Goal: Task Accomplishment & Management: Use online tool/utility

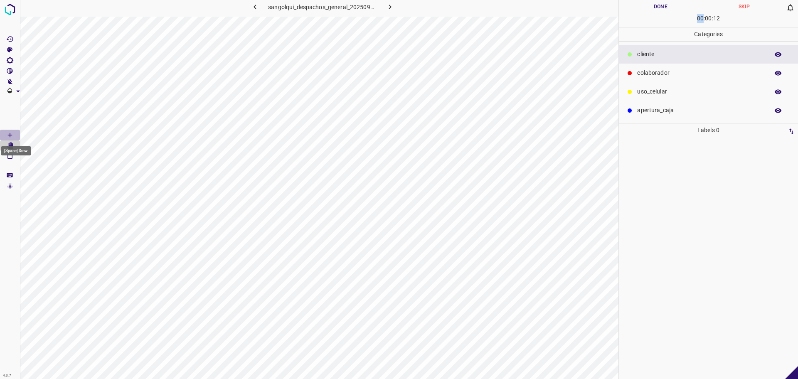
click at [7, 133] on icon "[Space] Draw" at bounding box center [9, 134] width 7 height 7
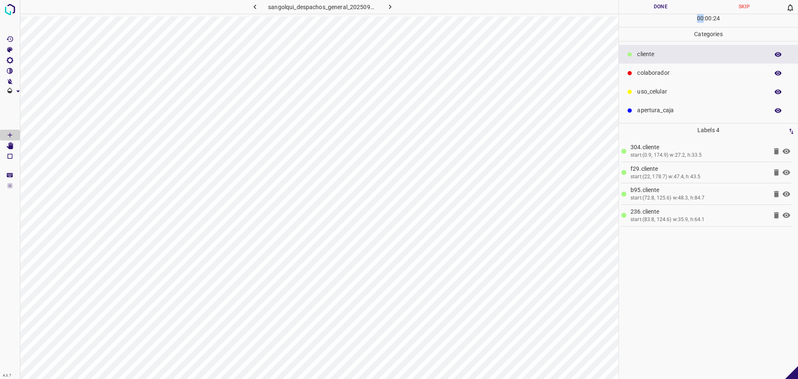
click at [664, 94] on p "uso_celular" at bounding box center [701, 91] width 128 height 9
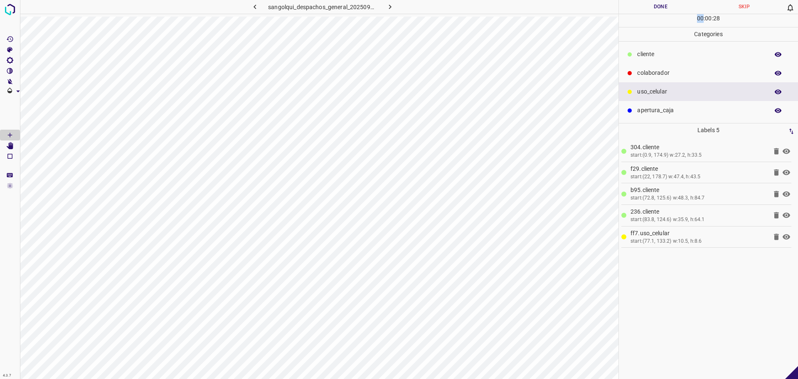
click at [661, 75] on p "colaborador" at bounding box center [701, 73] width 128 height 9
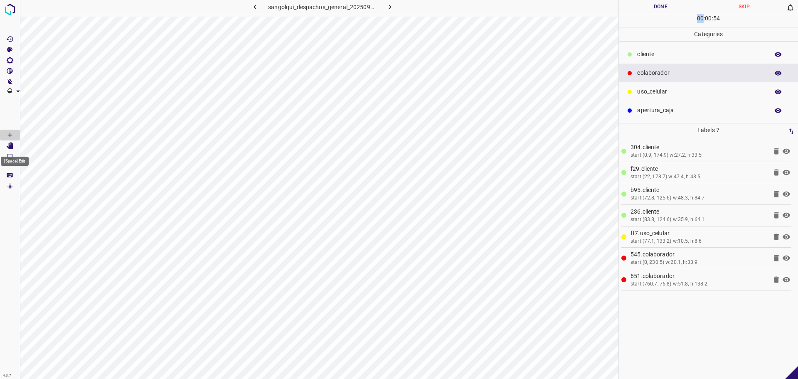
click at [13, 142] on icon "[Space] Edit" at bounding box center [9, 145] width 7 height 7
click at [669, 49] on div "cliente" at bounding box center [708, 54] width 179 height 19
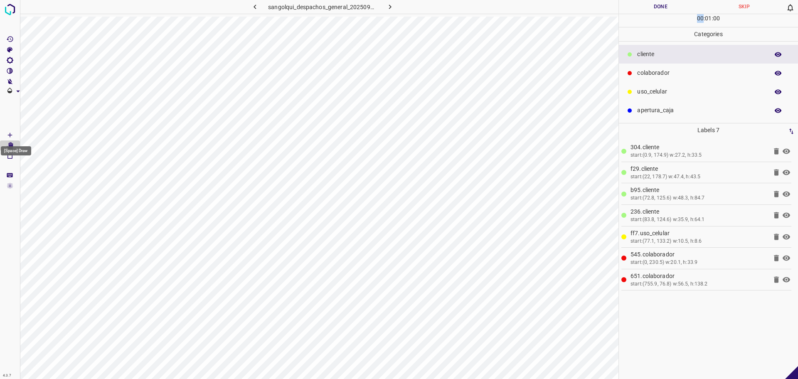
click at [15, 130] on Draw"] "[Space] Draw" at bounding box center [10, 135] width 20 height 11
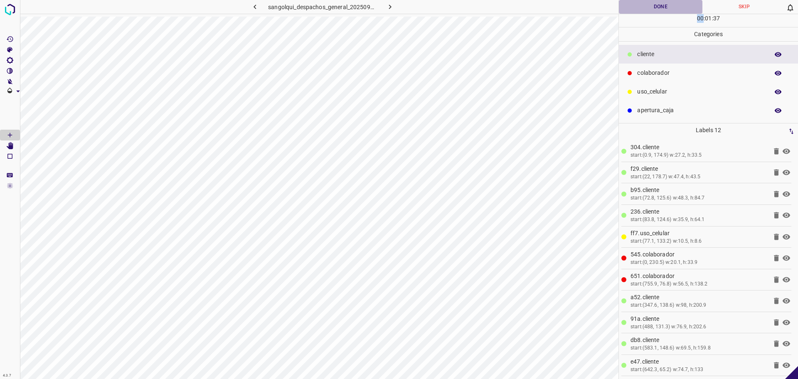
click at [664, 7] on button "Done" at bounding box center [661, 7] width 84 height 14
drag, startPoint x: 664, startPoint y: 7, endPoint x: 660, endPoint y: 9, distance: 4.6
click at [663, 7] on button "Done" at bounding box center [661, 7] width 84 height 14
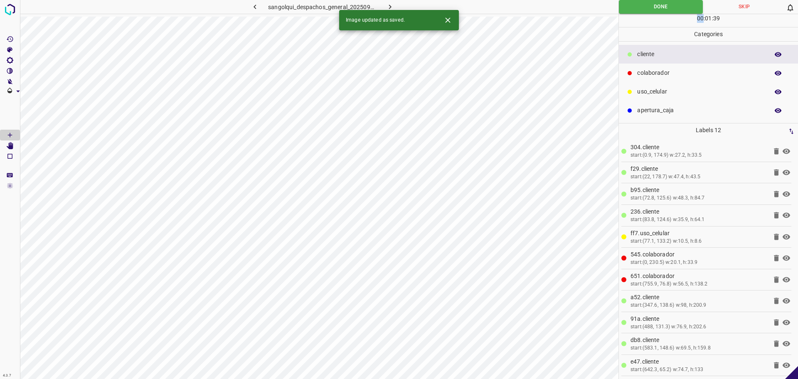
click at [384, 4] on button "button" at bounding box center [390, 7] width 27 height 14
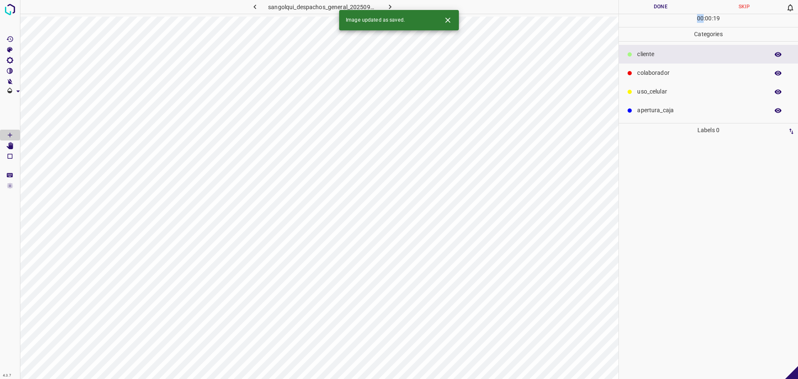
click at [673, 67] on div "colaborador" at bounding box center [708, 73] width 179 height 19
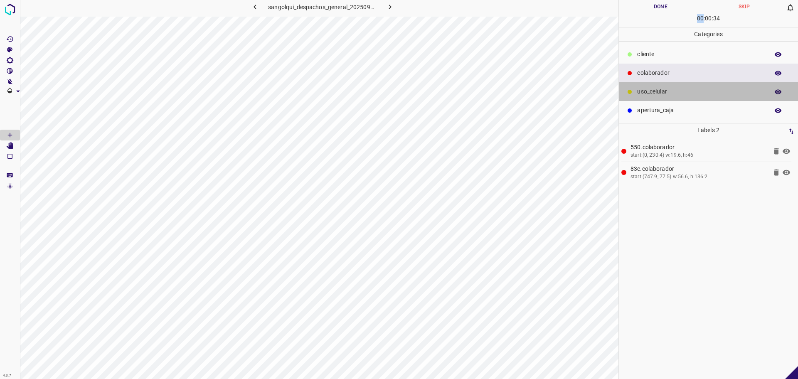
click at [666, 85] on div "uso_celular" at bounding box center [708, 91] width 179 height 19
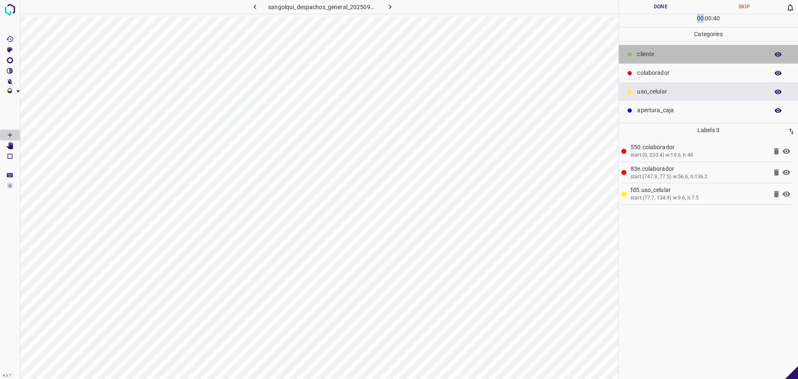
click at [673, 57] on p "cliente" at bounding box center [701, 54] width 128 height 9
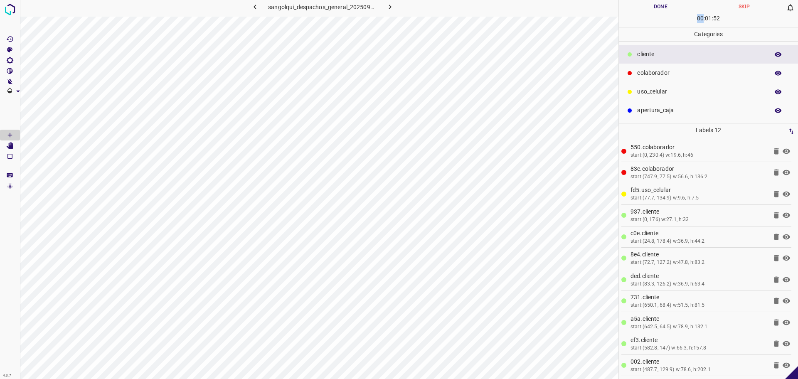
click at [656, 9] on button "Done" at bounding box center [661, 7] width 84 height 14
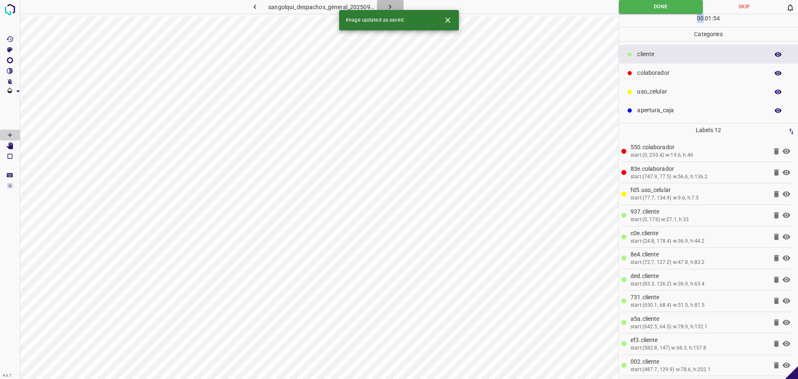
click at [387, 4] on icon "button" at bounding box center [390, 6] width 9 height 9
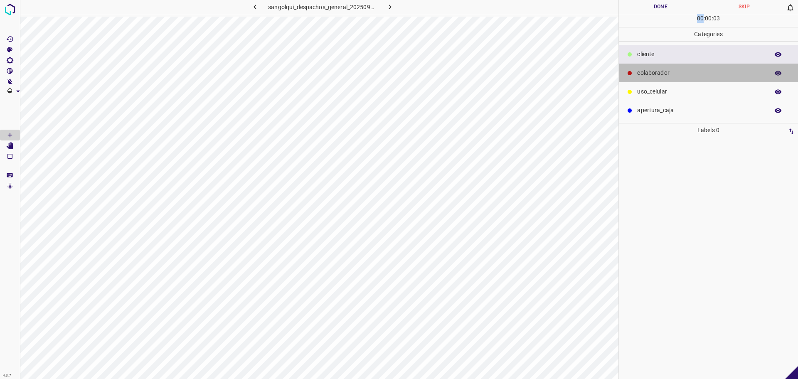
click at [698, 71] on p "colaborador" at bounding box center [701, 73] width 128 height 9
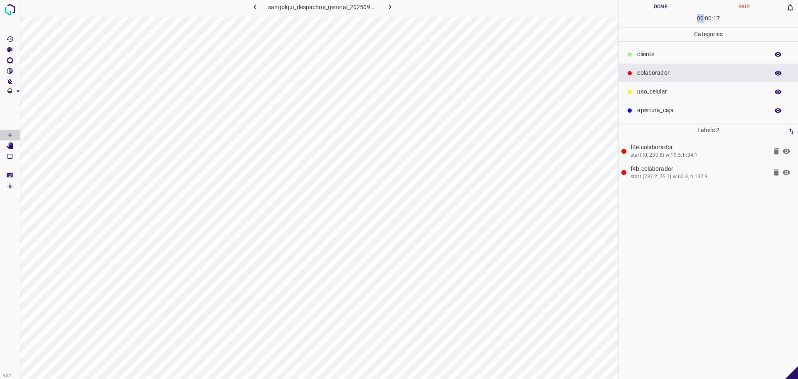
click at [671, 52] on p "cliente" at bounding box center [701, 54] width 128 height 9
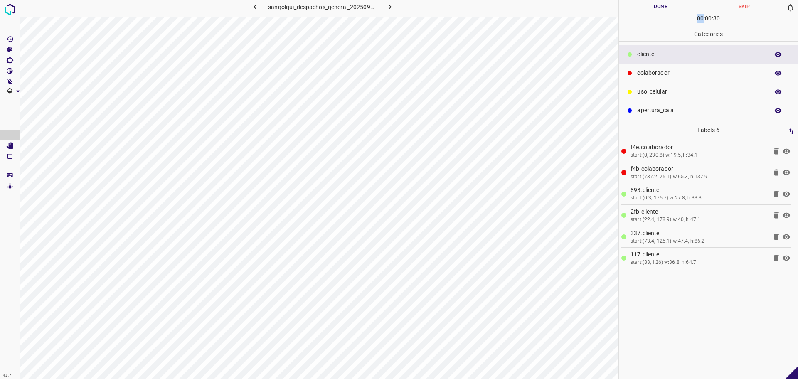
click at [649, 93] on p "uso_celular" at bounding box center [701, 91] width 128 height 9
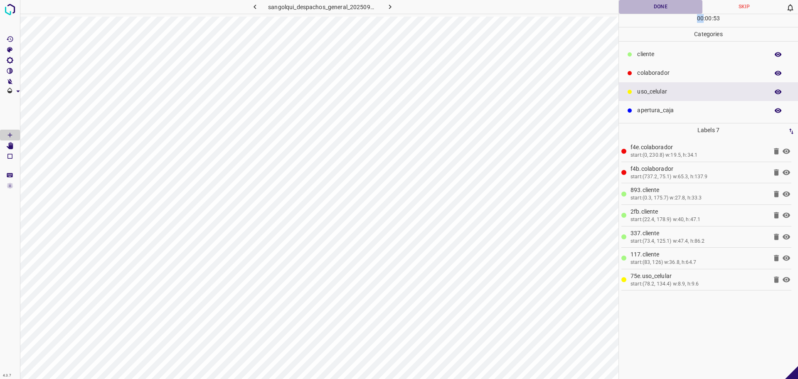
drag, startPoint x: 658, startPoint y: 5, endPoint x: 680, endPoint y: 4, distance: 22.5
click at [680, 4] on button "Done" at bounding box center [661, 7] width 84 height 14
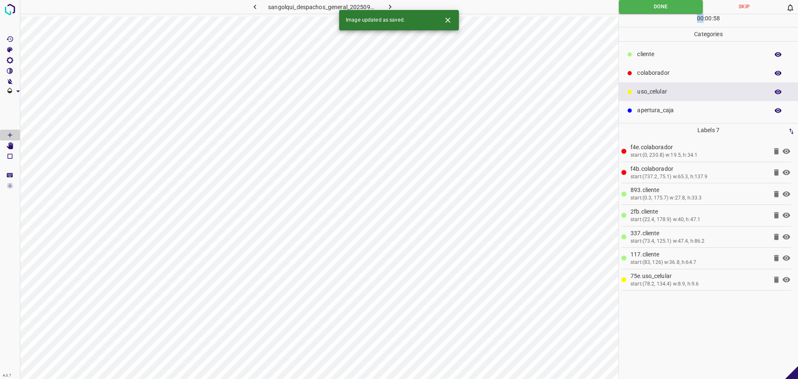
click at [638, 60] on div "cliente" at bounding box center [708, 54] width 179 height 19
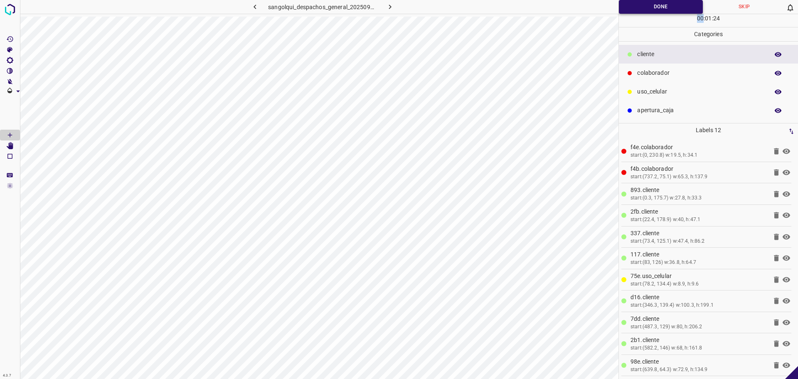
click at [643, 6] on button "Done" at bounding box center [661, 7] width 84 height 14
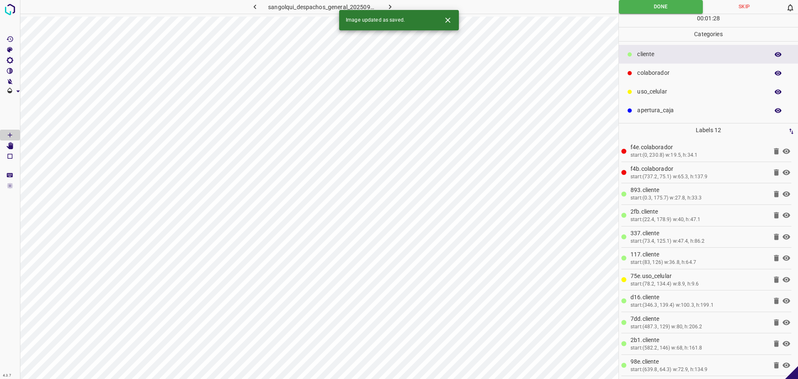
drag, startPoint x: 361, startPoint y: 2, endPoint x: 333, endPoint y: 5, distance: 28.0
click at [333, 5] on h6 "sangolqui_despachos_general_20250902_115259_875656.jpg" at bounding box center [322, 8] width 109 height 12
drag, startPoint x: 332, startPoint y: 5, endPoint x: 323, endPoint y: 11, distance: 11.6
click at [323, 11] on h6 "sangolqui_despachos_general_20250902_115259_875656.jpg" at bounding box center [322, 8] width 109 height 12
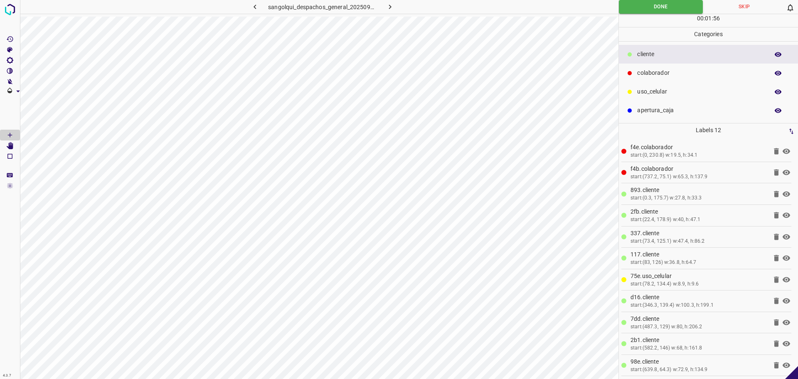
click at [318, 6] on h6 "sangolqui_despachos_general_20250902_115259_875656.jpg" at bounding box center [322, 8] width 109 height 12
click at [10, 11] on img at bounding box center [9, 9] width 15 height 15
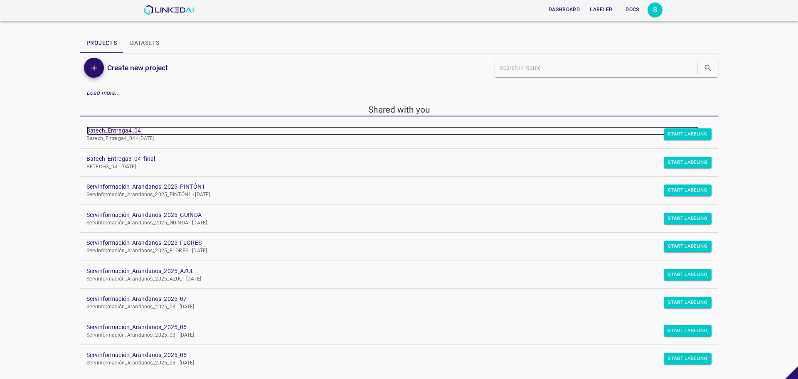
click at [121, 131] on link "Batech_Entrega4_04" at bounding box center [392, 130] width 612 height 9
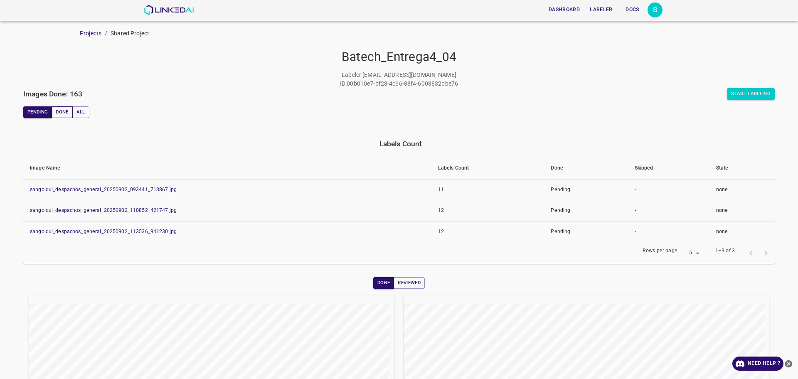
click at [57, 114] on button "Done" at bounding box center [62, 112] width 21 height 12
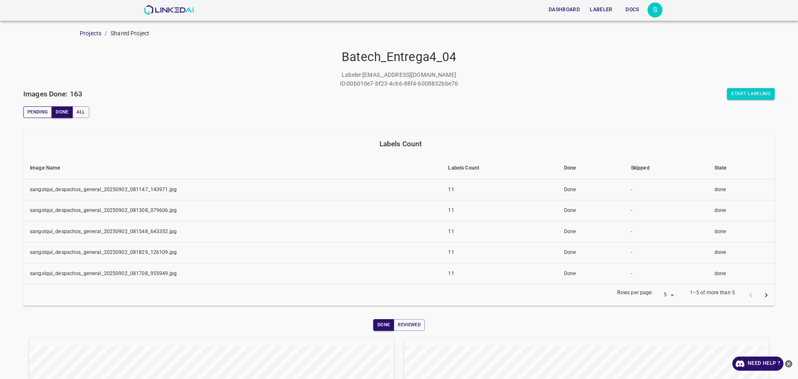
click at [37, 113] on button "Pending" at bounding box center [37, 112] width 29 height 12
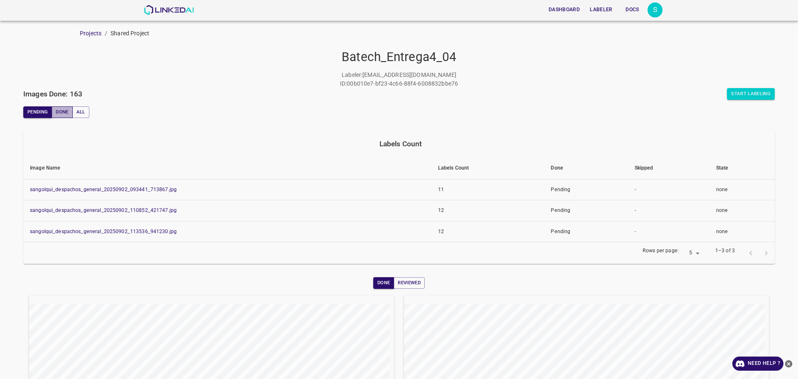
click at [62, 113] on button "Done" at bounding box center [62, 112] width 21 height 12
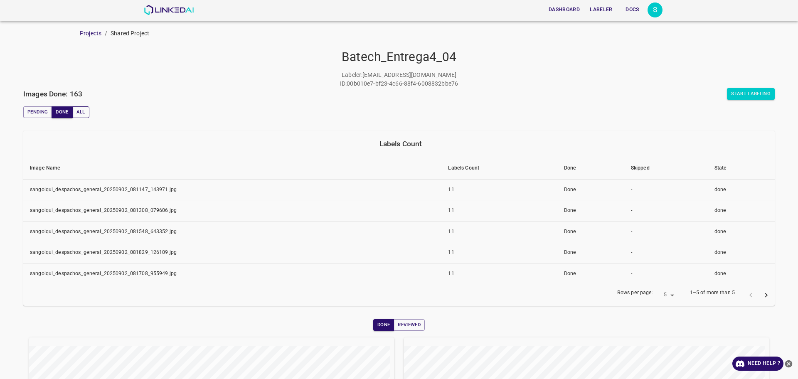
click at [79, 111] on button "All" at bounding box center [80, 112] width 17 height 12
click at [54, 108] on button "Done" at bounding box center [62, 112] width 21 height 12
click at [407, 327] on button "Reviewed" at bounding box center [409, 325] width 31 height 12
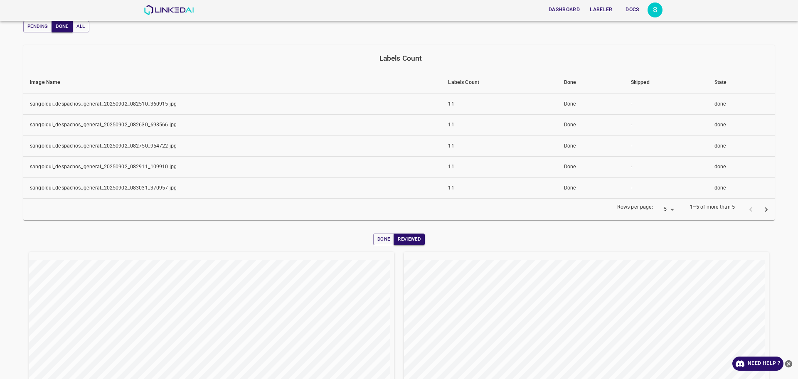
scroll to position [172, 0]
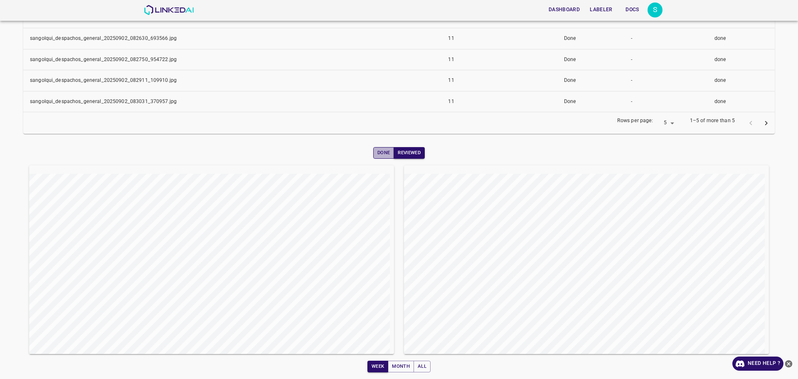
click at [376, 155] on button "Done" at bounding box center [383, 153] width 21 height 12
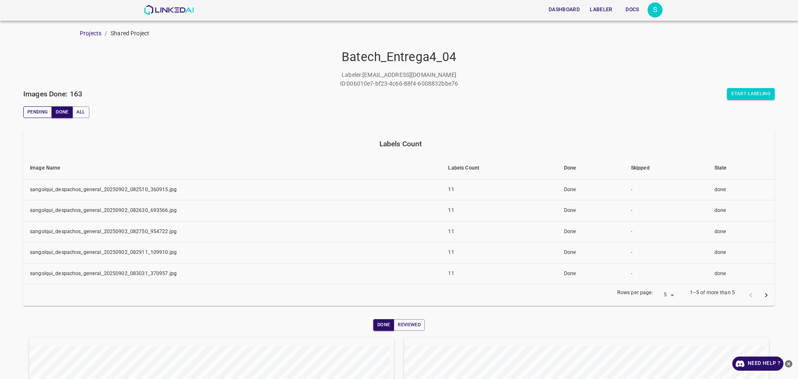
click at [40, 113] on button "Pending" at bounding box center [37, 112] width 29 height 12
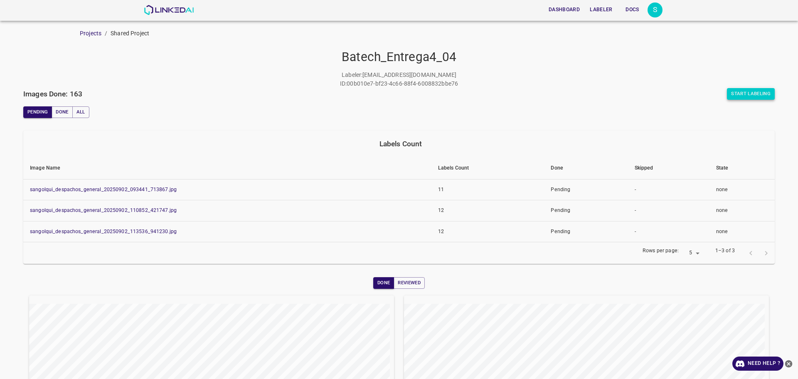
click at [738, 95] on button "Start Labeling" at bounding box center [751, 94] width 48 height 12
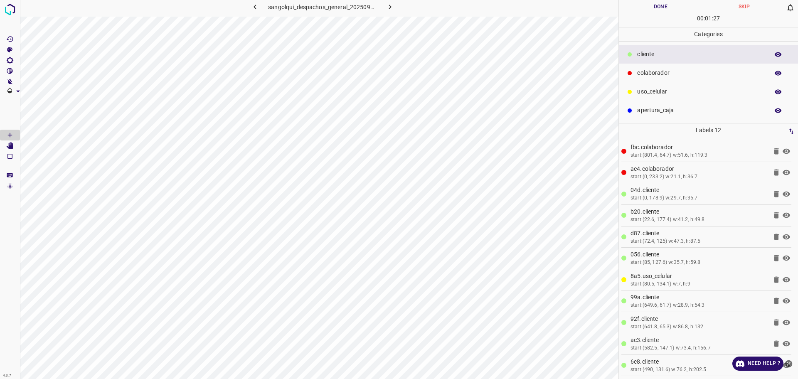
click at [659, 9] on button "Done" at bounding box center [661, 7] width 84 height 14
click at [657, 9] on button "Done" at bounding box center [661, 7] width 84 height 14
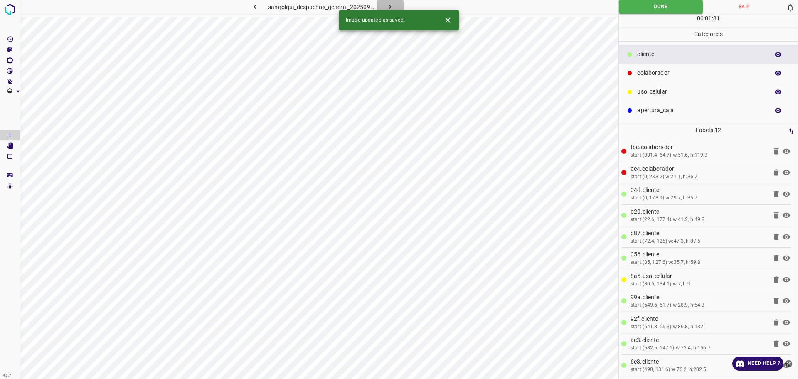
click at [392, 6] on icon "button" at bounding box center [390, 6] width 9 height 9
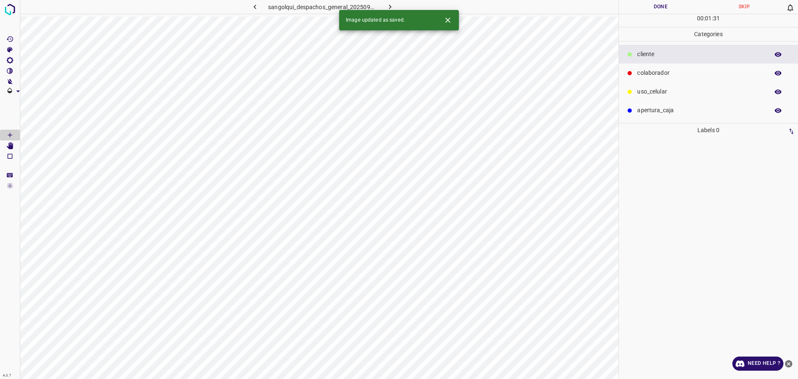
click at [643, 67] on div "colaborador" at bounding box center [708, 73] width 179 height 19
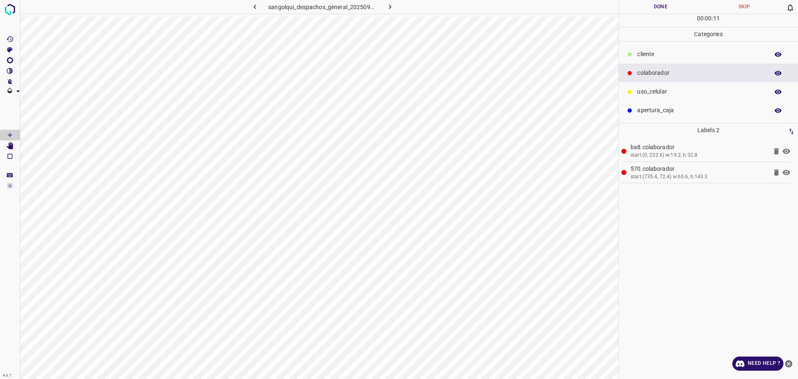
click at [648, 58] on p "cliente" at bounding box center [701, 54] width 128 height 9
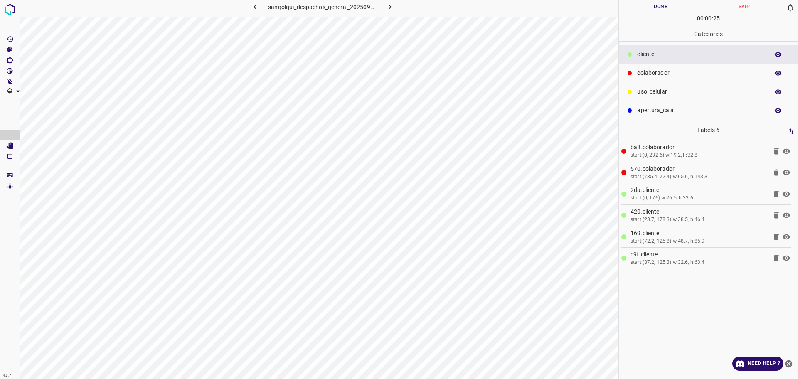
click at [687, 91] on p "uso_celular" at bounding box center [701, 91] width 128 height 9
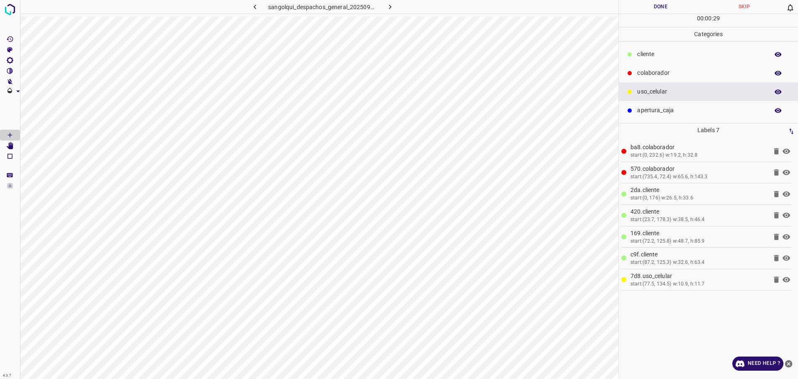
click at [671, 54] on p "cliente" at bounding box center [701, 54] width 128 height 9
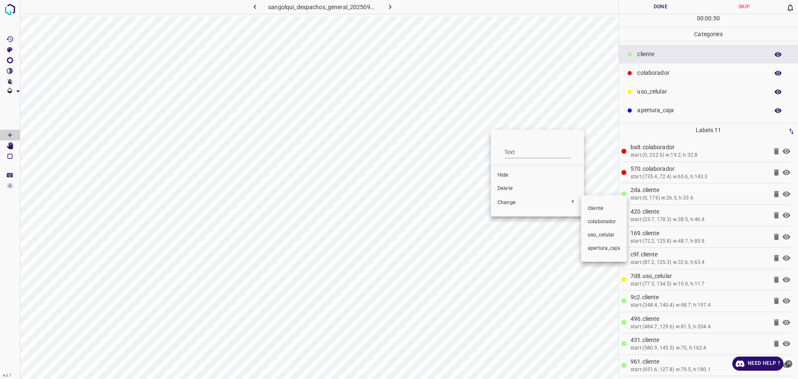
click at [516, 188] on div at bounding box center [399, 189] width 798 height 379
click at [515, 188] on div "cliente colaborador uso_celular apertura_caja" at bounding box center [399, 189] width 798 height 379
click at [515, 188] on span "Delete" at bounding box center [538, 188] width 80 height 7
click at [5, 146] on Edit"] "[Space] Edit" at bounding box center [10, 146] width 20 height 11
click at [6, 134] on Draw"] "[Space] Draw" at bounding box center [10, 135] width 20 height 11
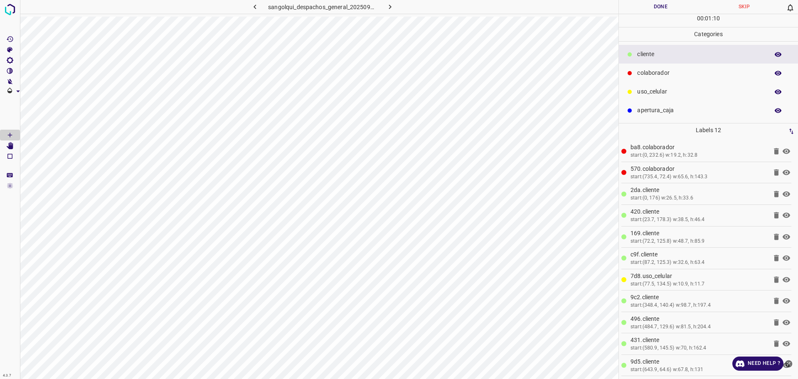
click at [658, 7] on button "Done" at bounding box center [661, 7] width 84 height 14
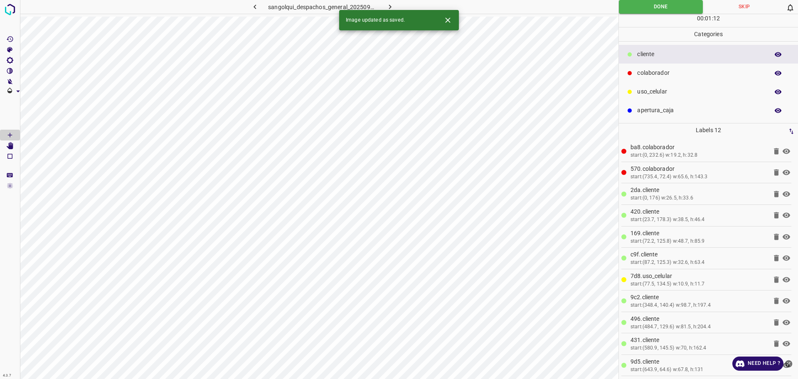
click at [386, 1] on button "button" at bounding box center [390, 7] width 27 height 14
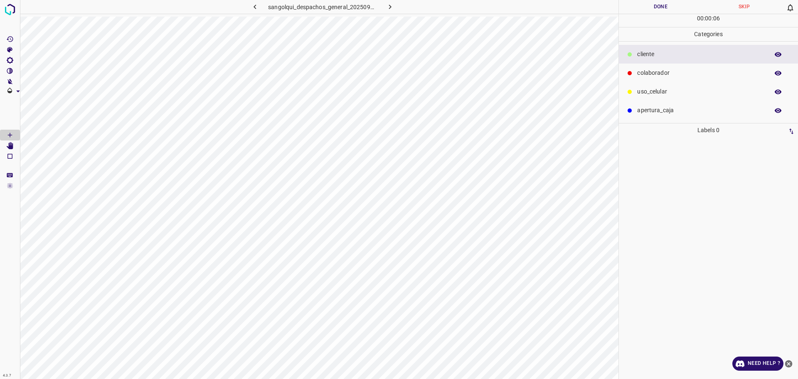
click at [651, 77] on p "colaborador" at bounding box center [701, 73] width 128 height 9
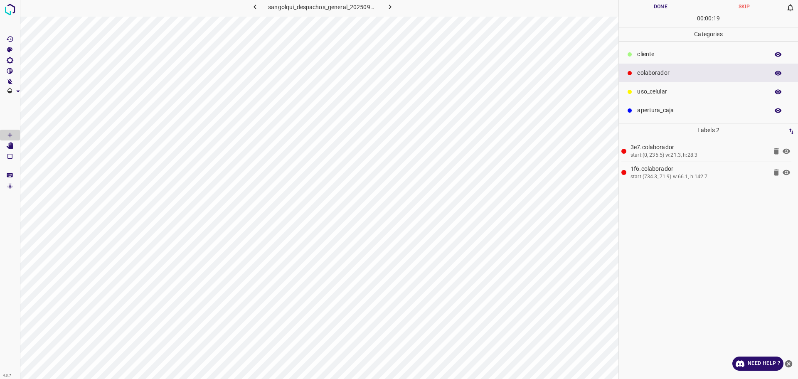
click at [700, 33] on p "Categories" at bounding box center [708, 34] width 179 height 14
click at [679, 49] on div "cliente" at bounding box center [708, 54] width 179 height 19
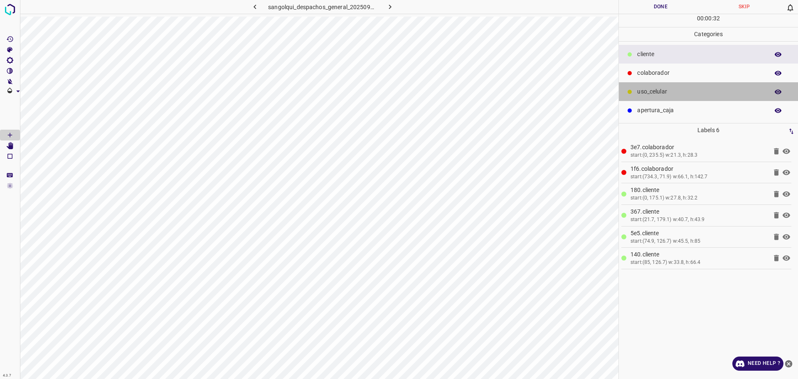
click at [686, 90] on p "uso_celular" at bounding box center [701, 91] width 128 height 9
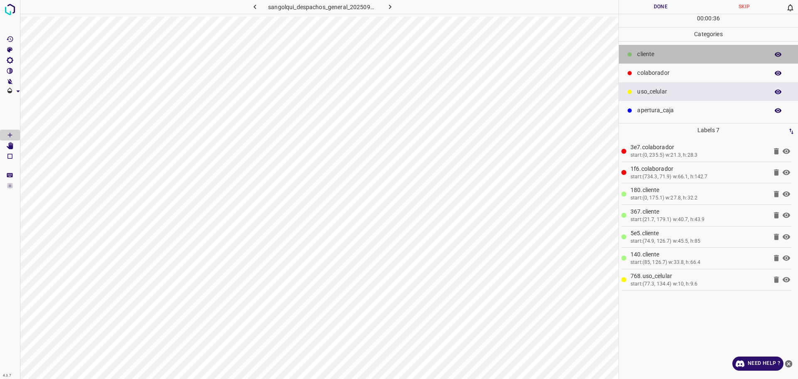
click at [658, 55] on p "cliente" at bounding box center [701, 54] width 128 height 9
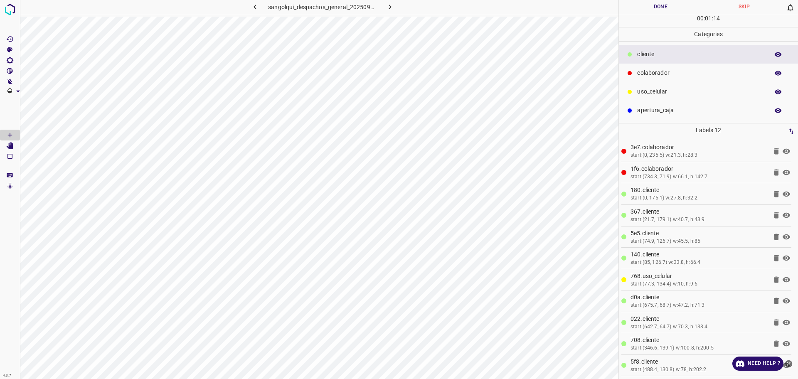
click at [645, 9] on button "Done" at bounding box center [661, 7] width 84 height 14
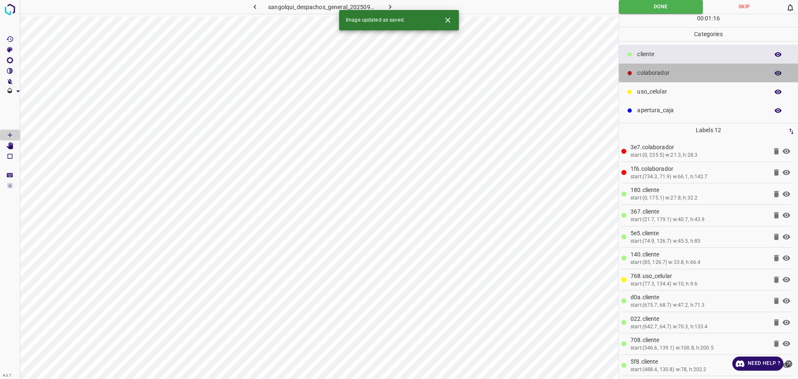
click at [655, 72] on p "colaborador" at bounding box center [701, 73] width 128 height 9
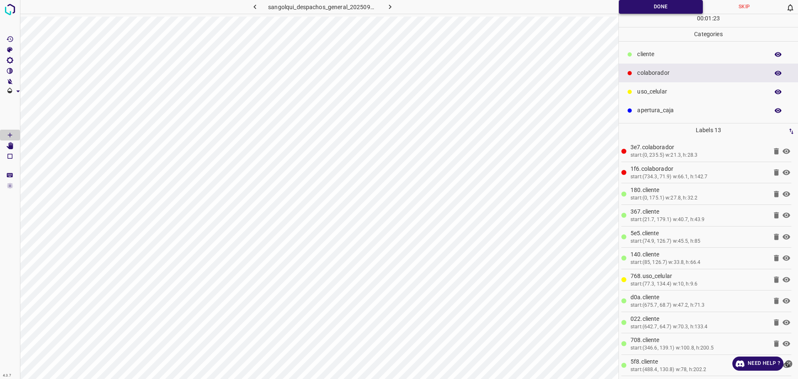
click at [626, 11] on button "Done" at bounding box center [661, 7] width 84 height 14
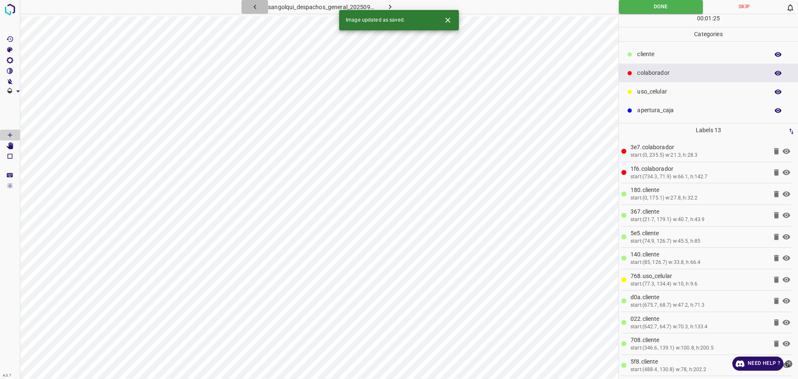
click at [251, 8] on icon "button" at bounding box center [255, 6] width 9 height 9
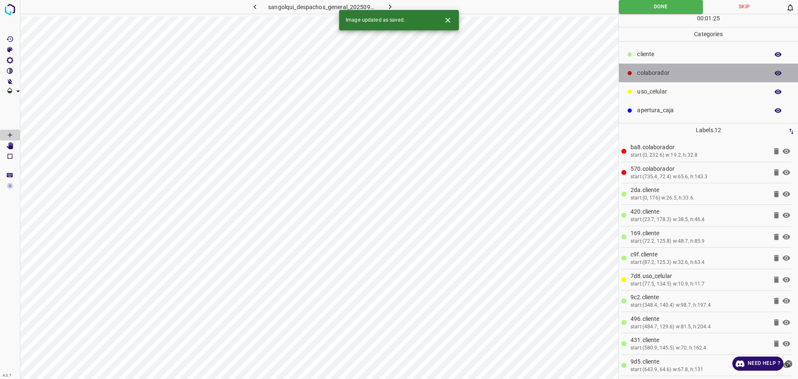
click at [651, 76] on p "colaborador" at bounding box center [701, 73] width 128 height 9
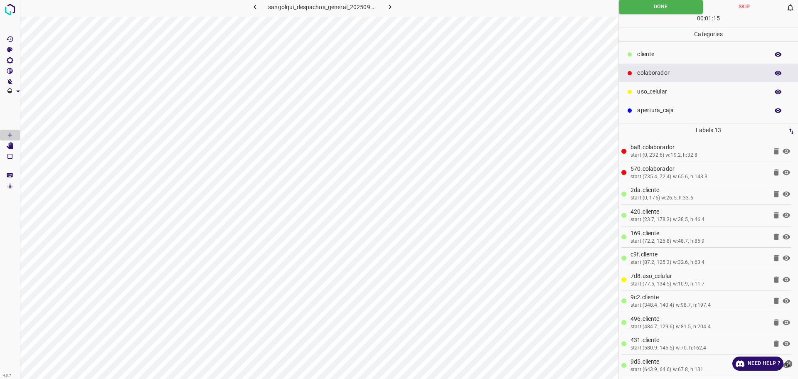
click at [619, 13] on div "Done Skip 0" at bounding box center [708, 7] width 179 height 14
click at [623, 10] on button "Done" at bounding box center [661, 7] width 84 height 14
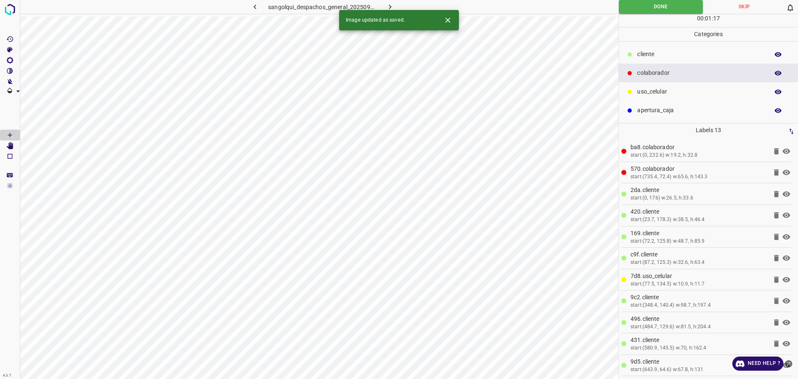
click at [255, 7] on icon "button" at bounding box center [255, 6] width 9 height 9
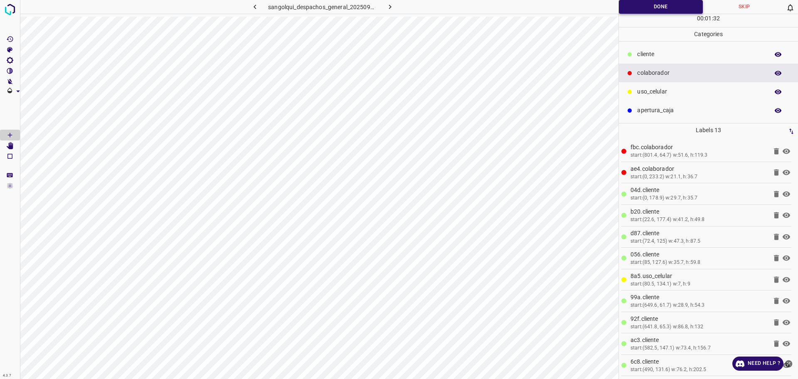
click at [680, 11] on button "Done" at bounding box center [661, 7] width 84 height 14
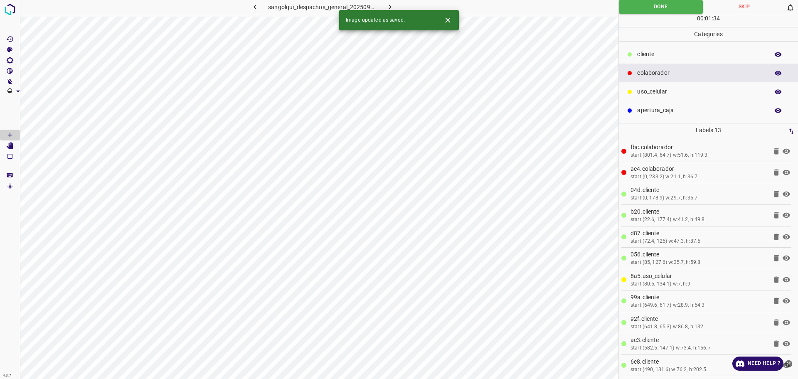
click at [252, 9] on icon "button" at bounding box center [255, 6] width 9 height 9
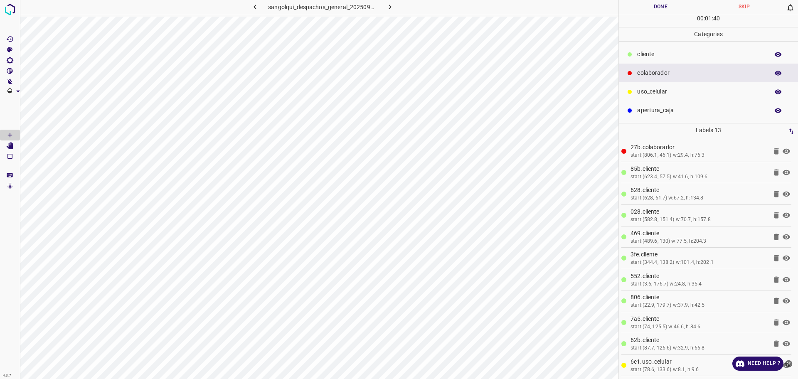
click at [641, 7] on button "Done" at bounding box center [661, 7] width 84 height 14
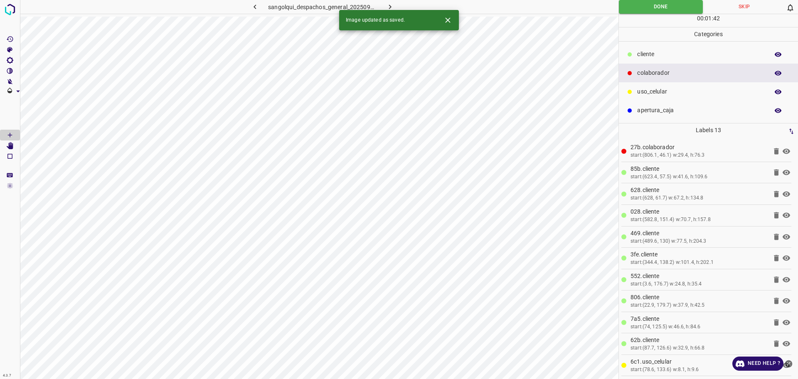
click at [254, 6] on icon "button" at bounding box center [255, 6] width 9 height 9
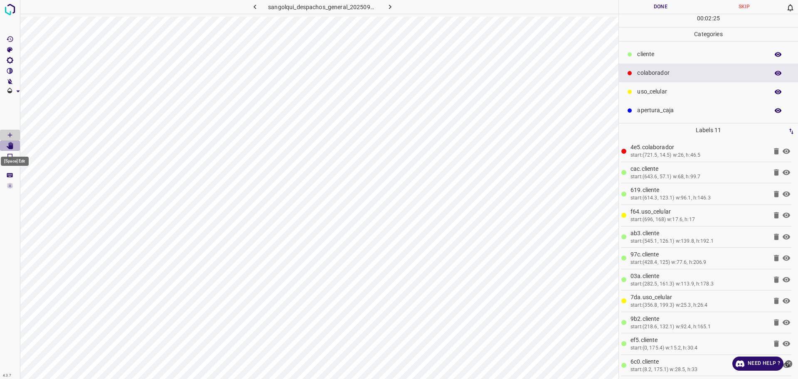
click at [12, 146] on icon "[Space] Edit" at bounding box center [10, 145] width 7 height 7
click at [639, 2] on button "Done" at bounding box center [661, 7] width 84 height 14
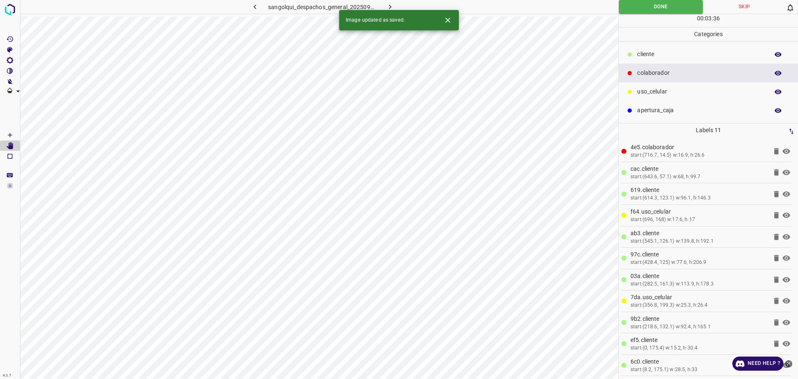
click at [658, 74] on p "colaborador" at bounding box center [701, 73] width 128 height 9
click at [13, 138] on icon "[Space] Draw" at bounding box center [9, 134] width 7 height 7
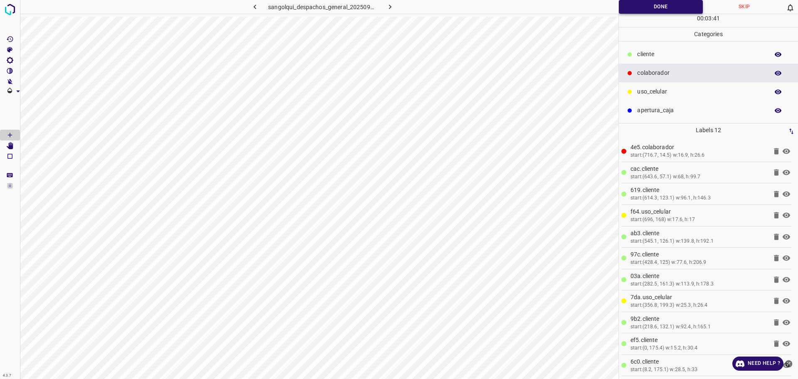
click at [661, 6] on button "Done" at bounding box center [661, 7] width 84 height 14
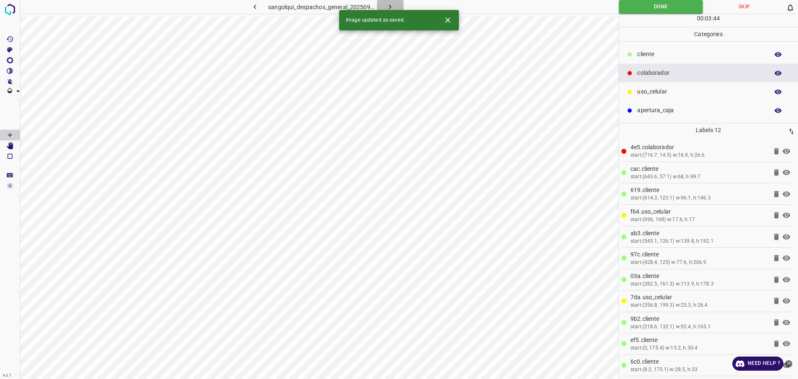
click at [390, 6] on icon "button" at bounding box center [390, 6] width 9 height 9
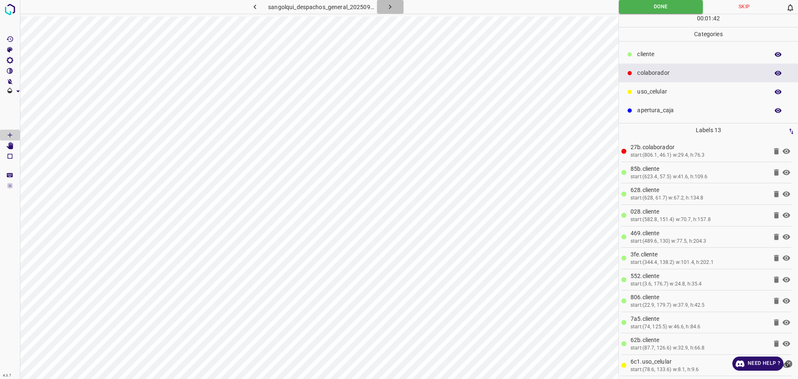
click at [390, 6] on icon "button" at bounding box center [390, 6] width 9 height 9
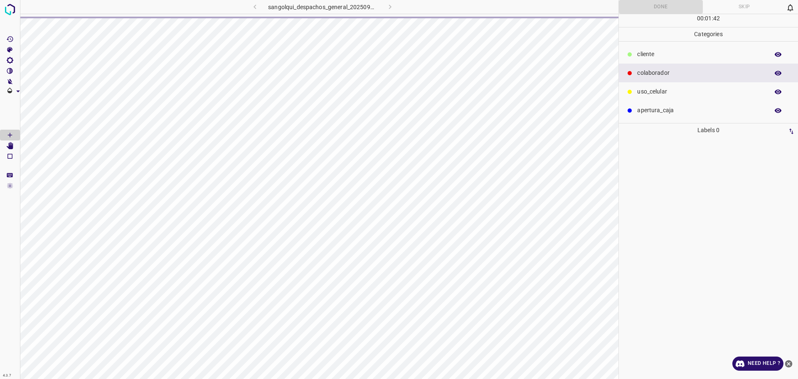
click at [248, 12] on div "sangolqui_despachos_general_20250902_115420_106526.jpg" at bounding box center [322, 7] width 217 height 14
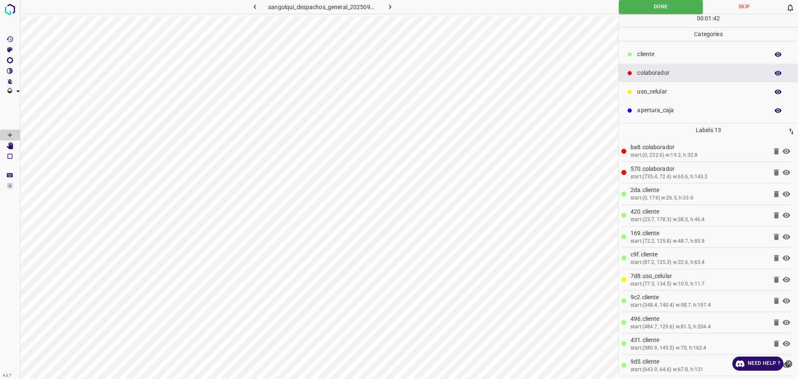
click at [253, 7] on icon "button" at bounding box center [255, 6] width 9 height 9
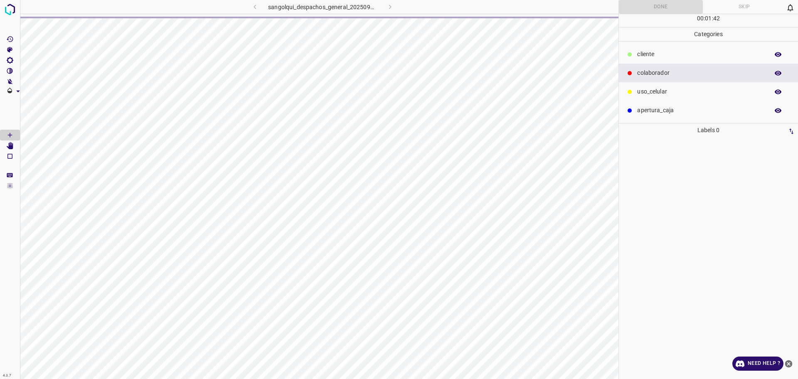
click at [253, 7] on div "sangolqui_despachos_general_20250902_113536_941230.jpg" at bounding box center [322, 7] width 217 height 14
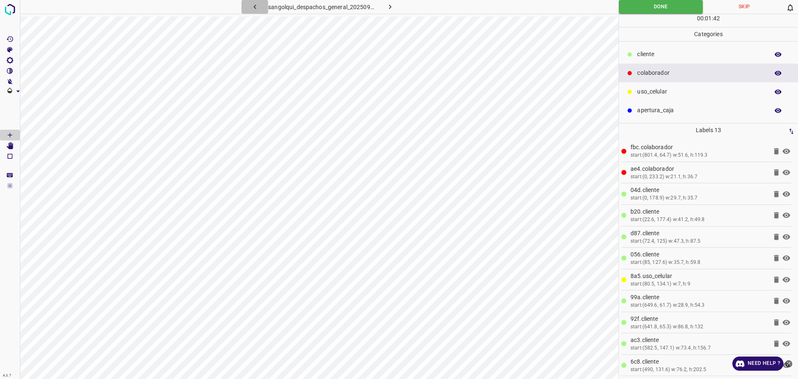
click at [253, 7] on icon "button" at bounding box center [255, 6] width 9 height 9
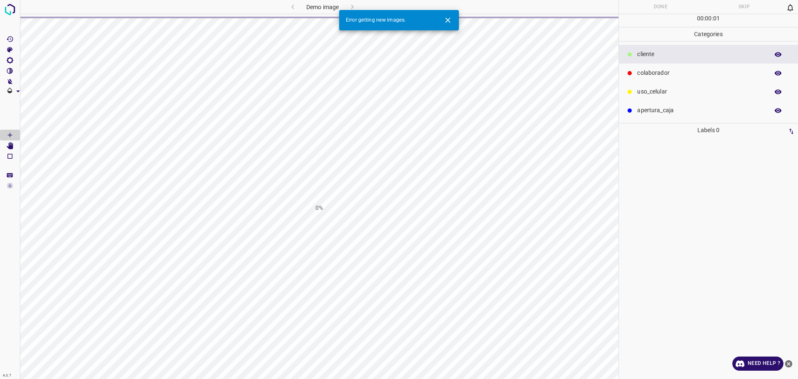
click at [446, 19] on icon "Close" at bounding box center [448, 20] width 9 height 9
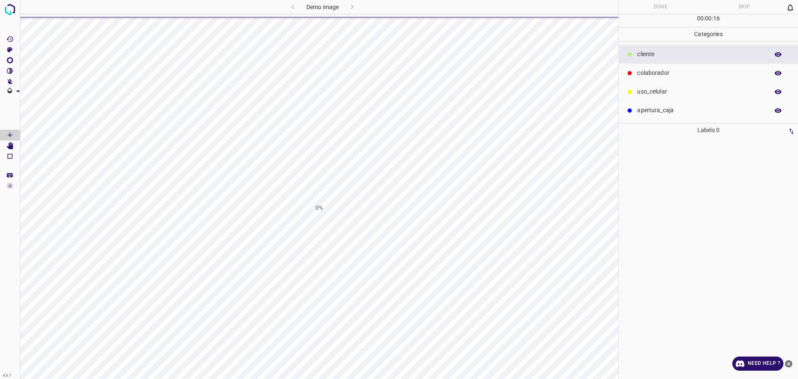
click at [7, 18] on span at bounding box center [10, 25] width 20 height 17
click at [11, 13] on img at bounding box center [9, 9] width 15 height 15
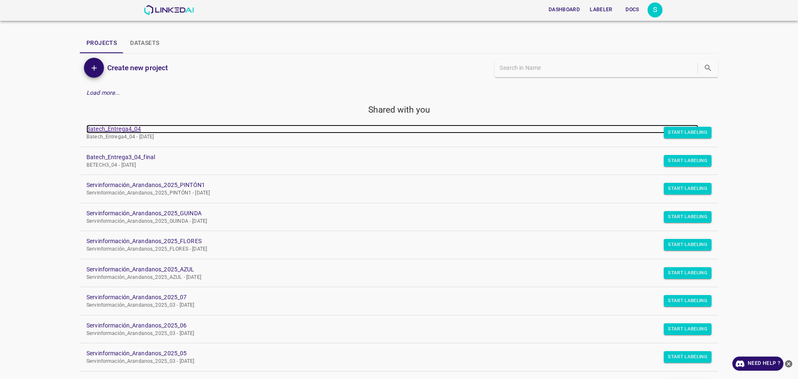
click at [106, 132] on link "Batech_Entrega4_04" at bounding box center [392, 129] width 612 height 9
click at [126, 125] on link "Batech_Entrega4_04" at bounding box center [392, 129] width 612 height 9
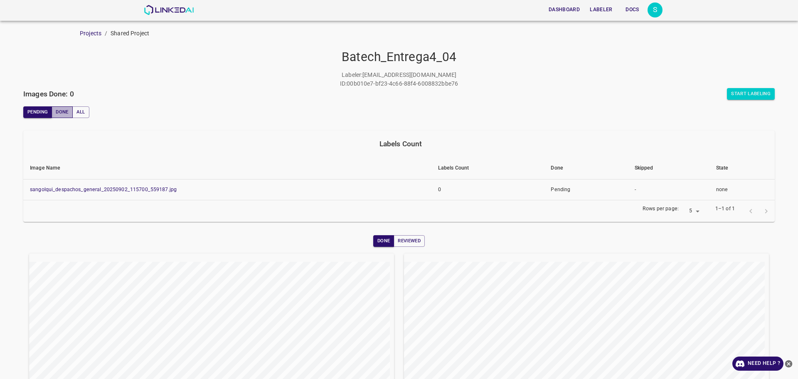
click at [64, 116] on button "Done" at bounding box center [62, 112] width 21 height 12
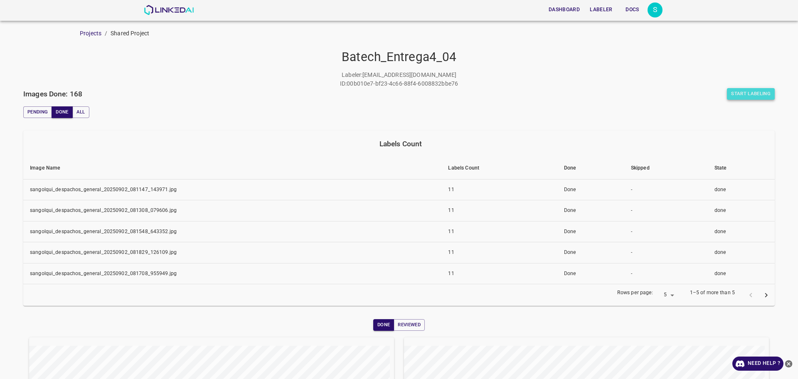
click at [753, 94] on button "Start Labeling" at bounding box center [751, 94] width 48 height 12
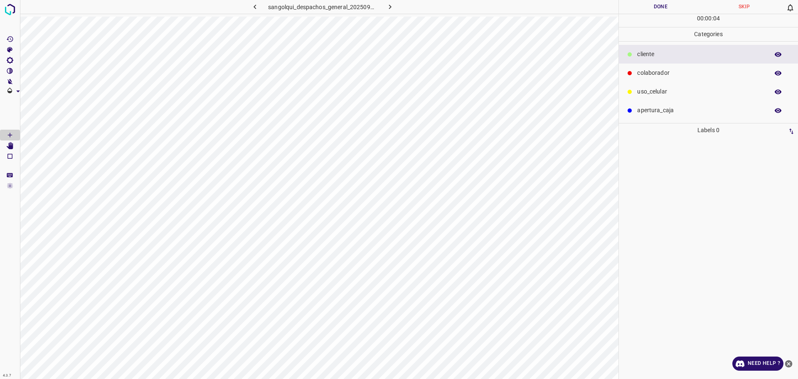
click at [252, 5] on icon "button" at bounding box center [255, 6] width 9 height 9
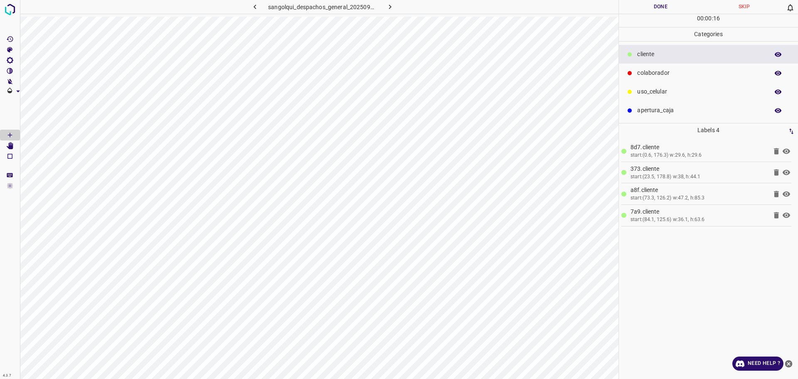
click at [655, 90] on p "uso_celular" at bounding box center [701, 91] width 128 height 9
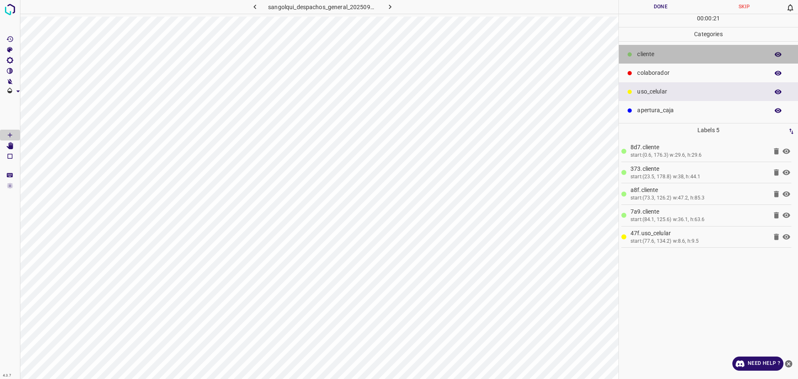
click at [670, 56] on p "cliente" at bounding box center [701, 54] width 128 height 9
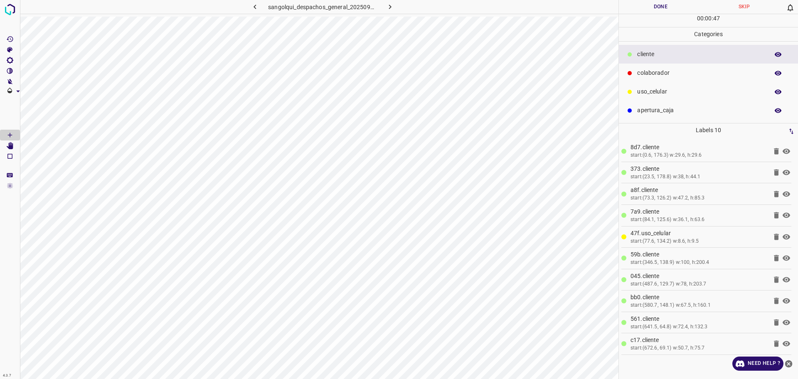
click at [642, 79] on div "colaborador" at bounding box center [708, 73] width 179 height 19
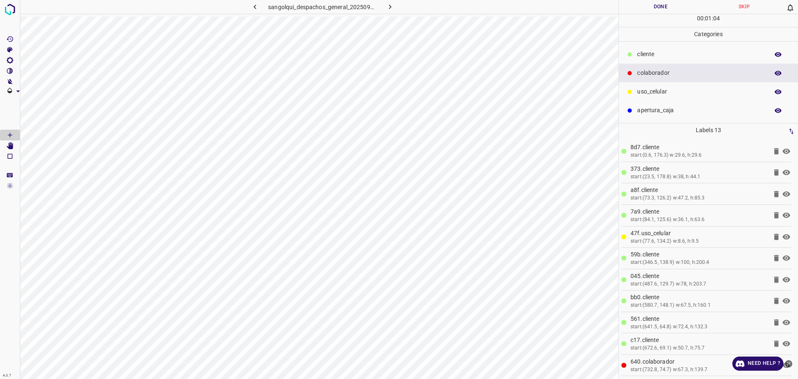
click at [638, 7] on button "Done" at bounding box center [661, 7] width 84 height 14
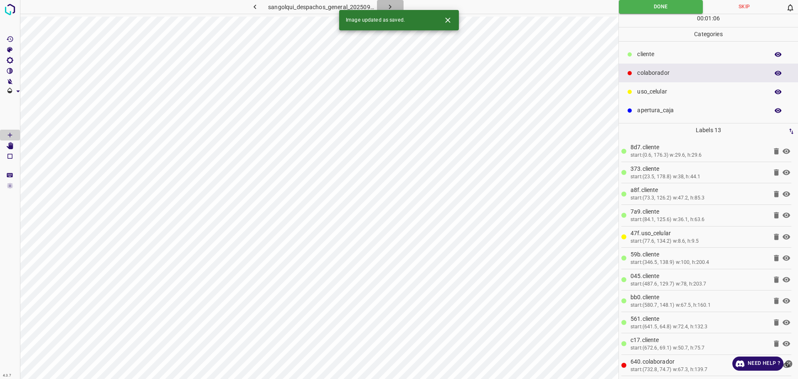
click at [395, 3] on button "button" at bounding box center [390, 7] width 27 height 14
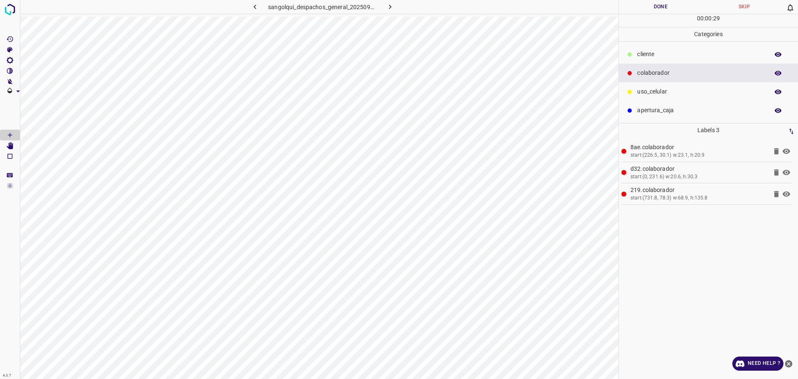
click at [646, 53] on p "cliente" at bounding box center [701, 54] width 128 height 9
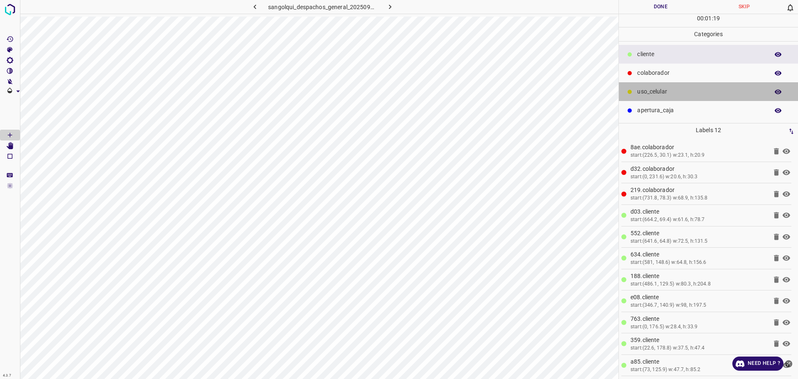
click at [705, 90] on p "uso_celular" at bounding box center [701, 91] width 128 height 9
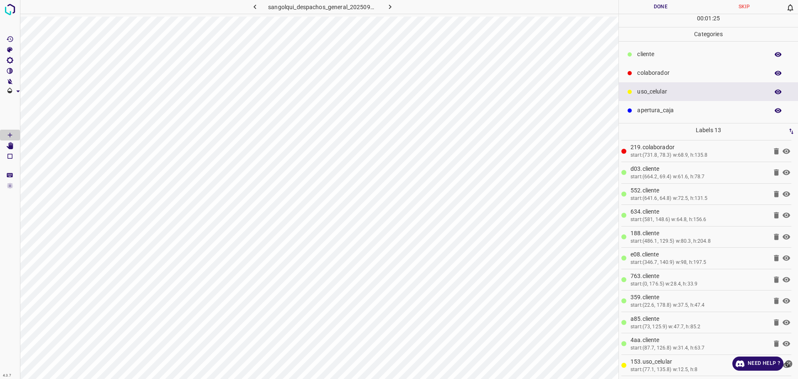
scroll to position [43, 0]
click at [790, 364] on icon "close-help" at bounding box center [788, 363] width 7 height 7
click at [774, 365] on icon at bounding box center [776, 365] width 5 height 6
click at [636, 25] on div "00 : 01 : 31" at bounding box center [708, 20] width 179 height 13
click at [640, 12] on button "Done" at bounding box center [661, 7] width 84 height 14
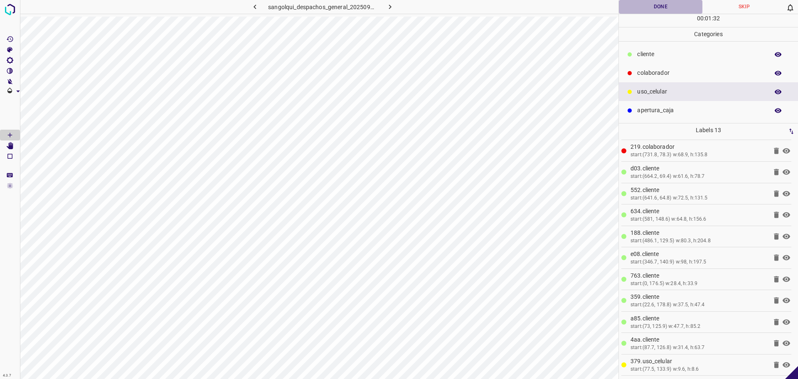
click at [639, 10] on button "Done" at bounding box center [661, 7] width 84 height 14
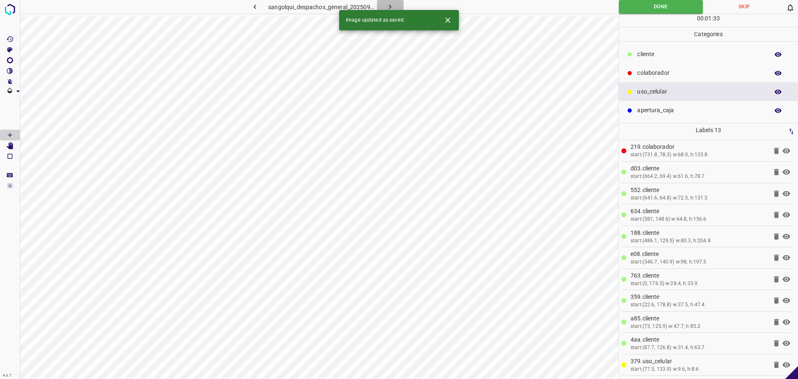
click at [389, 4] on icon "button" at bounding box center [390, 6] width 9 height 9
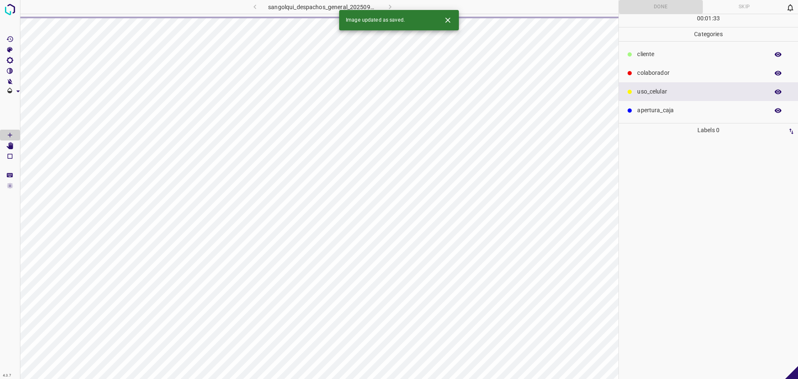
scroll to position [0, 0]
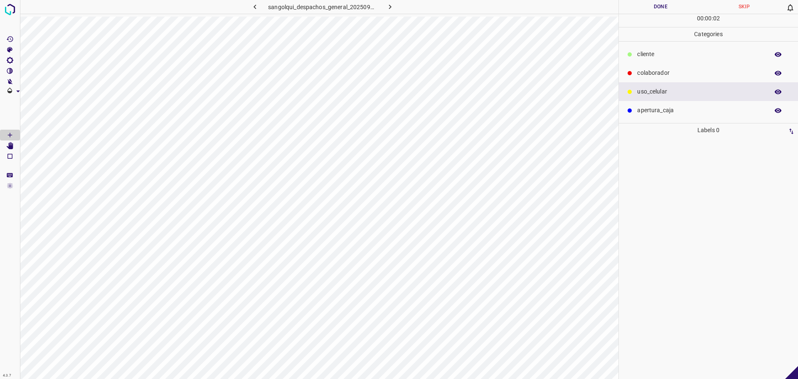
click at [662, 57] on p "cliente" at bounding box center [701, 54] width 128 height 9
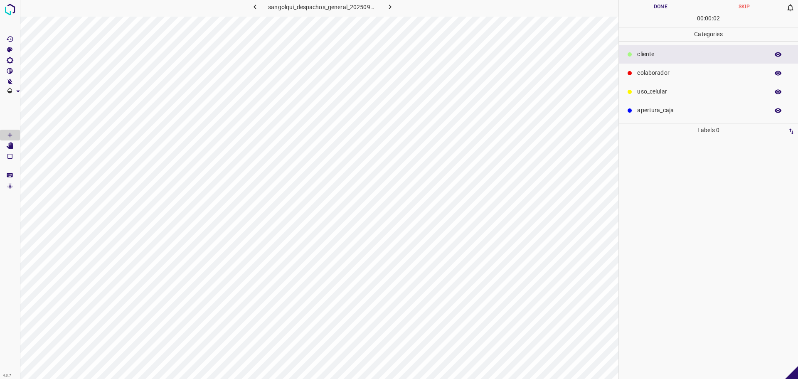
click at [654, 64] on div "colaborador" at bounding box center [708, 73] width 179 height 19
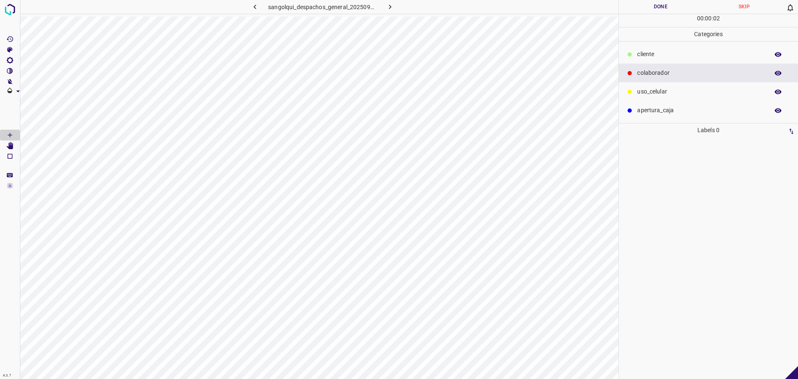
click at [655, 67] on div "colaborador" at bounding box center [708, 73] width 179 height 19
click at [671, 64] on div "colaborador" at bounding box center [708, 73] width 179 height 19
click at [655, 52] on p "cliente" at bounding box center [701, 54] width 128 height 9
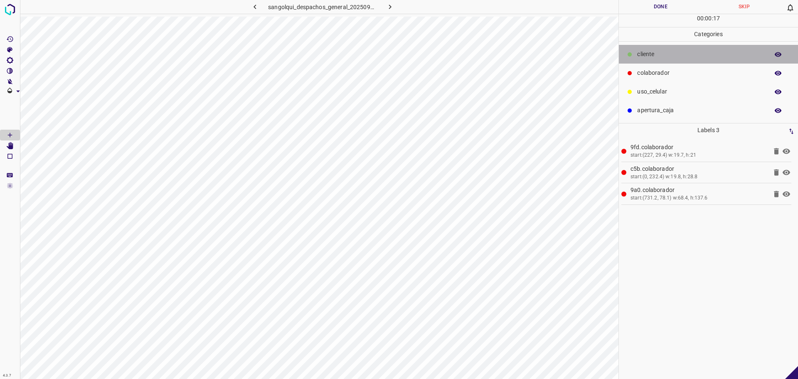
click at [655, 52] on p "cliente" at bounding box center [701, 54] width 128 height 9
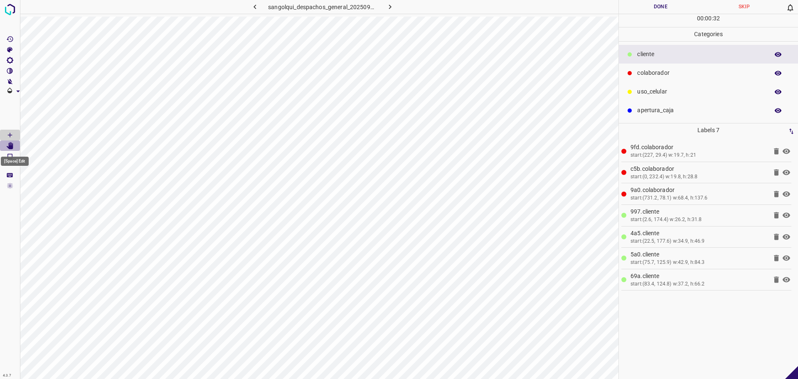
drag, startPoint x: 6, startPoint y: 146, endPoint x: 25, endPoint y: 155, distance: 20.8
click at [7, 146] on Edit"] "[Space] Edit" at bounding box center [10, 146] width 20 height 11
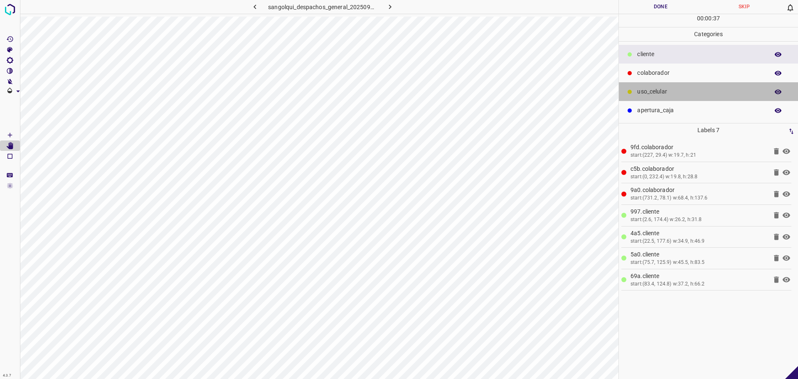
click at [646, 93] on p "uso_celular" at bounding box center [701, 91] width 128 height 9
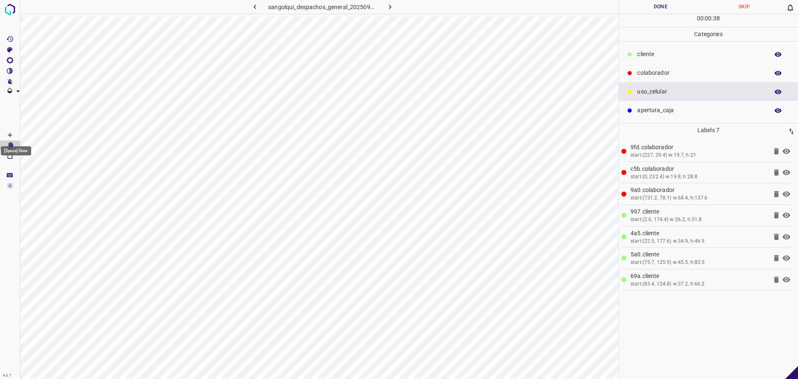
click at [2, 134] on Draw"] "[Space] Draw" at bounding box center [10, 135] width 20 height 11
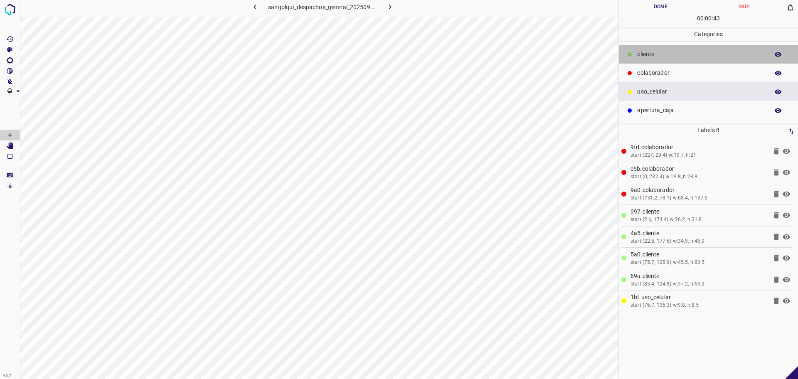
click at [729, 45] on div "cliente" at bounding box center [708, 54] width 179 height 19
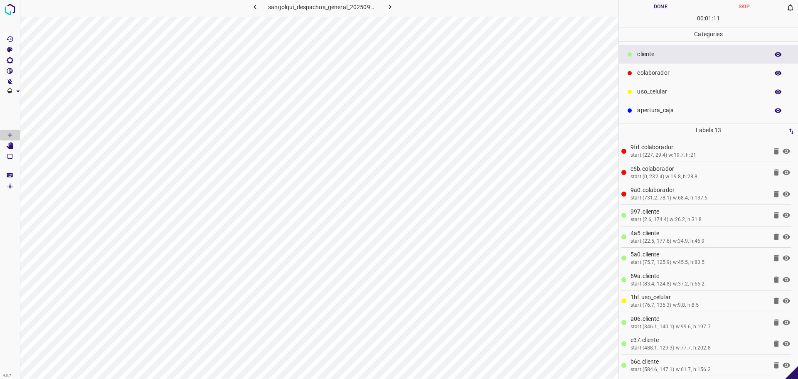
click at [651, 8] on button "Done" at bounding box center [661, 7] width 84 height 14
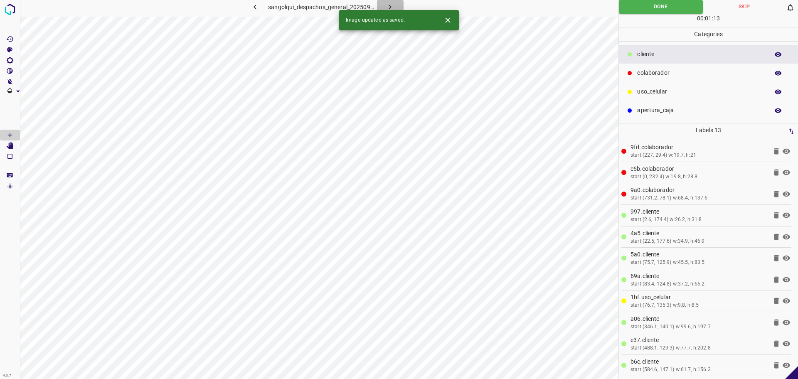
click at [393, 5] on icon "button" at bounding box center [390, 6] width 9 height 9
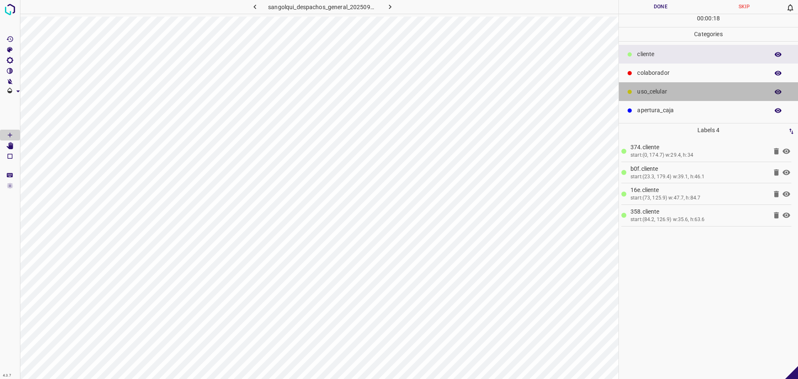
click at [664, 88] on p "uso_celular" at bounding box center [701, 91] width 128 height 9
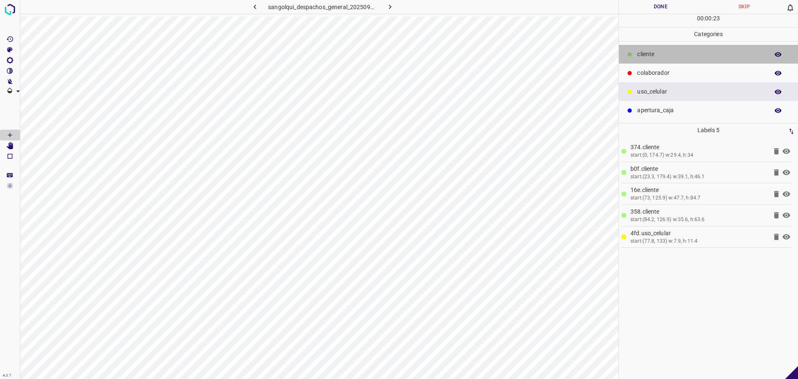
click at [669, 53] on p "cliente" at bounding box center [701, 54] width 128 height 9
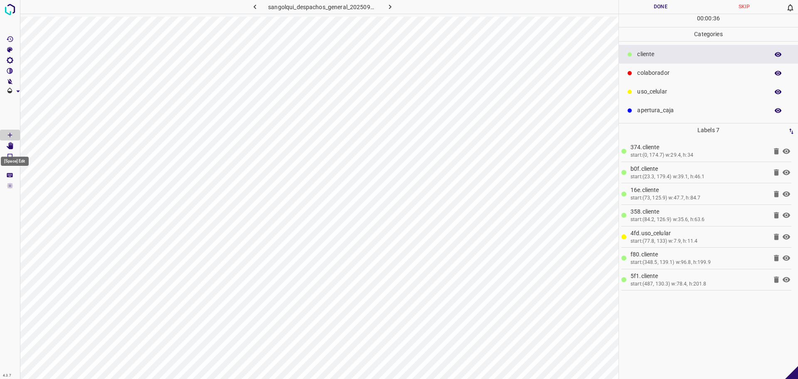
click at [12, 145] on icon "[Space] Edit" at bounding box center [10, 145] width 7 height 7
click at [13, 136] on icon "[Space] Draw" at bounding box center [9, 134] width 7 height 7
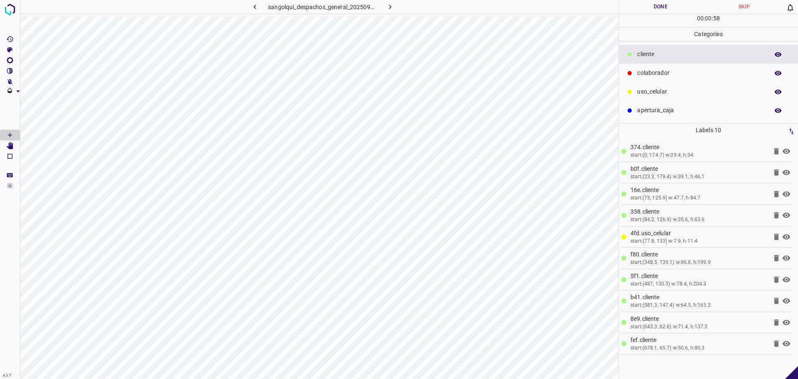
click at [656, 68] on div "colaborador" at bounding box center [708, 73] width 179 height 19
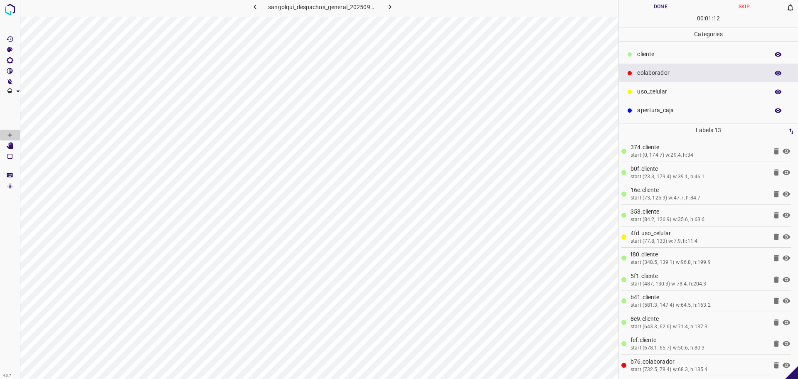
click at [660, 11] on button "Done" at bounding box center [661, 7] width 84 height 14
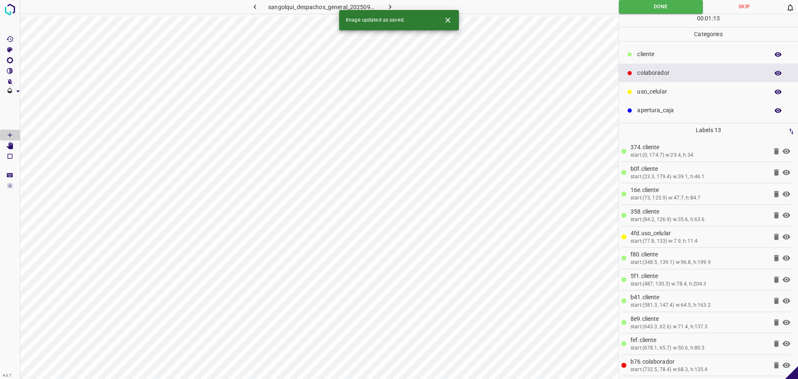
click at [394, 9] on button "button" at bounding box center [390, 7] width 27 height 14
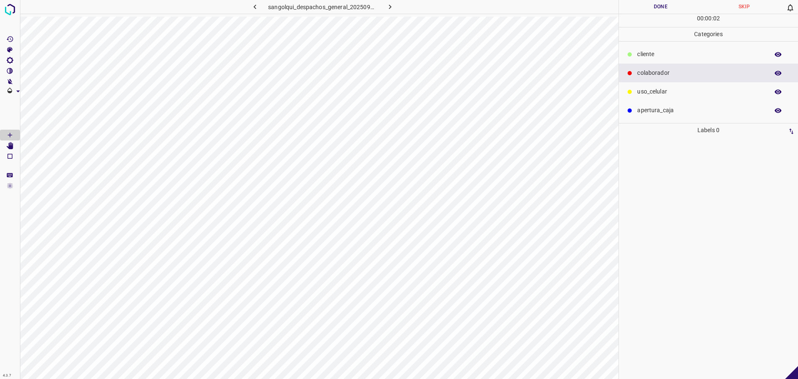
click at [659, 52] on p "cliente" at bounding box center [701, 54] width 128 height 9
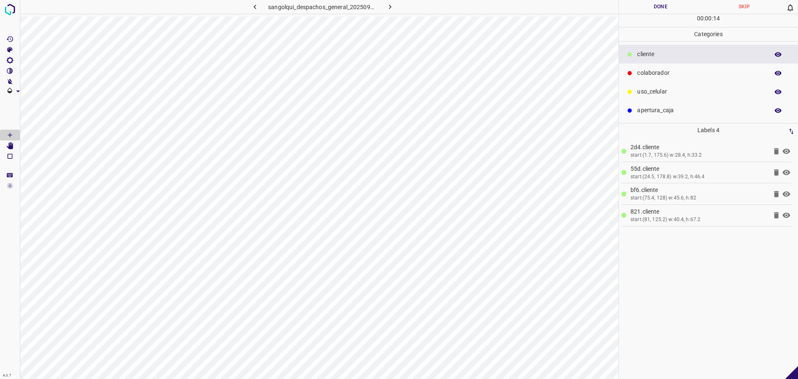
click at [673, 89] on p "uso_celular" at bounding box center [701, 91] width 128 height 9
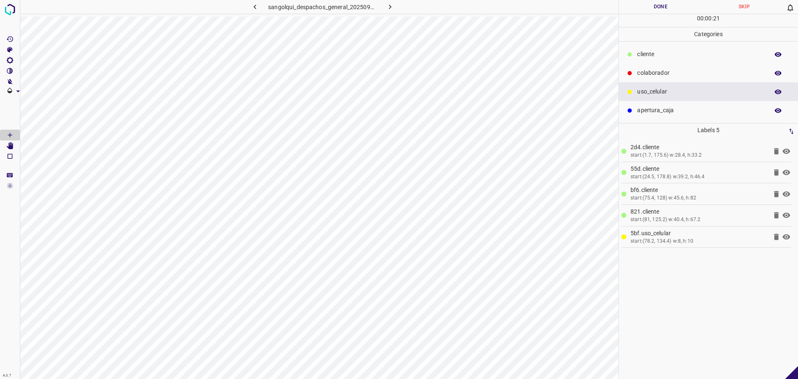
click at [636, 53] on div "cliente" at bounding box center [708, 54] width 179 height 19
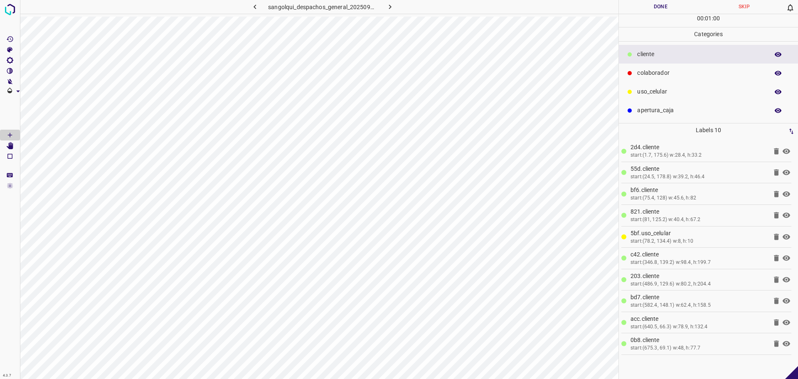
drag, startPoint x: 697, startPoint y: 71, endPoint x: 692, endPoint y: 74, distance: 5.8
click at [697, 71] on p "colaborador" at bounding box center [701, 73] width 128 height 9
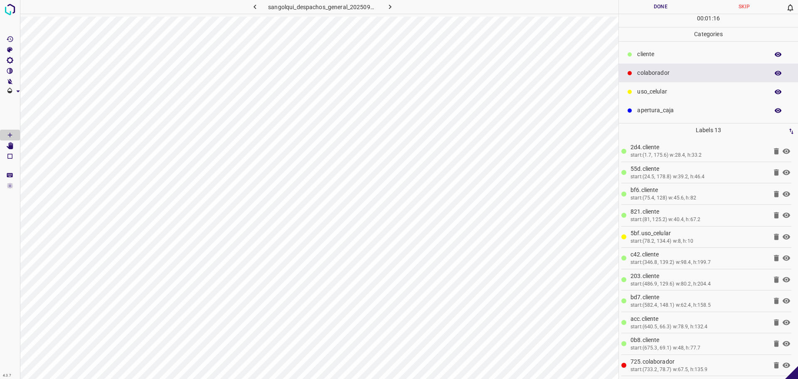
click at [659, 5] on button "Done" at bounding box center [661, 7] width 84 height 14
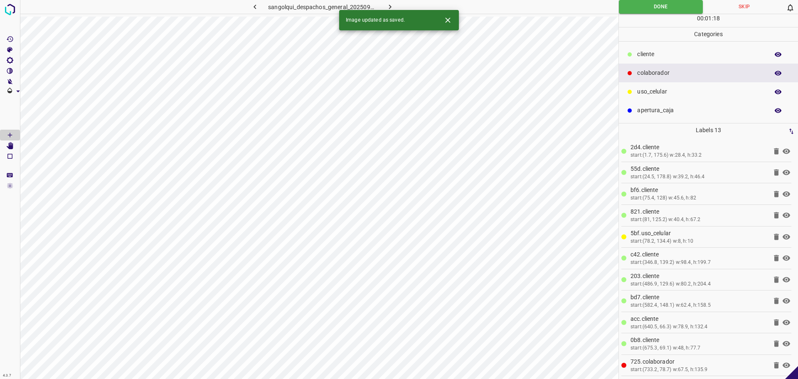
click at [392, 6] on icon "button" at bounding box center [390, 6] width 9 height 9
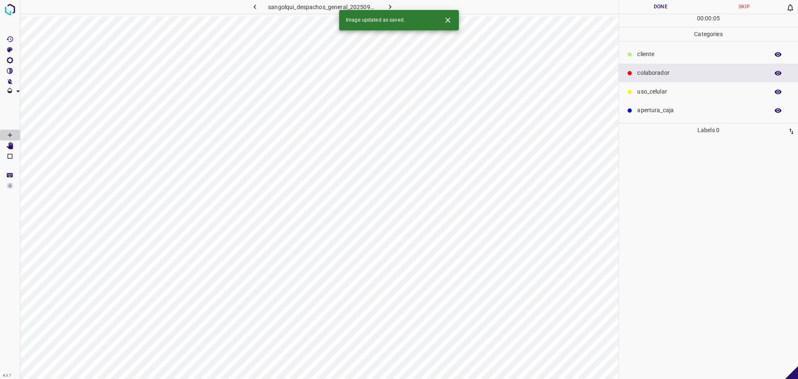
click at [655, 74] on p "colaborador" at bounding box center [701, 73] width 128 height 9
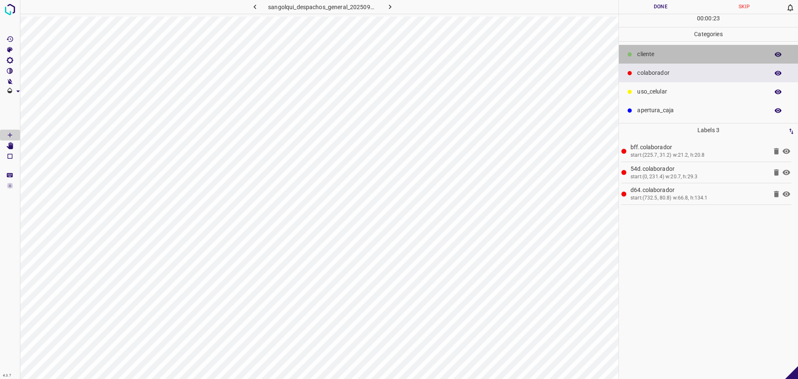
click at [682, 56] on p "cliente" at bounding box center [701, 54] width 128 height 9
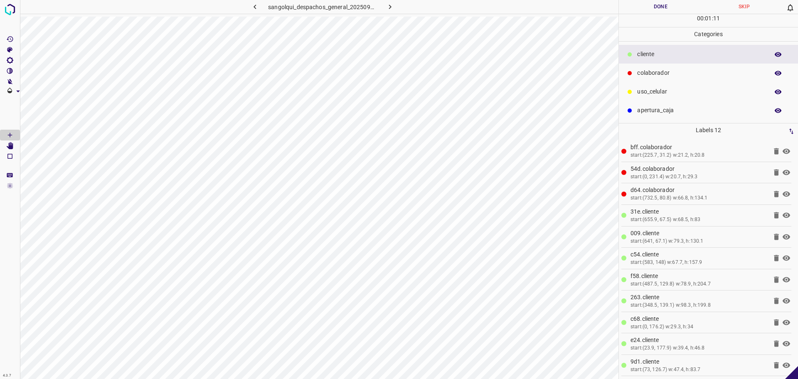
click at [653, 93] on p "uso_celular" at bounding box center [701, 91] width 128 height 9
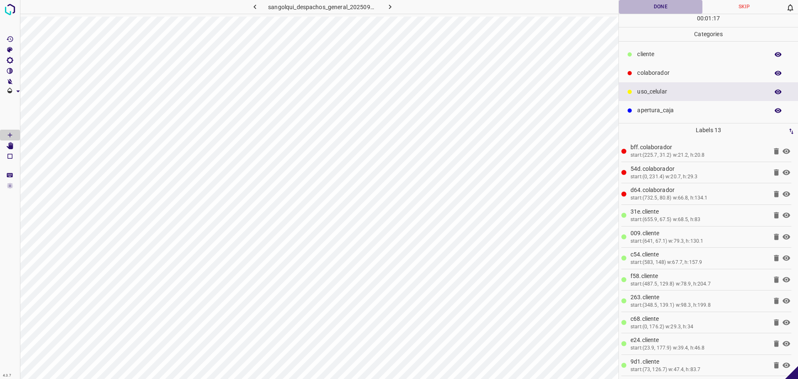
click at [673, 10] on button "Done" at bounding box center [661, 7] width 84 height 14
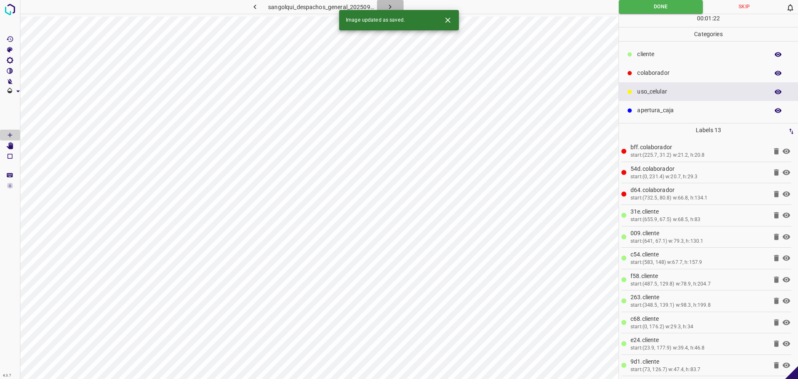
click at [395, 7] on button "button" at bounding box center [390, 7] width 27 height 14
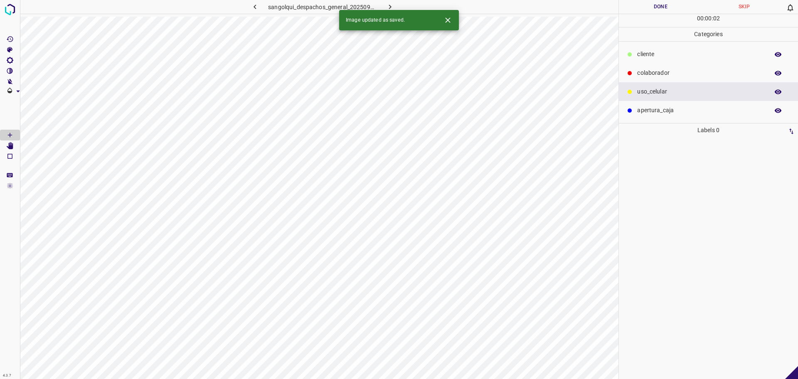
click at [663, 51] on p "cliente" at bounding box center [701, 54] width 128 height 9
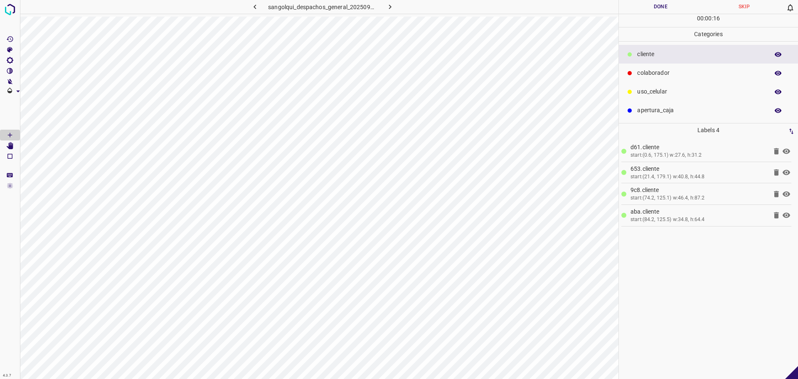
click at [633, 91] on div at bounding box center [630, 92] width 8 height 8
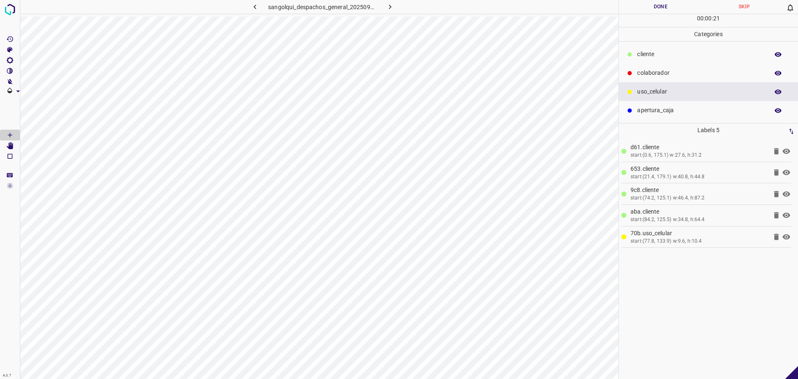
click at [700, 67] on div "colaborador" at bounding box center [708, 73] width 179 height 19
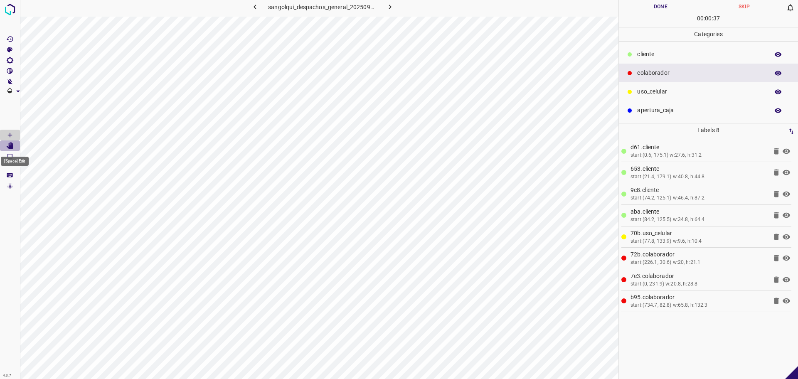
click at [14, 145] on Edit"] "[Space] Edit" at bounding box center [10, 146] width 20 height 11
click at [8, 133] on icon "[Space] Draw" at bounding box center [9, 134] width 7 height 7
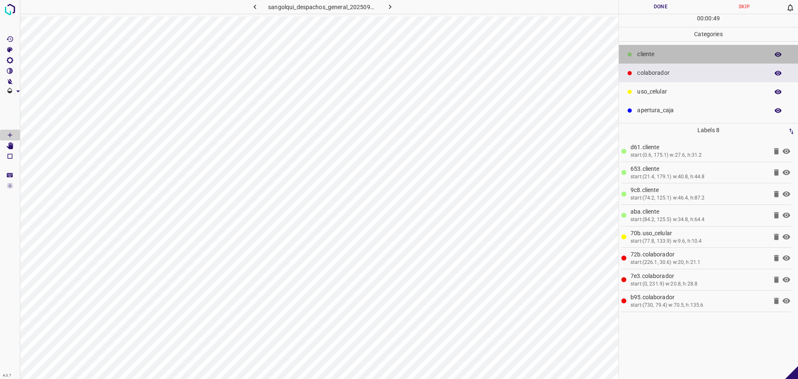
click at [640, 61] on div "cliente" at bounding box center [708, 54] width 179 height 19
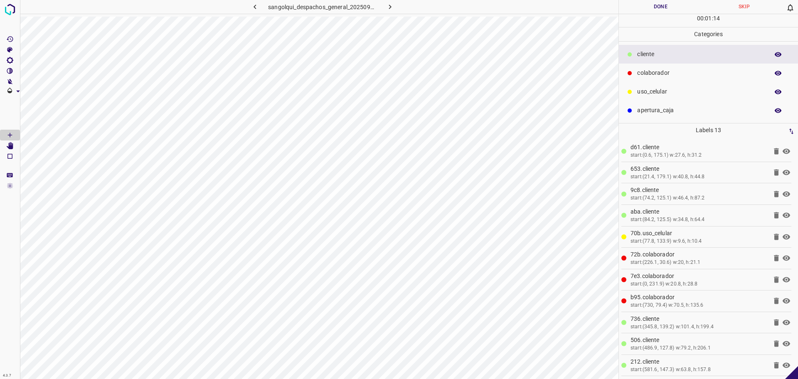
click at [641, 7] on button "Done" at bounding box center [661, 7] width 84 height 14
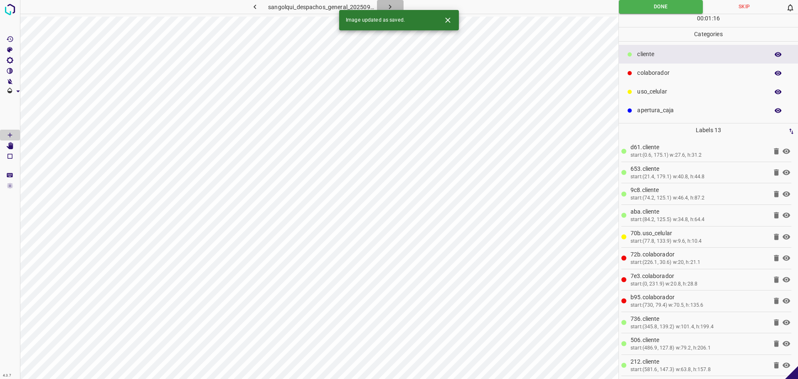
click at [393, 8] on icon "button" at bounding box center [390, 6] width 9 height 9
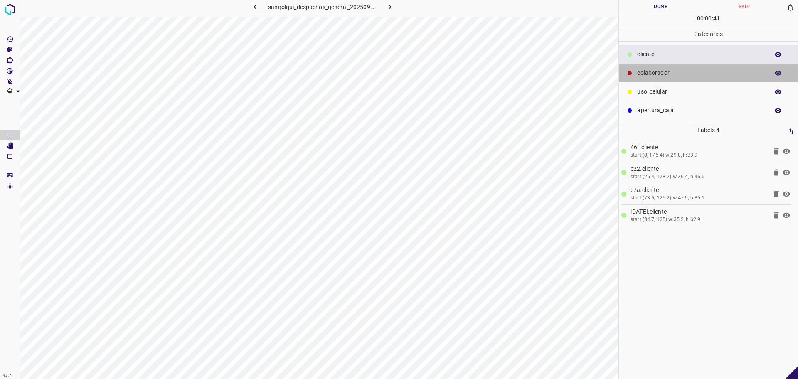
click at [679, 64] on div "colaborador" at bounding box center [708, 73] width 179 height 19
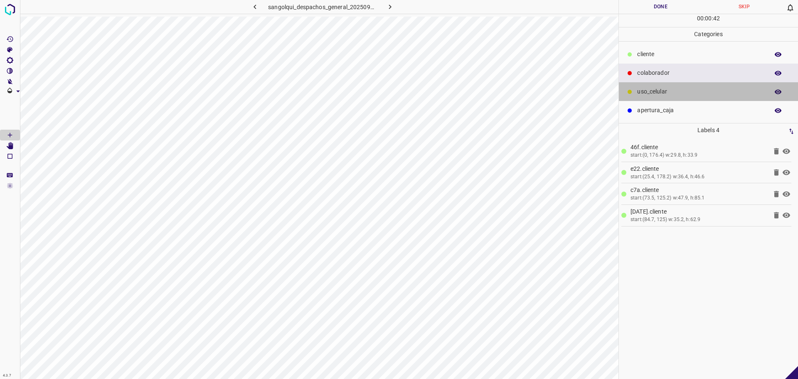
click at [657, 92] on p "uso_celular" at bounding box center [701, 91] width 128 height 9
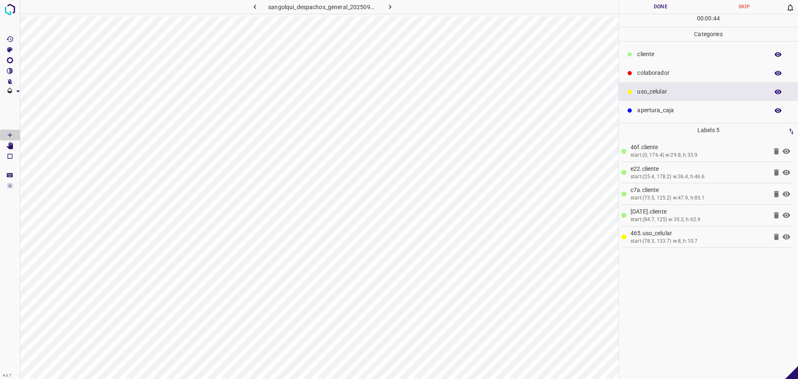
click at [640, 78] on div "colaborador" at bounding box center [708, 73] width 179 height 19
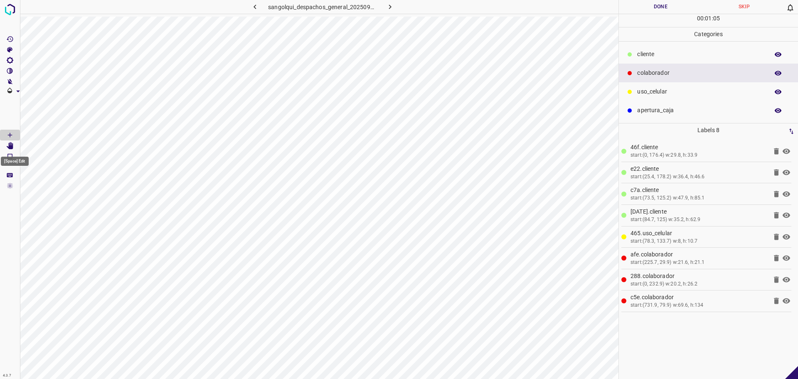
click at [10, 148] on icon "[Space] Edit" at bounding box center [10, 145] width 7 height 7
click at [656, 49] on div "cliente" at bounding box center [708, 54] width 179 height 19
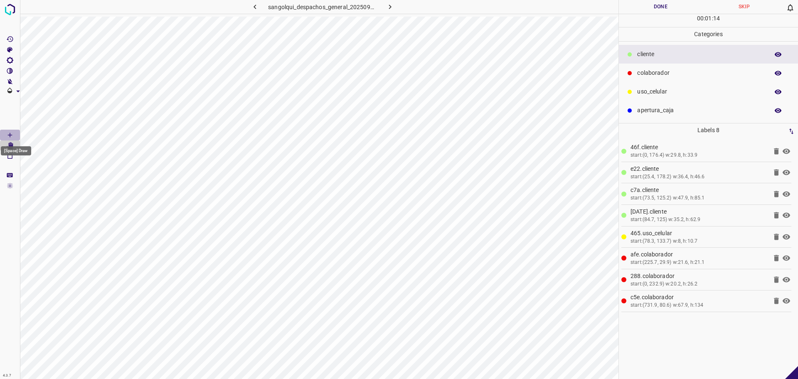
click at [17, 137] on Draw"] "[Space] Draw" at bounding box center [10, 135] width 20 height 11
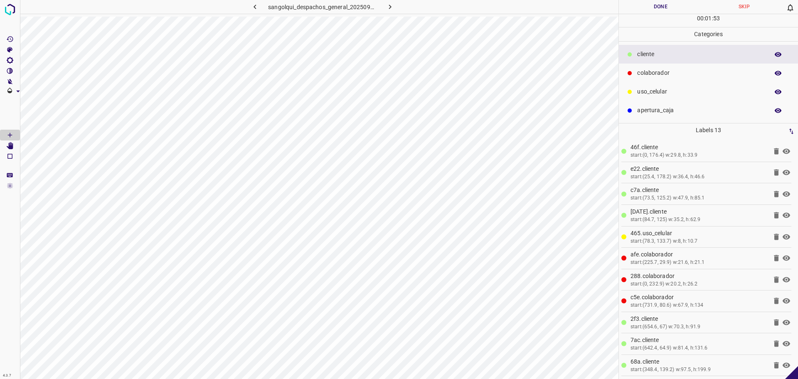
click at [673, 10] on button "Done" at bounding box center [661, 7] width 84 height 14
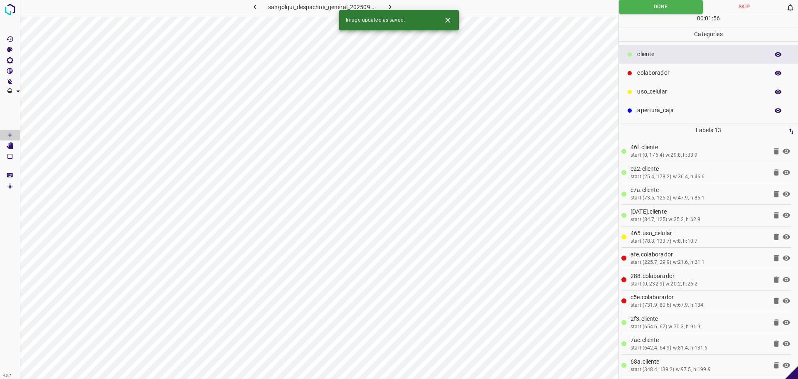
click at [391, 4] on icon "button" at bounding box center [390, 6] width 9 height 9
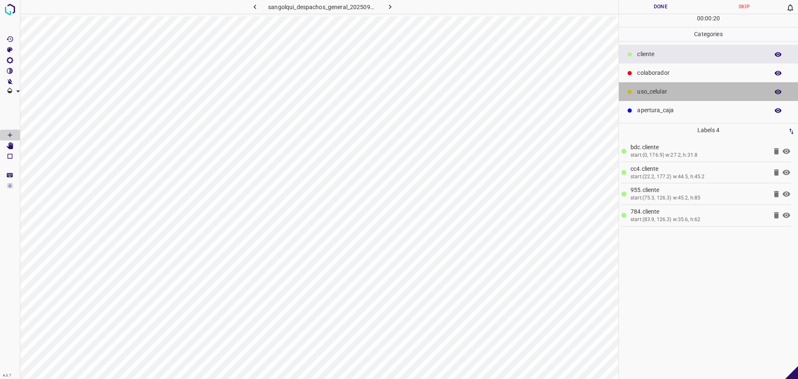
click at [646, 93] on p "uso_celular" at bounding box center [701, 91] width 128 height 9
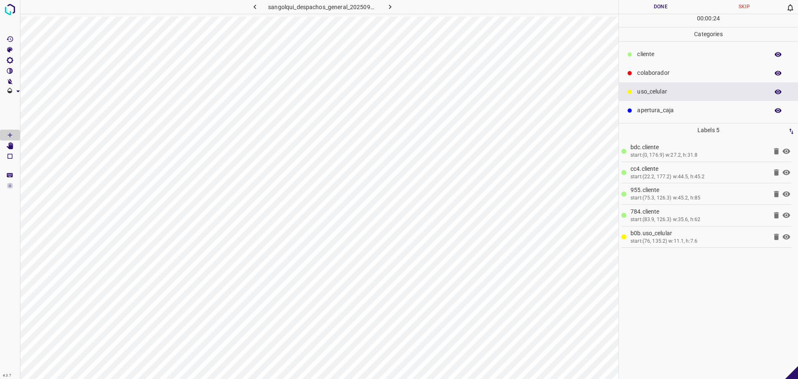
click at [675, 60] on div "cliente" at bounding box center [708, 54] width 179 height 19
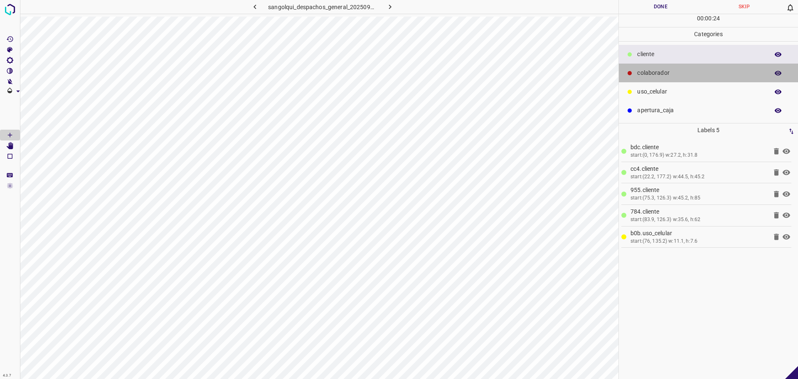
click at [667, 71] on p "colaborador" at bounding box center [701, 73] width 128 height 9
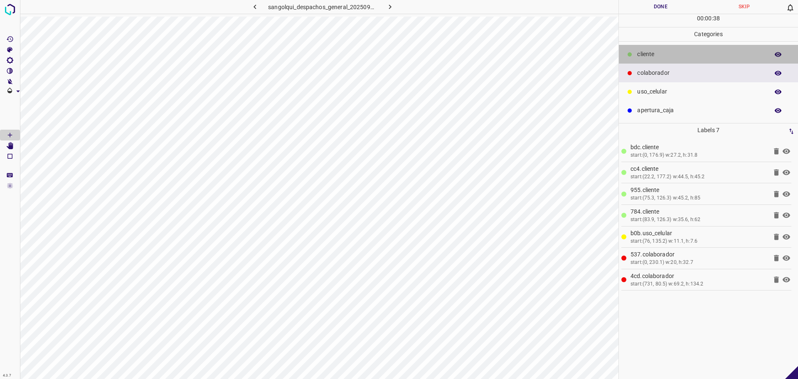
click at [667, 50] on p "cliente" at bounding box center [701, 54] width 128 height 9
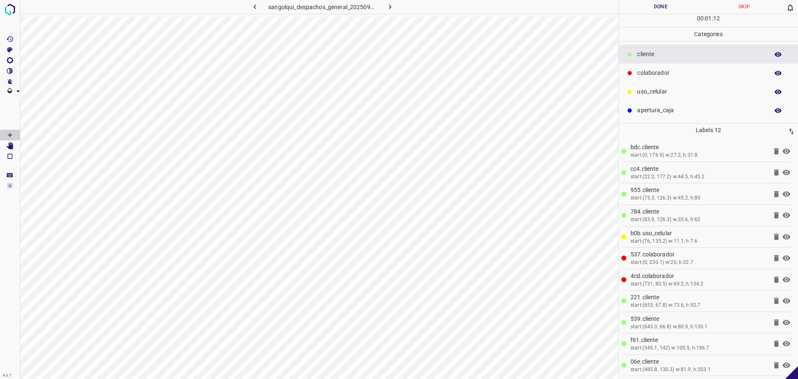
click at [655, 8] on button "Done" at bounding box center [661, 7] width 84 height 14
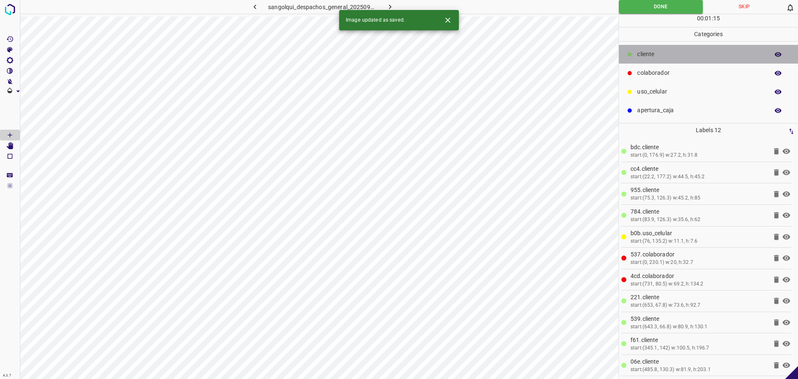
click at [651, 62] on div "cliente" at bounding box center [708, 54] width 179 height 19
click at [646, 74] on p "colaborador" at bounding box center [701, 73] width 128 height 9
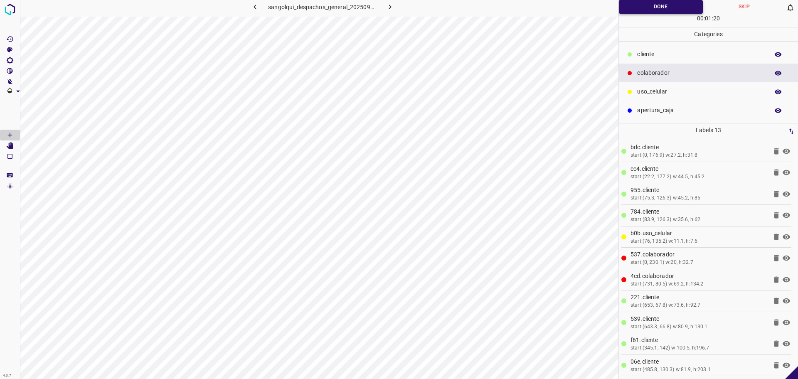
click at [664, 8] on button "Done" at bounding box center [661, 7] width 84 height 14
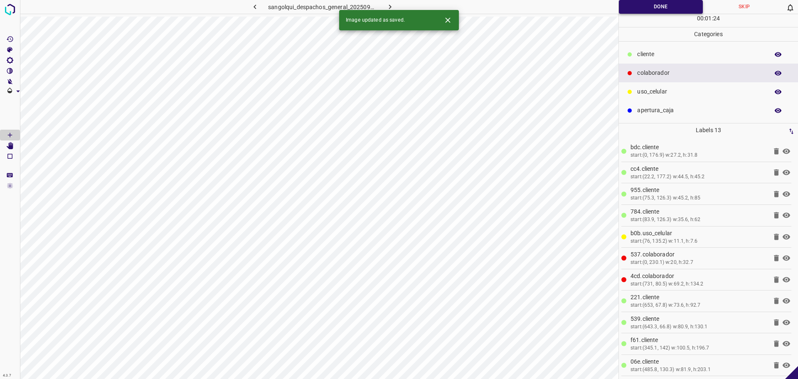
click at [621, 11] on button "Done" at bounding box center [661, 7] width 84 height 14
click at [390, 5] on icon "button" at bounding box center [390, 7] width 2 height 5
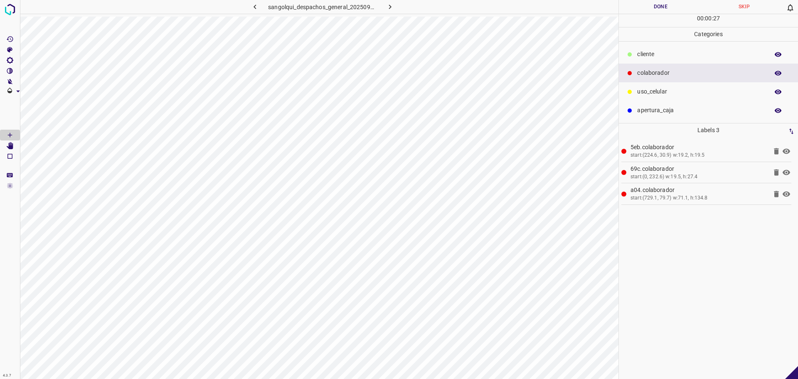
click at [702, 43] on ul "cliente colaborador uso_celular apertura_caja" at bounding box center [708, 82] width 179 height 81
drag, startPoint x: 702, startPoint y: 43, endPoint x: 705, endPoint y: 53, distance: 10.3
click at [703, 43] on ul "cliente colaborador uso_celular apertura_caja" at bounding box center [708, 82] width 179 height 81
click at [705, 55] on p "cliente" at bounding box center [701, 54] width 128 height 9
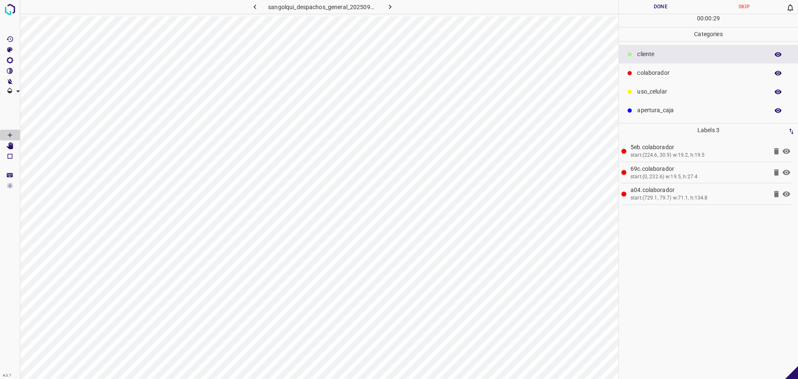
click at [666, 91] on p "uso_celular" at bounding box center [701, 91] width 128 height 9
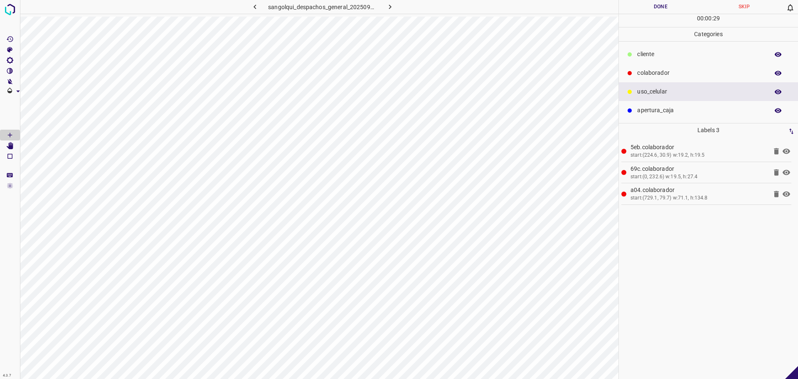
click at [666, 91] on p "uso_celular" at bounding box center [701, 91] width 128 height 9
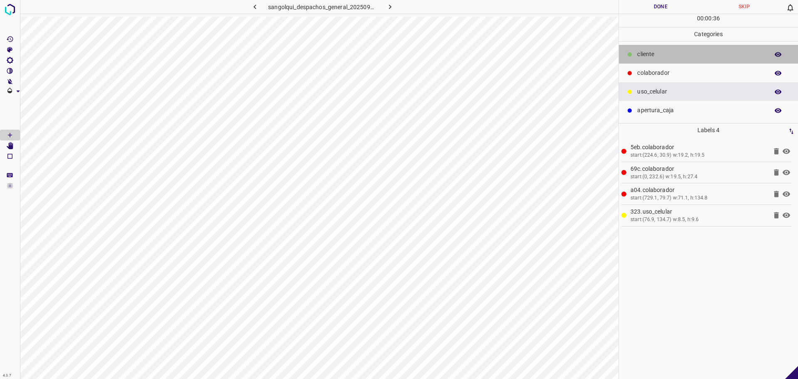
click at [668, 50] on p "cliente" at bounding box center [701, 54] width 128 height 9
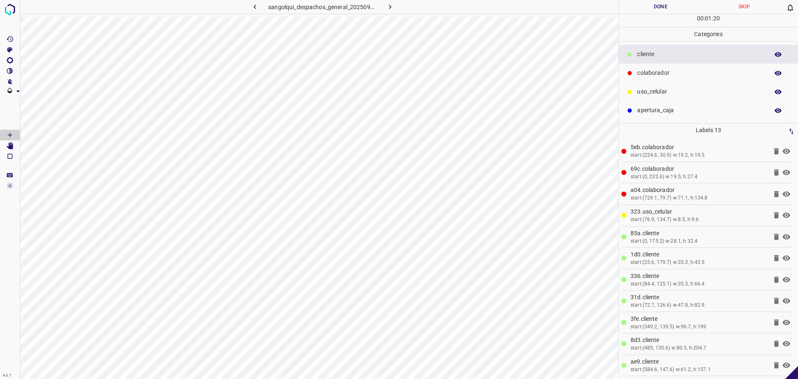
click at [647, 10] on button "Done" at bounding box center [661, 7] width 84 height 14
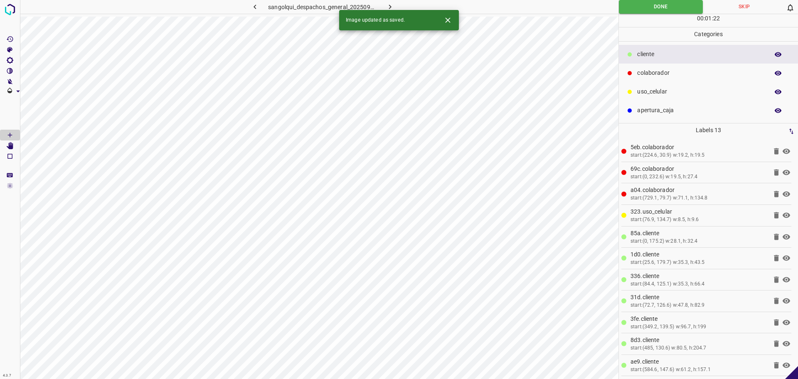
click at [390, 2] on icon "button" at bounding box center [390, 6] width 9 height 9
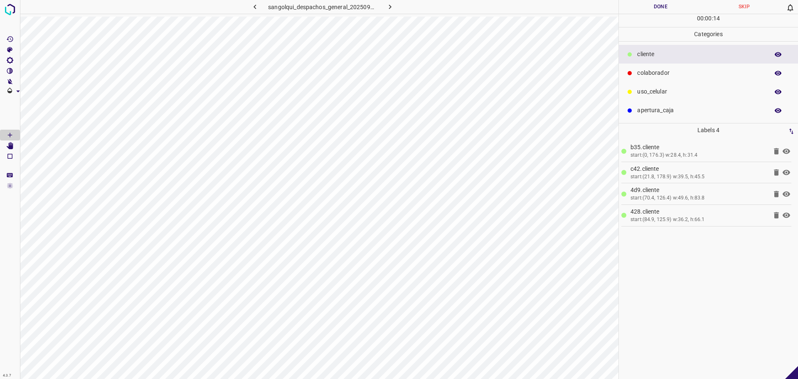
click at [643, 89] on p "uso_celular" at bounding box center [701, 91] width 128 height 9
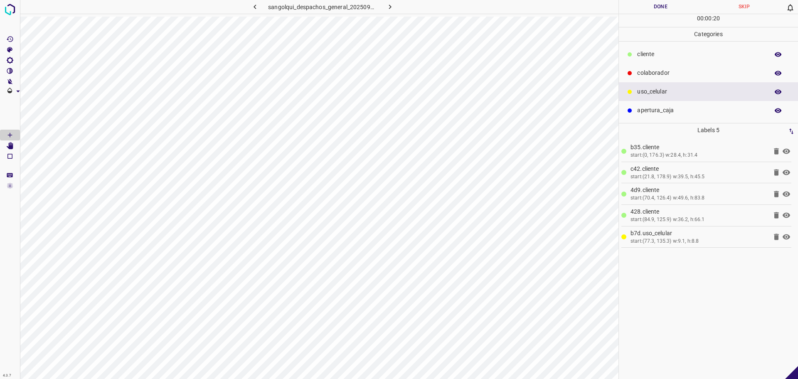
click at [646, 56] on p "cliente" at bounding box center [701, 54] width 128 height 9
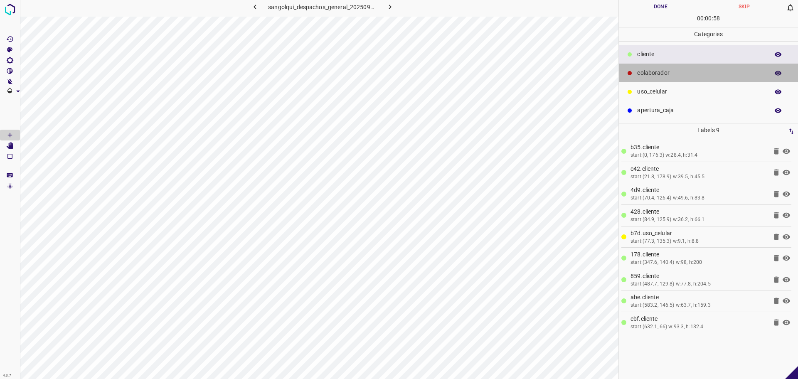
click at [663, 73] on p "colaborador" at bounding box center [701, 73] width 128 height 9
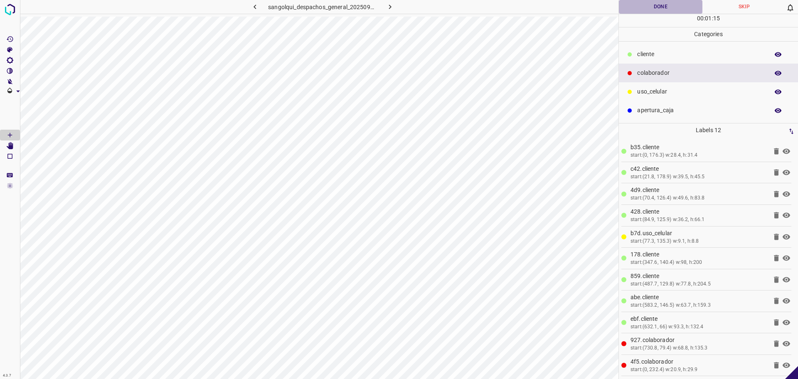
click at [661, 11] on button "Done" at bounding box center [661, 7] width 84 height 14
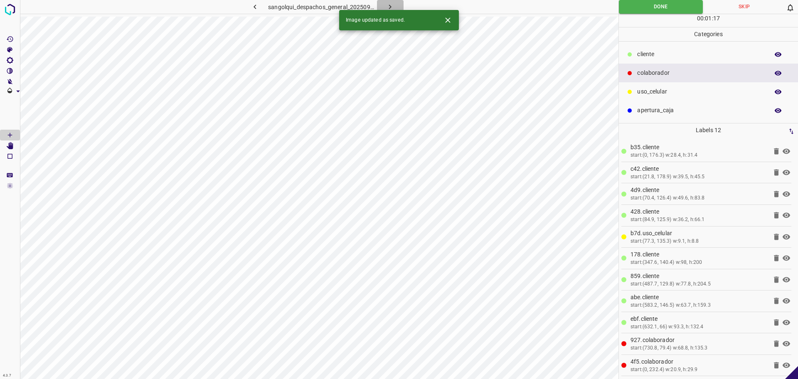
click at [391, 4] on icon "button" at bounding box center [390, 6] width 9 height 9
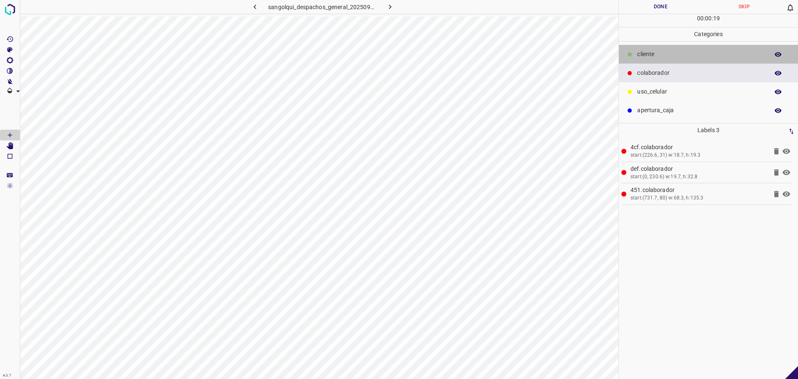
click at [661, 59] on div "cliente" at bounding box center [708, 54] width 179 height 19
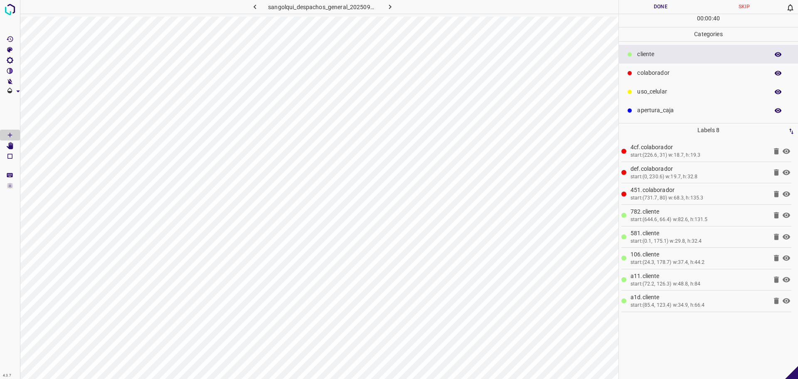
click at [668, 85] on div "uso_celular" at bounding box center [708, 91] width 179 height 19
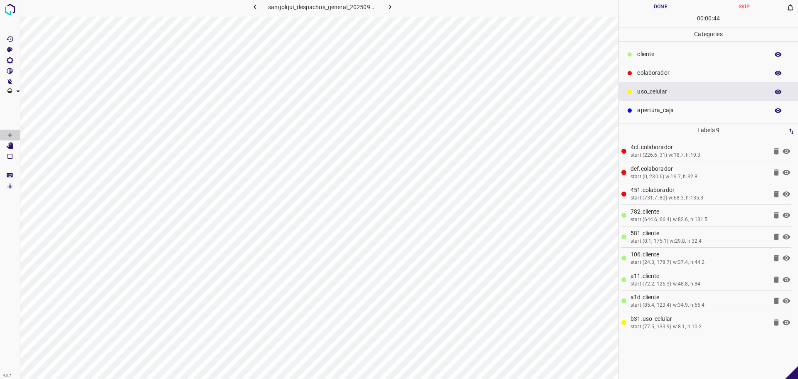
click at [676, 44] on ul "cliente colaborador uso_celular apertura_caja" at bounding box center [708, 82] width 179 height 81
click at [673, 53] on p "cliente" at bounding box center [701, 54] width 128 height 9
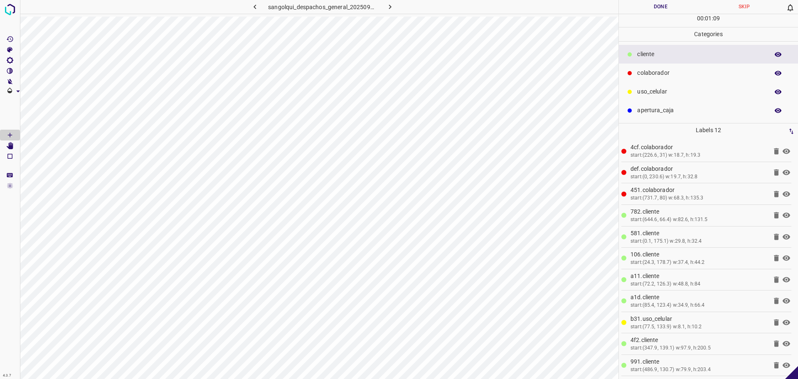
click at [648, 5] on button "Done" at bounding box center [661, 7] width 84 height 14
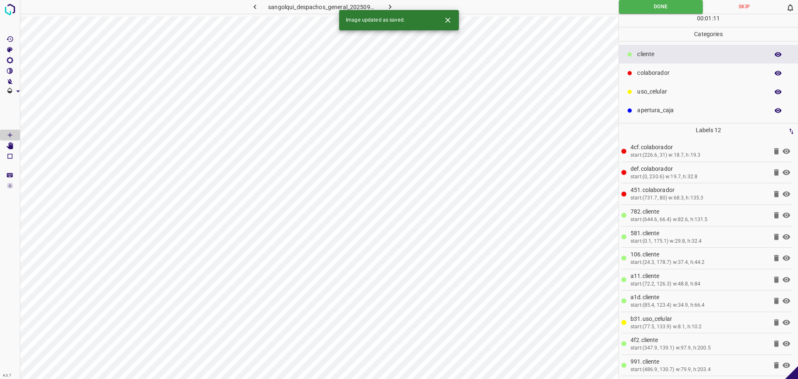
click at [392, 10] on div "Image updated as saved." at bounding box center [399, 20] width 120 height 20
click at [390, 6] on icon "button" at bounding box center [390, 6] width 9 height 9
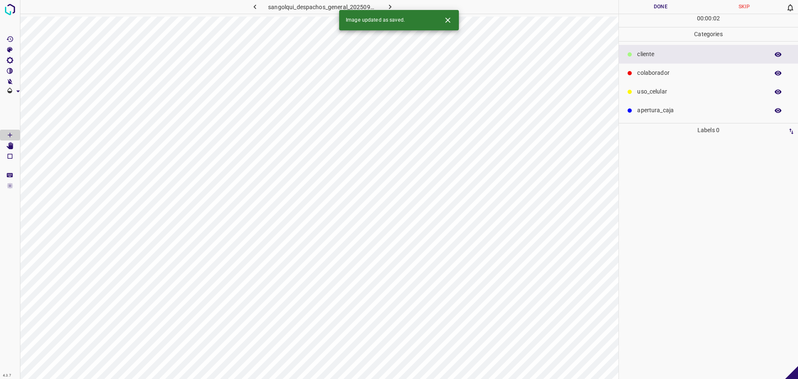
click at [664, 73] on p "colaborador" at bounding box center [701, 73] width 128 height 9
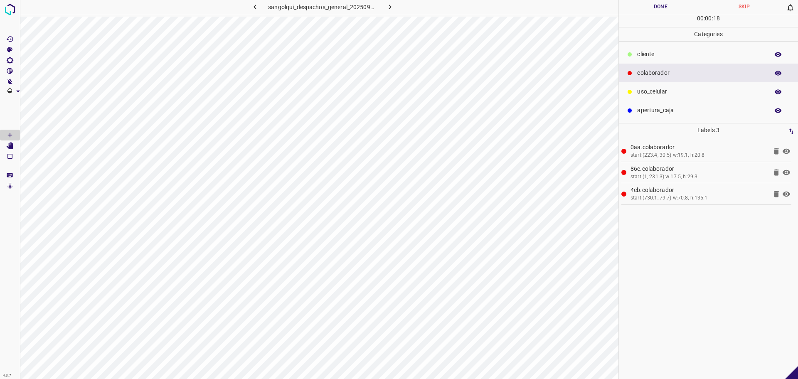
click at [636, 63] on ul "cliente colaborador uso_celular apertura_caja" at bounding box center [708, 82] width 179 height 81
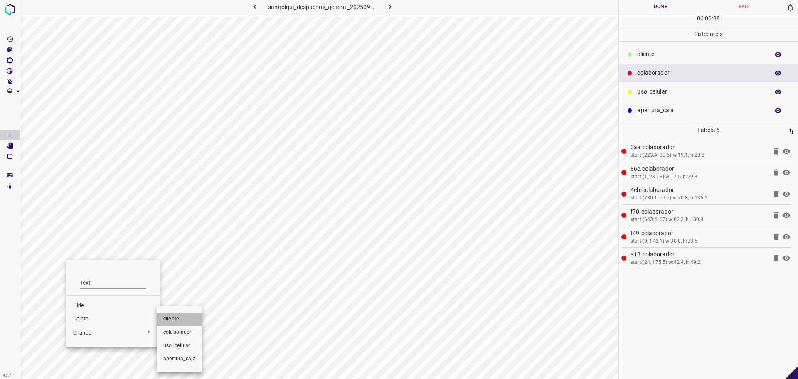
click at [188, 320] on span "cliente" at bounding box center [179, 319] width 32 height 7
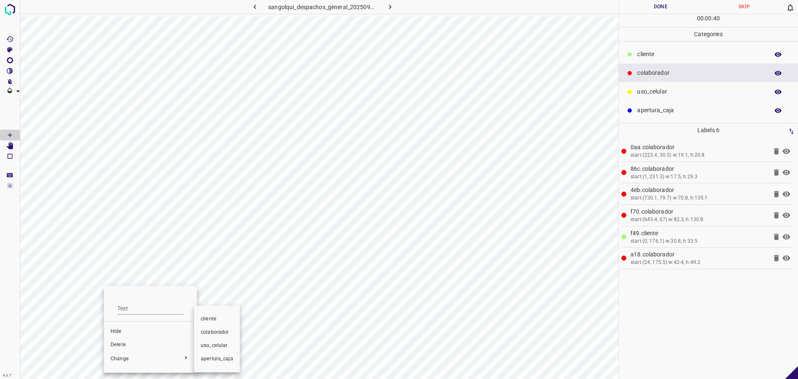
click at [207, 312] on ul "cliente colaborador uso_celular apertura_caja" at bounding box center [217, 339] width 46 height 60
click at [207, 317] on span "cliente" at bounding box center [217, 319] width 32 height 7
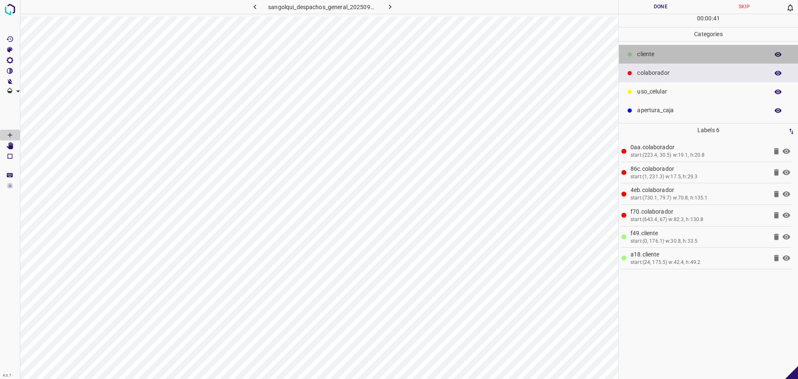
drag, startPoint x: 701, startPoint y: 59, endPoint x: 633, endPoint y: 86, distance: 73.3
click at [698, 59] on p "cliente" at bounding box center [701, 54] width 128 height 9
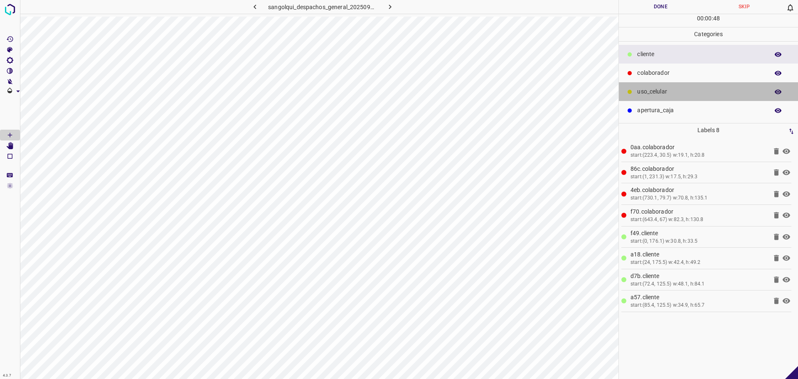
click at [721, 93] on p "uso_celular" at bounding box center [701, 91] width 128 height 9
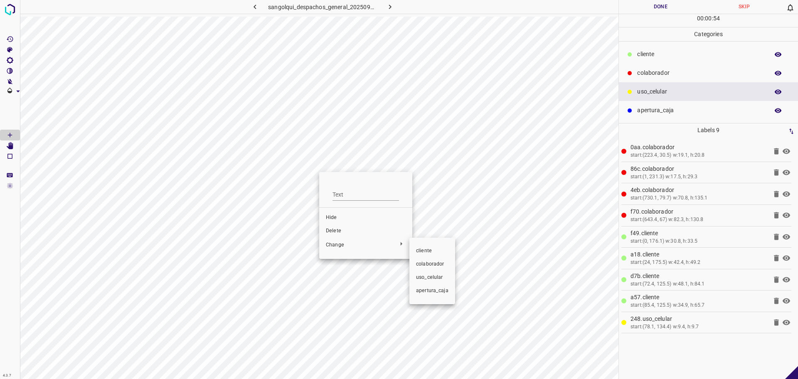
click at [421, 255] on li "cliente" at bounding box center [432, 250] width 46 height 13
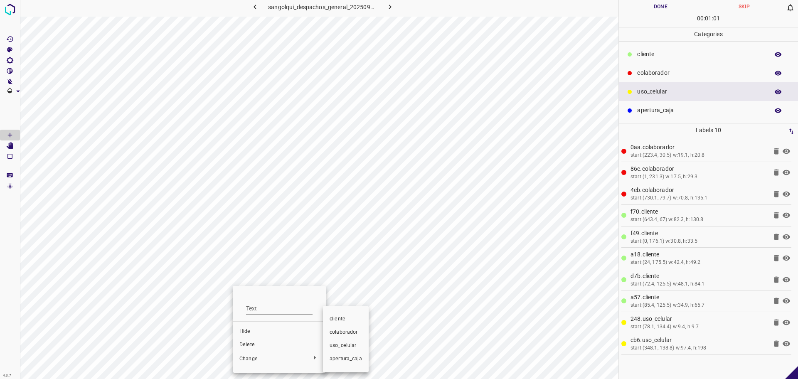
click at [357, 317] on span "cliente" at bounding box center [346, 319] width 32 height 7
click at [648, 49] on div "cliente" at bounding box center [708, 54] width 179 height 19
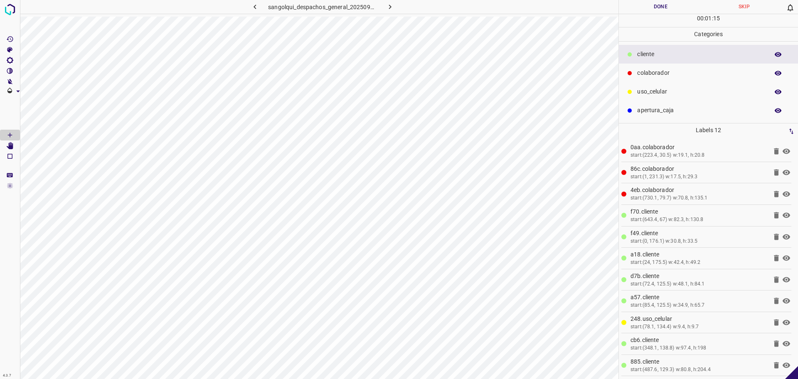
click at [676, 6] on button "Done" at bounding box center [661, 7] width 84 height 14
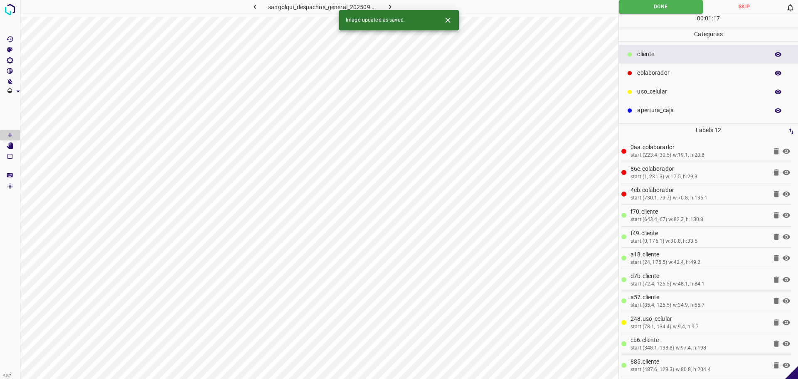
click at [390, 7] on icon "button" at bounding box center [390, 6] width 9 height 9
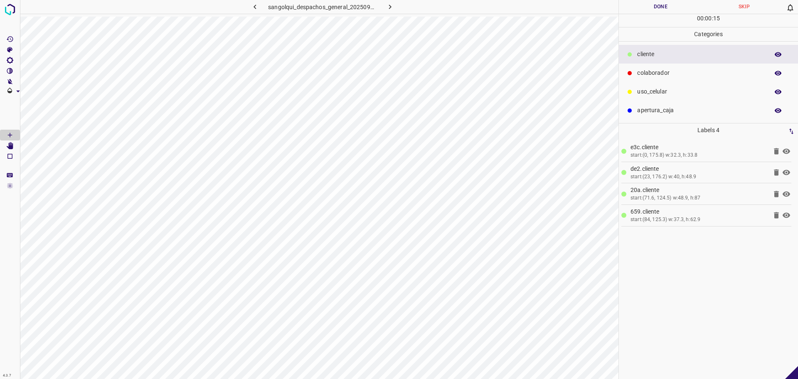
click at [626, 91] on div at bounding box center [630, 92] width 8 height 8
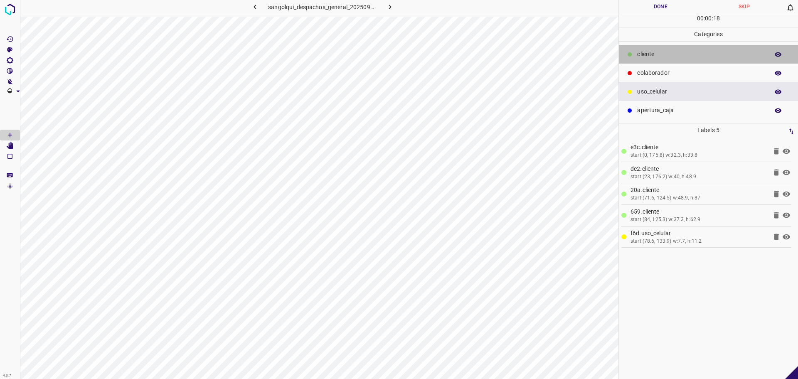
drag, startPoint x: 646, startPoint y: 55, endPoint x: 646, endPoint y: 64, distance: 8.7
click at [646, 55] on p "cliente" at bounding box center [701, 54] width 128 height 9
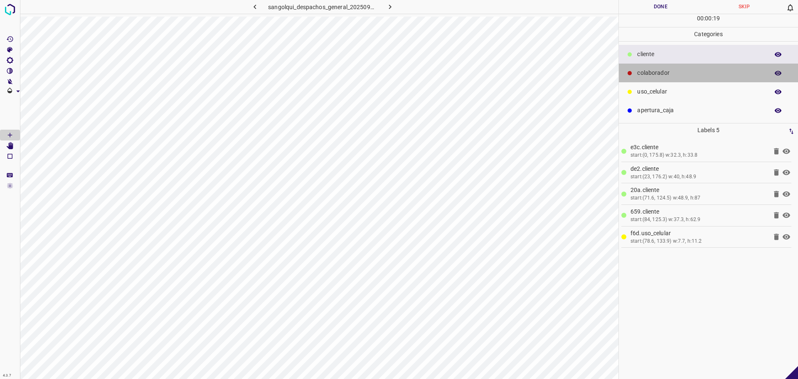
click at [680, 74] on p "colaborador" at bounding box center [701, 73] width 128 height 9
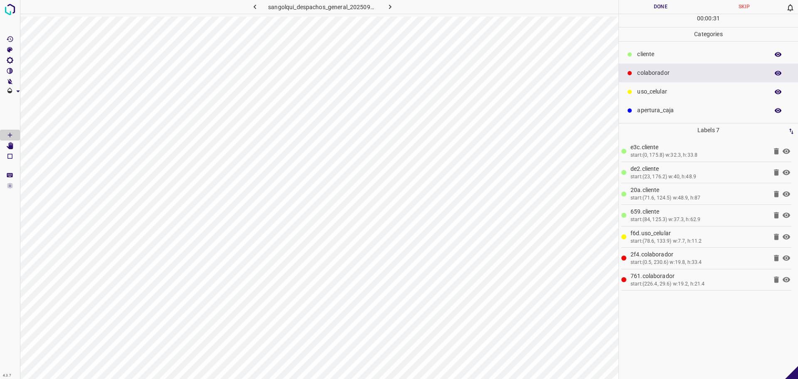
click at [665, 56] on p "cliente" at bounding box center [701, 54] width 128 height 9
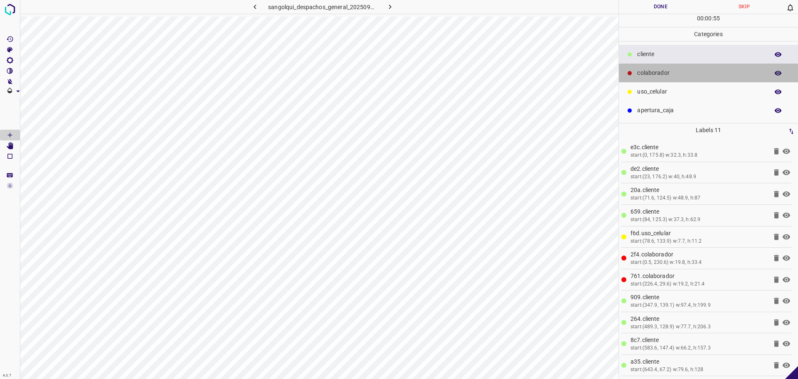
click at [640, 75] on p "colaborador" at bounding box center [701, 73] width 128 height 9
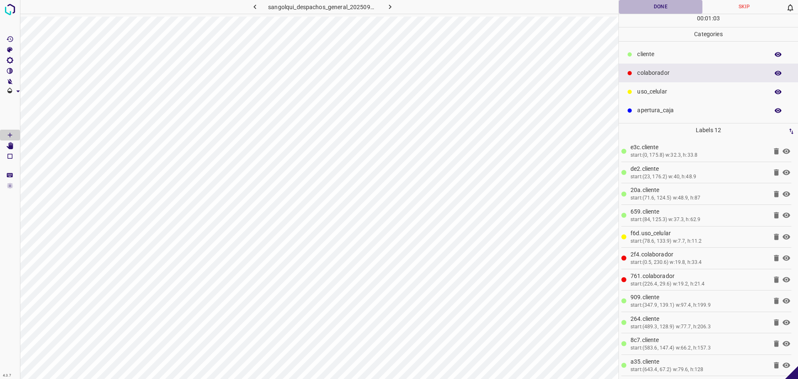
click at [663, 6] on button "Done" at bounding box center [661, 7] width 84 height 14
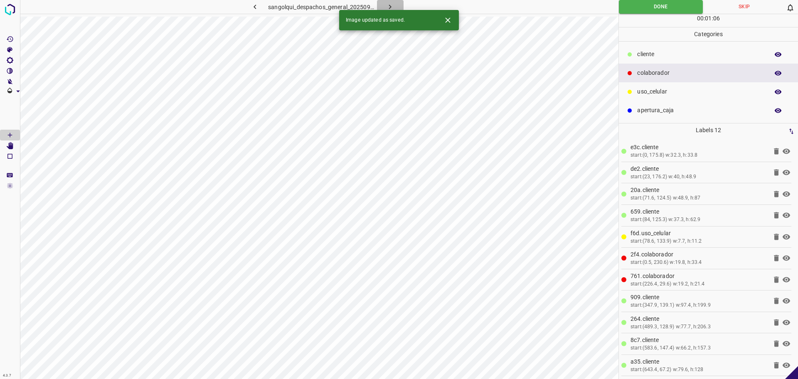
click at [388, 7] on icon "button" at bounding box center [390, 6] width 9 height 9
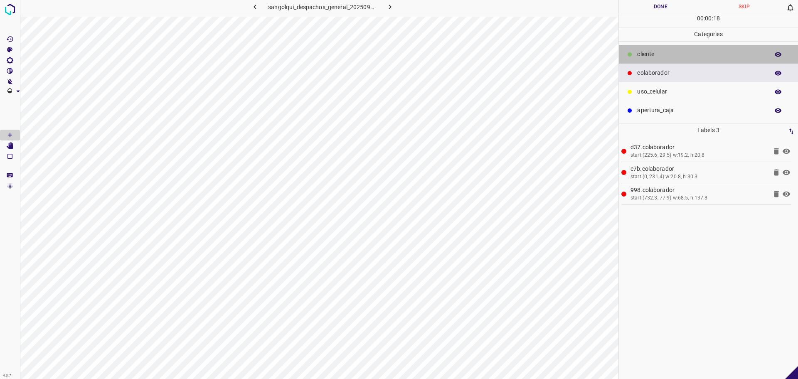
click at [657, 58] on p "cliente" at bounding box center [701, 54] width 128 height 9
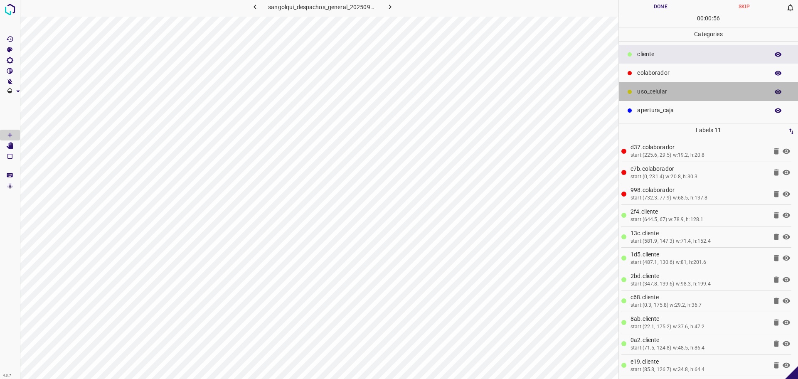
click at [643, 95] on p "uso_celular" at bounding box center [701, 91] width 128 height 9
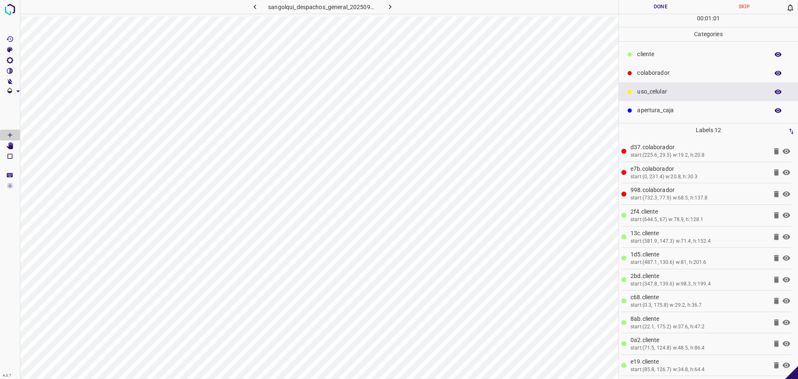
click at [678, 10] on button "Done" at bounding box center [661, 7] width 84 height 14
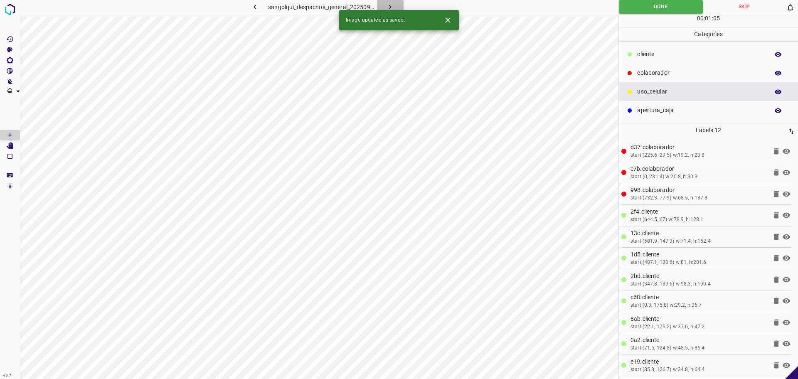
click at [395, 4] on button "button" at bounding box center [390, 7] width 27 height 14
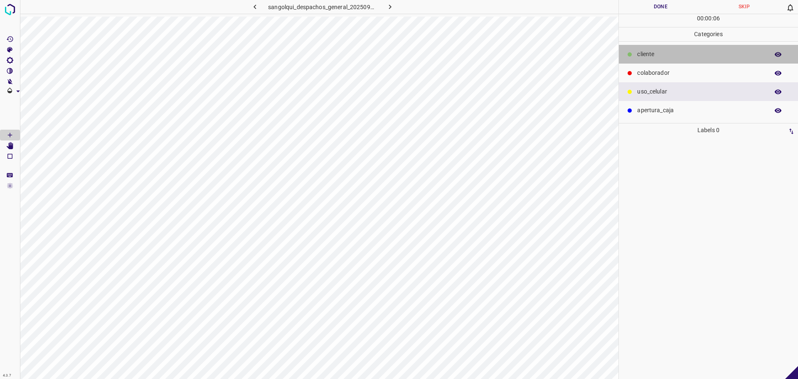
click at [671, 47] on div "cliente" at bounding box center [708, 54] width 179 height 19
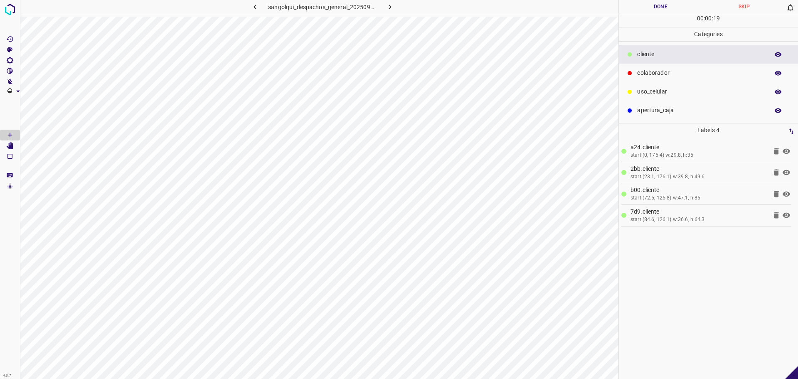
click at [682, 67] on div "colaborador" at bounding box center [708, 73] width 179 height 19
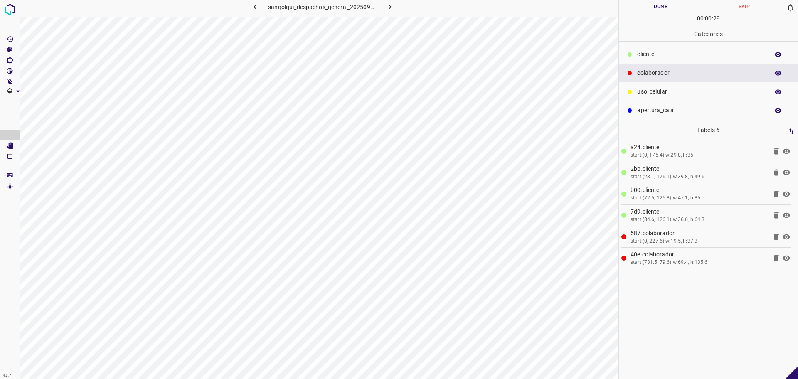
click at [653, 51] on p "cliente" at bounding box center [701, 54] width 128 height 9
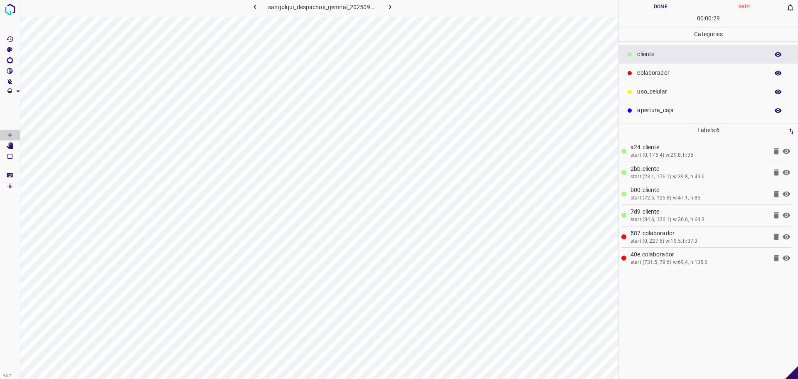
click at [653, 51] on p "cliente" at bounding box center [701, 54] width 128 height 9
click at [737, 70] on p "colaborador" at bounding box center [701, 73] width 128 height 9
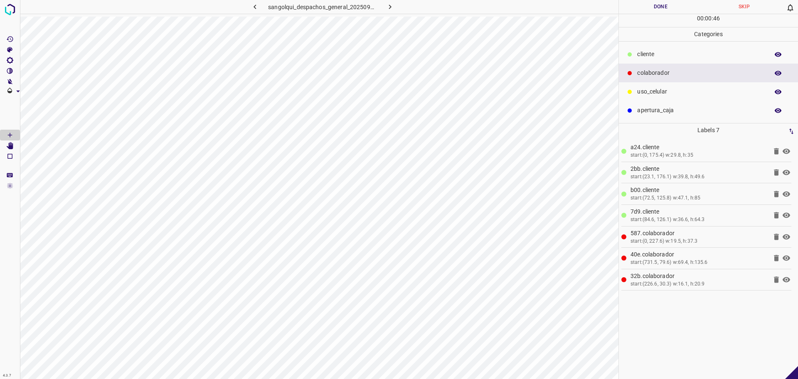
click at [634, 54] on div at bounding box center [630, 54] width 8 height 8
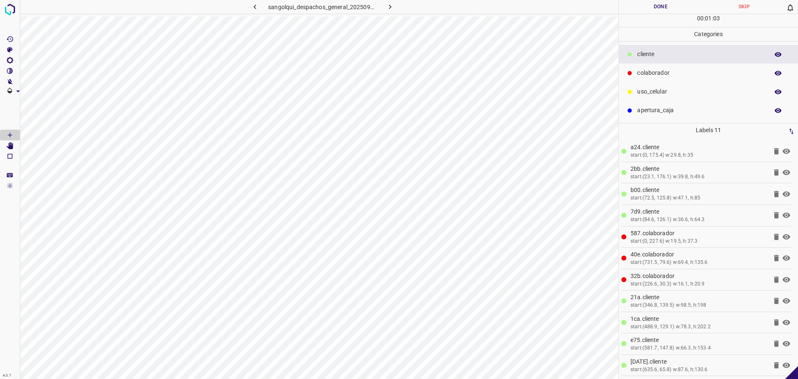
click at [640, 6] on button "Done" at bounding box center [661, 7] width 84 height 14
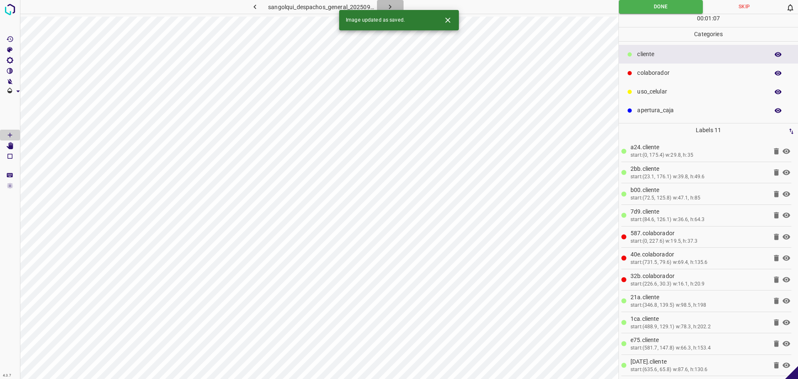
click at [387, 5] on icon "button" at bounding box center [390, 6] width 9 height 9
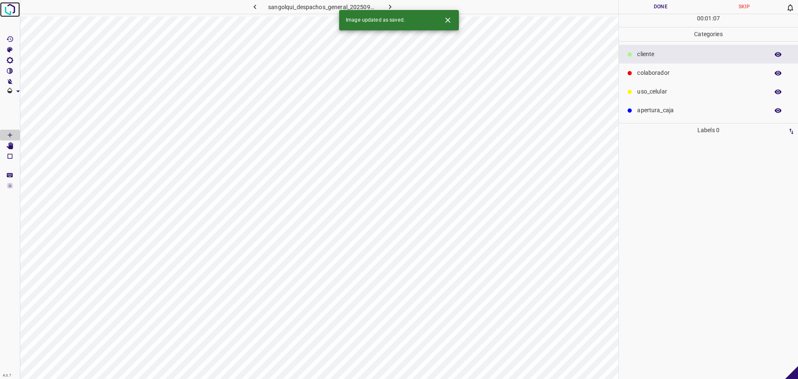
click at [10, 10] on img at bounding box center [9, 9] width 15 height 15
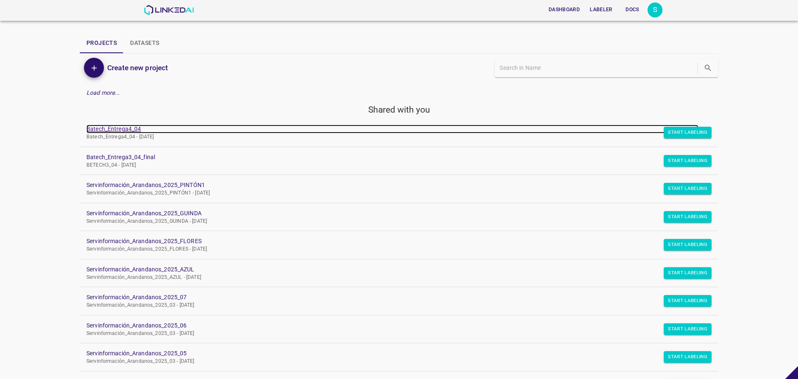
click at [116, 129] on link "Batech_Entrega4_04" at bounding box center [392, 129] width 612 height 9
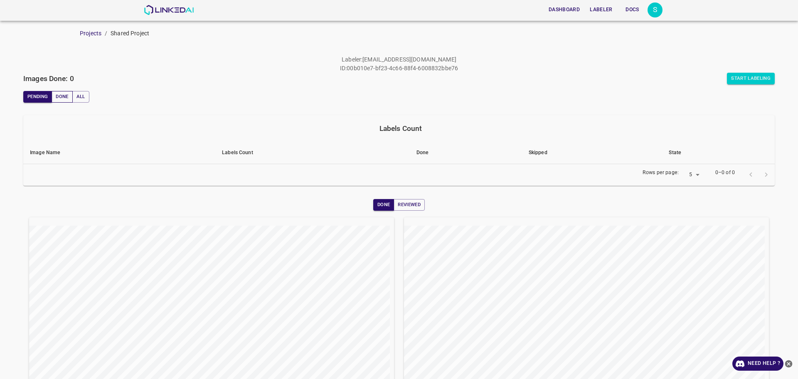
click at [66, 101] on button "Done" at bounding box center [62, 97] width 21 height 12
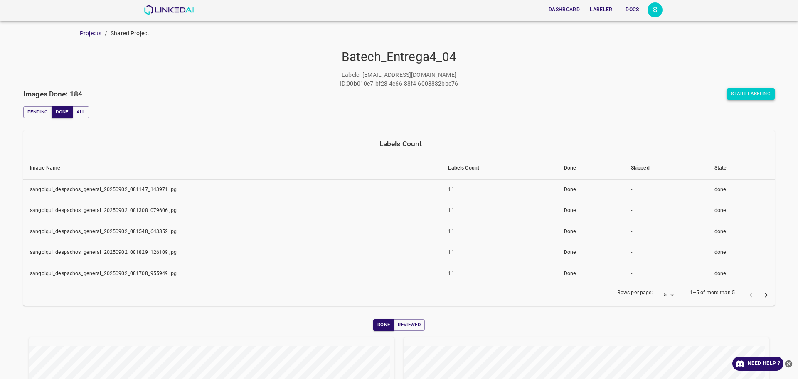
click at [742, 90] on button "Start Labeling" at bounding box center [751, 94] width 48 height 12
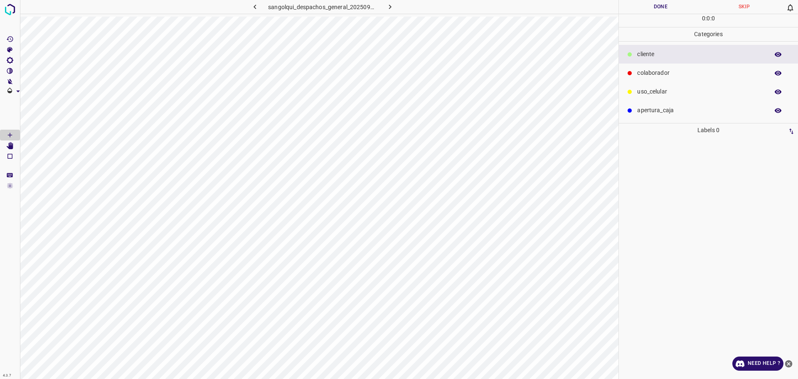
click at [679, 77] on p "colaborador" at bounding box center [701, 73] width 128 height 9
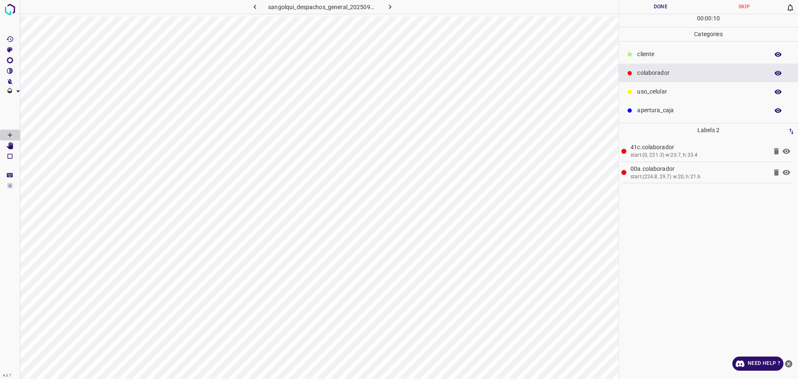
click at [663, 53] on p "cliente" at bounding box center [701, 54] width 128 height 9
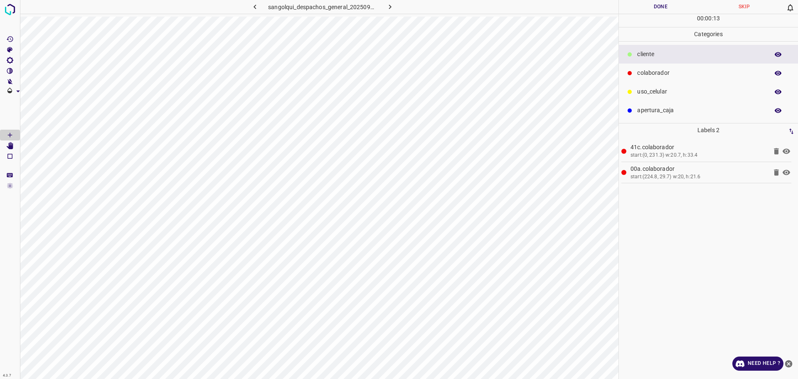
click at [20, 108] on div "4.3.7 sangolqui_despachos_general_20250902_121823_774843.jpg Done Skip 0 00 : 0…" at bounding box center [399, 189] width 798 height 379
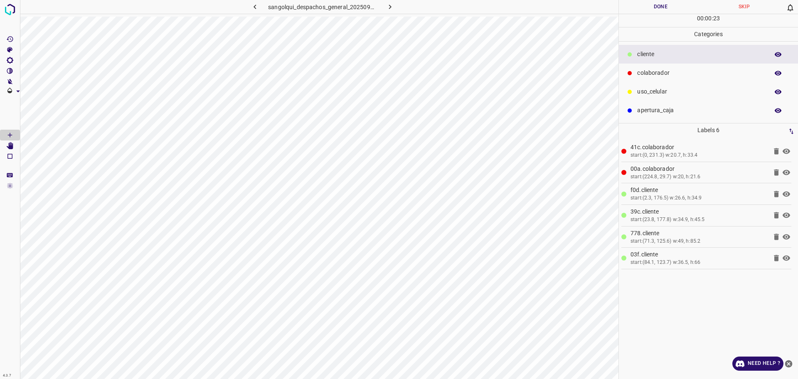
click at [663, 88] on p "uso_celular" at bounding box center [701, 91] width 128 height 9
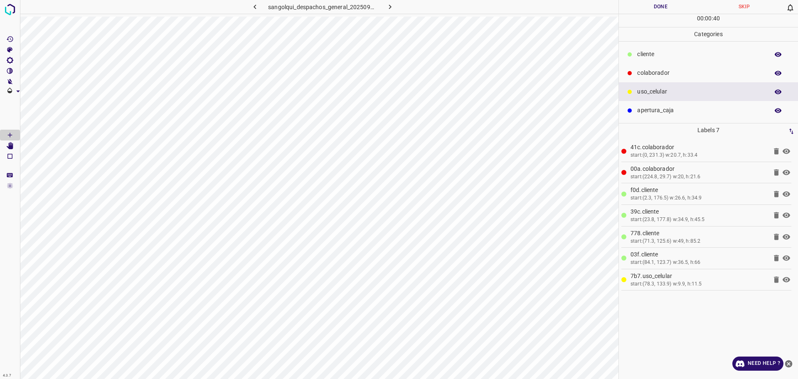
click at [651, 73] on p "colaborador" at bounding box center [701, 73] width 128 height 9
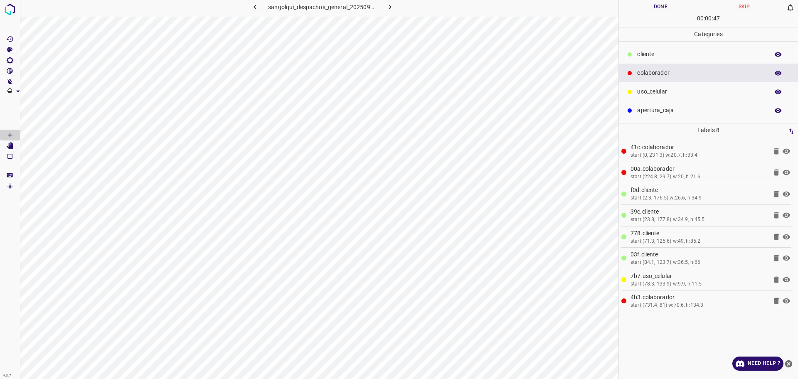
click at [669, 57] on p "cliente" at bounding box center [701, 54] width 128 height 9
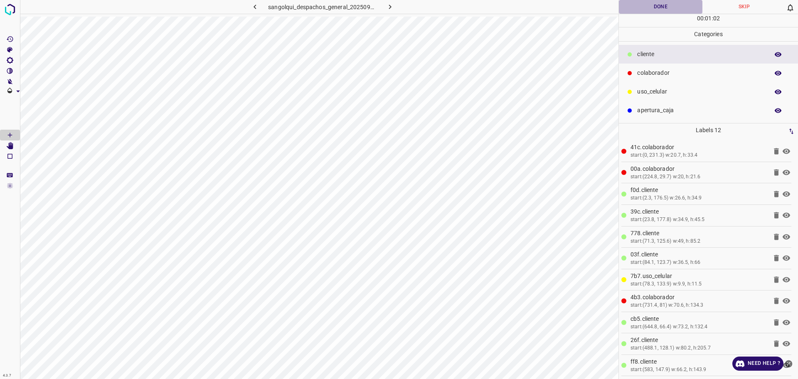
click at [649, 4] on button "Done" at bounding box center [661, 7] width 84 height 14
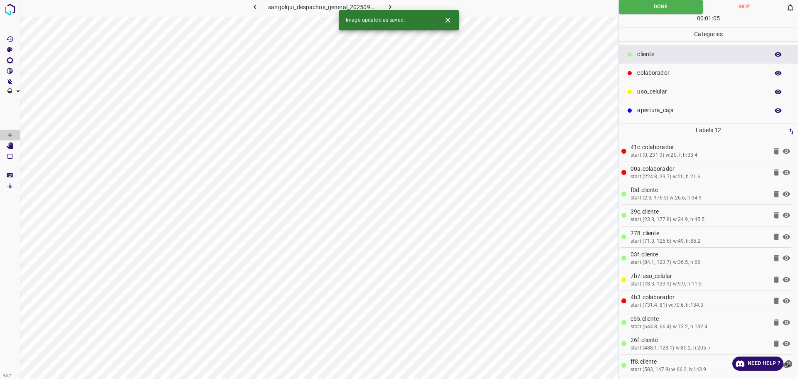
click at [390, 5] on icon "button" at bounding box center [390, 6] width 9 height 9
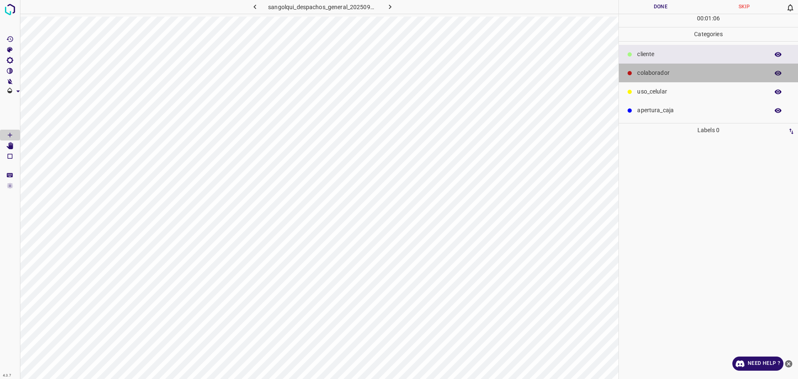
click at [650, 72] on p "colaborador" at bounding box center [701, 73] width 128 height 9
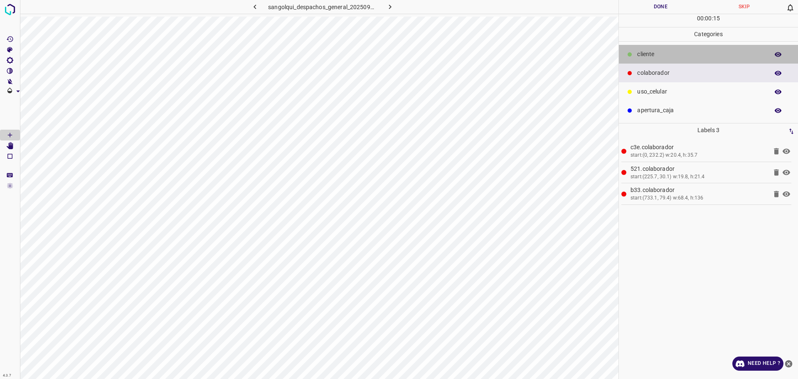
click at [658, 56] on p "cliente" at bounding box center [701, 54] width 128 height 9
click at [659, 54] on p "cliente" at bounding box center [701, 54] width 128 height 9
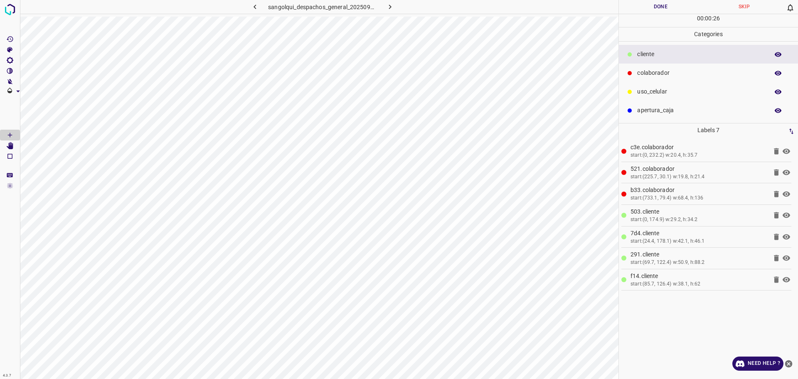
click at [640, 87] on p "uso_celular" at bounding box center [701, 91] width 128 height 9
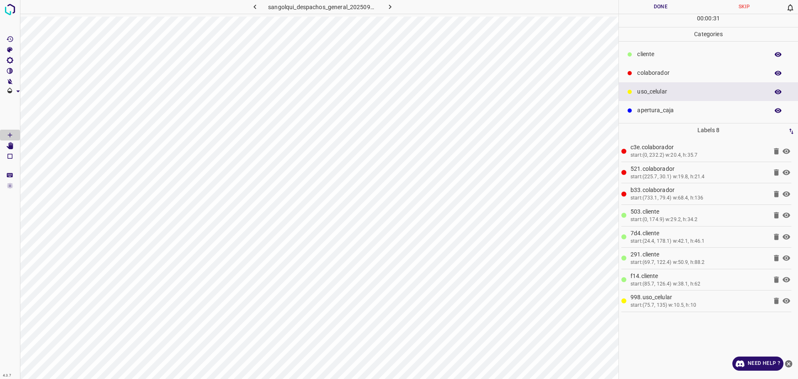
click at [668, 57] on p "cliente" at bounding box center [701, 54] width 128 height 9
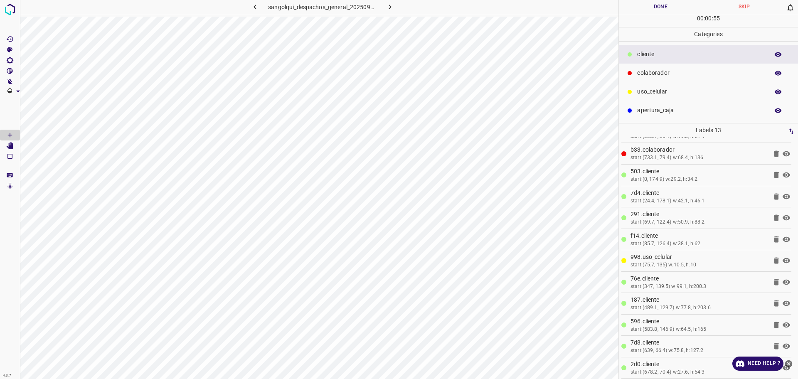
scroll to position [43, 0]
click at [790, 365] on icon "close-help" at bounding box center [788, 363] width 7 height 7
click at [774, 367] on icon at bounding box center [776, 365] width 5 height 6
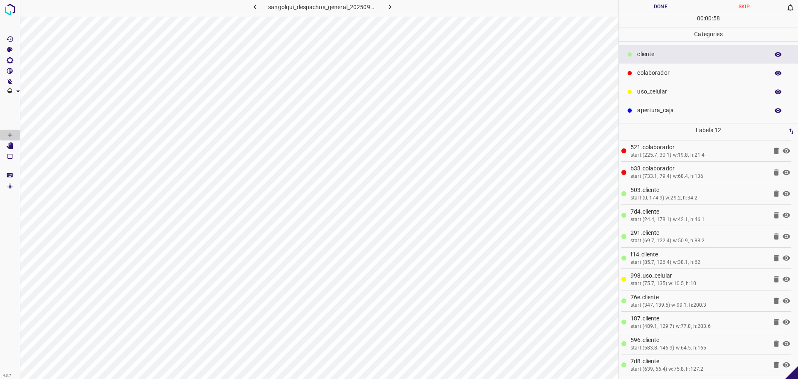
click at [656, 6] on button "Done" at bounding box center [661, 7] width 84 height 14
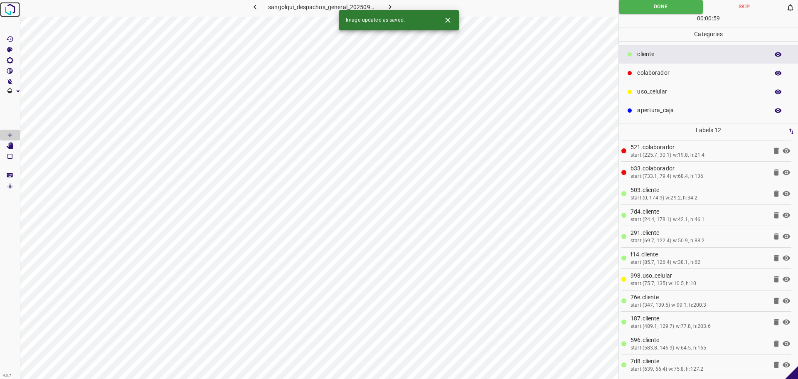
click at [8, 8] on img at bounding box center [9, 9] width 15 height 15
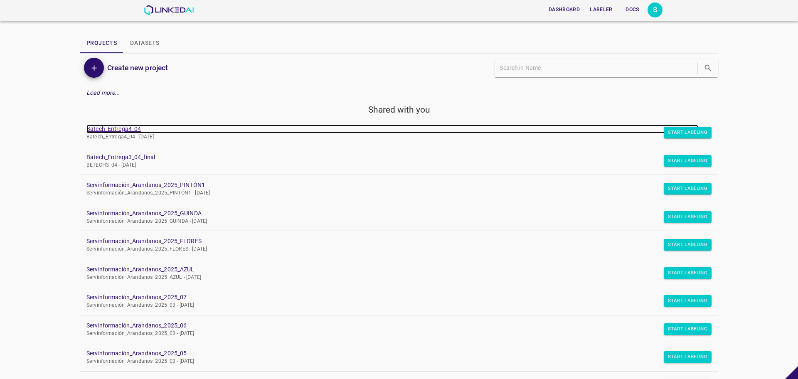
click at [100, 129] on link "Batech_Entrega4_04" at bounding box center [392, 129] width 612 height 9
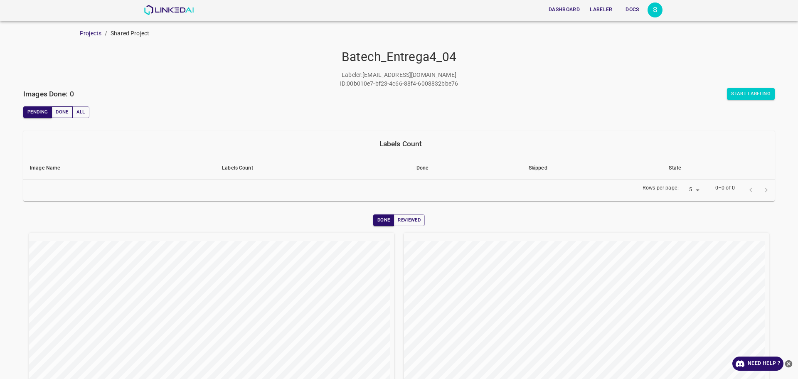
click at [65, 112] on button "Done" at bounding box center [62, 112] width 21 height 12
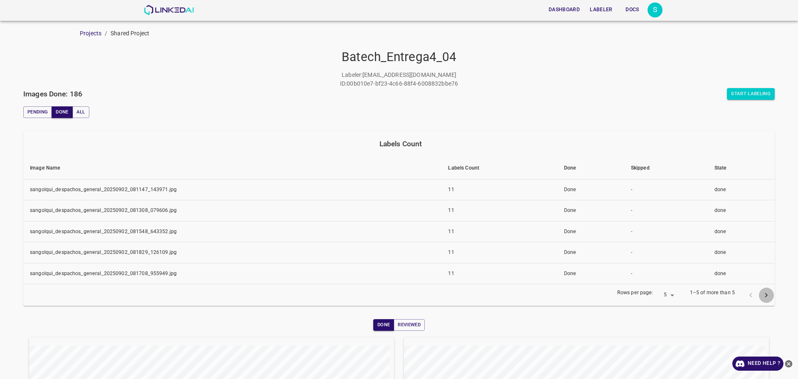
click at [762, 296] on icon "next page" at bounding box center [766, 295] width 9 height 9
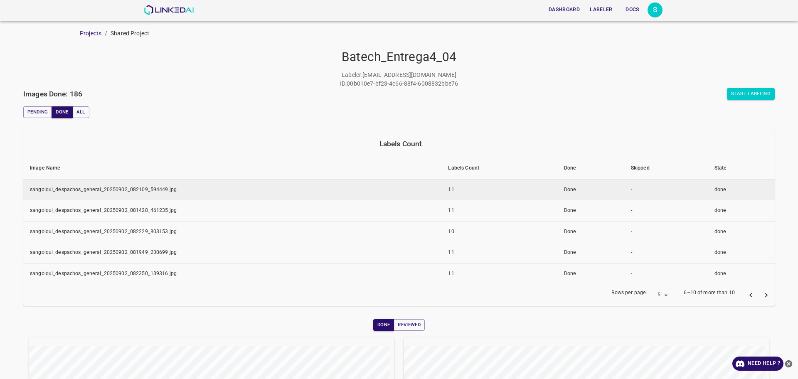
click at [140, 196] on td "sangolqui_despachos_general_20250902_082109_594449.jpg" at bounding box center [232, 189] width 418 height 21
click at [207, 193] on td "sangolqui_despachos_general_20250902_082109_594449.jpg" at bounding box center [232, 189] width 418 height 21
click at [597, 193] on td "Done" at bounding box center [590, 189] width 67 height 21
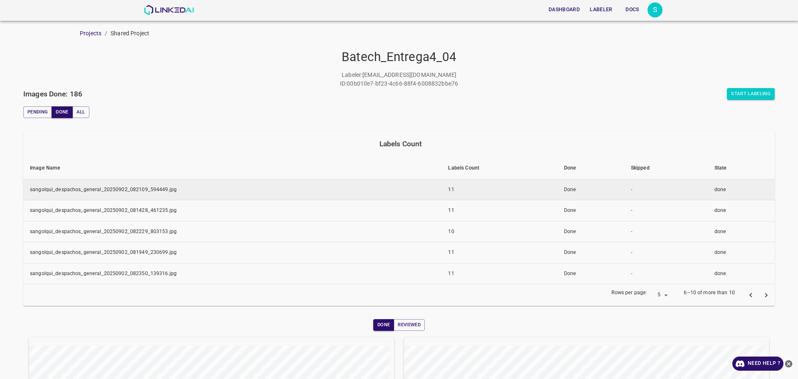
click at [597, 193] on td "Done" at bounding box center [590, 189] width 67 height 21
click at [99, 191] on td "sangolqui_despachos_general_20250902_082109_594449.jpg" at bounding box center [232, 189] width 418 height 21
click at [98, 191] on td "sangolqui_despachos_general_20250902_082109_594449.jpg" at bounding box center [232, 189] width 418 height 21
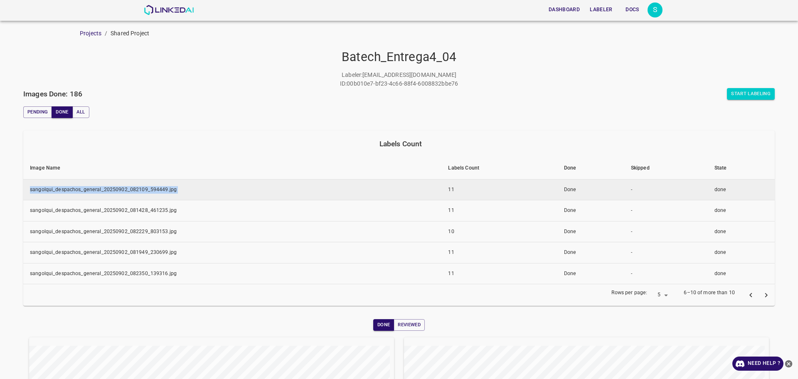
click at [98, 191] on td "sangolqui_despachos_general_20250902_082109_594449.jpg" at bounding box center [232, 189] width 418 height 21
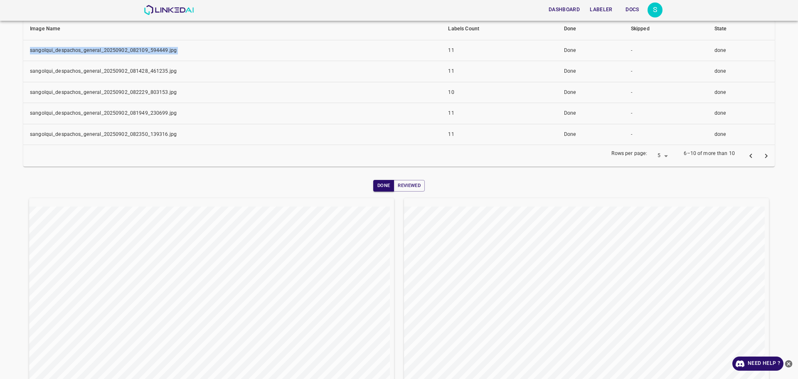
scroll to position [156, 0]
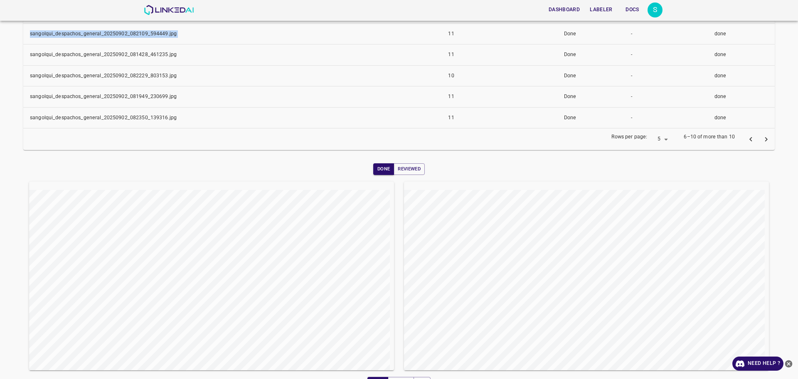
click at [765, 141] on button "next page" at bounding box center [766, 139] width 15 height 15
click at [651, 138] on body "Dashboard Labeler Docs S Projects / Shared Project Batech_Entrega4_04 Labeler :…" at bounding box center [399, 189] width 798 height 379
click at [653, 190] on ul "5 10 25" at bounding box center [651, 169] width 20 height 48
click at [651, 183] on li "25" at bounding box center [651, 183] width 20 height 14
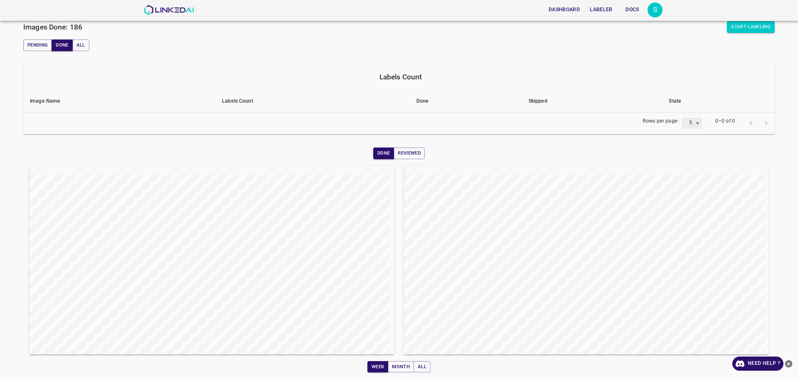
type input "25"
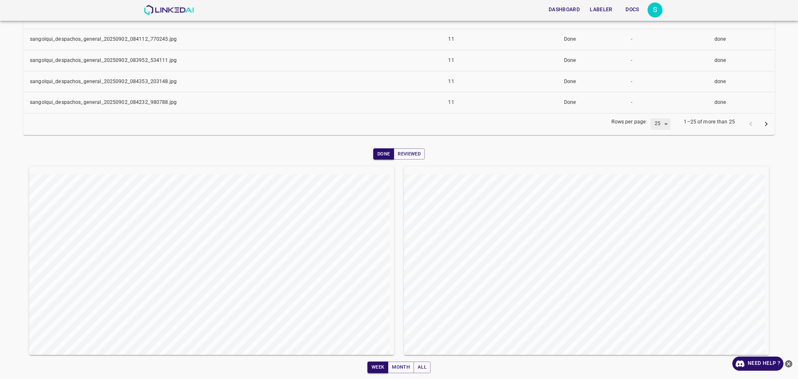
scroll to position [592, 0]
click at [759, 120] on button "next page" at bounding box center [766, 123] width 15 height 15
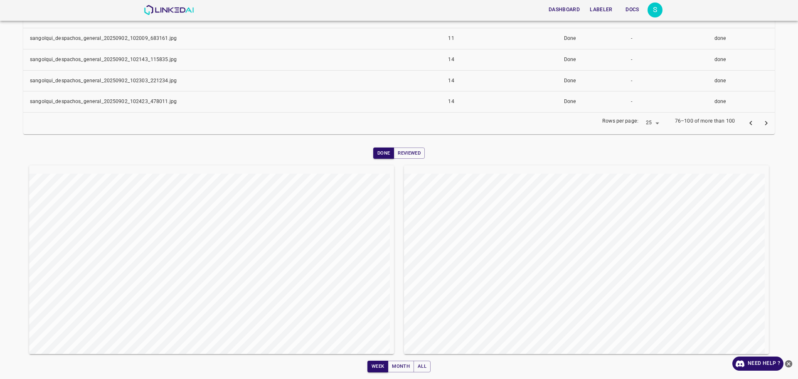
click at [759, 120] on button "next page" at bounding box center [766, 123] width 15 height 15
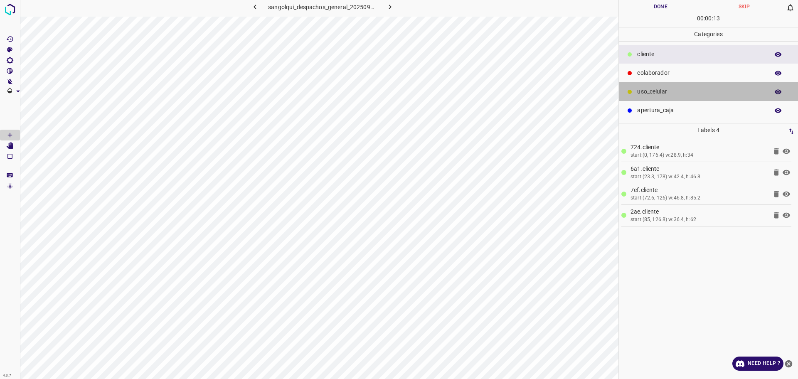
click at [673, 91] on p "uso_celular" at bounding box center [701, 91] width 128 height 9
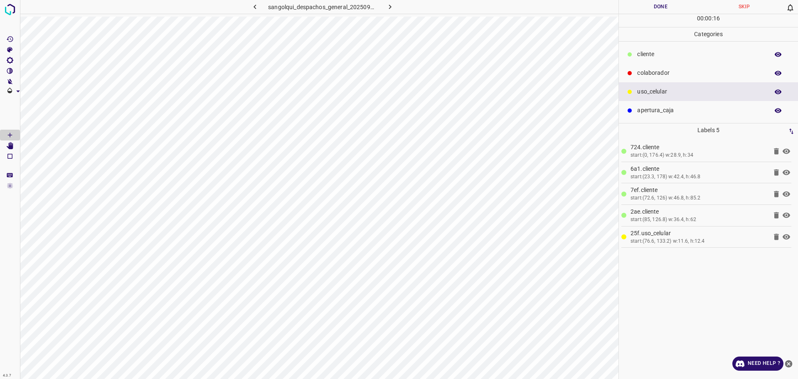
click at [687, 64] on div "colaborador" at bounding box center [708, 73] width 179 height 19
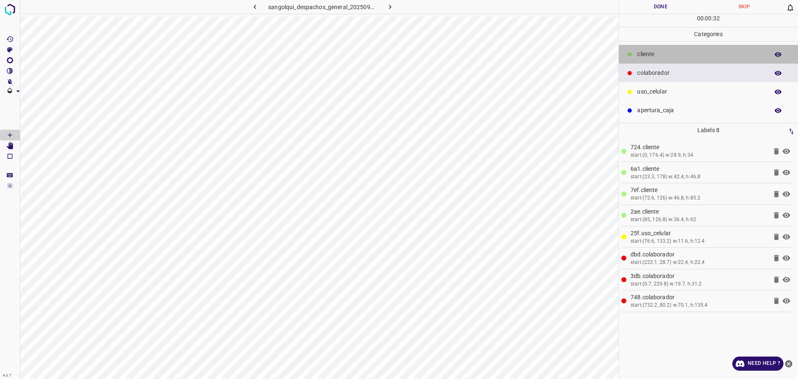
click at [647, 56] on p "cliente" at bounding box center [701, 54] width 128 height 9
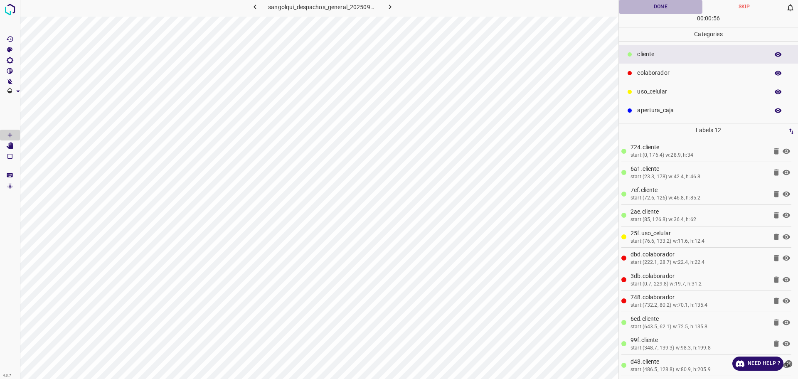
click at [656, 6] on button "Done" at bounding box center [661, 7] width 84 height 14
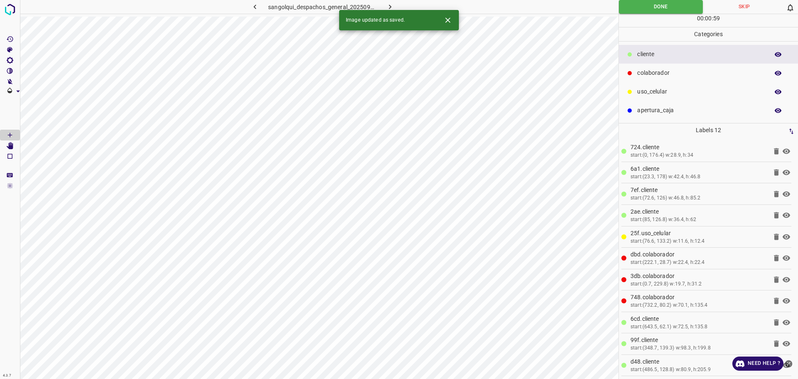
click at [393, 4] on icon "button" at bounding box center [390, 6] width 9 height 9
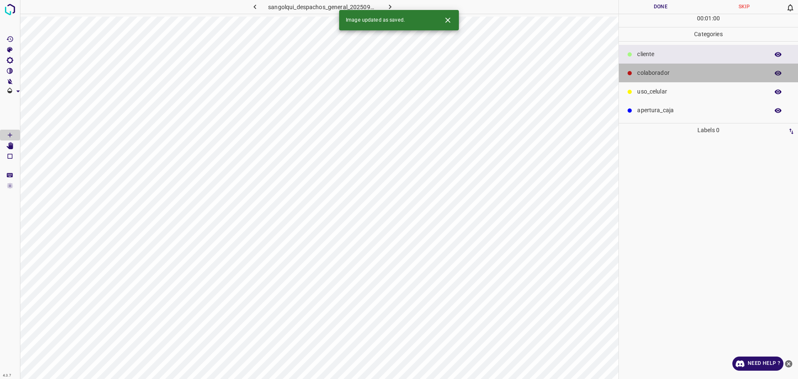
click at [668, 69] on p "colaborador" at bounding box center [701, 73] width 128 height 9
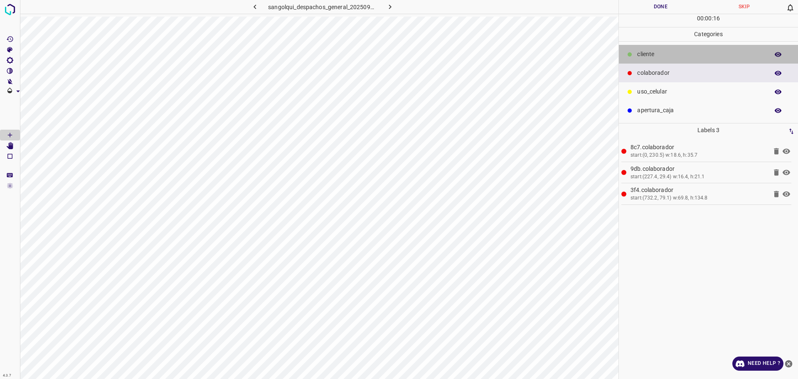
click at [678, 54] on p "cliente" at bounding box center [701, 54] width 128 height 9
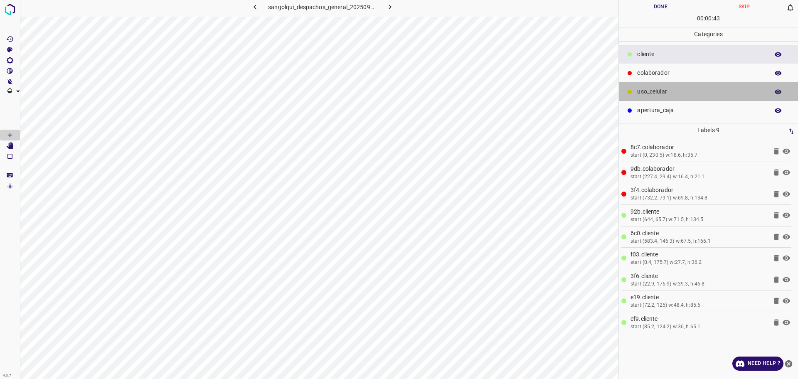
click at [642, 96] on p "uso_celular" at bounding box center [701, 91] width 128 height 9
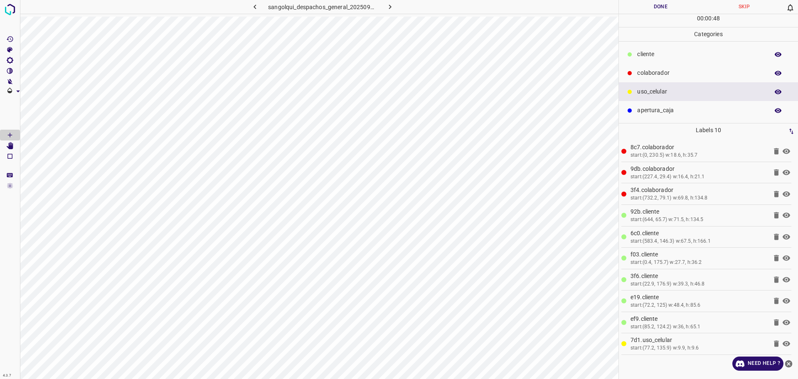
click at [653, 52] on p "cliente" at bounding box center [701, 54] width 128 height 9
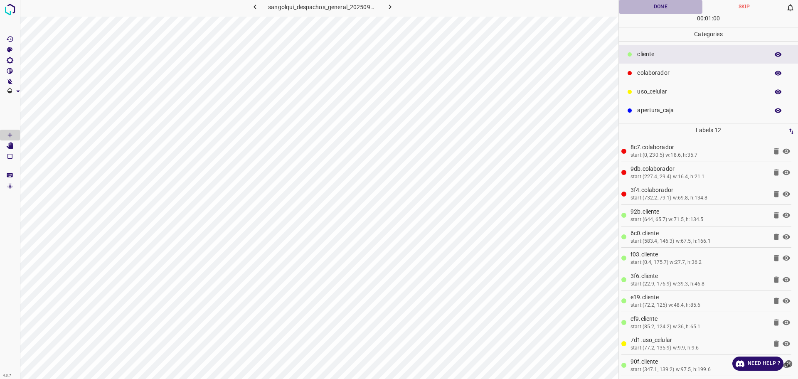
click at [659, 6] on button "Done" at bounding box center [661, 7] width 84 height 14
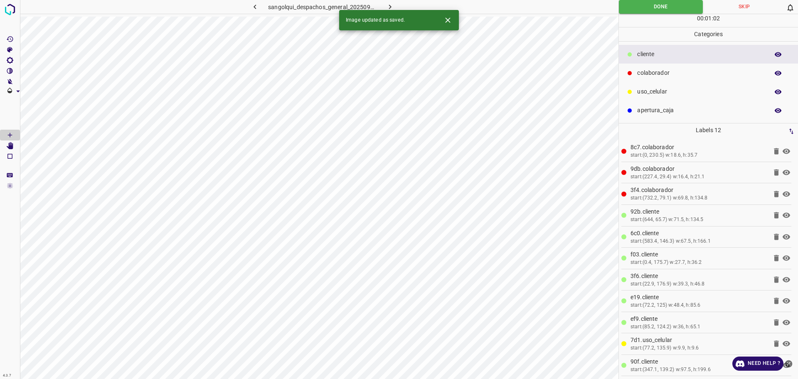
click at [387, 5] on icon "button" at bounding box center [390, 6] width 9 height 9
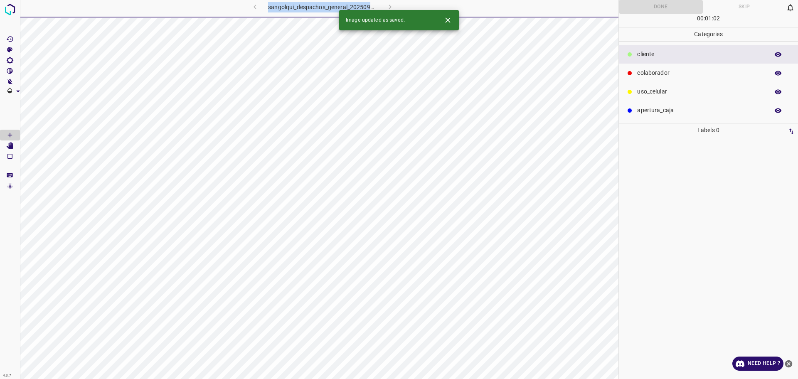
drag, startPoint x: 387, startPoint y: 5, endPoint x: 391, endPoint y: 16, distance: 11.4
click at [387, 5] on div "sangolqui_despachos_general_20250902_122224_165286.jpg" at bounding box center [322, 7] width 217 height 14
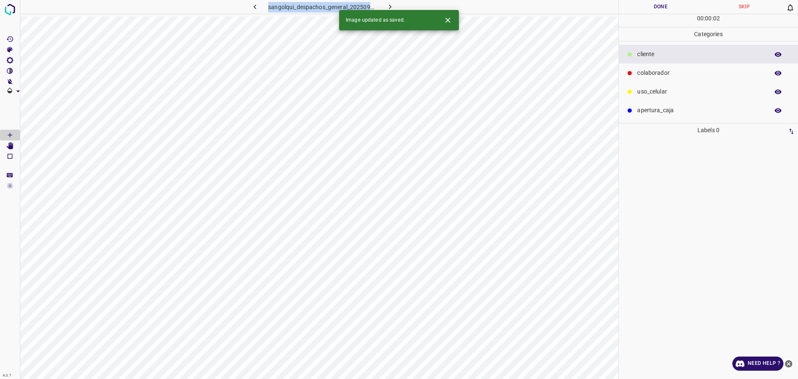
click at [641, 64] on div "colaborador" at bounding box center [708, 73] width 179 height 19
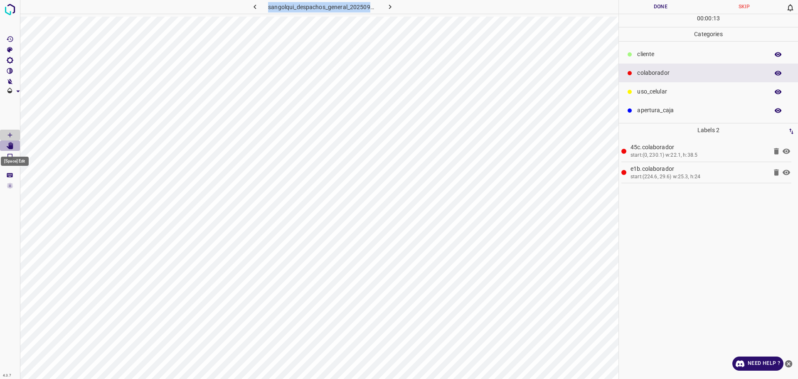
click at [10, 146] on icon "[Space] Edit" at bounding box center [10, 145] width 7 height 7
click at [11, 136] on icon "[Space] Draw" at bounding box center [9, 134] width 7 height 7
click at [621, 57] on div "cliente" at bounding box center [708, 54] width 179 height 19
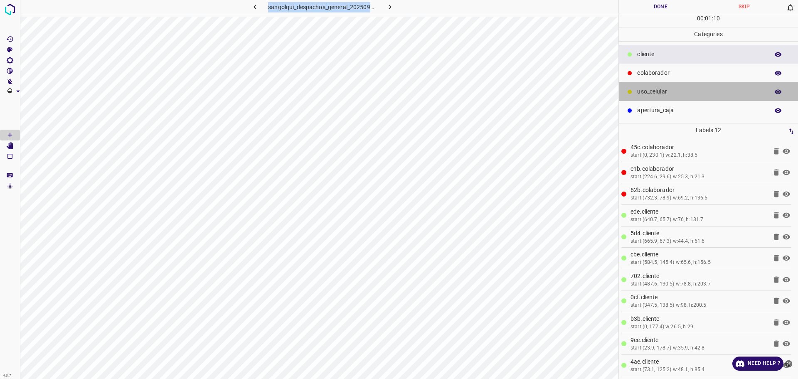
click at [654, 89] on p "uso_celular" at bounding box center [701, 91] width 128 height 9
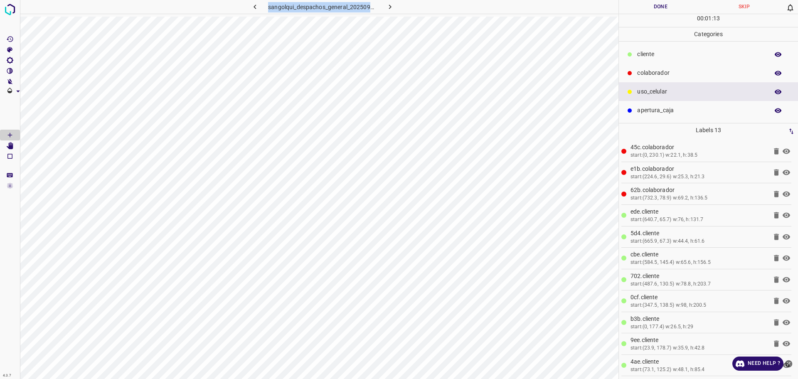
click at [646, 6] on button "Done" at bounding box center [661, 7] width 84 height 14
drag, startPoint x: 646, startPoint y: 6, endPoint x: 641, endPoint y: 8, distance: 5.2
click at [647, 6] on button "Done" at bounding box center [661, 7] width 84 height 14
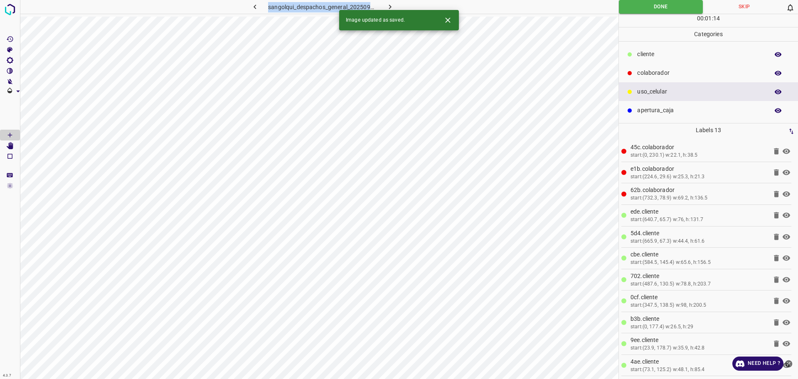
click at [389, 4] on icon "button" at bounding box center [390, 6] width 9 height 9
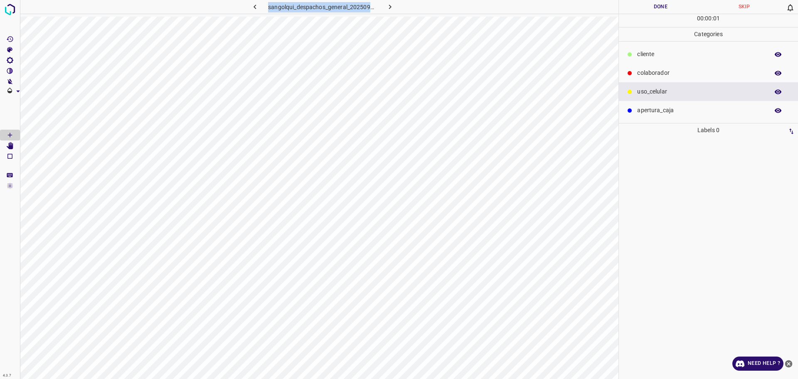
click at [671, 57] on p "cliente" at bounding box center [701, 54] width 128 height 9
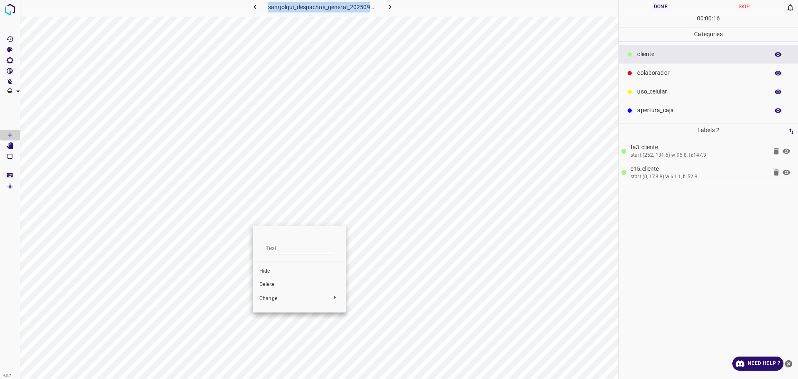
click at [282, 290] on li "Delete" at bounding box center [299, 284] width 93 height 13
click at [643, 9] on button "Done" at bounding box center [661, 7] width 84 height 14
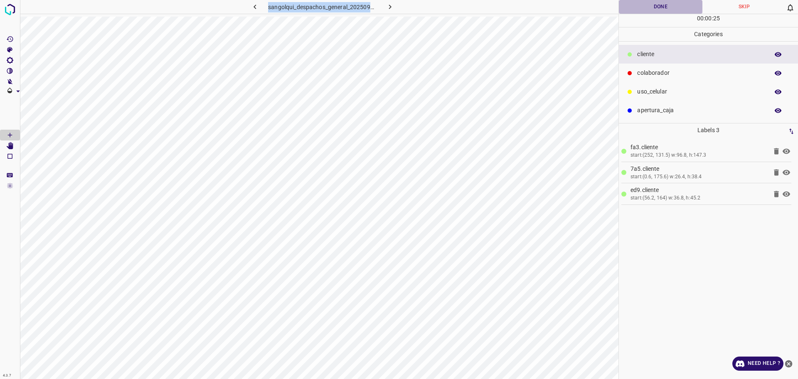
click at [643, 9] on button "Done" at bounding box center [661, 7] width 84 height 14
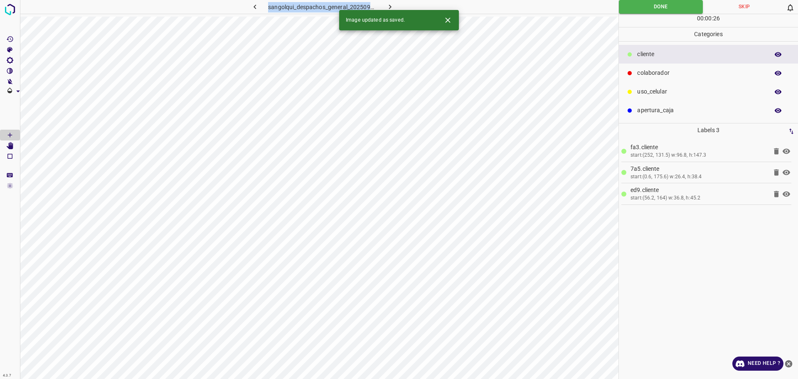
click at [389, 5] on icon "button" at bounding box center [390, 6] width 9 height 9
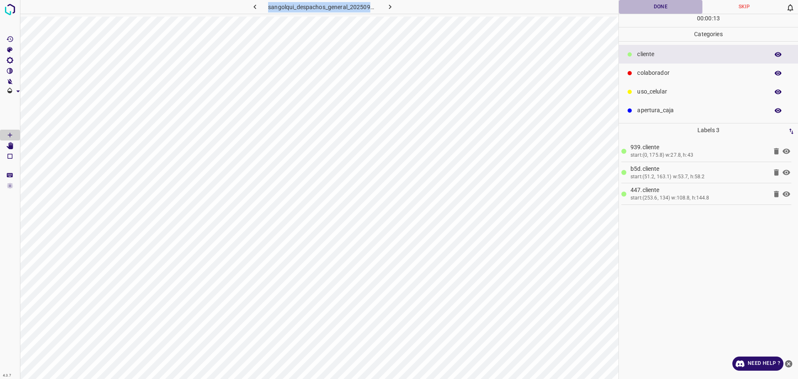
click at [679, 8] on button "Done" at bounding box center [661, 7] width 84 height 14
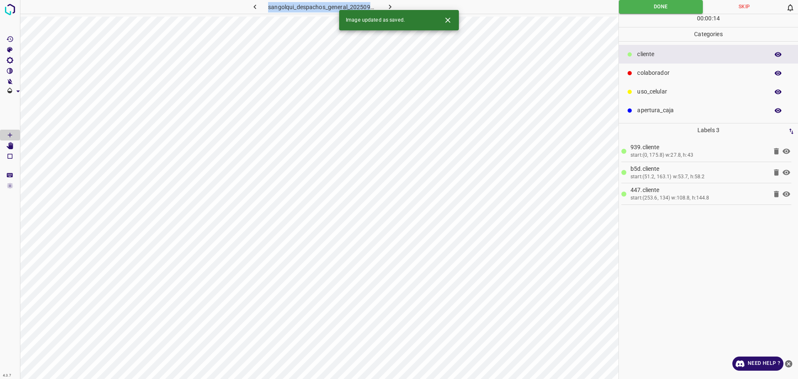
click at [394, 7] on icon "button" at bounding box center [390, 6] width 9 height 9
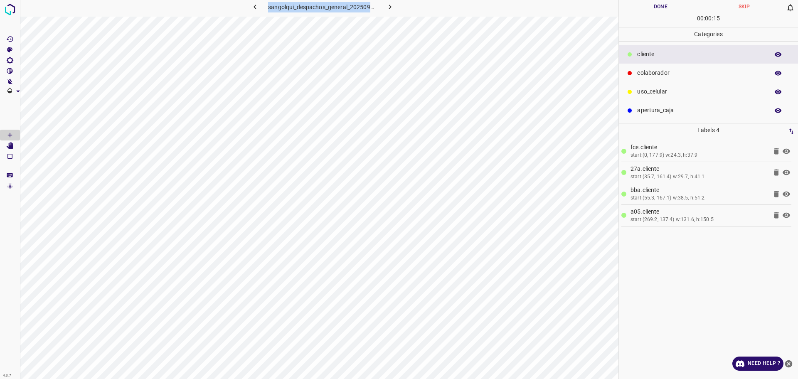
click at [671, 9] on button "Done" at bounding box center [661, 7] width 84 height 14
click at [671, 8] on button "Done" at bounding box center [661, 7] width 84 height 14
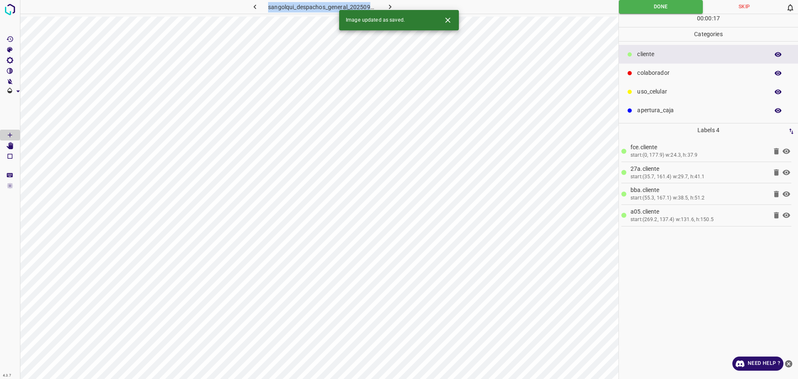
click at [253, 6] on icon "button" at bounding box center [255, 6] width 9 height 9
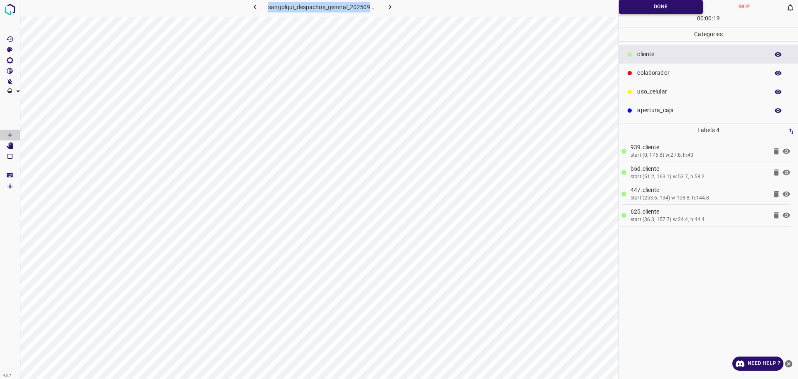
click at [632, 8] on button "Done" at bounding box center [661, 7] width 84 height 14
click at [625, 12] on button "Done" at bounding box center [661, 7] width 84 height 14
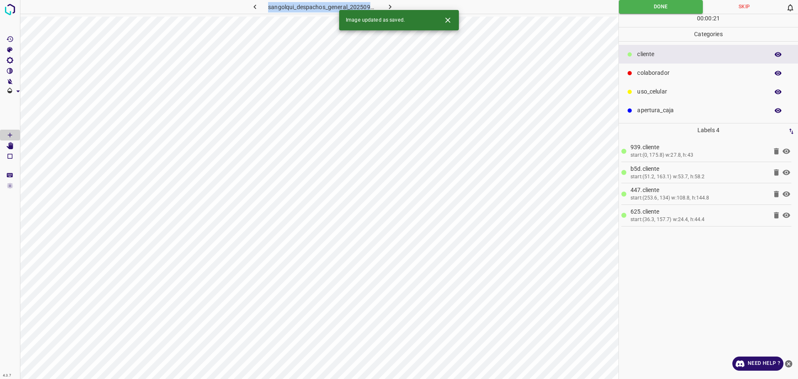
click at [254, 9] on icon "button" at bounding box center [255, 6] width 9 height 9
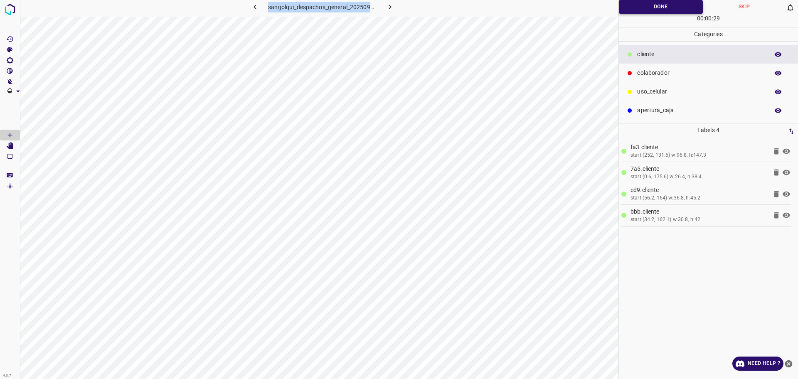
click at [634, 6] on button "Done" at bounding box center [661, 7] width 84 height 14
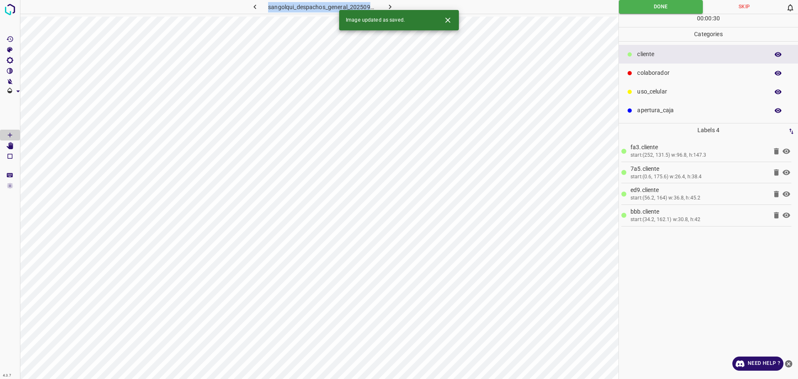
click at [256, 2] on button "button" at bounding box center [255, 7] width 27 height 14
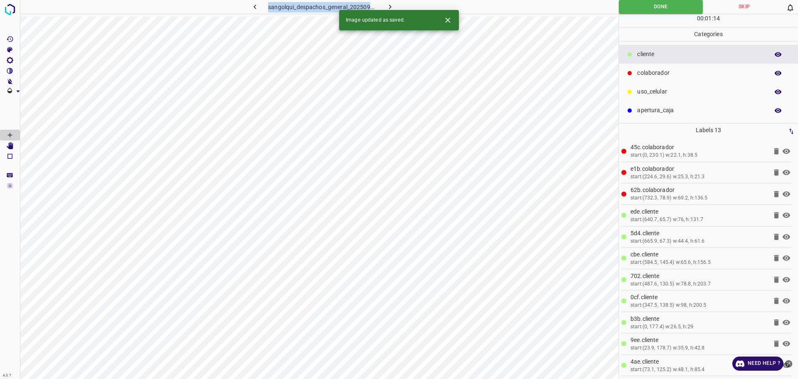
click at [385, 2] on button "button" at bounding box center [390, 7] width 27 height 14
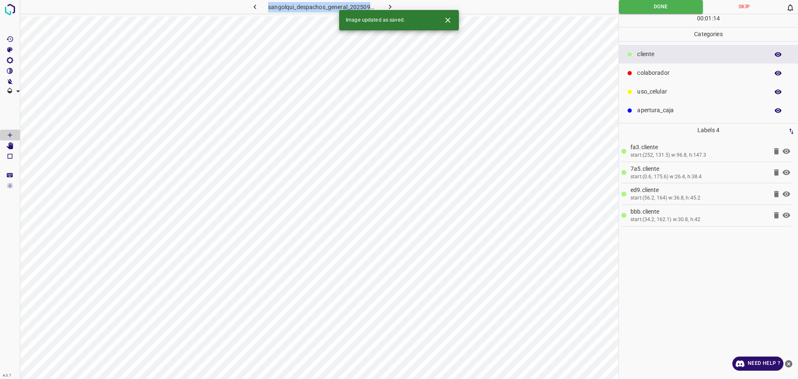
click at [390, 6] on icon "button" at bounding box center [390, 6] width 9 height 9
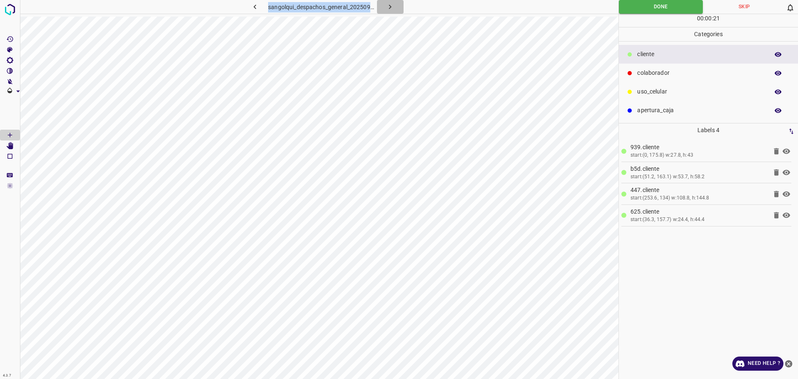
click at [390, 6] on icon "button" at bounding box center [390, 6] width 9 height 9
click at [642, 10] on button "Done" at bounding box center [661, 7] width 84 height 14
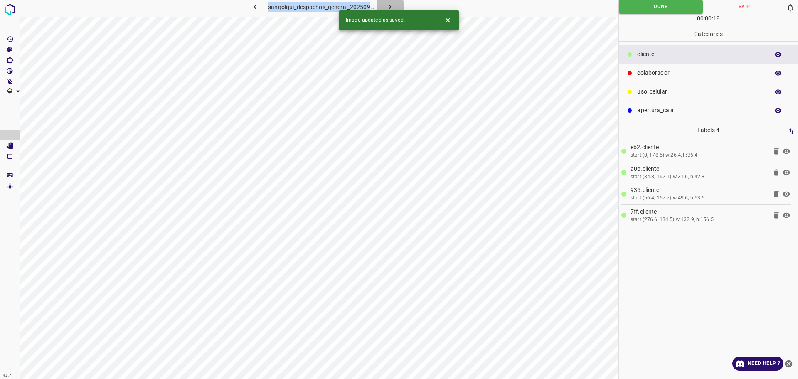
click at [389, 2] on icon "button" at bounding box center [390, 6] width 9 height 9
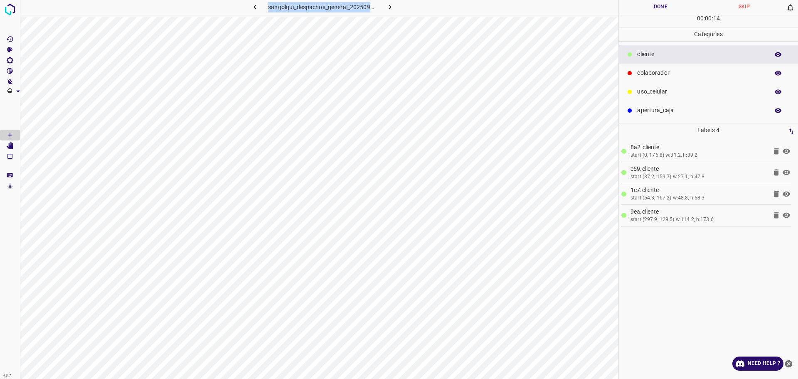
click at [639, 10] on button "Done" at bounding box center [661, 7] width 84 height 14
click at [638, 10] on button "Done" at bounding box center [661, 7] width 84 height 14
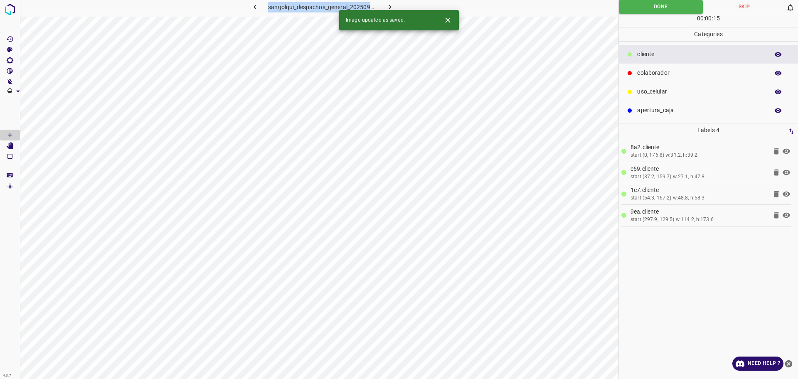
click at [392, 7] on icon "button" at bounding box center [390, 6] width 9 height 9
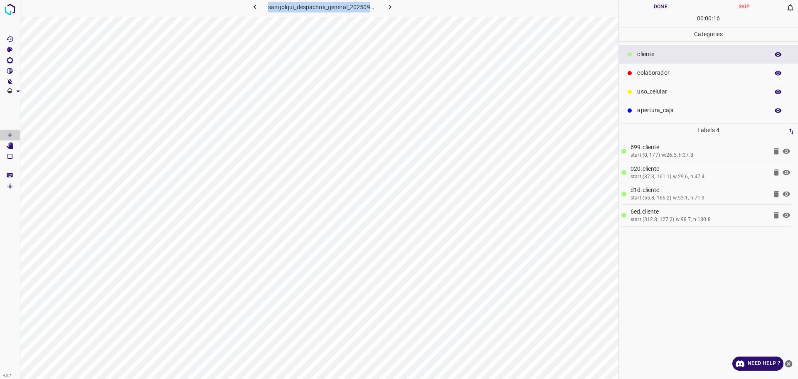
click at [651, 0] on button "Done" at bounding box center [661, 7] width 84 height 14
click at [655, 3] on button "Done" at bounding box center [661, 7] width 84 height 14
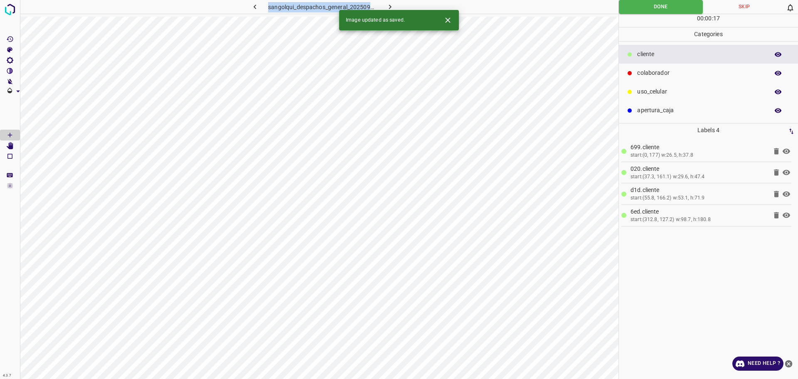
click at [391, 5] on icon "button" at bounding box center [390, 6] width 9 height 9
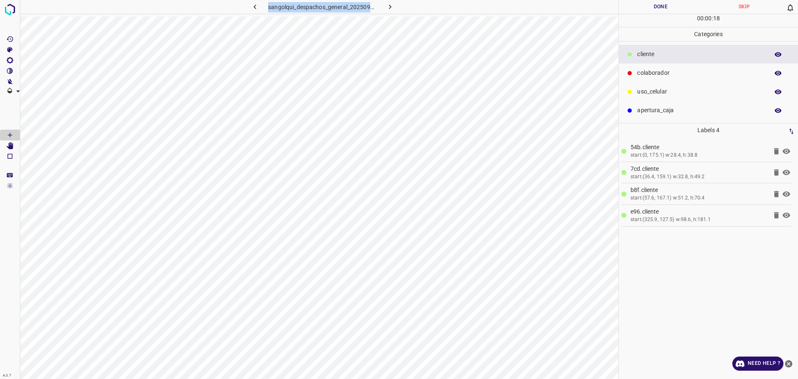
click at [649, 8] on button "Done" at bounding box center [661, 7] width 84 height 14
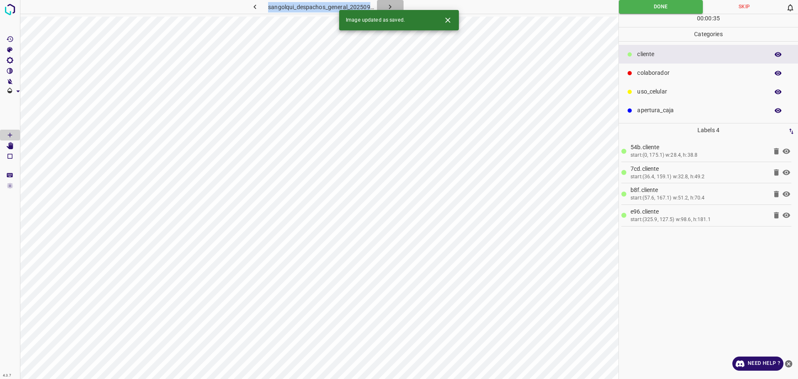
click at [393, 0] on button "button" at bounding box center [390, 7] width 27 height 14
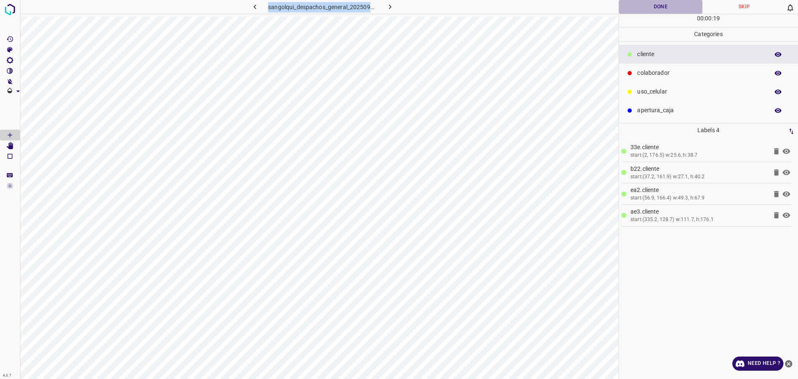
click at [638, 10] on button "Done" at bounding box center [661, 7] width 84 height 14
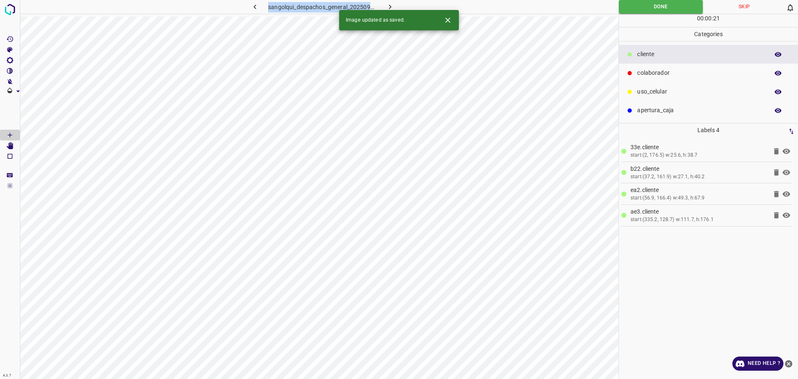
click at [388, 5] on icon "button" at bounding box center [390, 6] width 9 height 9
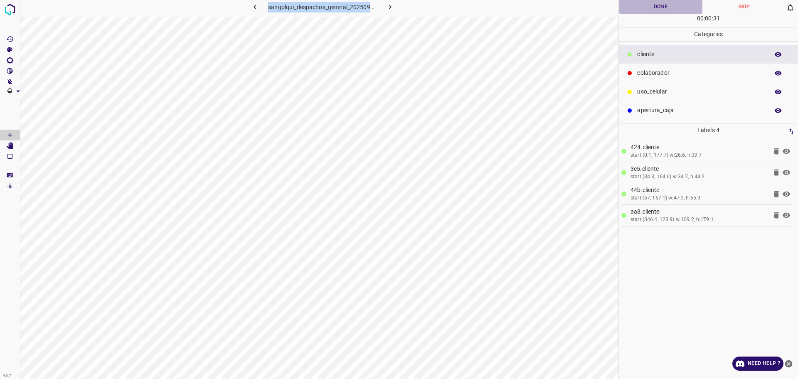
click at [648, 5] on button "Done" at bounding box center [661, 7] width 84 height 14
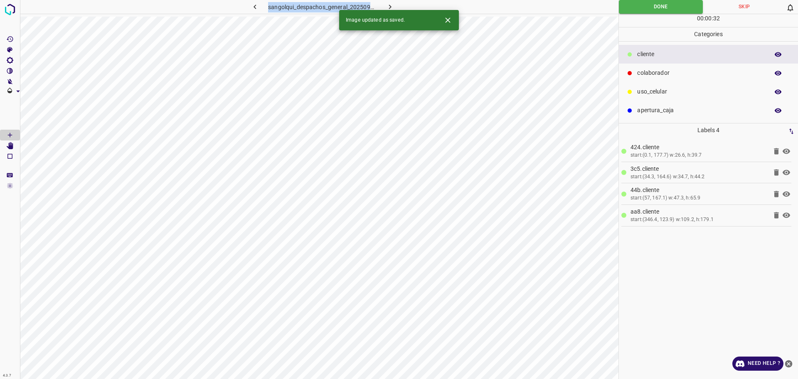
click at [396, 5] on button "button" at bounding box center [390, 7] width 27 height 14
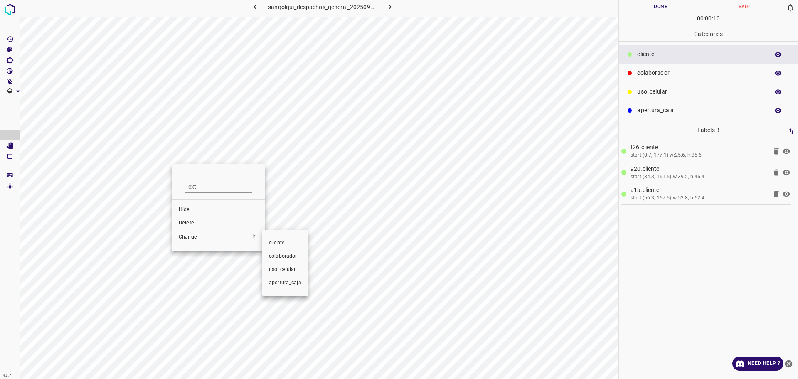
click at [210, 238] on div at bounding box center [399, 189] width 798 height 379
click at [200, 221] on span "Delete" at bounding box center [219, 222] width 80 height 7
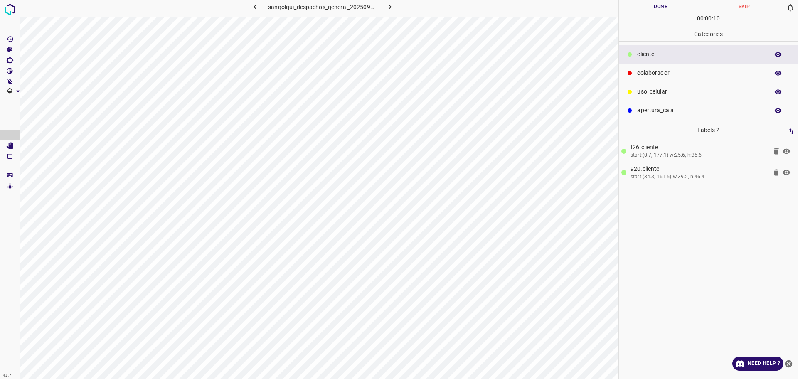
click at [200, 221] on body "4.3.7 sangolqui_despachos_general_20250902_123721_936390.jpg Done Skip 0 00 : 0…" at bounding box center [399, 189] width 798 height 379
click at [9, 145] on icon "[Space] Edit" at bounding box center [10, 145] width 7 height 7
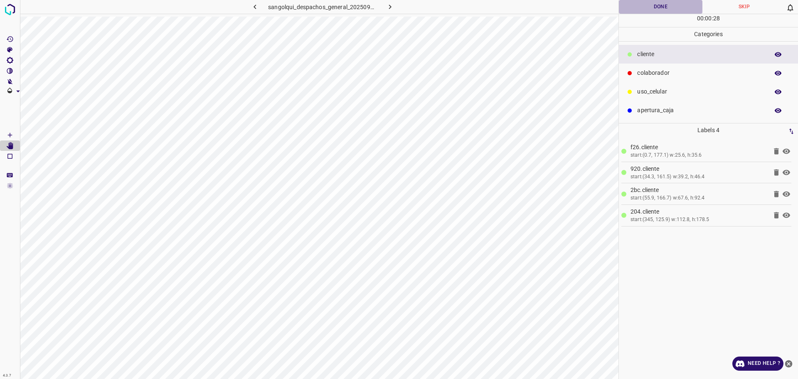
click at [651, 4] on button "Done" at bounding box center [661, 7] width 84 height 14
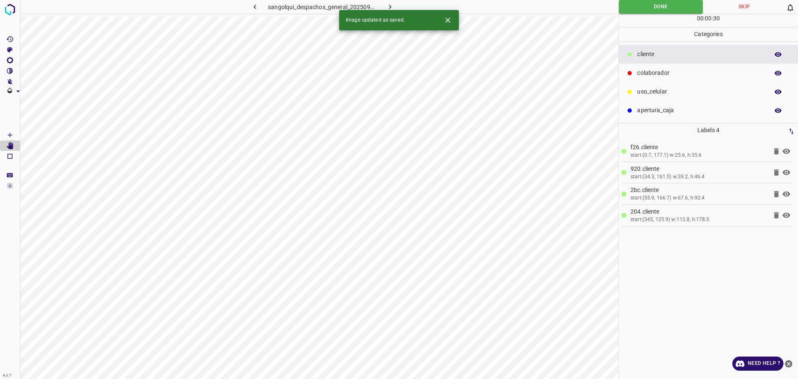
click at [394, 2] on icon "button" at bounding box center [390, 6] width 9 height 9
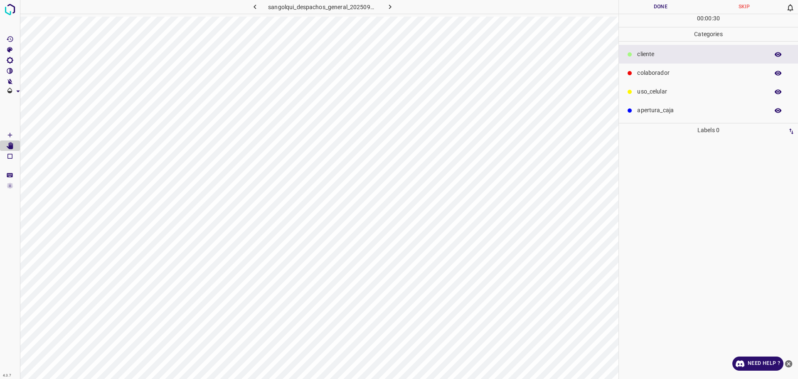
click at [650, 56] on p "cliente" at bounding box center [701, 54] width 128 height 9
drag, startPoint x: 9, startPoint y: 129, endPoint x: 13, endPoint y: 132, distance: 4.7
click at [10, 130] on Draw"] "[Space] Draw" at bounding box center [10, 135] width 20 height 11
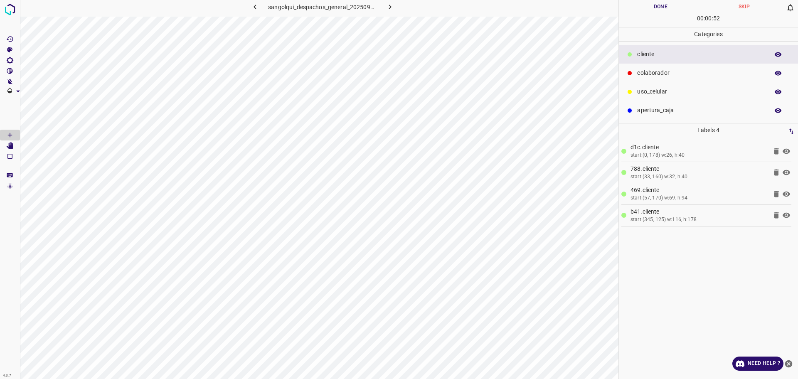
click at [642, 16] on div "00 : 00 : 52" at bounding box center [708, 20] width 179 height 13
click at [638, 9] on button "Done" at bounding box center [661, 7] width 84 height 14
click at [388, 5] on icon "button" at bounding box center [390, 6] width 9 height 9
click at [649, 7] on button "Done" at bounding box center [661, 7] width 84 height 14
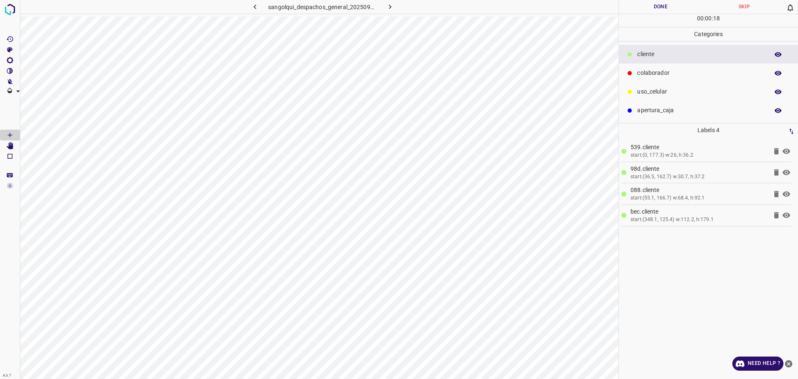
click at [649, 7] on button "Done" at bounding box center [661, 7] width 84 height 14
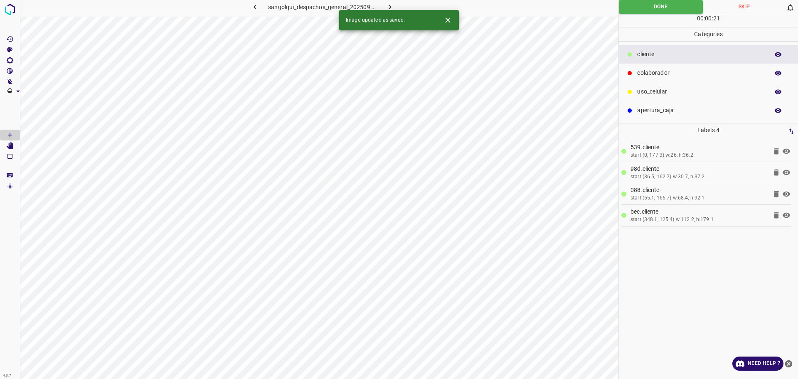
click at [387, 3] on icon "button" at bounding box center [390, 6] width 9 height 9
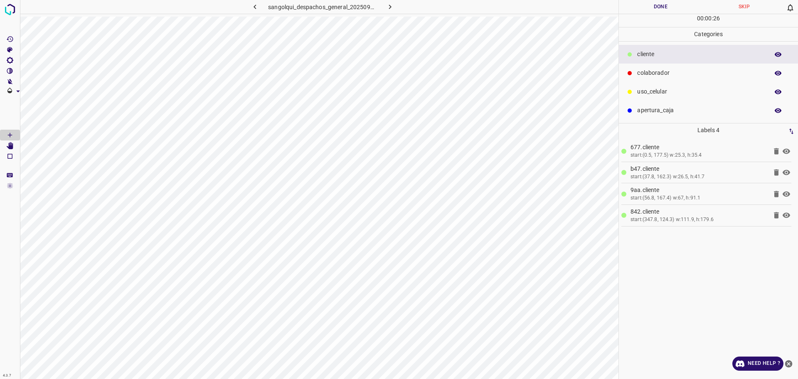
click at [666, 10] on button "Done" at bounding box center [661, 7] width 84 height 14
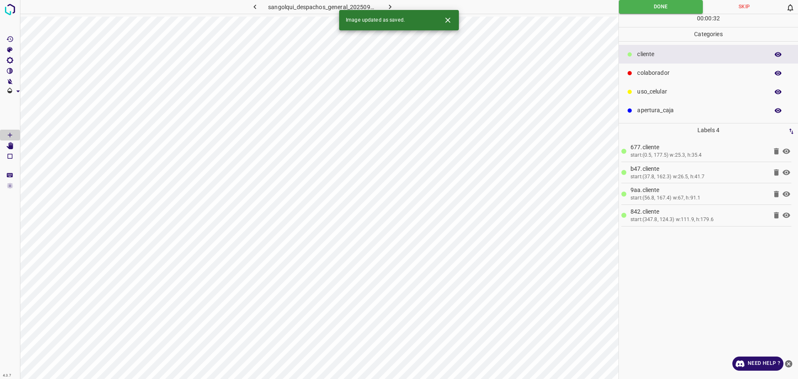
click at [390, 7] on icon "button" at bounding box center [390, 6] width 9 height 9
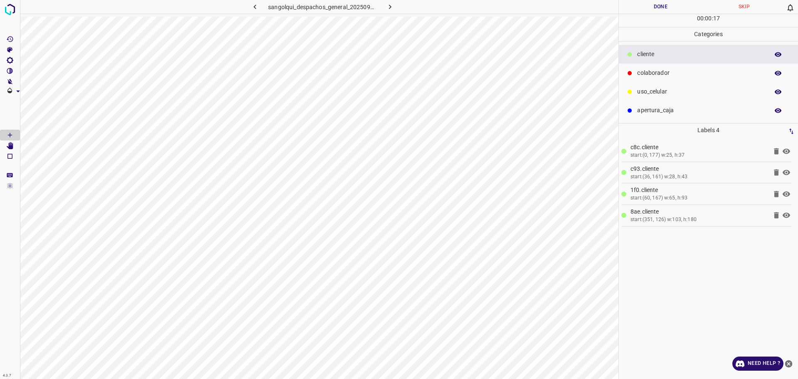
click at [657, 8] on button "Done" at bounding box center [661, 7] width 84 height 14
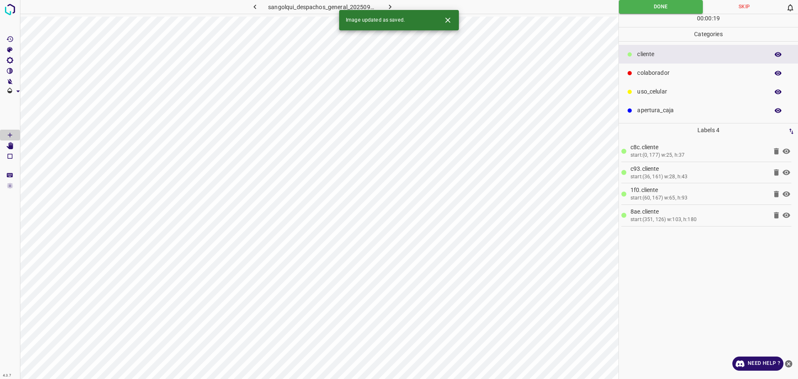
click at [393, 3] on icon "button" at bounding box center [390, 6] width 9 height 9
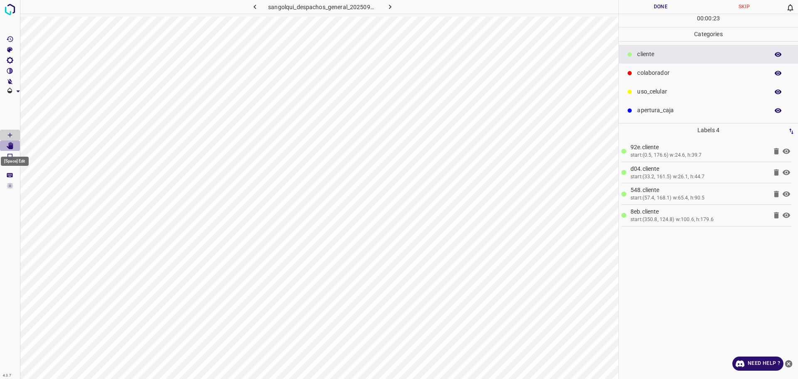
click at [16, 144] on Edit"] "[Space] Edit" at bounding box center [10, 146] width 20 height 11
click at [678, 11] on button "Done" at bounding box center [661, 7] width 84 height 14
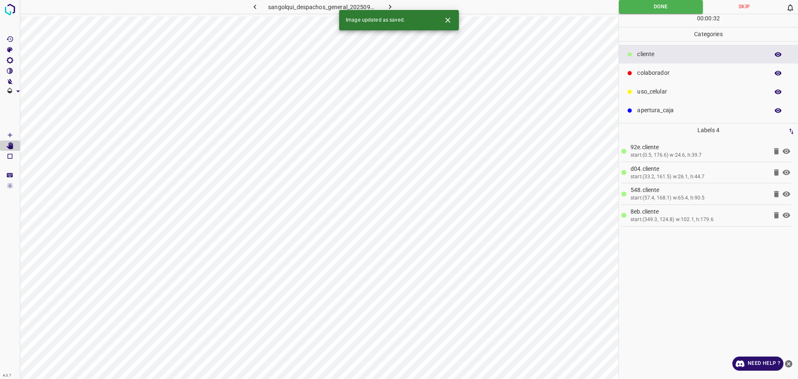
click at [390, 5] on icon "button" at bounding box center [390, 6] width 9 height 9
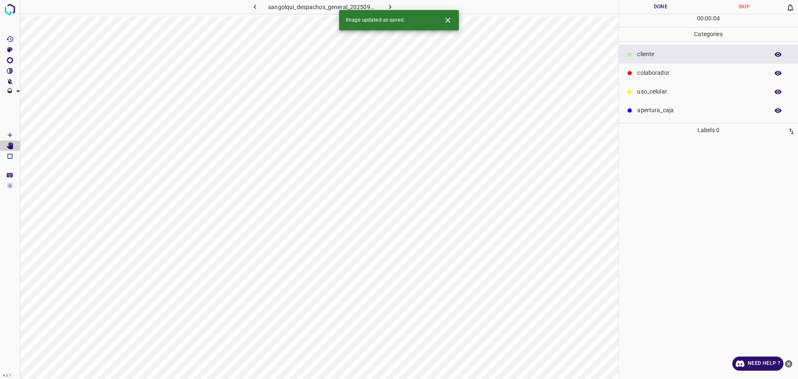
click at [7, 133] on icon "[Space] Draw" at bounding box center [9, 134] width 7 height 7
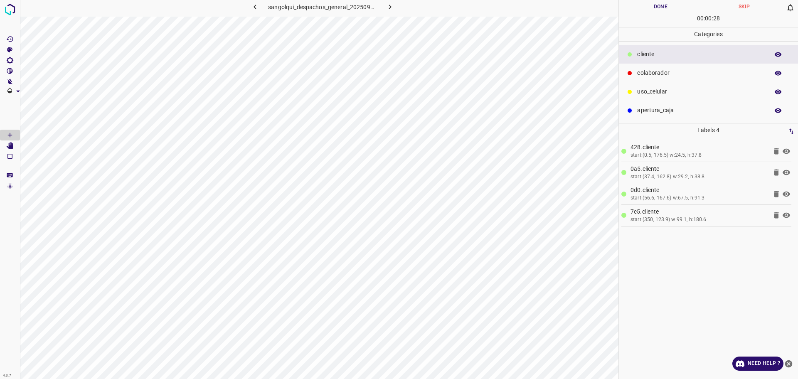
click at [667, 15] on div "00 : 00 : 28" at bounding box center [708, 20] width 179 height 13
click at [659, 8] on button "Done" at bounding box center [661, 7] width 84 height 14
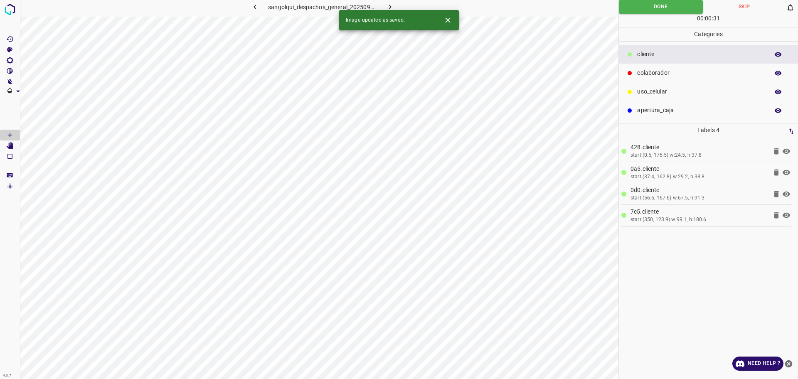
click at [394, 8] on icon "button" at bounding box center [390, 6] width 9 height 9
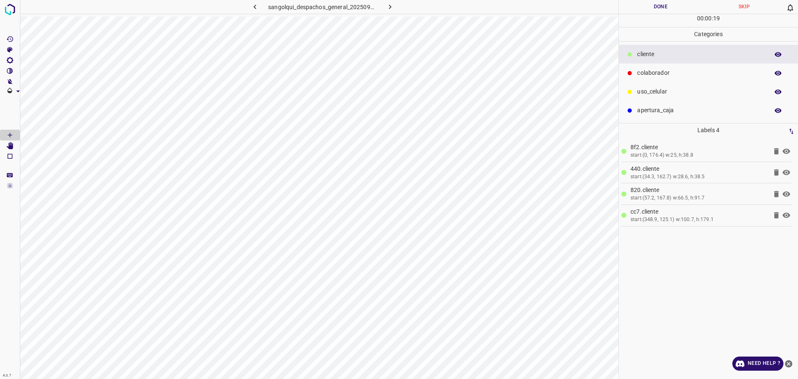
click at [671, 13] on button "Done" at bounding box center [661, 7] width 84 height 14
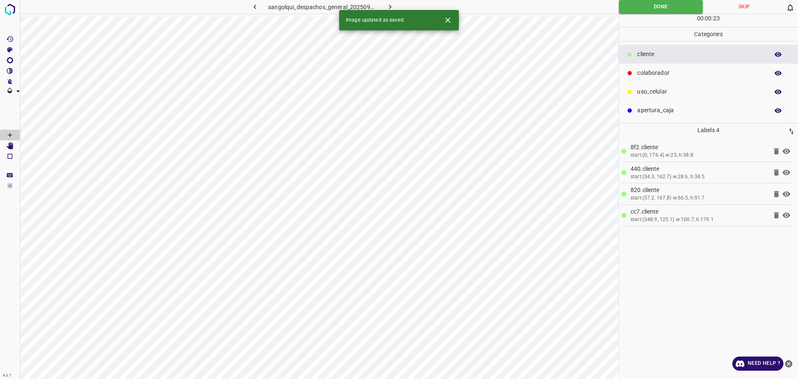
click at [390, 3] on icon "button" at bounding box center [390, 6] width 9 height 9
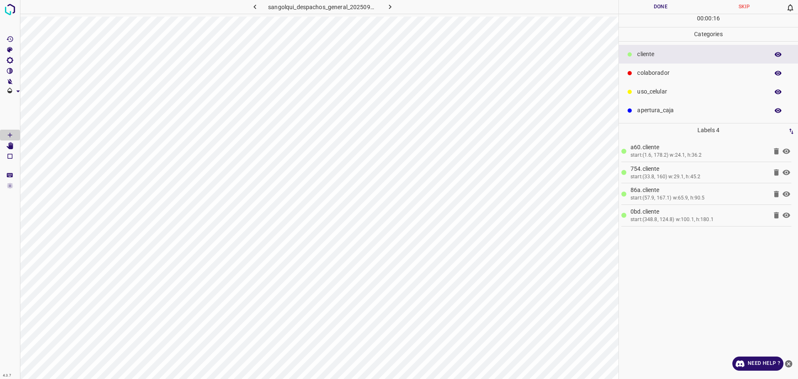
click at [651, 10] on button "Done" at bounding box center [661, 7] width 84 height 14
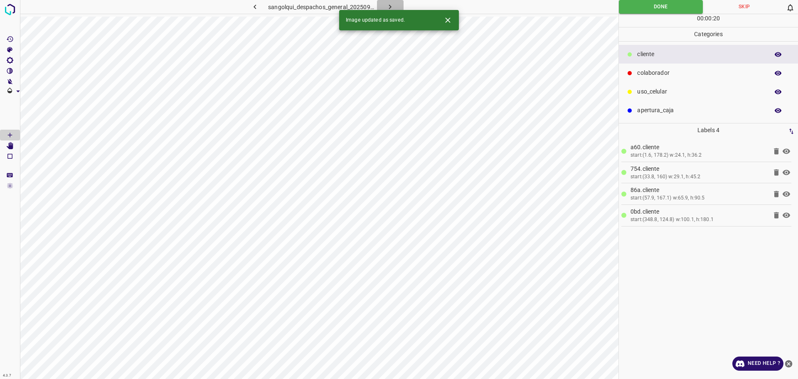
click at [390, 6] on icon "button" at bounding box center [390, 6] width 9 height 9
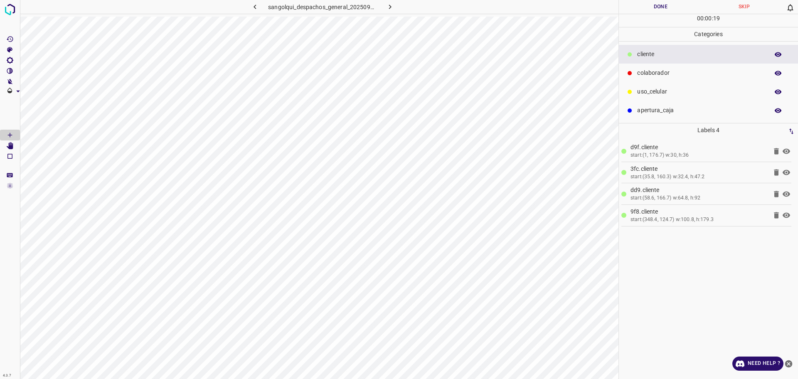
click at [665, 7] on button "Done" at bounding box center [661, 7] width 84 height 14
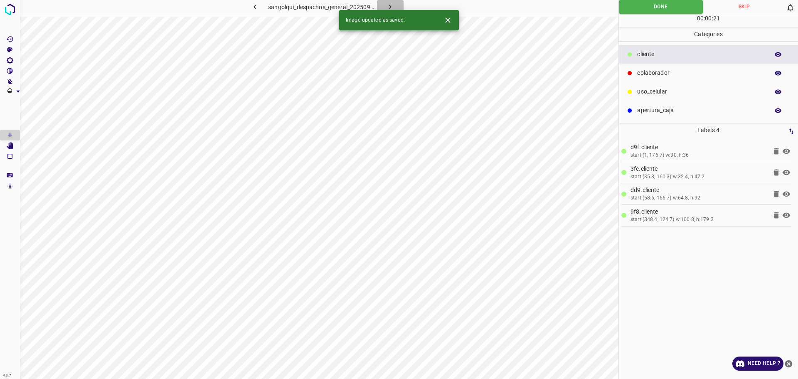
click at [391, 5] on icon "button" at bounding box center [390, 6] width 9 height 9
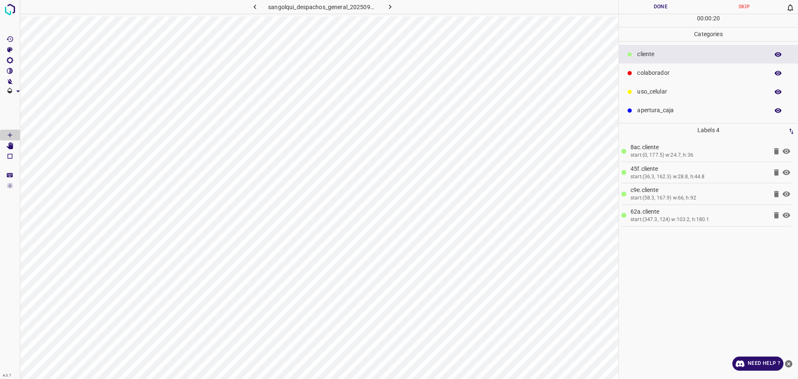
click at [648, 10] on button "Done" at bounding box center [661, 7] width 84 height 14
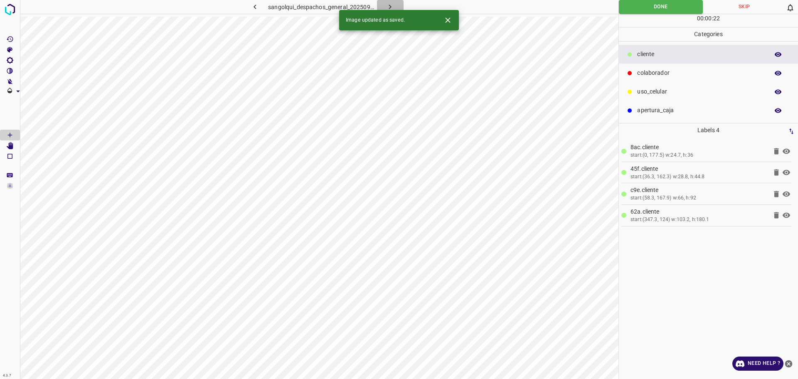
click at [390, 7] on icon "button" at bounding box center [390, 6] width 9 height 9
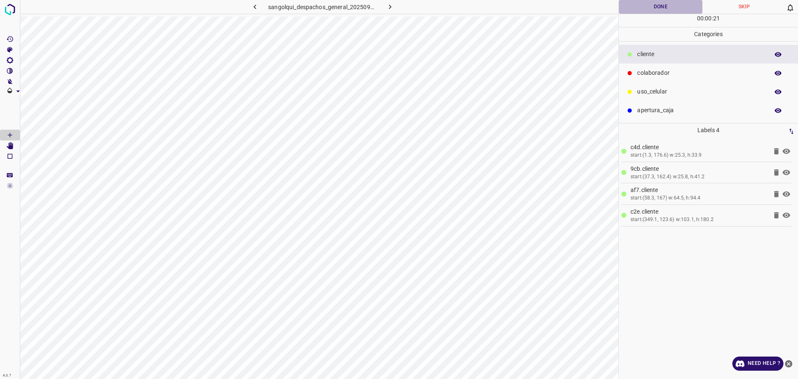
click at [661, 4] on button "Done" at bounding box center [661, 7] width 84 height 14
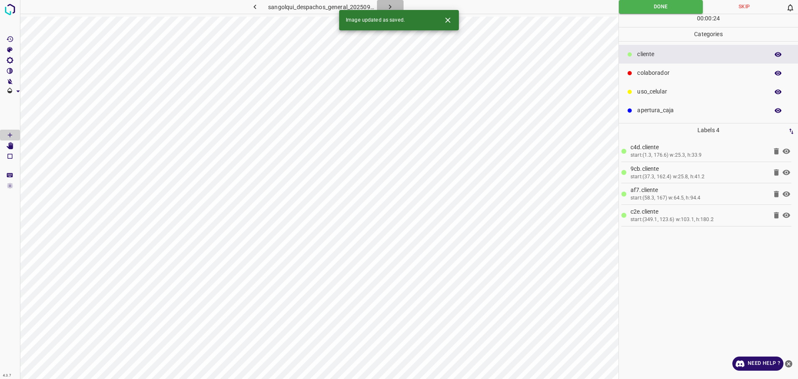
click at [387, 3] on icon "button" at bounding box center [390, 6] width 9 height 9
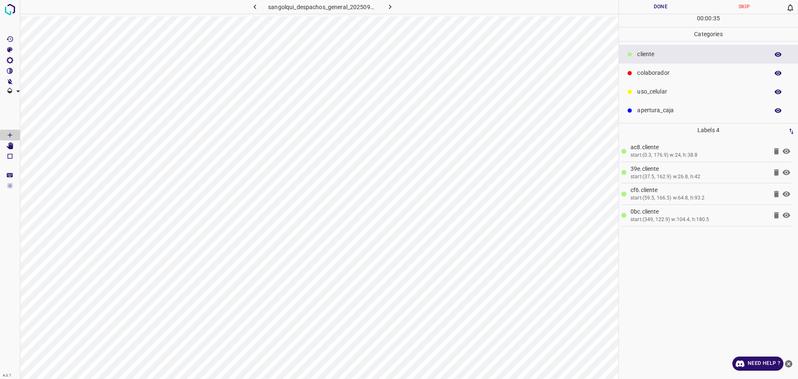
click at [660, 5] on button "Done" at bounding box center [661, 7] width 84 height 14
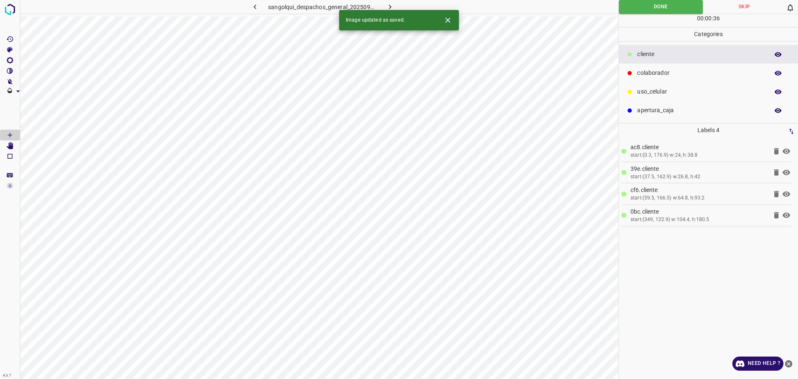
click at [392, 2] on button "button" at bounding box center [390, 7] width 27 height 14
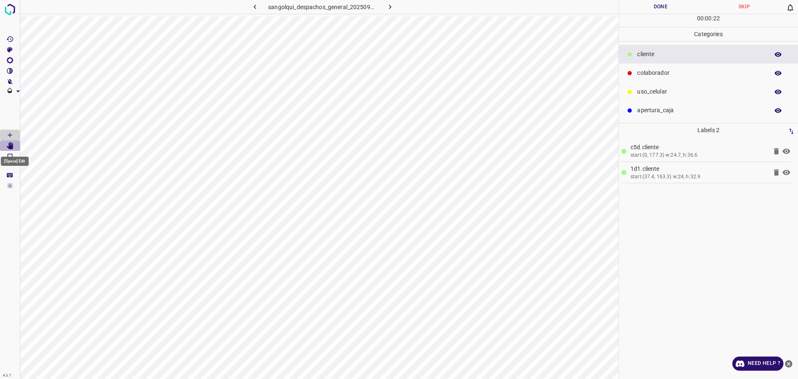
click at [11, 149] on icon "[Space] Edit" at bounding box center [10, 145] width 7 height 7
click at [10, 137] on icon "[Space] Draw" at bounding box center [9, 134] width 7 height 7
click at [14, 147] on Edit"] "[Space] Edit" at bounding box center [10, 146] width 20 height 11
click at [681, 7] on button "Done" at bounding box center [661, 7] width 84 height 14
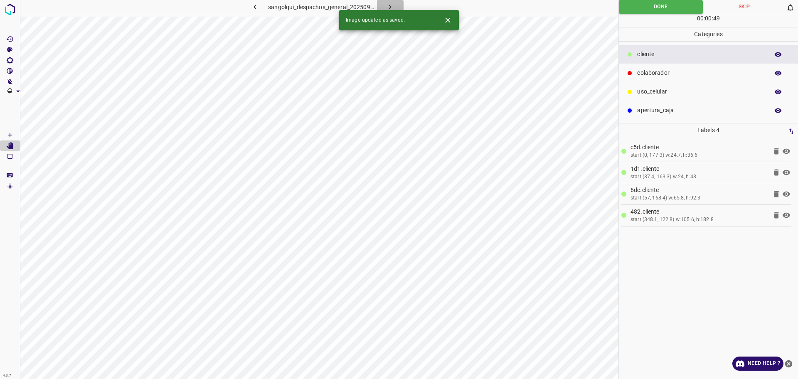
click at [391, 5] on icon "button" at bounding box center [390, 6] width 9 height 9
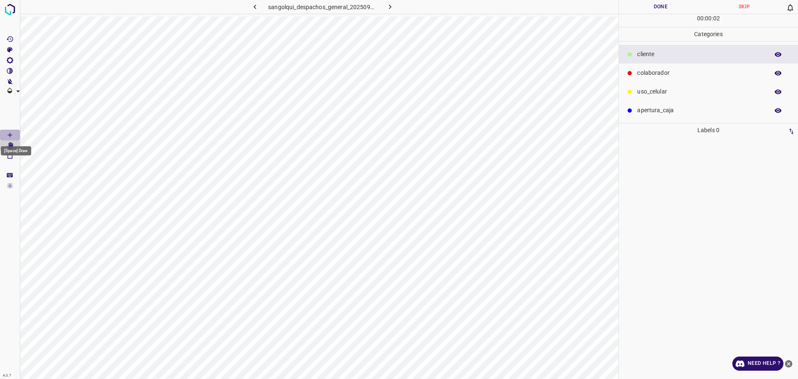
click at [10, 131] on Draw"] "[Space] Draw" at bounding box center [10, 135] width 20 height 11
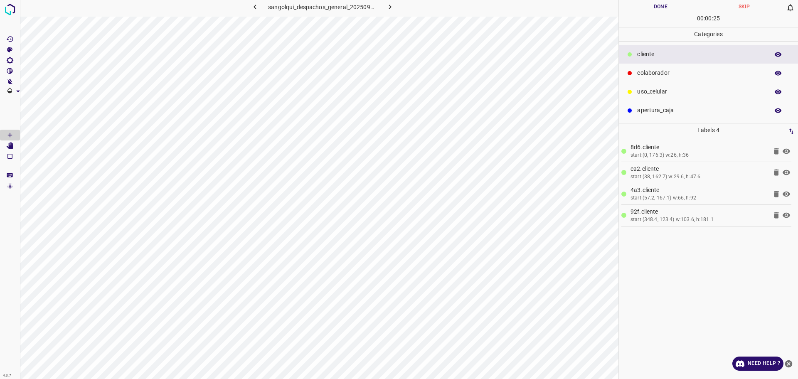
click at [652, 8] on button "Done" at bounding box center [661, 7] width 84 height 14
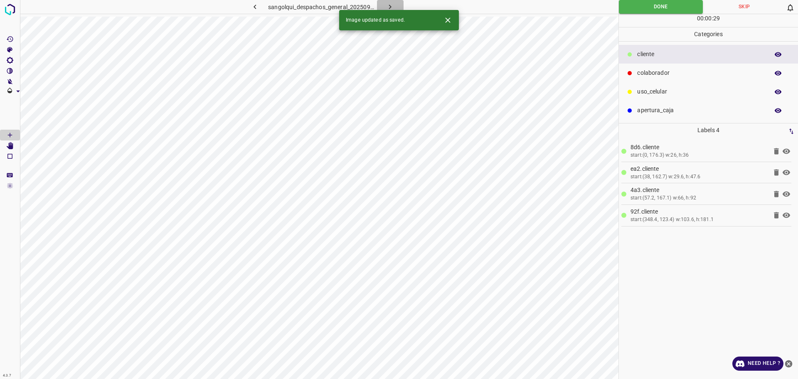
click at [387, 6] on icon "button" at bounding box center [390, 6] width 9 height 9
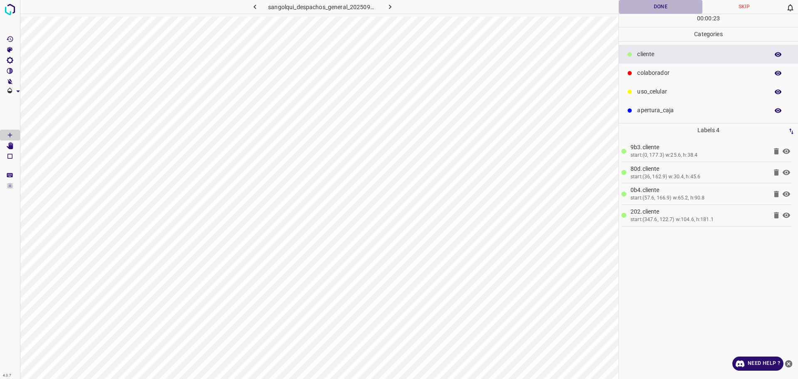
click at [647, 2] on button "Done" at bounding box center [661, 7] width 84 height 14
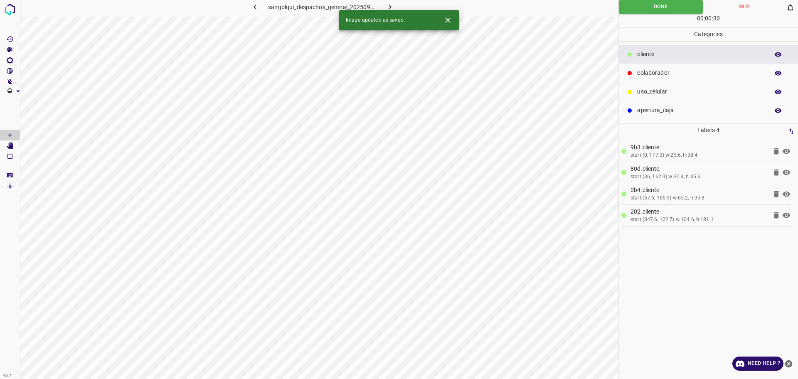
click at [386, 5] on icon "button" at bounding box center [390, 6] width 9 height 9
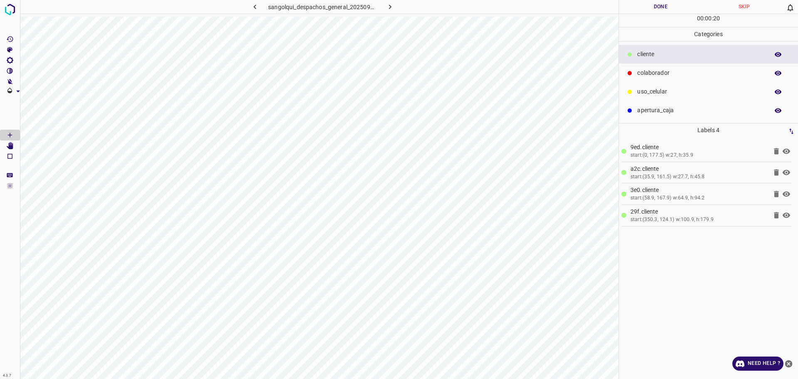
click at [651, 7] on button "Done" at bounding box center [661, 7] width 84 height 14
click at [651, 6] on button "Done" at bounding box center [661, 7] width 84 height 14
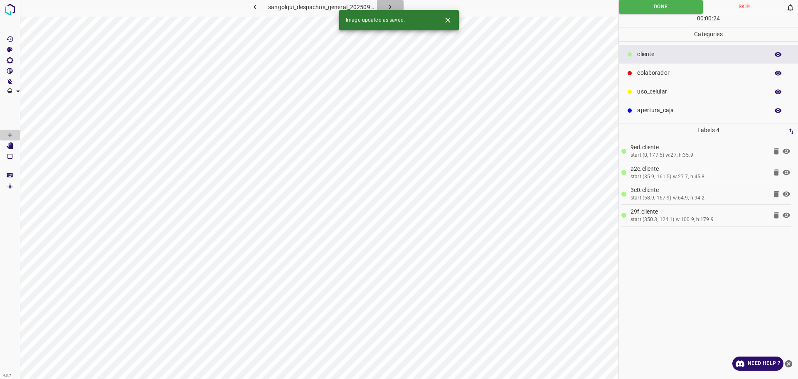
click at [387, 6] on icon "button" at bounding box center [390, 6] width 9 height 9
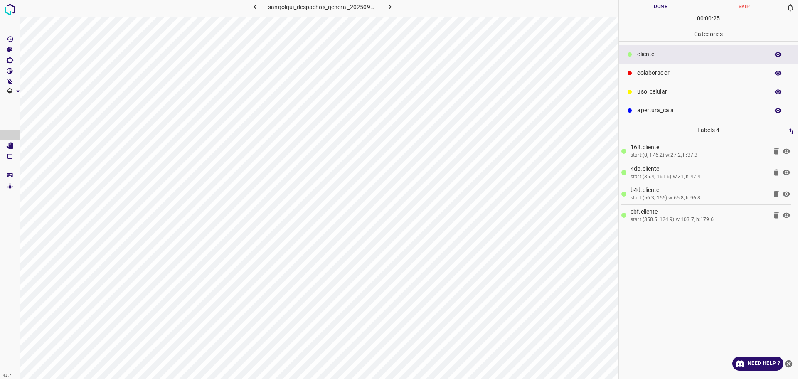
click at [651, 8] on button "Done" at bounding box center [661, 7] width 84 height 14
click at [386, 10] on icon "button" at bounding box center [390, 6] width 9 height 9
click at [6, 143] on icon "[Space] Edit" at bounding box center [9, 145] width 7 height 7
click at [641, 6] on button "Done" at bounding box center [661, 7] width 84 height 14
click at [641, 5] on button "Done" at bounding box center [661, 7] width 84 height 14
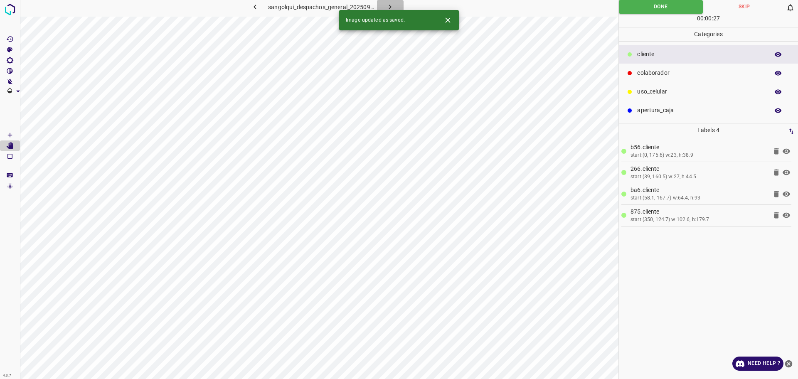
click at [391, 7] on icon "button" at bounding box center [390, 7] width 2 height 5
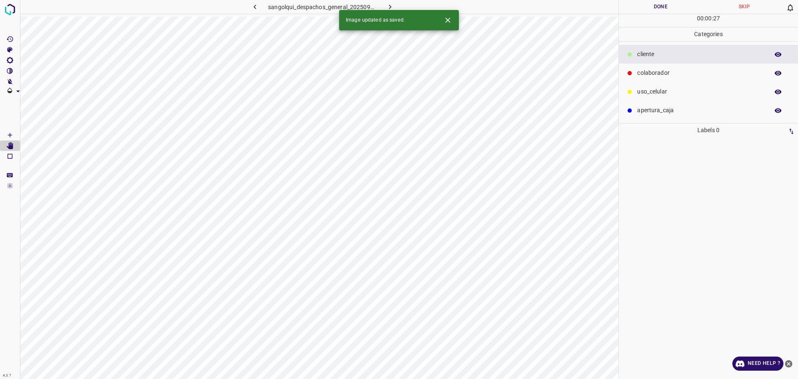
click at [10, 134] on icon "[Space] Draw" at bounding box center [9, 134] width 7 height 7
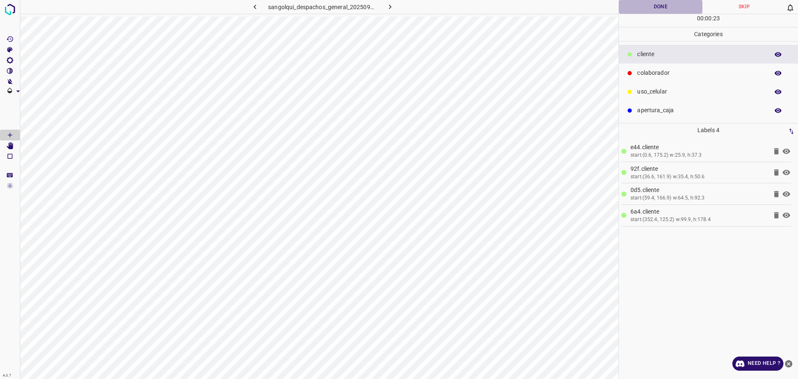
click at [651, 10] on button "Done" at bounding box center [661, 7] width 84 height 14
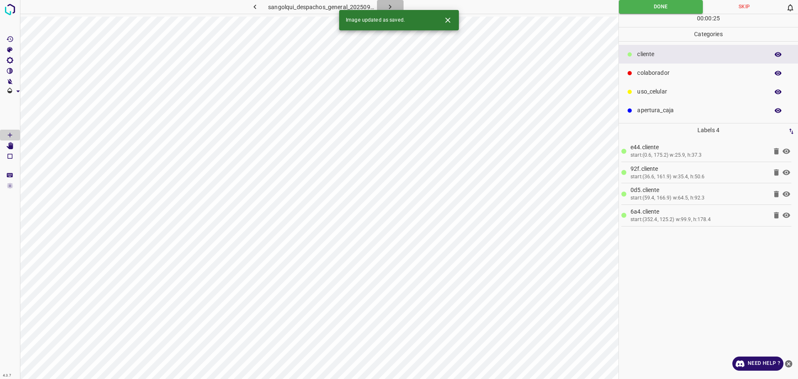
click at [396, 5] on button "button" at bounding box center [390, 7] width 27 height 14
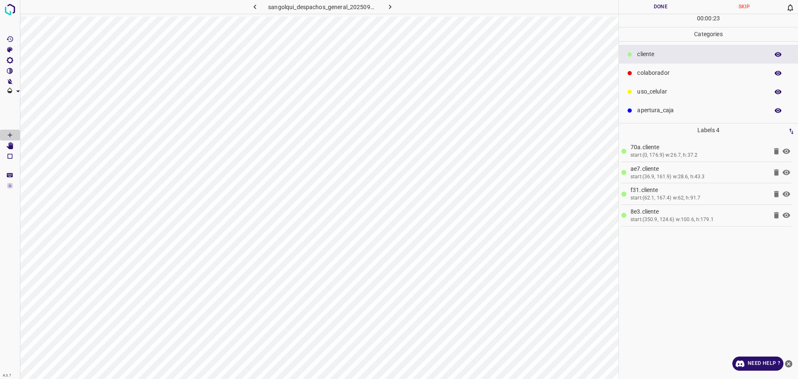
click at [651, 10] on button "Done" at bounding box center [661, 7] width 84 height 14
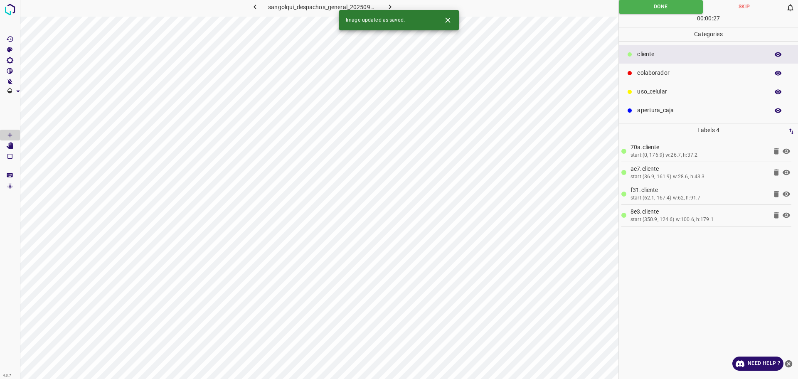
click at [392, 7] on icon "button" at bounding box center [390, 6] width 9 height 9
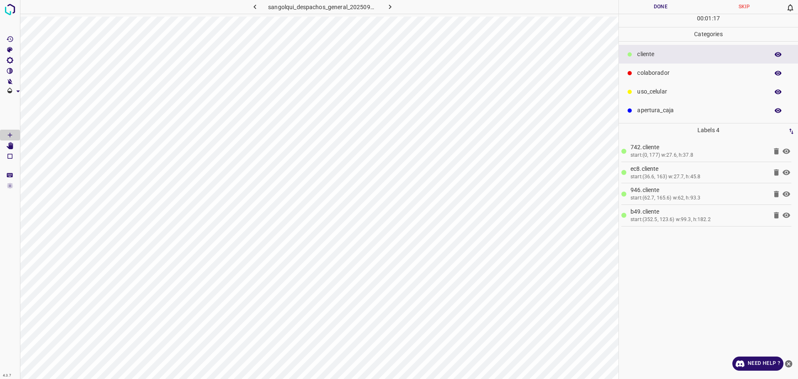
click at [658, 4] on button "Done" at bounding box center [661, 7] width 84 height 14
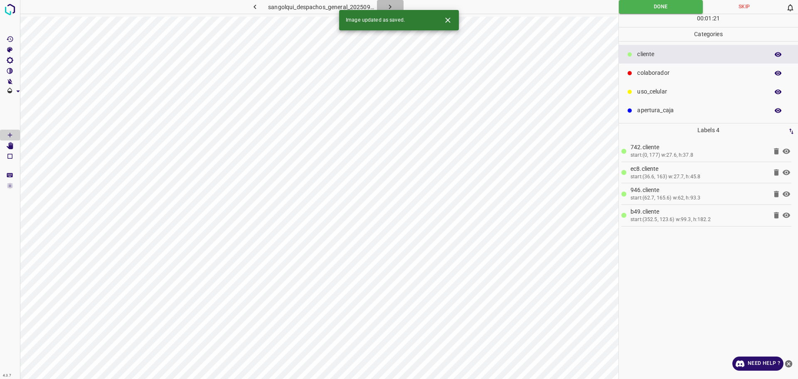
click at [393, 4] on icon "button" at bounding box center [390, 6] width 9 height 9
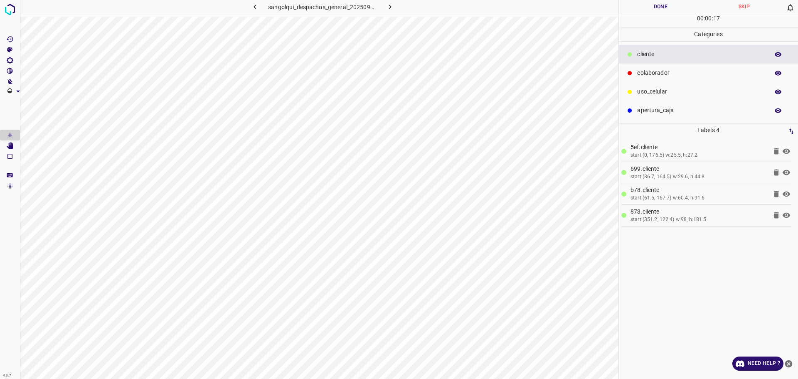
click at [633, 11] on button "Done" at bounding box center [661, 7] width 84 height 14
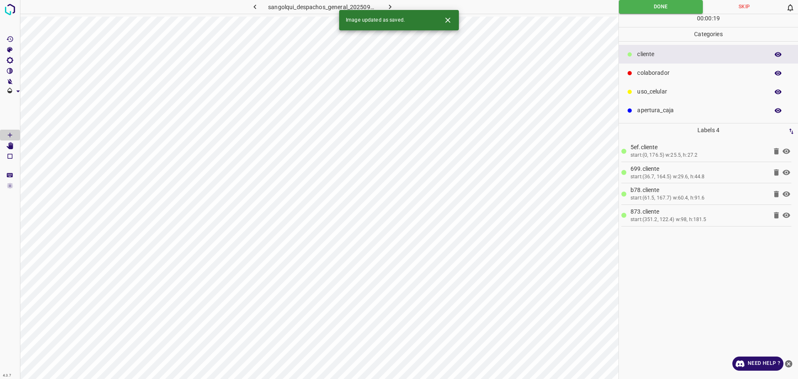
click at [386, 6] on icon "button" at bounding box center [390, 6] width 9 height 9
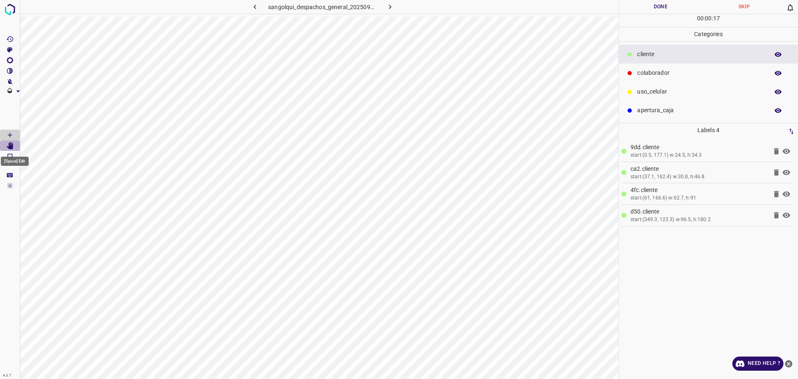
click at [11, 146] on icon "[Space] Edit" at bounding box center [10, 145] width 7 height 7
click at [641, 5] on button "Done" at bounding box center [661, 7] width 84 height 14
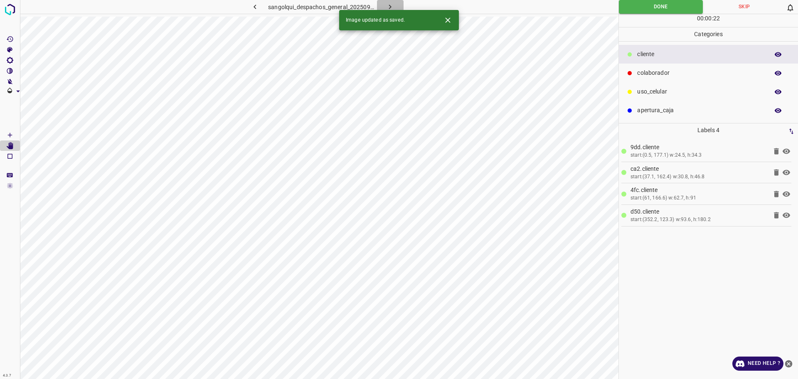
click at [388, 3] on icon "button" at bounding box center [390, 6] width 9 height 9
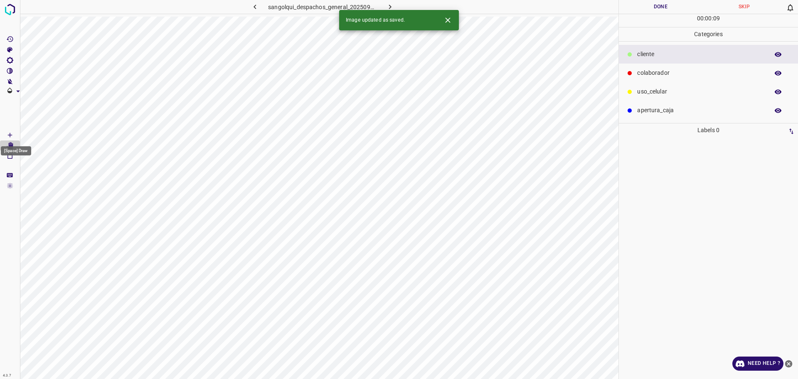
click at [9, 134] on icon "[Space] Draw" at bounding box center [9, 134] width 7 height 7
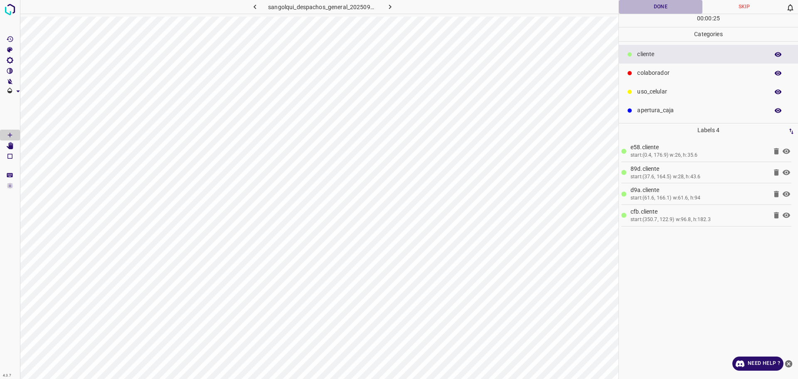
click at [668, 7] on button "Done" at bounding box center [661, 7] width 84 height 14
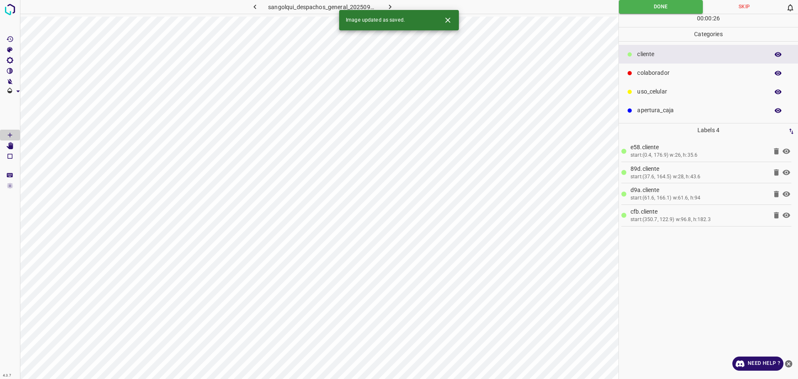
click at [395, 4] on button "button" at bounding box center [390, 7] width 27 height 14
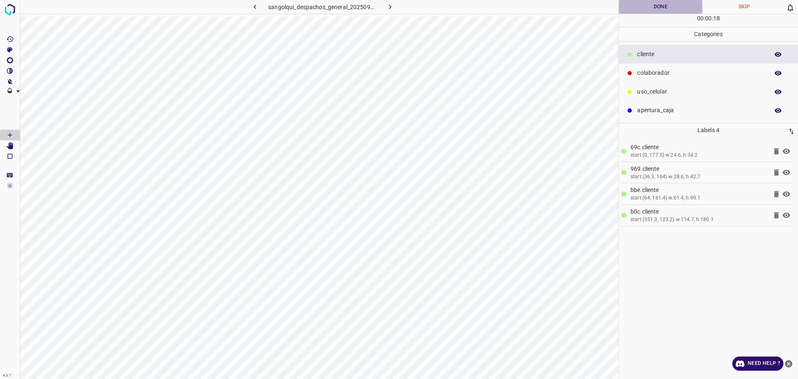
click at [663, 5] on button "Done" at bounding box center [661, 7] width 84 height 14
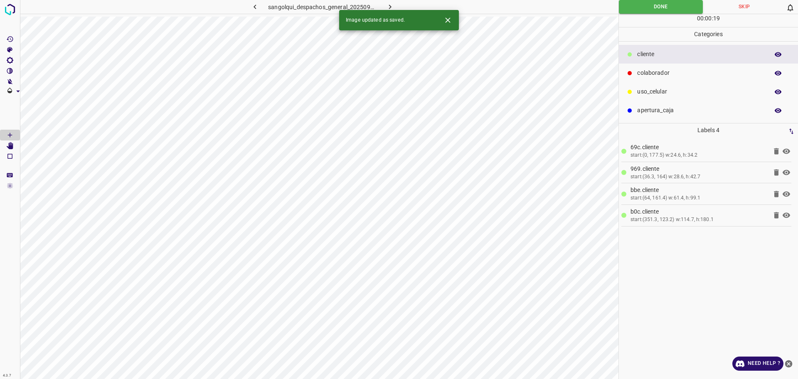
click at [394, 3] on icon "button" at bounding box center [390, 6] width 9 height 9
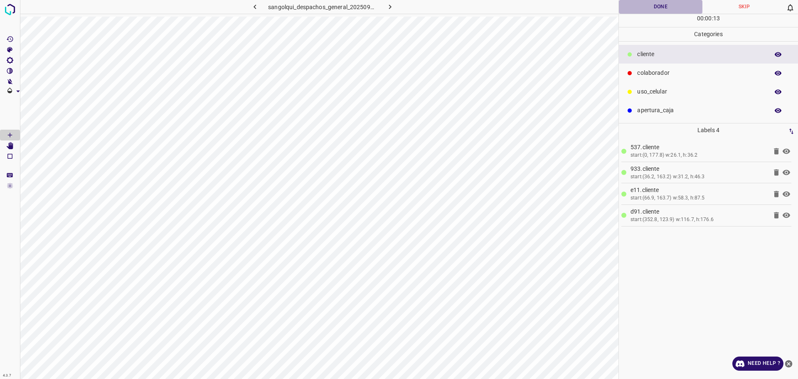
click at [628, 11] on button "Done" at bounding box center [661, 7] width 84 height 14
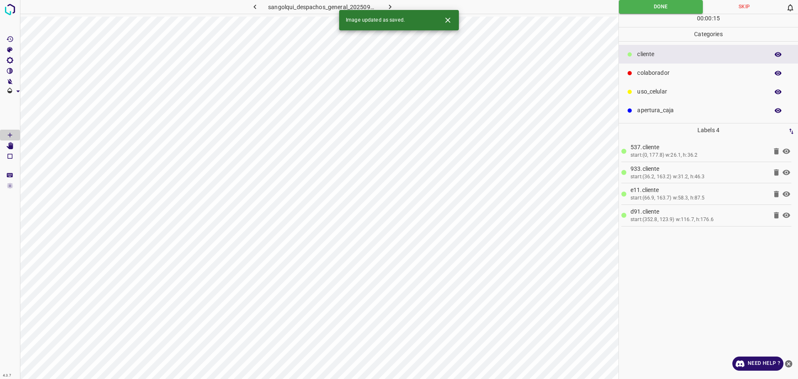
click at [389, 7] on icon "button" at bounding box center [390, 6] width 9 height 9
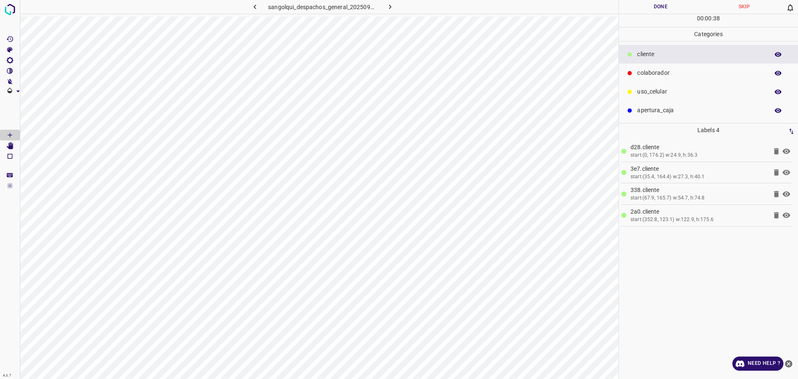
click at [656, 7] on button "Done" at bounding box center [661, 7] width 84 height 14
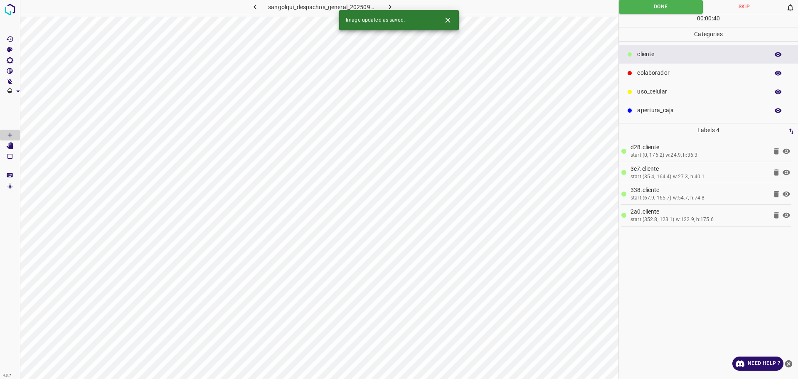
click at [387, 4] on icon "button" at bounding box center [390, 6] width 9 height 9
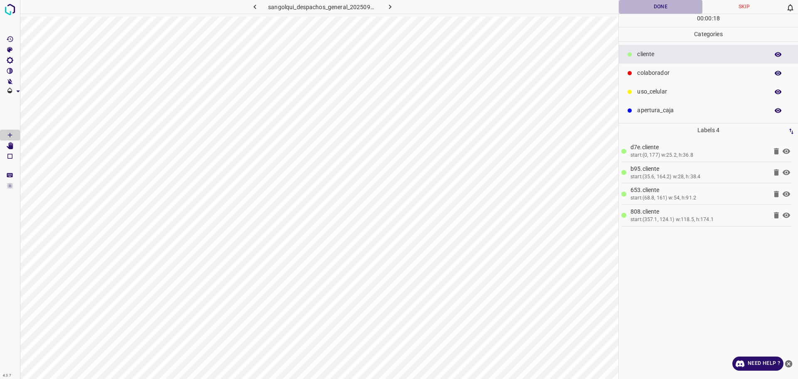
click at [645, 10] on button "Done" at bounding box center [661, 7] width 84 height 14
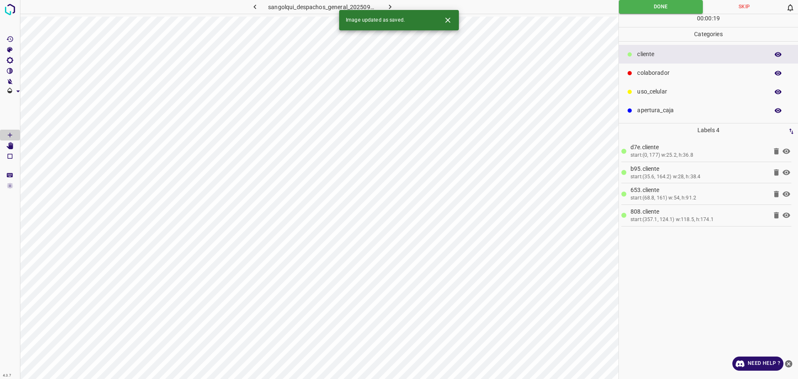
click at [393, 6] on icon "button" at bounding box center [390, 6] width 9 height 9
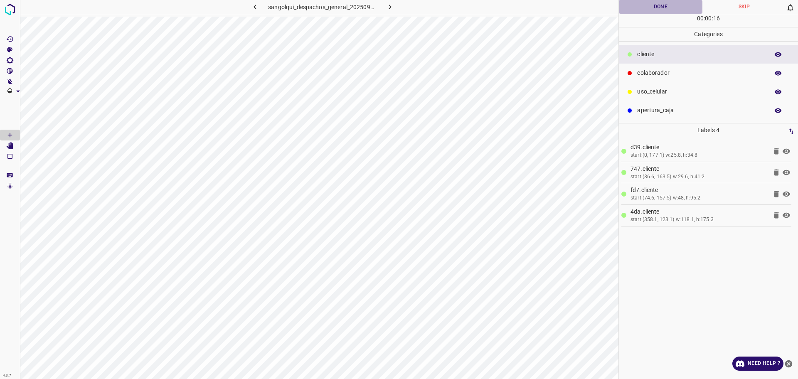
click at [638, 8] on button "Done" at bounding box center [661, 7] width 84 height 14
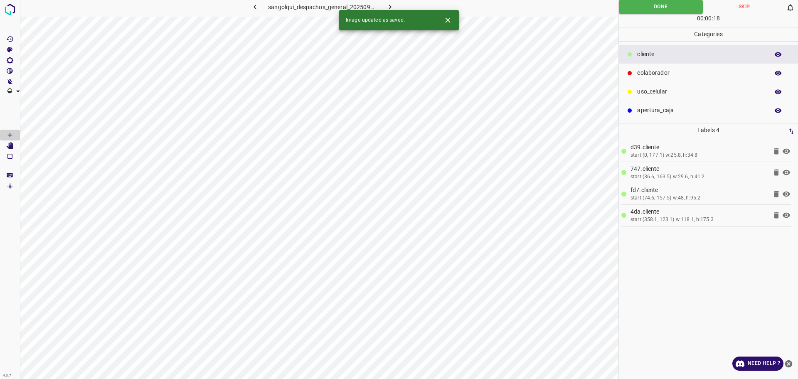
click at [386, 5] on icon "button" at bounding box center [390, 6] width 9 height 9
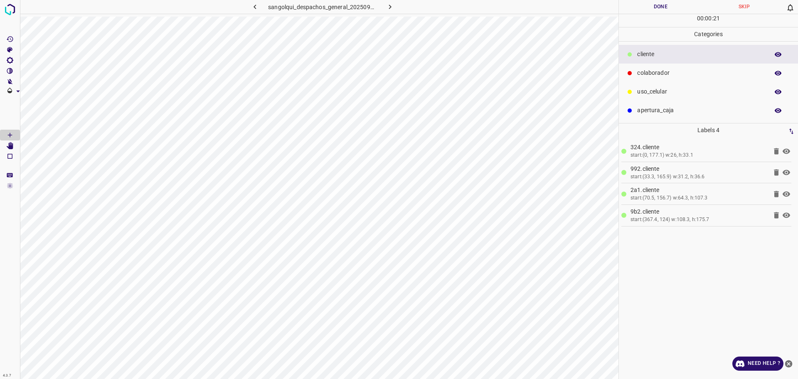
click at [646, 7] on button "Done" at bounding box center [661, 7] width 84 height 14
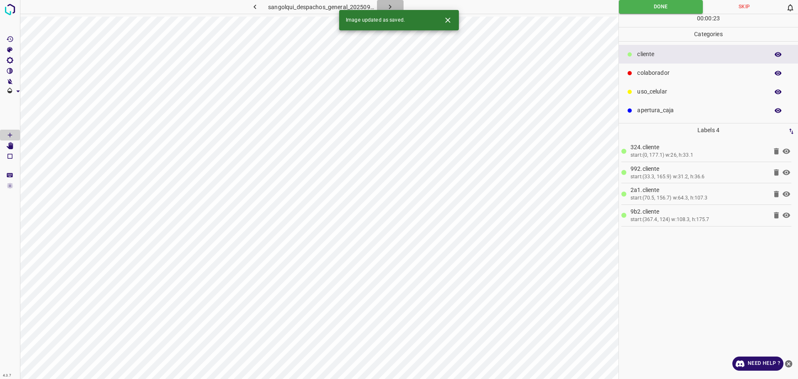
click at [391, 7] on icon "button" at bounding box center [390, 7] width 2 height 5
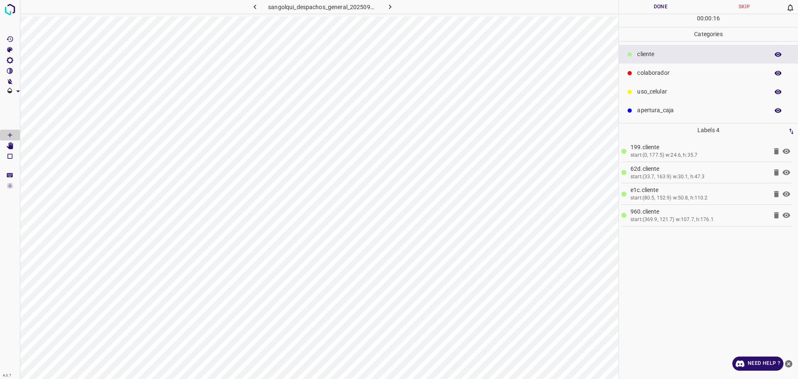
click at [648, 5] on button "Done" at bounding box center [661, 7] width 84 height 14
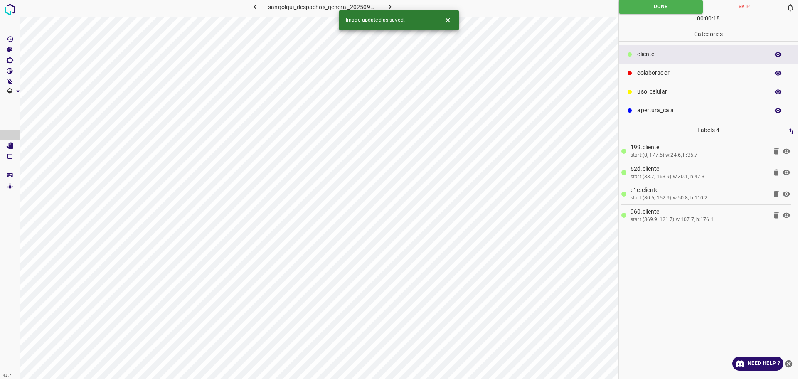
click at [386, 4] on icon "button" at bounding box center [390, 6] width 9 height 9
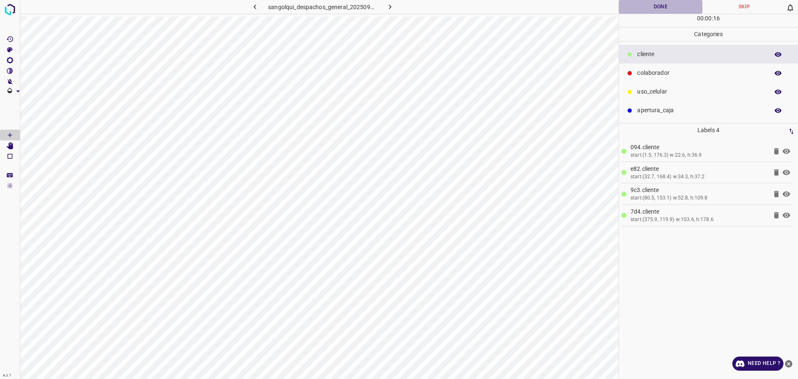
click at [625, 11] on button "Done" at bounding box center [661, 7] width 84 height 14
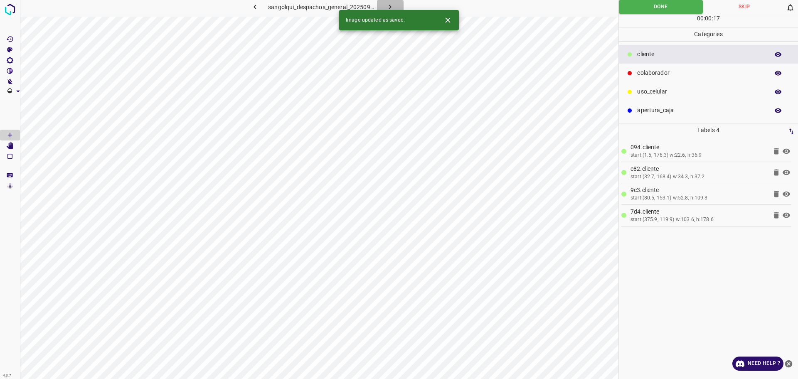
click at [389, 3] on icon "button" at bounding box center [390, 6] width 9 height 9
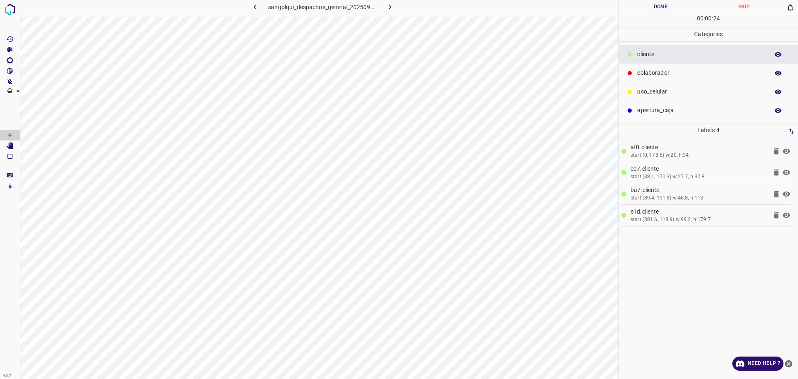
click at [659, 1] on button "Done" at bounding box center [661, 7] width 84 height 14
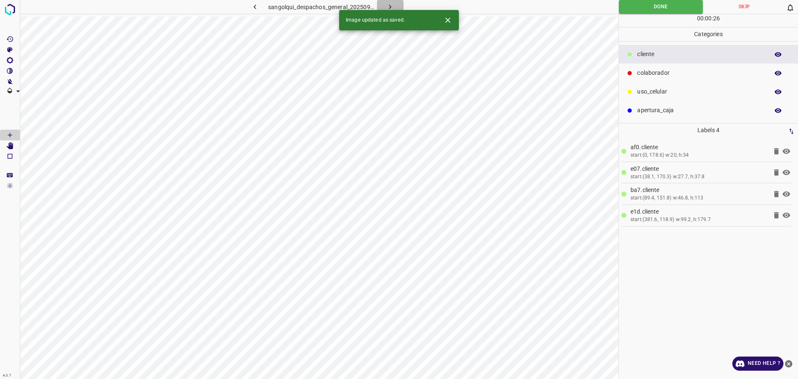
click at [388, 5] on icon "button" at bounding box center [390, 6] width 9 height 9
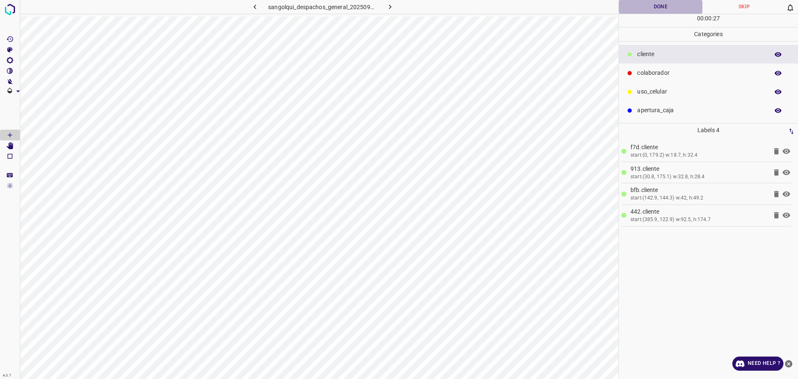
click at [645, 6] on button "Done" at bounding box center [661, 7] width 84 height 14
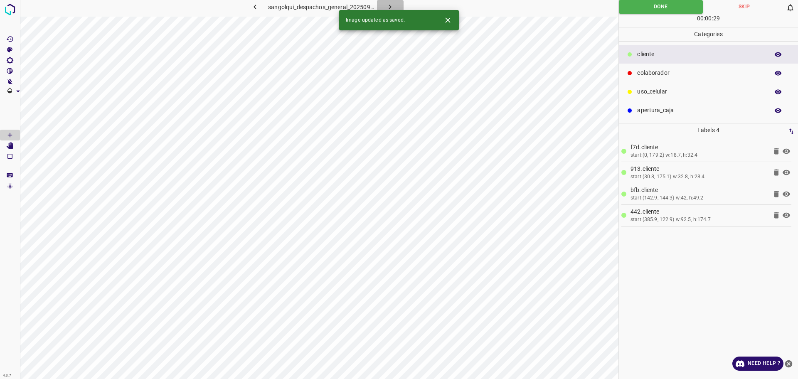
click at [393, 5] on icon "button" at bounding box center [390, 6] width 9 height 9
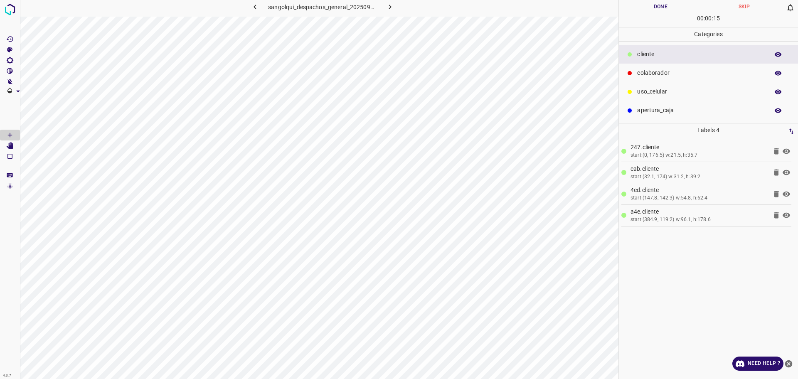
click at [683, 9] on button "Done" at bounding box center [661, 7] width 84 height 14
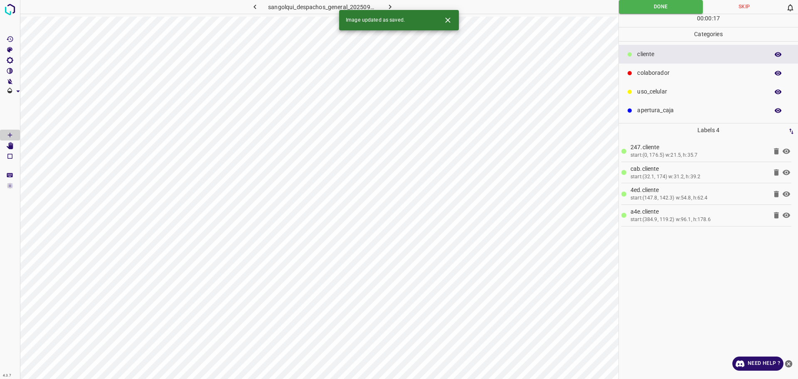
click at [387, 7] on icon "button" at bounding box center [390, 6] width 9 height 9
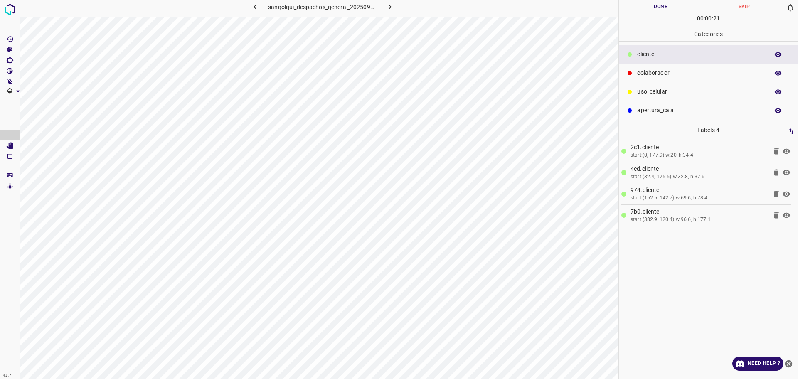
click at [646, 11] on button "Done" at bounding box center [661, 7] width 84 height 14
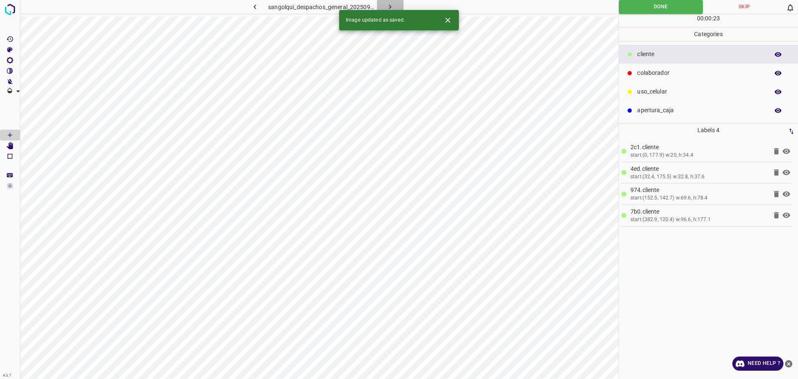
click at [389, 2] on button "button" at bounding box center [390, 7] width 27 height 14
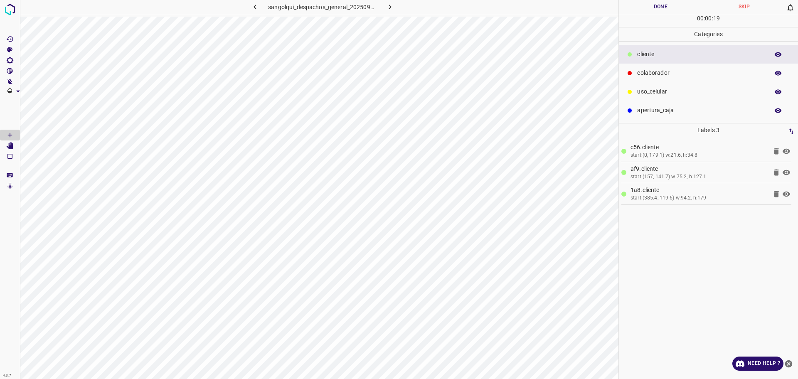
click at [650, 13] on button "Done" at bounding box center [661, 7] width 84 height 14
click at [650, 9] on button "Done" at bounding box center [661, 7] width 84 height 14
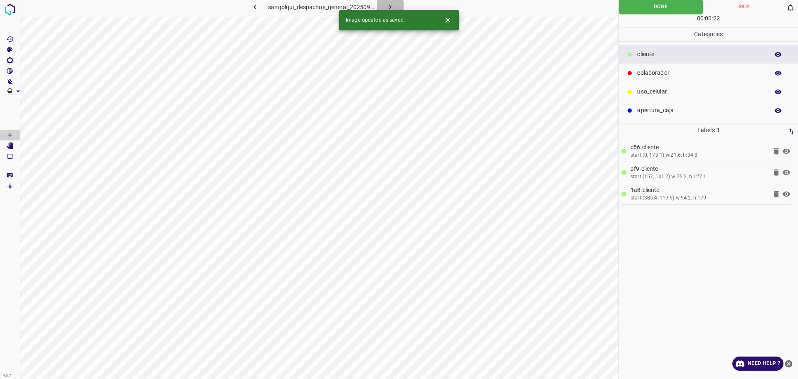
click at [393, 5] on icon "button" at bounding box center [390, 6] width 9 height 9
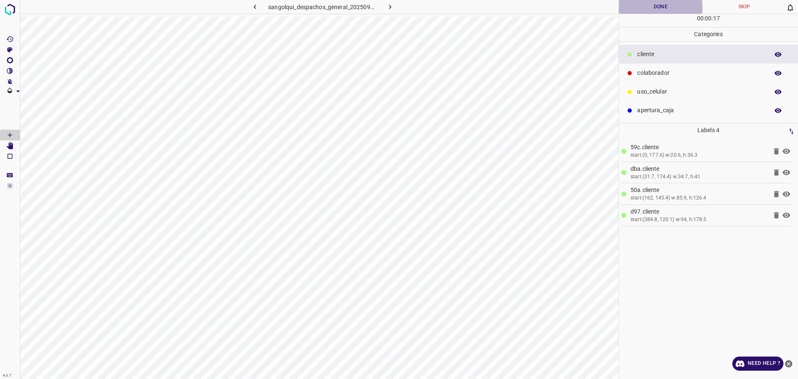
click at [648, 7] on button "Done" at bounding box center [661, 7] width 84 height 14
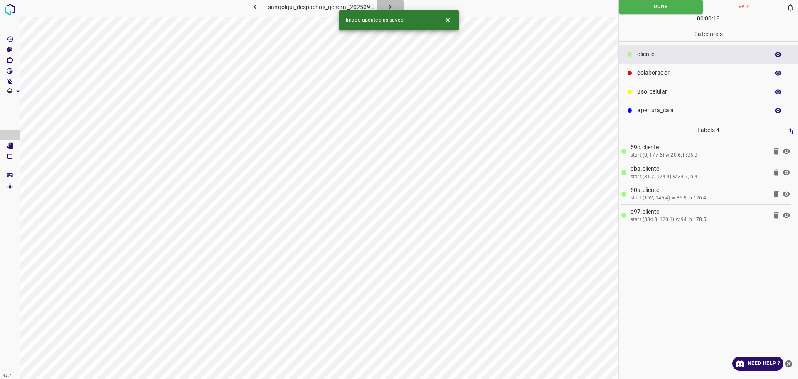
click at [391, 5] on icon "button" at bounding box center [390, 6] width 9 height 9
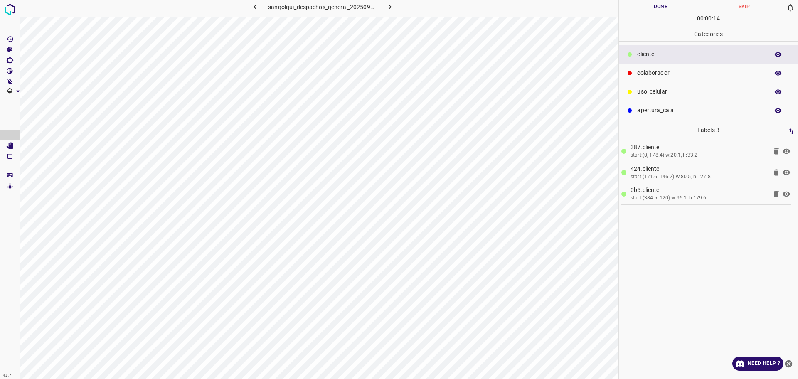
click at [656, 6] on button "Done" at bounding box center [661, 7] width 84 height 14
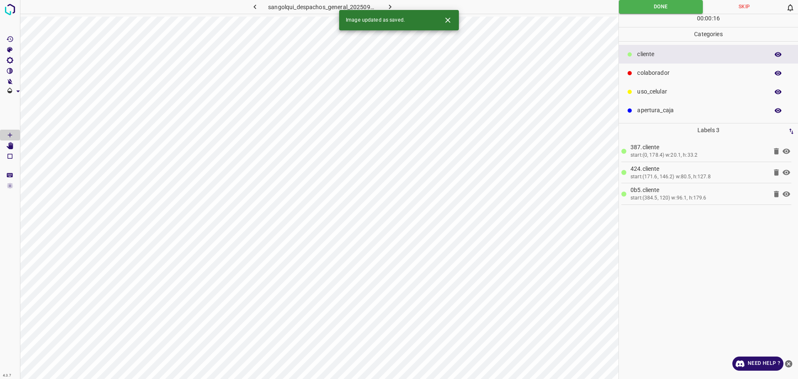
click at [386, 7] on icon "button" at bounding box center [390, 6] width 9 height 9
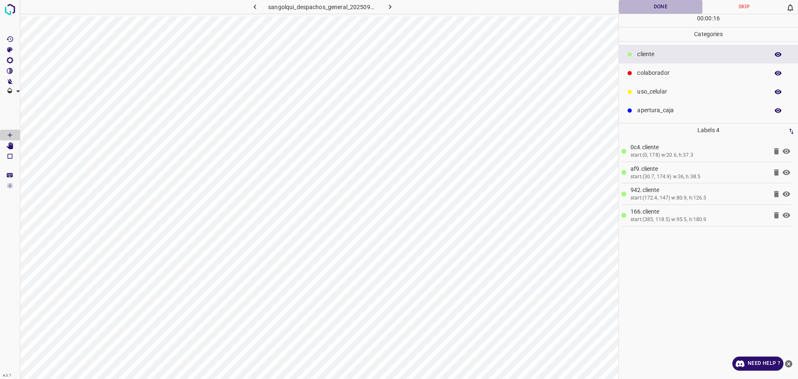
click at [658, 9] on button "Done" at bounding box center [661, 7] width 84 height 14
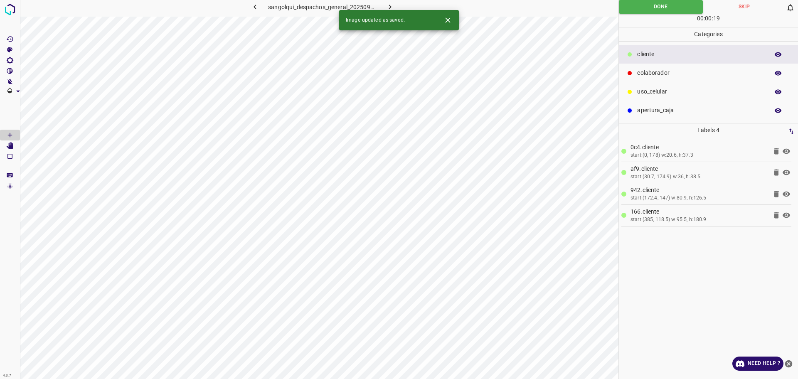
click at [393, 4] on icon "button" at bounding box center [390, 6] width 9 height 9
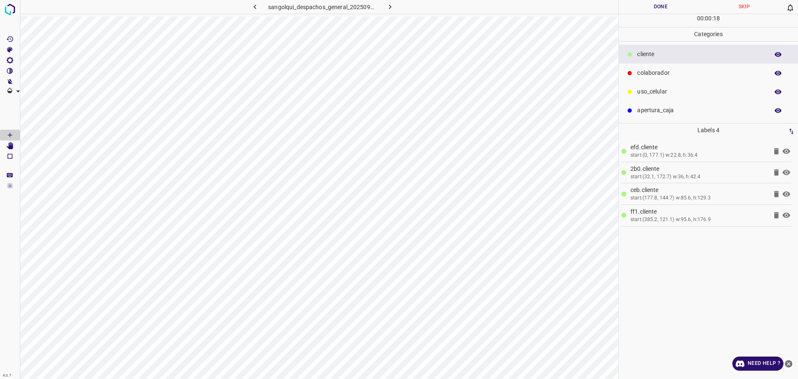
click at [647, 7] on button "Done" at bounding box center [661, 7] width 84 height 14
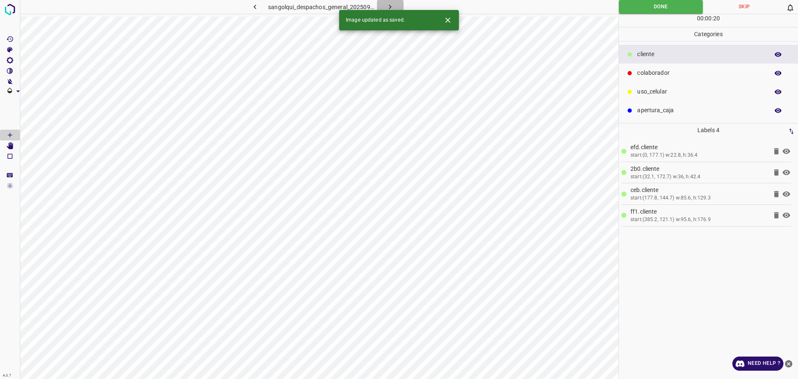
click at [392, 5] on icon "button" at bounding box center [390, 6] width 9 height 9
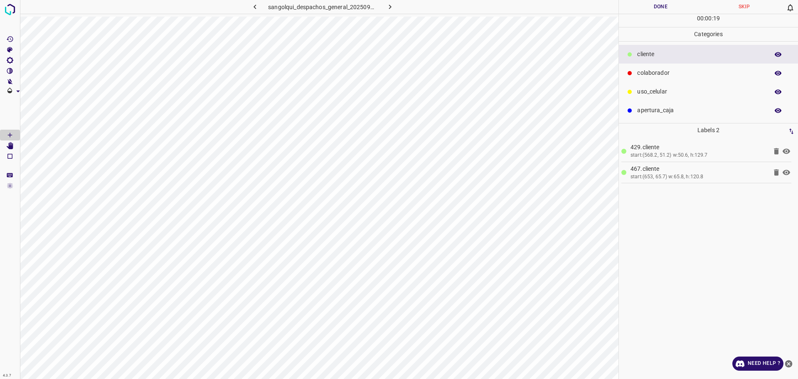
click at [643, 9] on button "Done" at bounding box center [661, 7] width 84 height 14
click at [390, 4] on icon "button" at bounding box center [390, 6] width 9 height 9
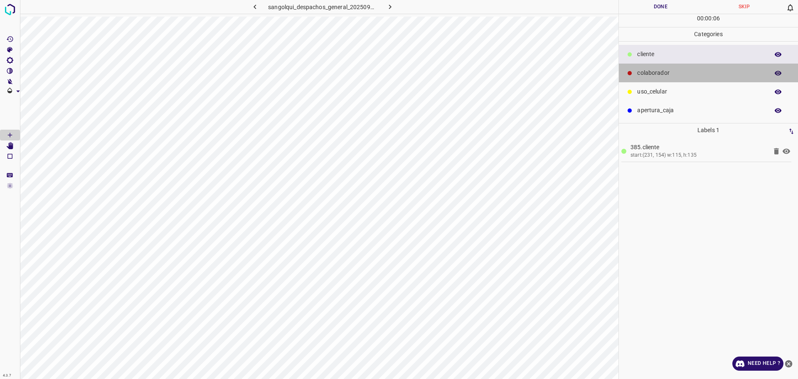
drag, startPoint x: 662, startPoint y: 74, endPoint x: 639, endPoint y: 77, distance: 23.5
click at [662, 73] on p "colaborador" at bounding box center [701, 73] width 128 height 9
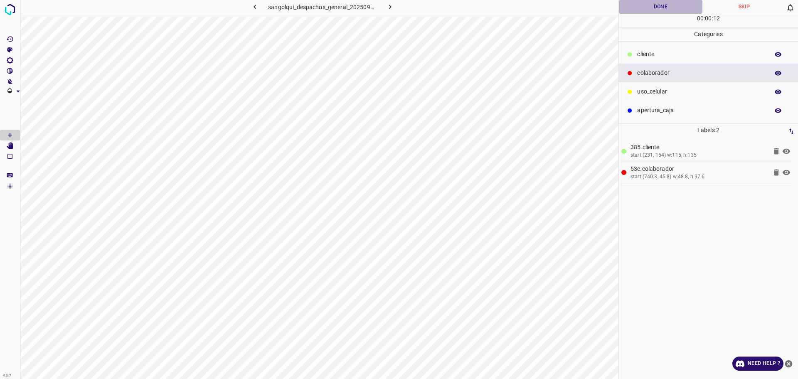
click at [632, 9] on button "Done" at bounding box center [661, 7] width 84 height 14
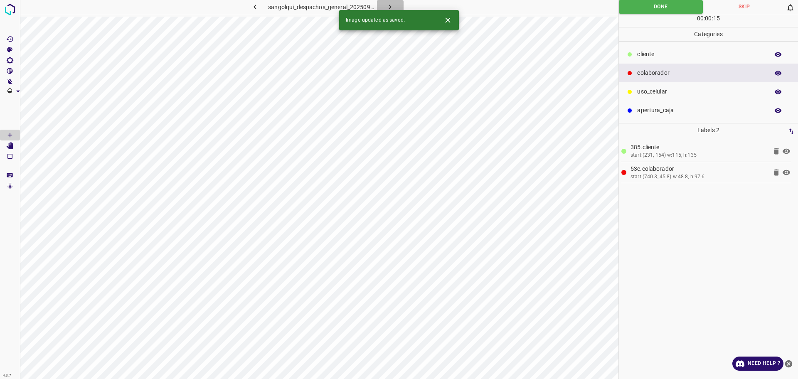
click at [386, 6] on icon "button" at bounding box center [390, 6] width 9 height 9
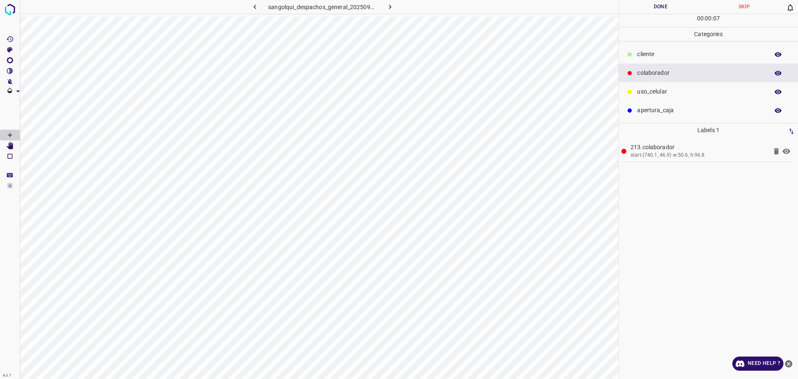
click at [652, 56] on p "cliente" at bounding box center [701, 54] width 128 height 9
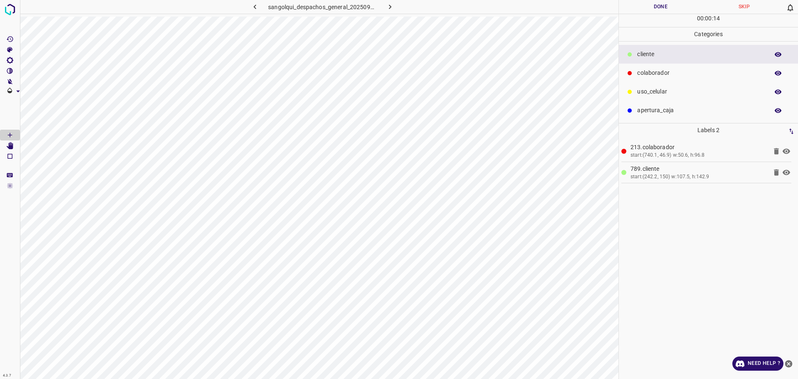
click at [654, 11] on button "Done" at bounding box center [661, 7] width 84 height 14
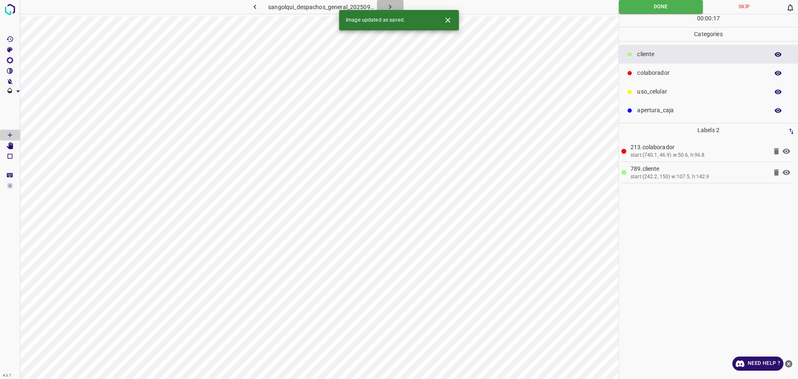
click at [387, 8] on icon "button" at bounding box center [390, 6] width 9 height 9
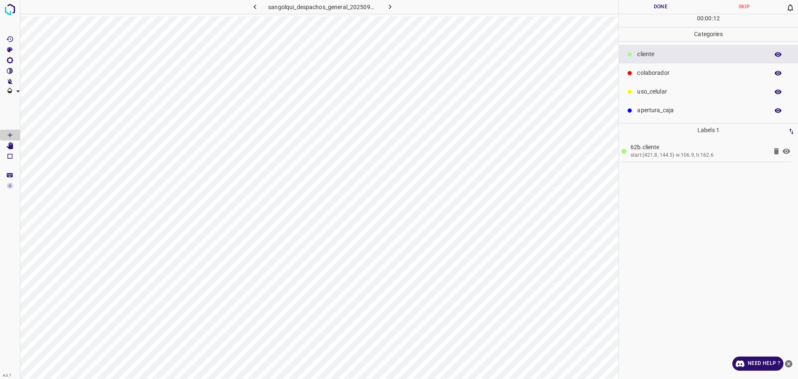
click at [661, 79] on div "colaborador" at bounding box center [708, 73] width 179 height 19
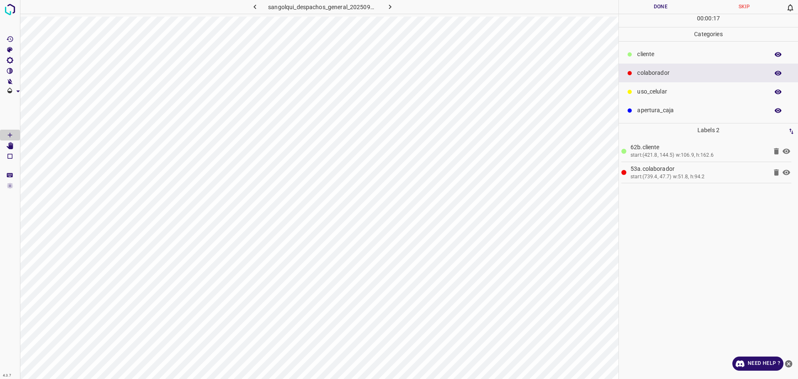
click at [651, 10] on button "Done" at bounding box center [661, 7] width 84 height 14
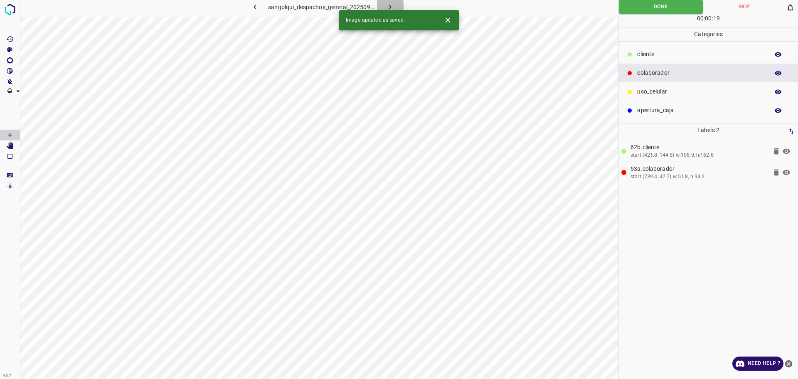
click at [392, 5] on icon "button" at bounding box center [390, 6] width 9 height 9
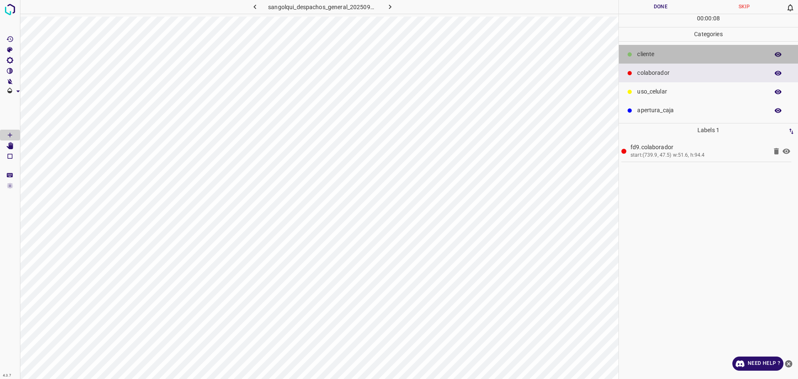
click at [673, 49] on div "cliente" at bounding box center [708, 54] width 179 height 19
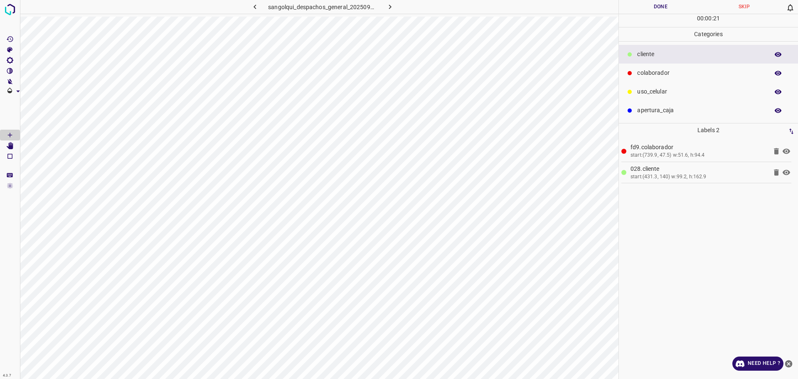
click at [650, 4] on button "Done" at bounding box center [661, 7] width 84 height 14
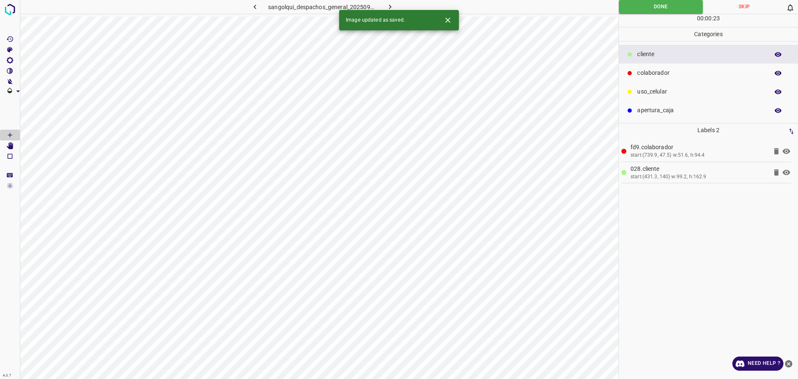
click at [384, 6] on button "button" at bounding box center [390, 7] width 27 height 14
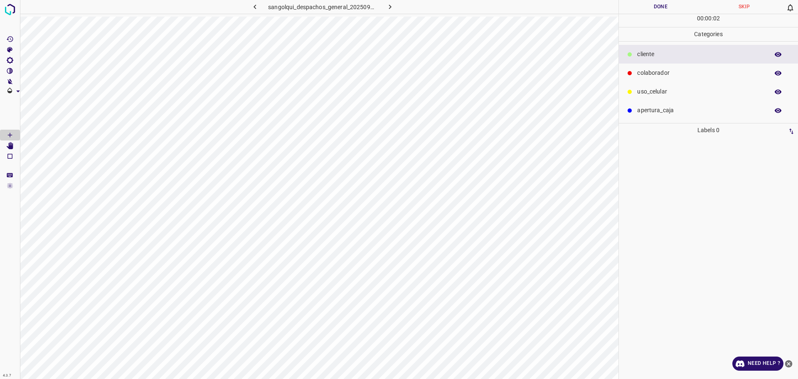
click at [680, 71] on p "colaborador" at bounding box center [701, 73] width 128 height 9
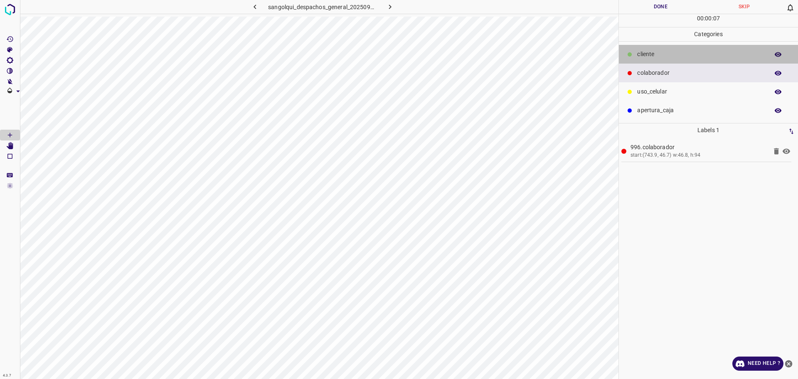
click at [677, 49] on div "cliente" at bounding box center [708, 54] width 179 height 19
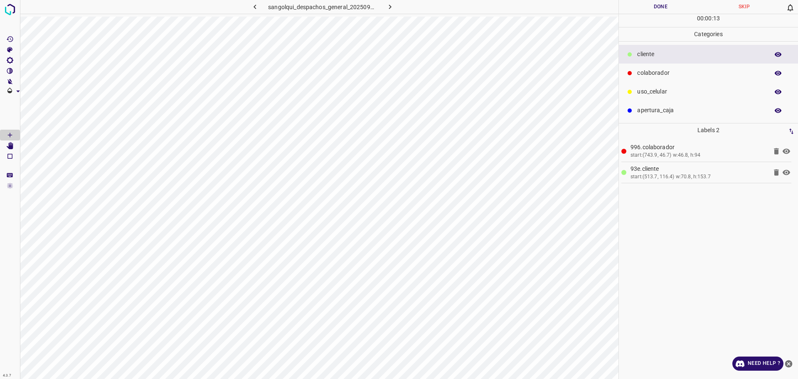
click at [664, 6] on button "Done" at bounding box center [661, 7] width 84 height 14
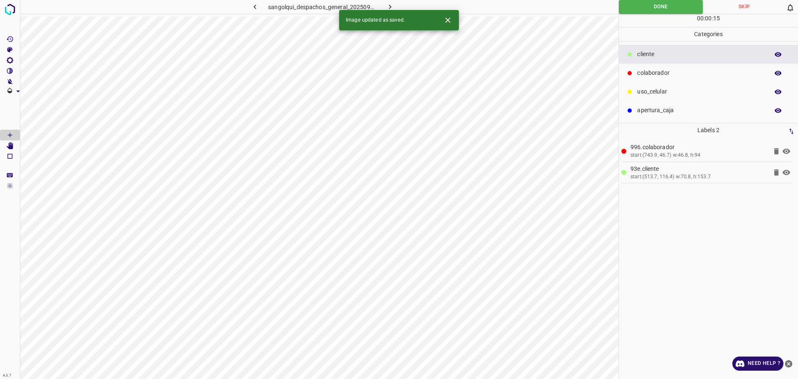
click at [388, 6] on icon "button" at bounding box center [390, 6] width 9 height 9
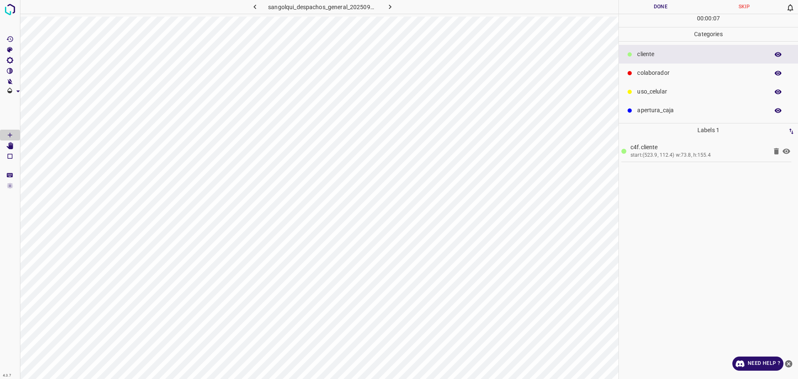
click at [674, 60] on div "cliente" at bounding box center [708, 54] width 179 height 19
click at [679, 74] on p "colaborador" at bounding box center [701, 73] width 128 height 9
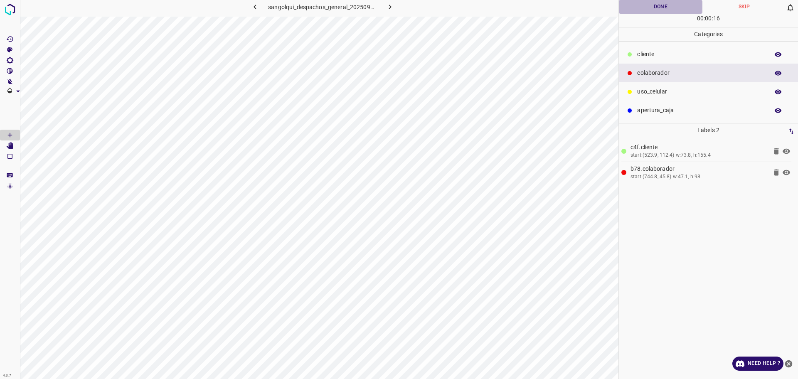
click at [651, 10] on button "Done" at bounding box center [661, 7] width 84 height 14
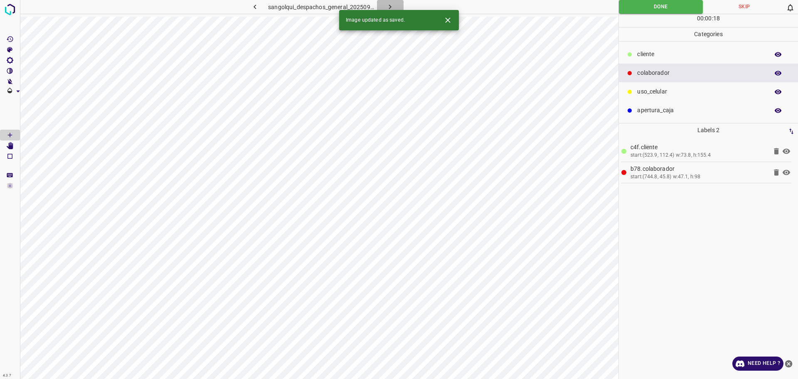
click at [396, 5] on button "button" at bounding box center [390, 7] width 27 height 14
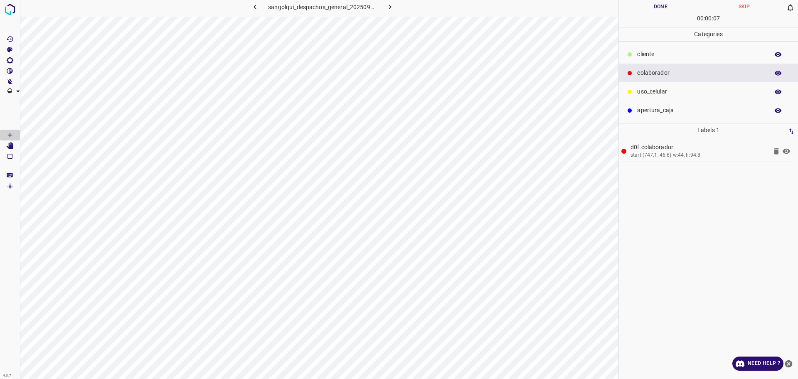
click at [651, 58] on p "cliente" at bounding box center [701, 54] width 128 height 9
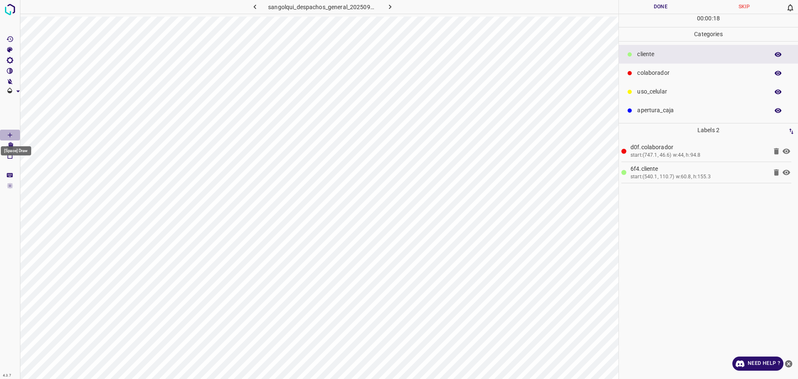
click at [11, 140] on Draw"] "[Space] Draw" at bounding box center [10, 135] width 20 height 11
click at [10, 144] on icon "[Space] Edit" at bounding box center [10, 145] width 7 height 7
click at [670, 7] on button "Done" at bounding box center [661, 7] width 84 height 14
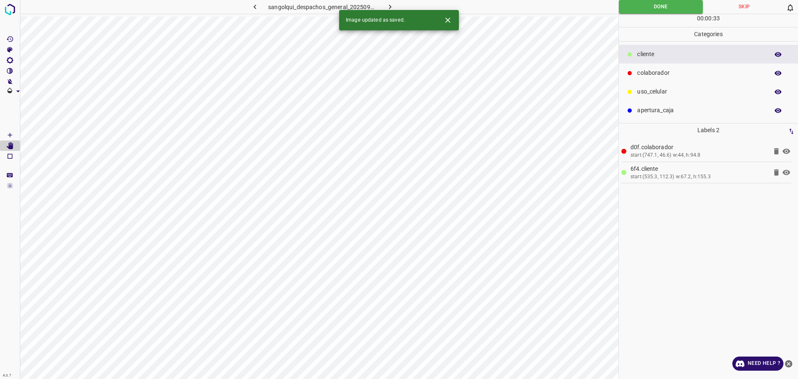
click at [391, 6] on icon "button" at bounding box center [390, 7] width 2 height 5
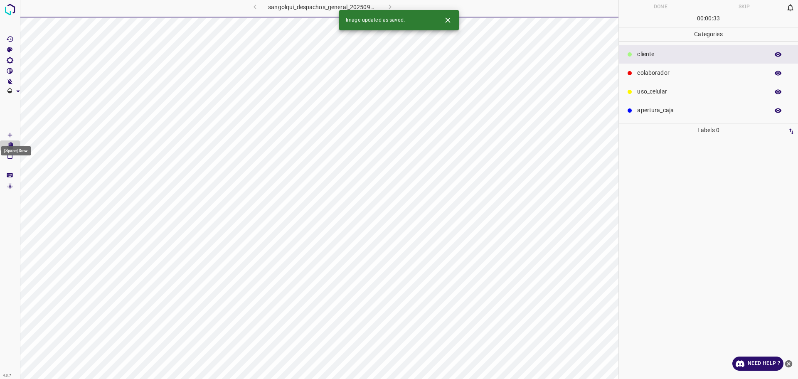
click at [9, 135] on icon "[Space] Draw" at bounding box center [10, 135] width 4 height 4
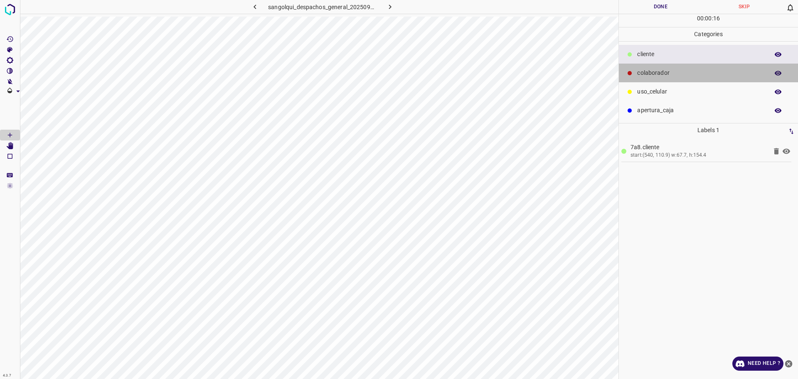
click at [657, 75] on p "colaborador" at bounding box center [701, 73] width 128 height 9
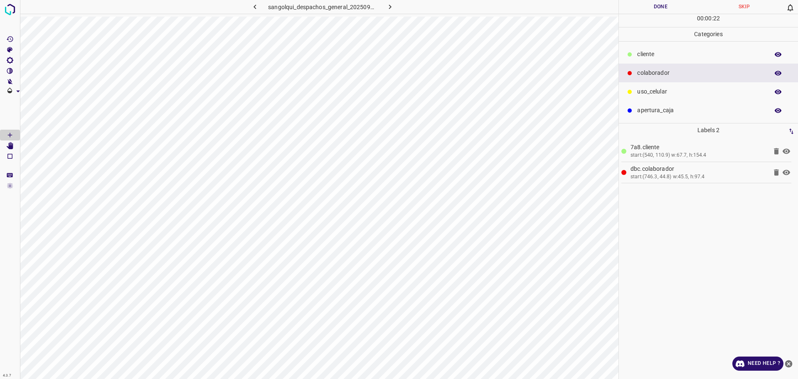
click at [650, 9] on button "Done" at bounding box center [661, 7] width 84 height 14
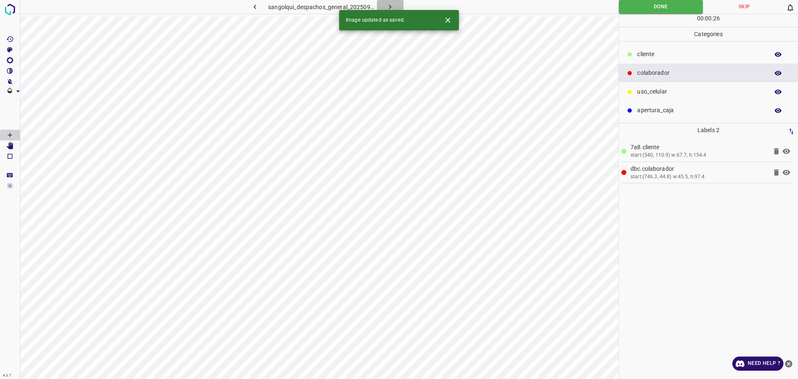
click at [392, 6] on icon "button" at bounding box center [390, 6] width 9 height 9
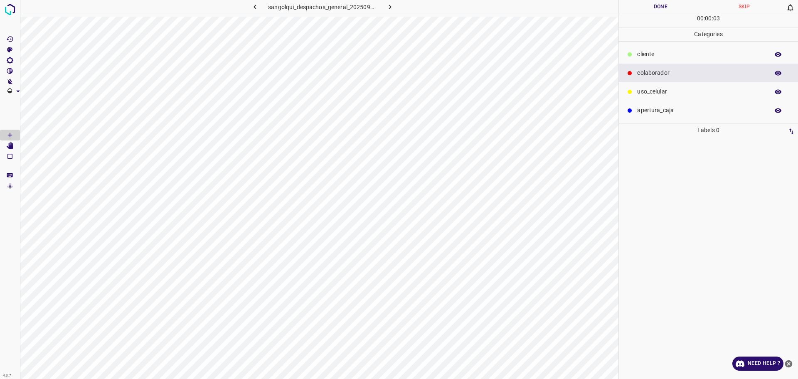
drag, startPoint x: 656, startPoint y: 51, endPoint x: 639, endPoint y: 58, distance: 18.3
click at [655, 50] on p "cliente" at bounding box center [701, 54] width 128 height 9
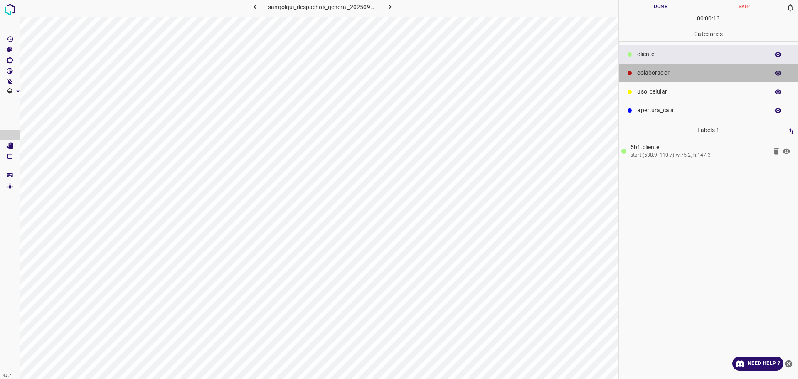
drag, startPoint x: 662, startPoint y: 75, endPoint x: 651, endPoint y: 79, distance: 11.8
click at [661, 74] on p "colaborador" at bounding box center [701, 73] width 128 height 9
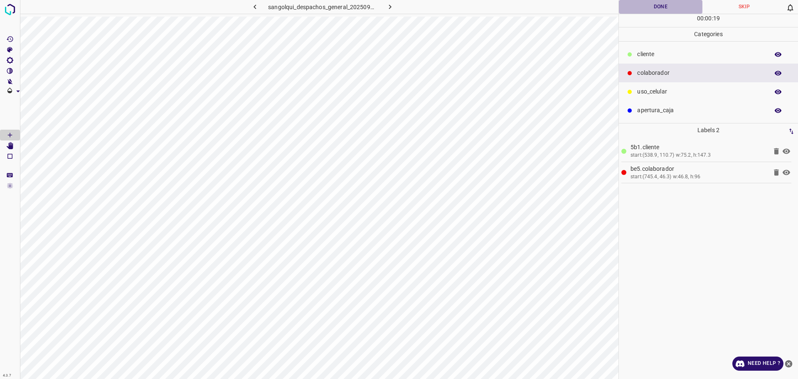
click at [647, 5] on button "Done" at bounding box center [661, 7] width 84 height 14
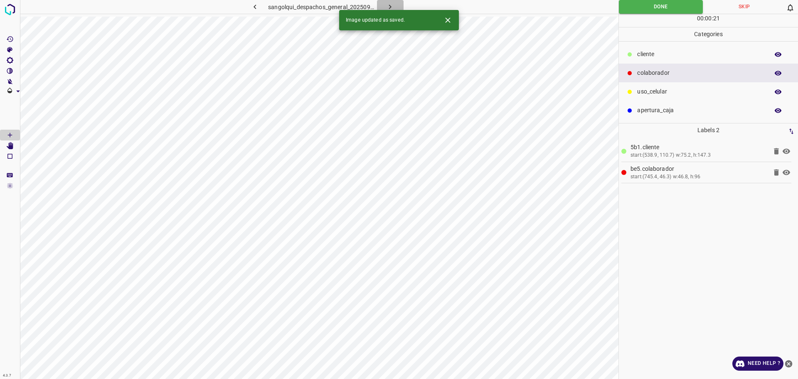
click at [392, 5] on icon "button" at bounding box center [390, 6] width 9 height 9
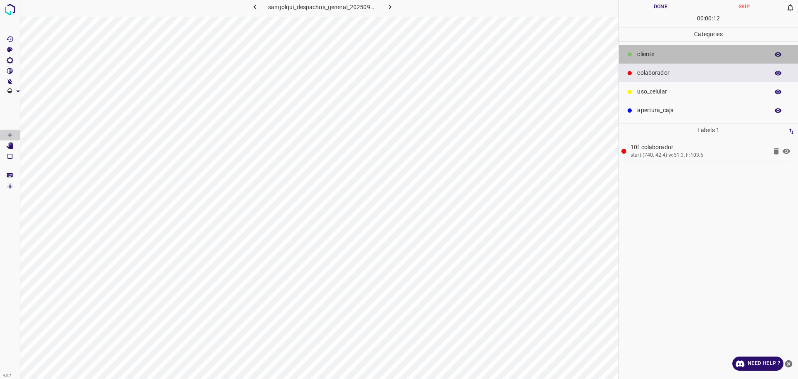
click at [666, 56] on p "cliente" at bounding box center [701, 54] width 128 height 9
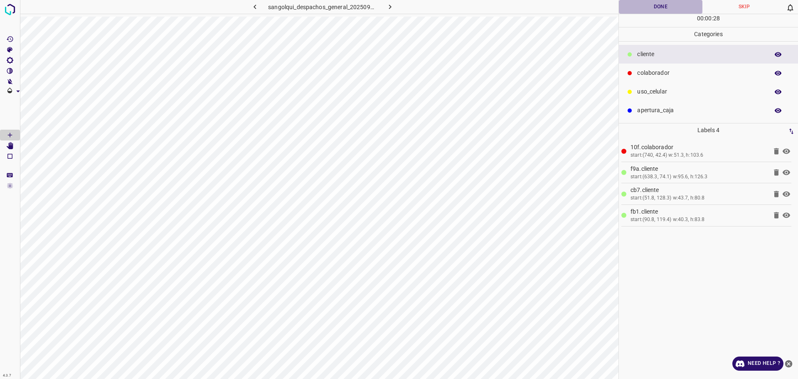
click at [672, 3] on button "Done" at bounding box center [661, 7] width 84 height 14
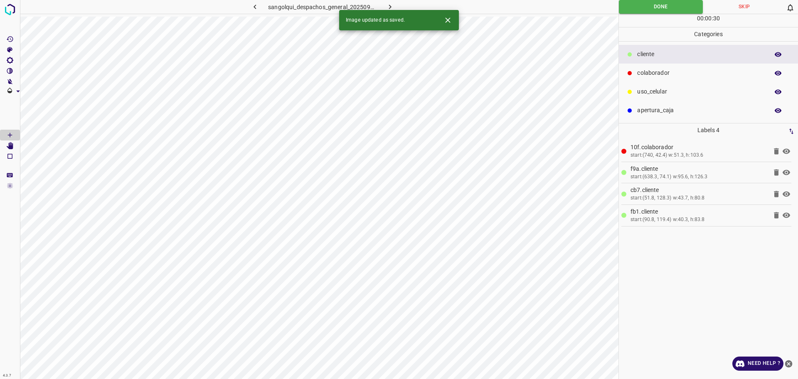
click at [391, 4] on icon "button" at bounding box center [390, 6] width 9 height 9
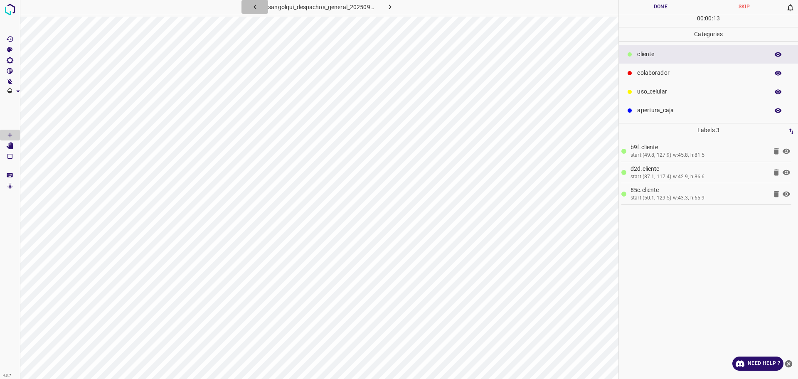
click at [255, 8] on icon "button" at bounding box center [255, 7] width 2 height 5
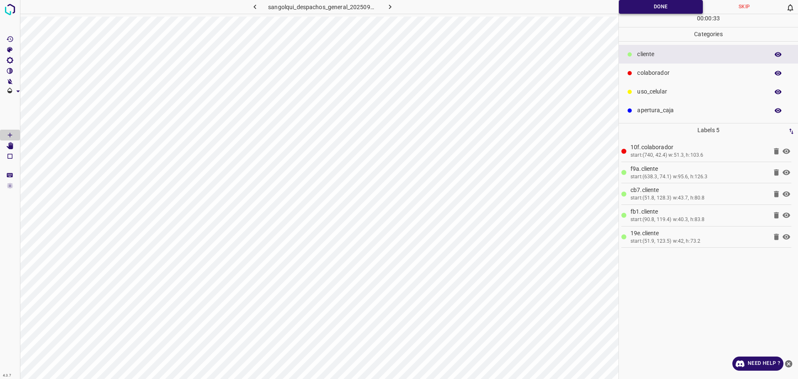
click at [655, 7] on button "Done" at bounding box center [661, 7] width 84 height 14
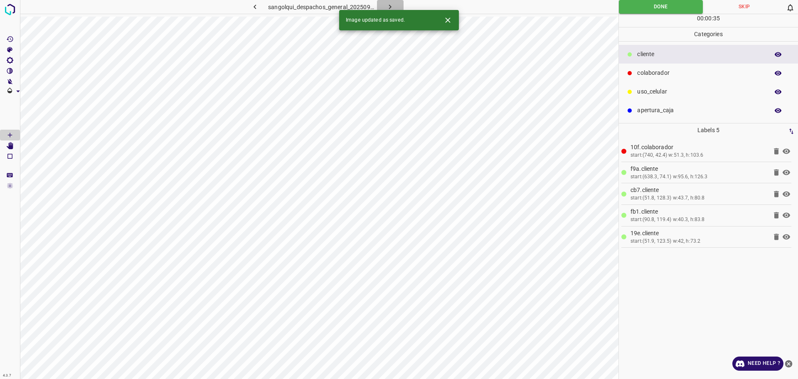
click at [392, 2] on icon "button" at bounding box center [390, 6] width 9 height 9
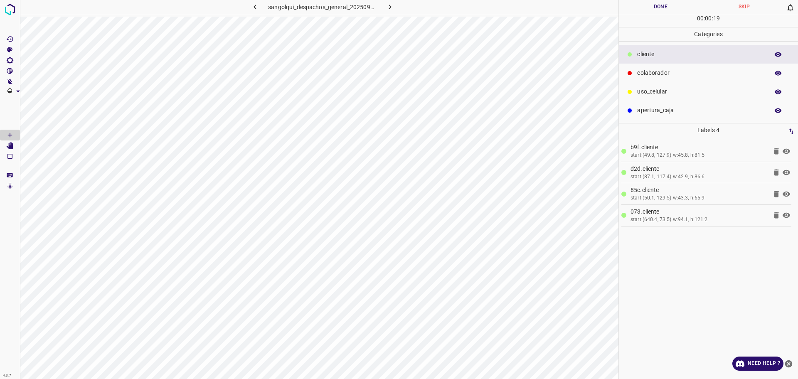
drag, startPoint x: 711, startPoint y: 75, endPoint x: 627, endPoint y: 99, distance: 87.0
click at [712, 75] on p "colaborador" at bounding box center [701, 73] width 128 height 9
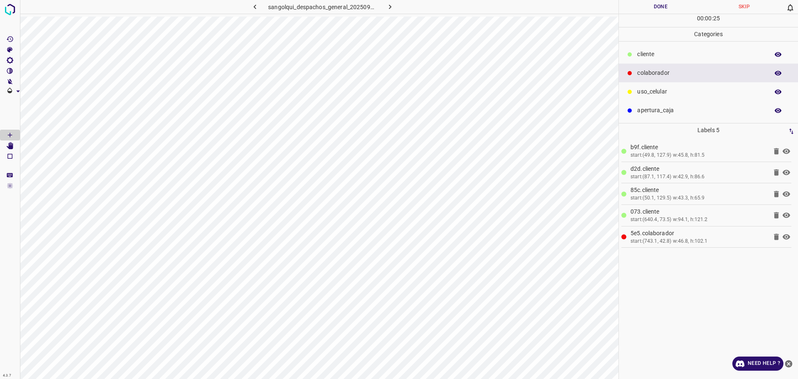
click at [643, 7] on button "Done" at bounding box center [661, 7] width 84 height 14
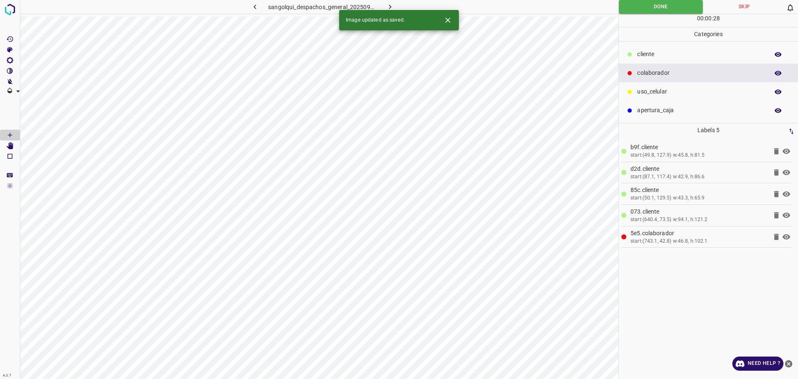
click at [389, 5] on icon "button" at bounding box center [390, 6] width 9 height 9
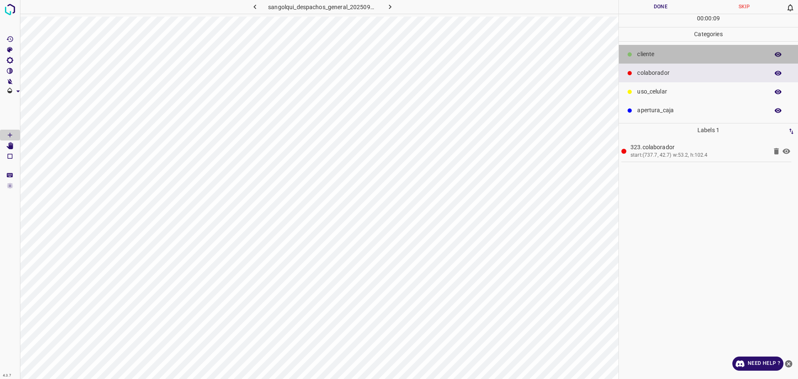
drag, startPoint x: 644, startPoint y: 55, endPoint x: 623, endPoint y: 69, distance: 25.4
click at [643, 54] on p "cliente" at bounding box center [701, 54] width 128 height 9
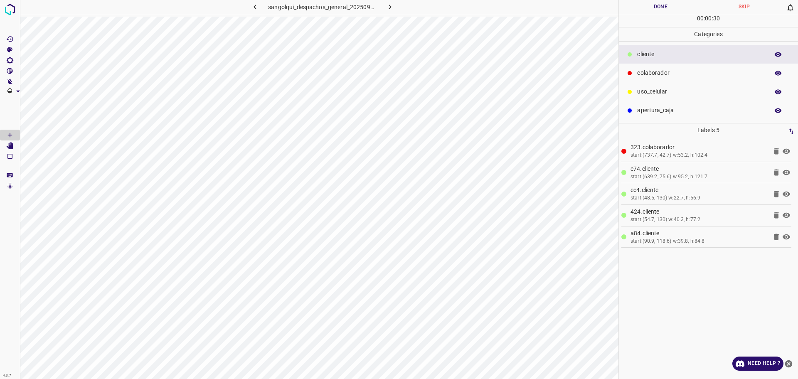
click at [655, 13] on button "Done" at bounding box center [661, 7] width 84 height 14
click at [654, 12] on button "Done" at bounding box center [661, 7] width 84 height 14
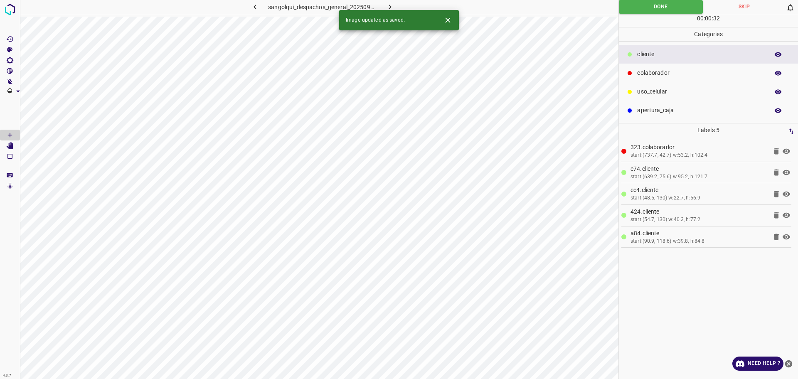
click at [394, 1] on button "button" at bounding box center [390, 7] width 27 height 14
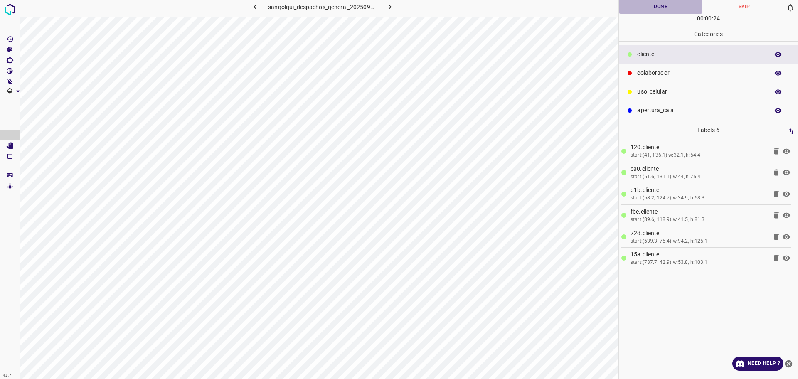
click at [668, 4] on button "Done" at bounding box center [661, 7] width 84 height 14
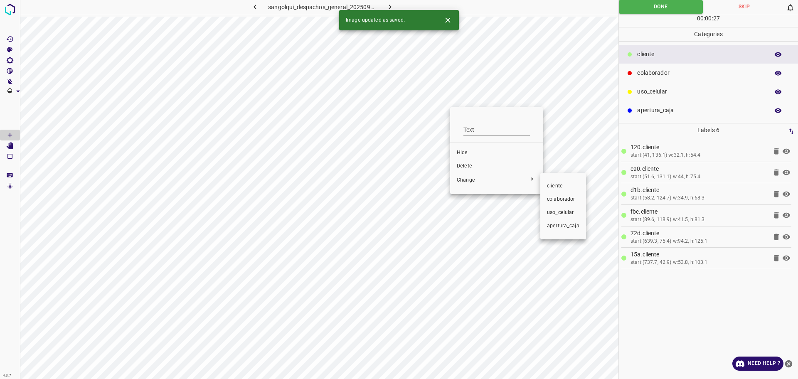
click at [577, 201] on span "colaborador" at bounding box center [563, 199] width 32 height 7
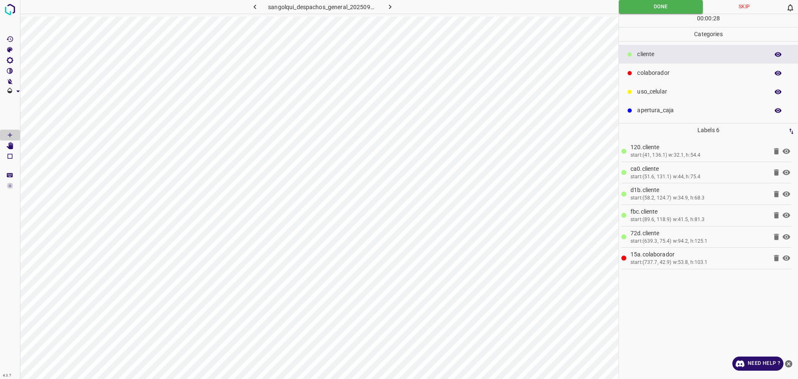
click at [652, 16] on div "00 : 00 : 28" at bounding box center [708, 20] width 179 height 13
click at [653, 14] on div "00 : 00 : 29" at bounding box center [708, 20] width 179 height 13
click at [653, 13] on button "Done" at bounding box center [661, 7] width 84 height 14
click at [653, 9] on button "Done" at bounding box center [661, 7] width 84 height 14
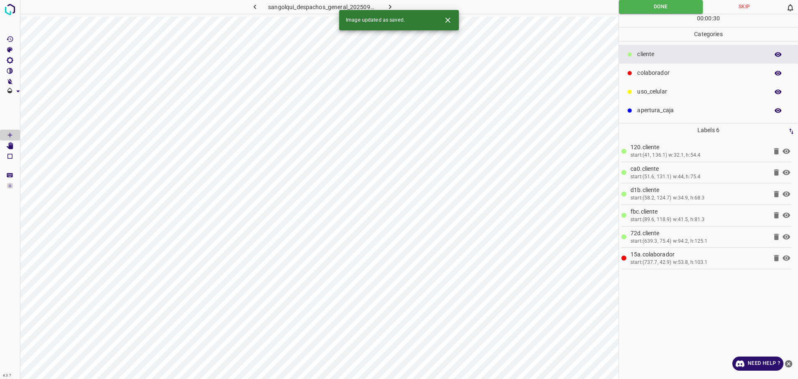
click at [389, 5] on icon "button" at bounding box center [390, 7] width 2 height 5
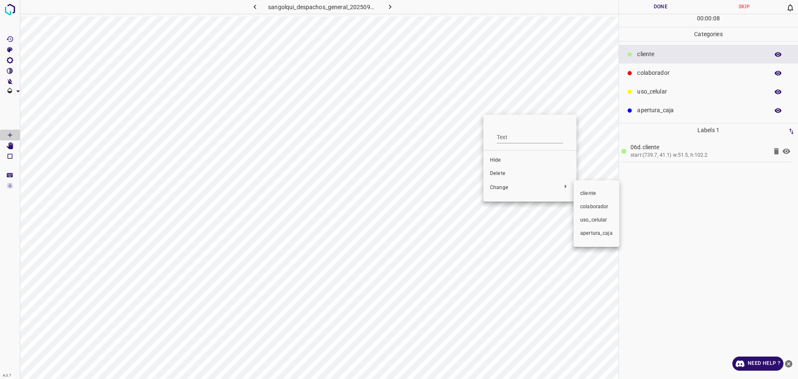
click at [588, 205] on span "colaborador" at bounding box center [596, 206] width 32 height 7
click at [14, 143] on Edit"] "[Space] Edit" at bounding box center [10, 146] width 20 height 11
click at [11, 131] on icon "[Space] Draw" at bounding box center [9, 134] width 7 height 7
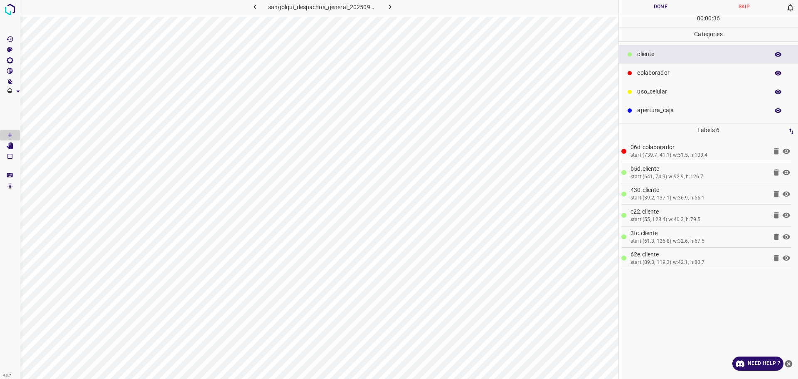
click at [646, 9] on button "Done" at bounding box center [661, 7] width 84 height 14
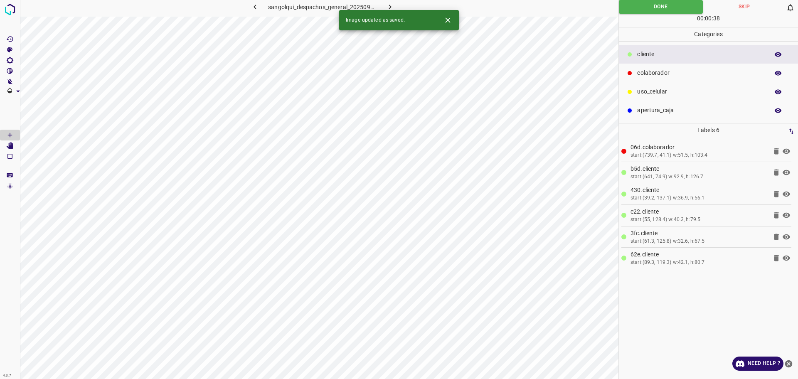
click at [390, 7] on icon "button" at bounding box center [390, 6] width 9 height 9
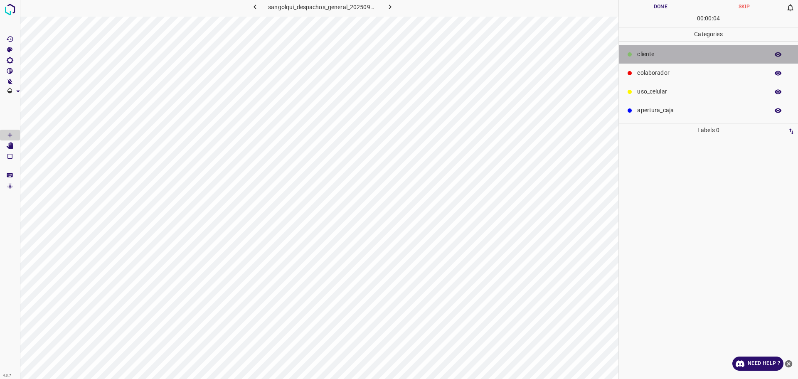
click at [654, 58] on p "cliente" at bounding box center [701, 54] width 128 height 9
click at [652, 69] on p "colaborador" at bounding box center [701, 73] width 128 height 9
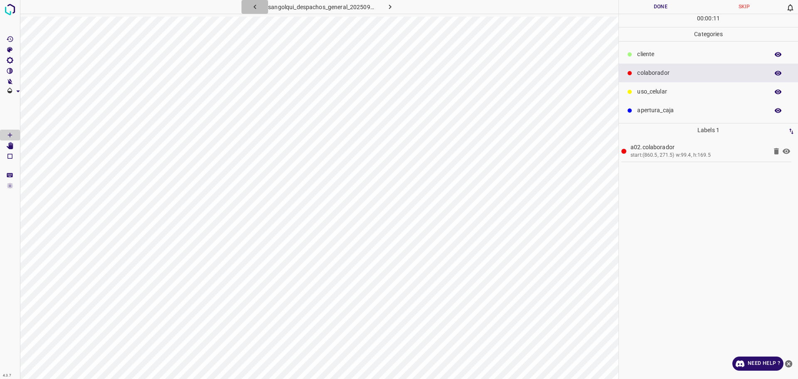
click at [251, 6] on button "button" at bounding box center [255, 7] width 27 height 14
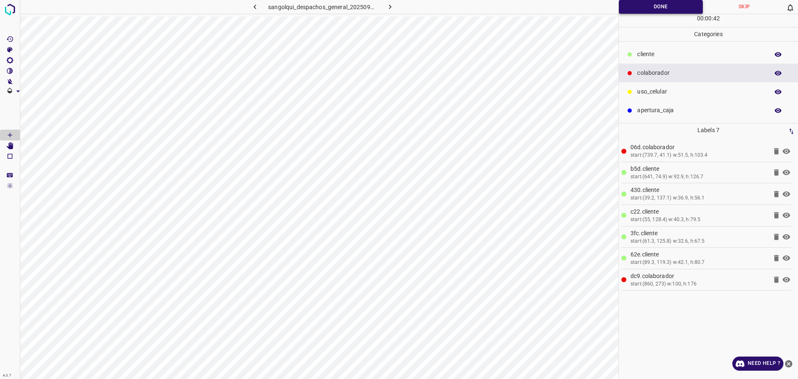
click at [635, 8] on button "Done" at bounding box center [661, 7] width 84 height 14
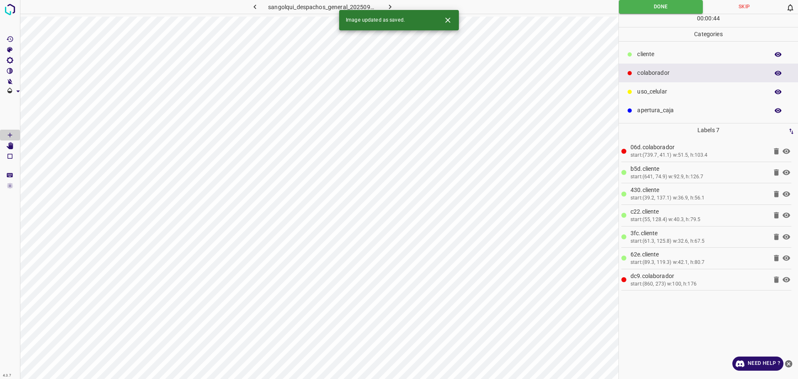
click at [252, 7] on icon "button" at bounding box center [255, 6] width 9 height 9
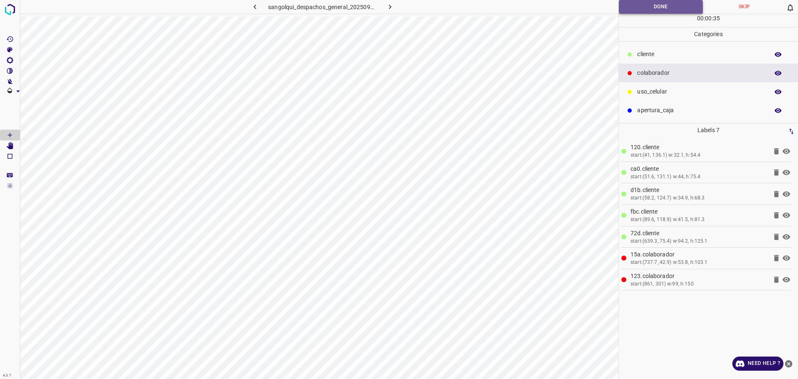
click at [629, 6] on button "Done" at bounding box center [661, 7] width 84 height 14
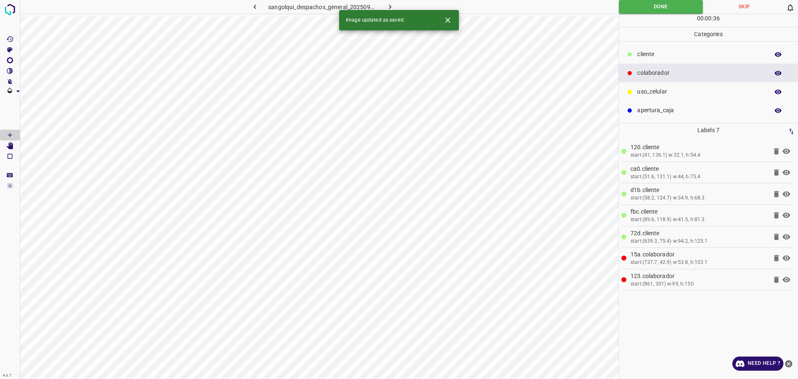
click at [256, 5] on icon "button" at bounding box center [255, 7] width 2 height 5
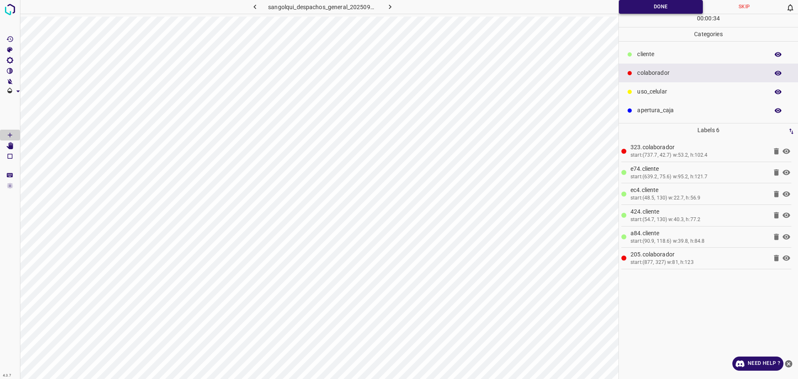
click at [643, 9] on button "Done" at bounding box center [661, 7] width 84 height 14
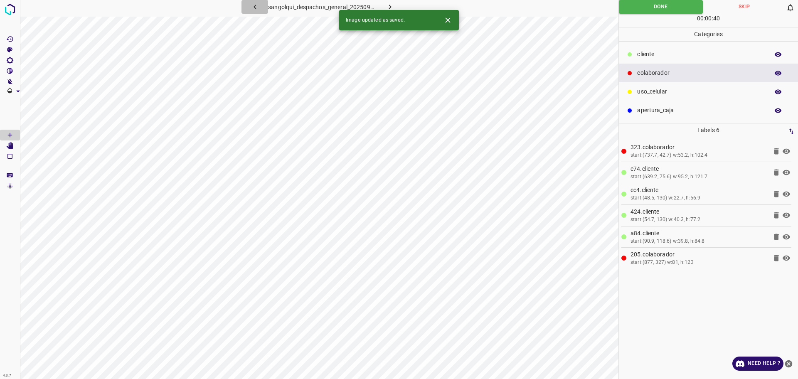
click at [261, 8] on button "button" at bounding box center [255, 7] width 27 height 14
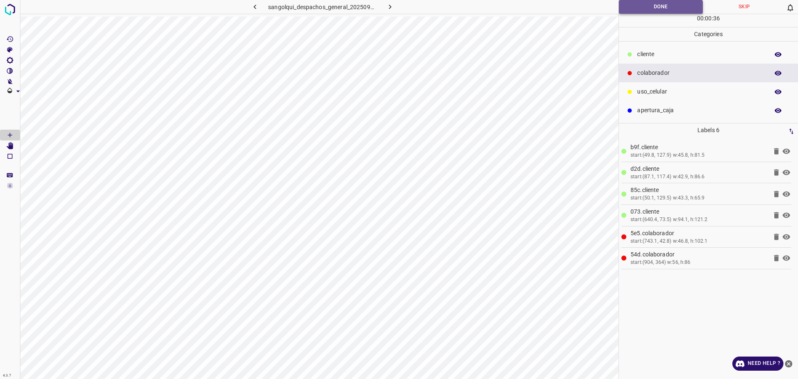
click at [670, 6] on button "Done" at bounding box center [661, 7] width 84 height 14
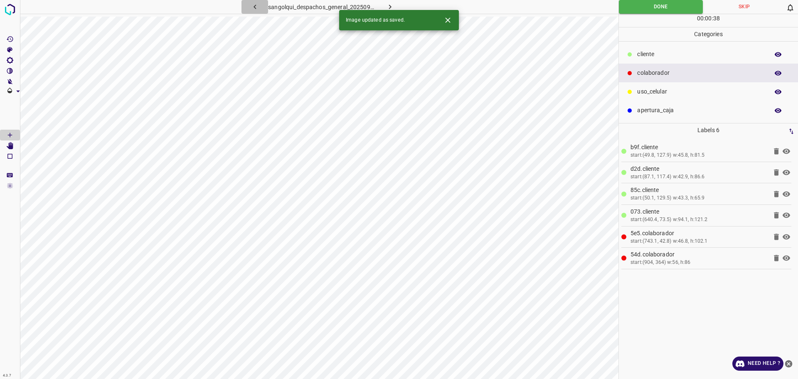
click at [256, 8] on icon "button" at bounding box center [255, 6] width 9 height 9
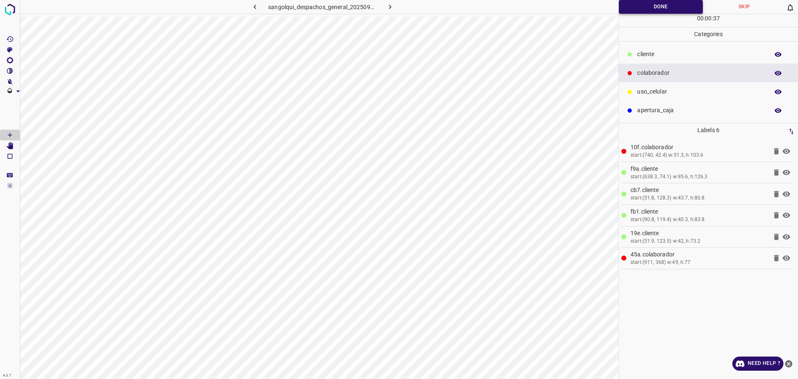
click at [631, 10] on button "Done" at bounding box center [661, 7] width 84 height 14
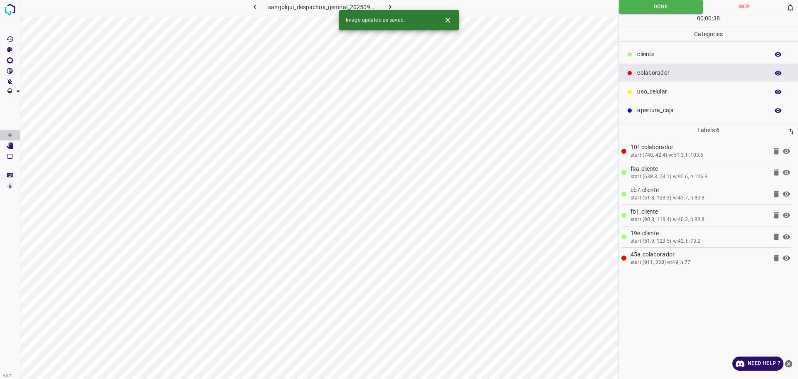
click at [259, 9] on icon "button" at bounding box center [255, 6] width 9 height 9
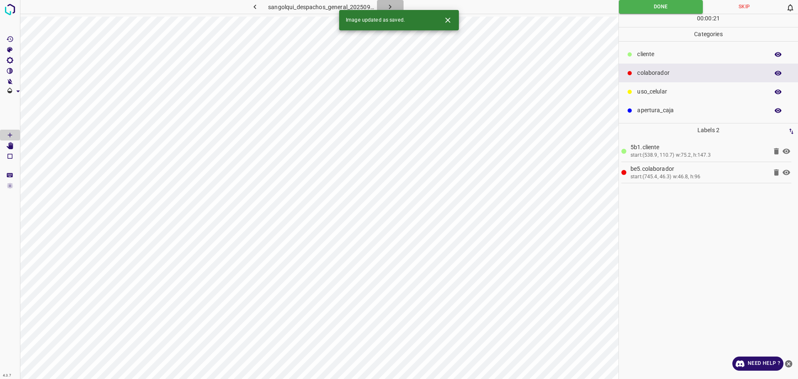
click at [396, 5] on button "button" at bounding box center [390, 7] width 27 height 14
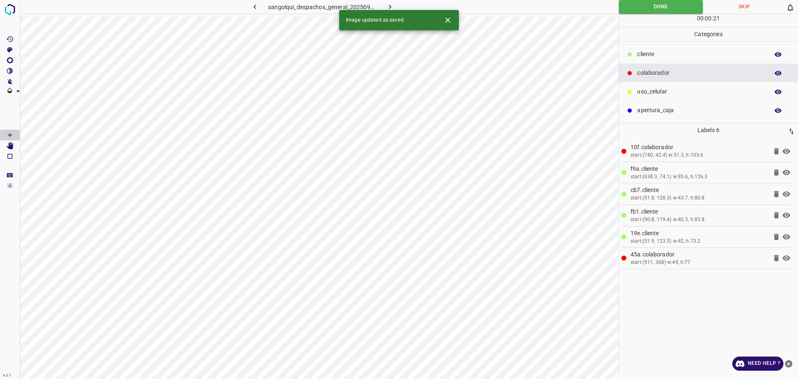
click at [399, 2] on button "button" at bounding box center [390, 7] width 27 height 14
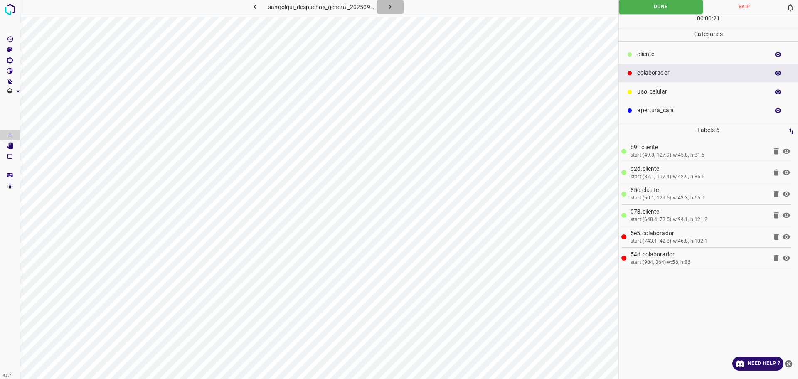
click at [399, 2] on button "button" at bounding box center [390, 7] width 27 height 14
click at [395, 3] on button "button" at bounding box center [390, 7] width 27 height 14
click at [389, 10] on icon "button" at bounding box center [390, 6] width 9 height 9
click at [388, 10] on icon "button" at bounding box center [390, 6] width 9 height 9
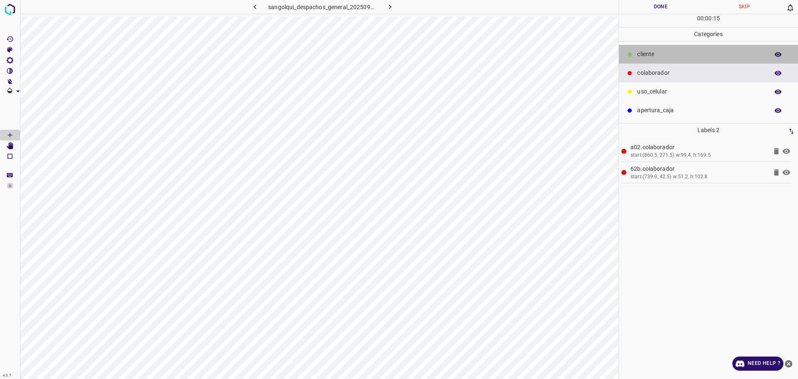
click at [711, 54] on p "cliente" at bounding box center [701, 54] width 128 height 9
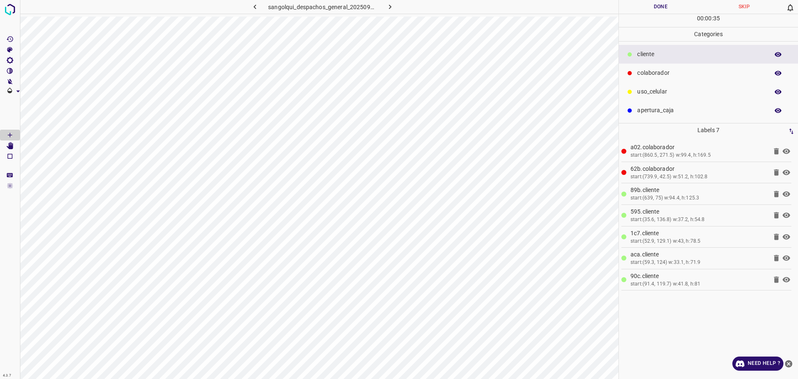
click at [656, 12] on button "Done" at bounding box center [661, 7] width 84 height 14
click at [653, 11] on button "Done" at bounding box center [661, 7] width 84 height 14
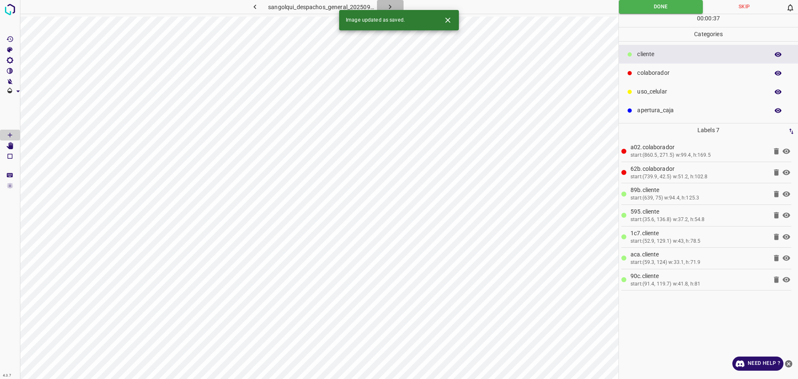
click at [398, 6] on button "button" at bounding box center [390, 7] width 27 height 14
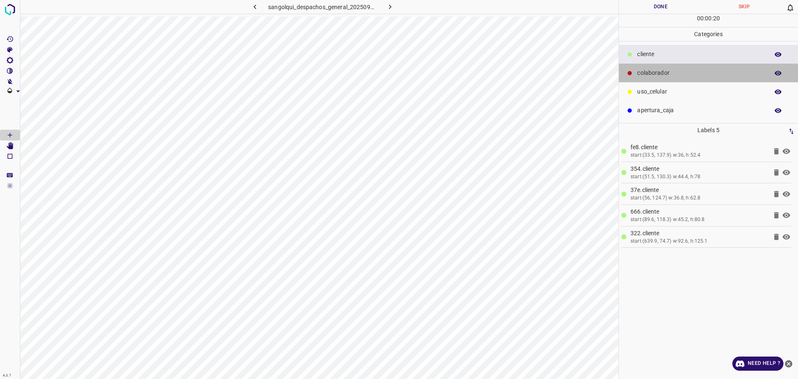
drag, startPoint x: 698, startPoint y: 76, endPoint x: 651, endPoint y: 86, distance: 47.9
click at [698, 76] on p "colaborador" at bounding box center [701, 73] width 128 height 9
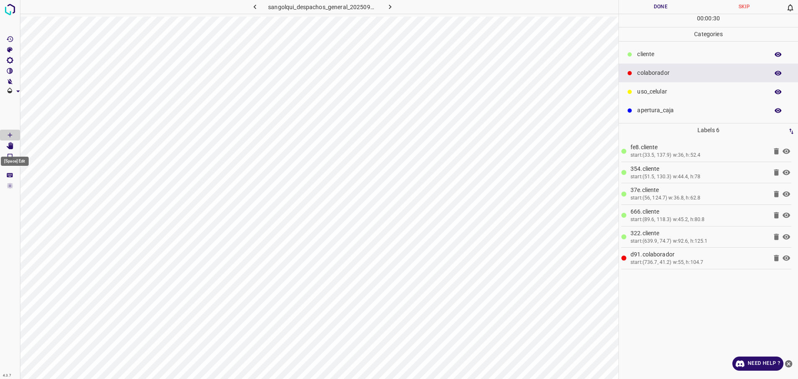
click at [11, 147] on icon "[Space] Edit" at bounding box center [10, 145] width 7 height 7
click at [12, 131] on Draw"] "[Space] Draw" at bounding box center [10, 135] width 20 height 11
click at [651, 8] on button "Done" at bounding box center [661, 7] width 84 height 14
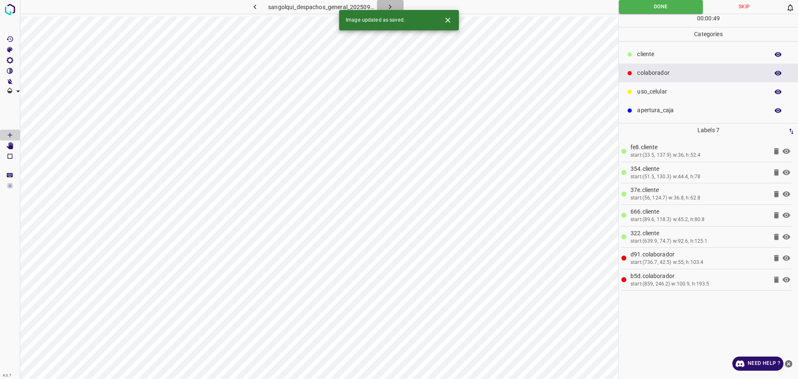
click at [392, 4] on icon "button" at bounding box center [390, 6] width 9 height 9
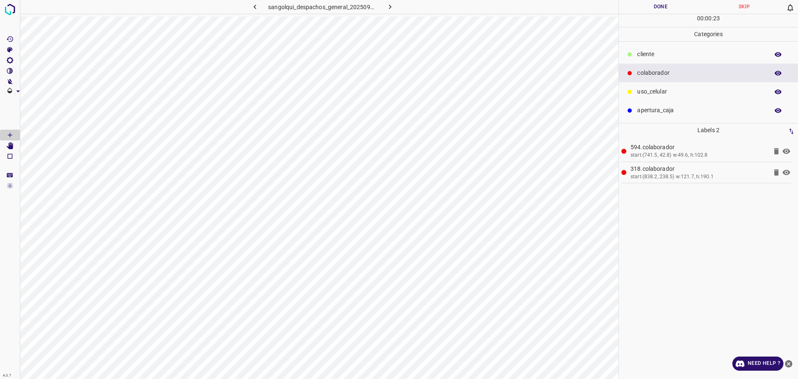
click at [653, 49] on div "cliente" at bounding box center [708, 54] width 179 height 19
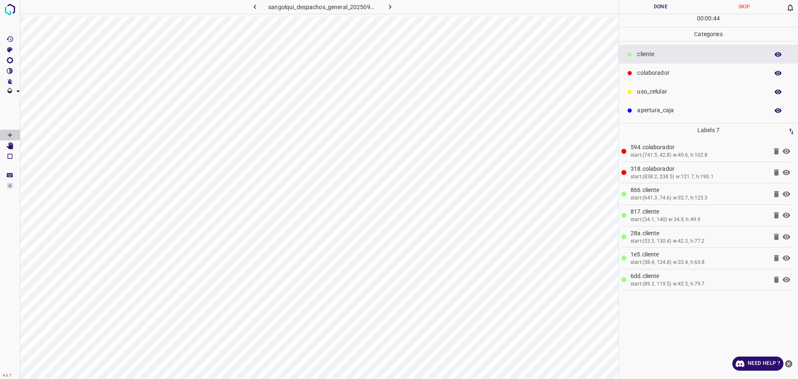
click at [664, 6] on button "Done" at bounding box center [661, 7] width 84 height 14
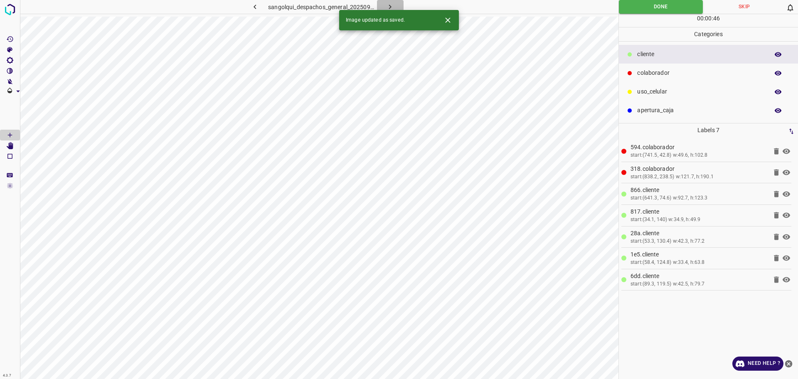
click at [393, 3] on icon "button" at bounding box center [390, 6] width 9 height 9
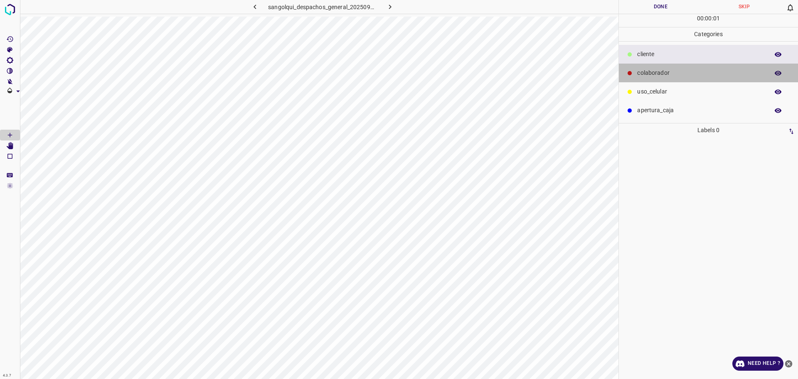
click at [667, 74] on p "colaborador" at bounding box center [701, 73] width 128 height 9
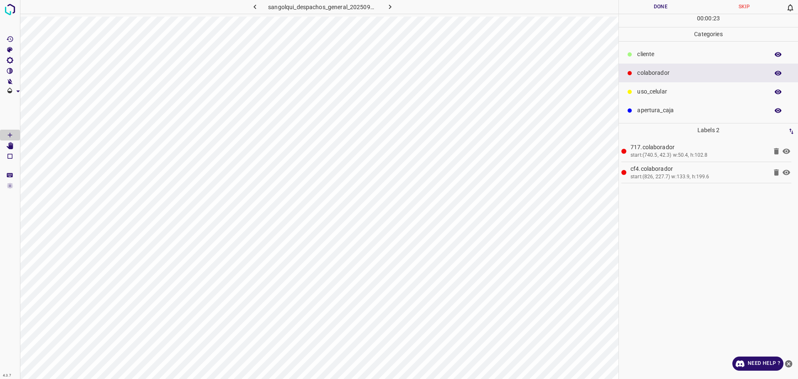
click at [705, 55] on p "cliente" at bounding box center [701, 54] width 128 height 9
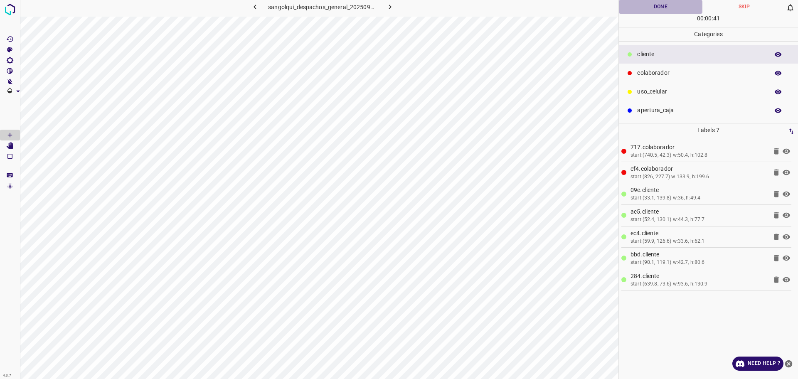
click at [636, 11] on button "Done" at bounding box center [661, 7] width 84 height 14
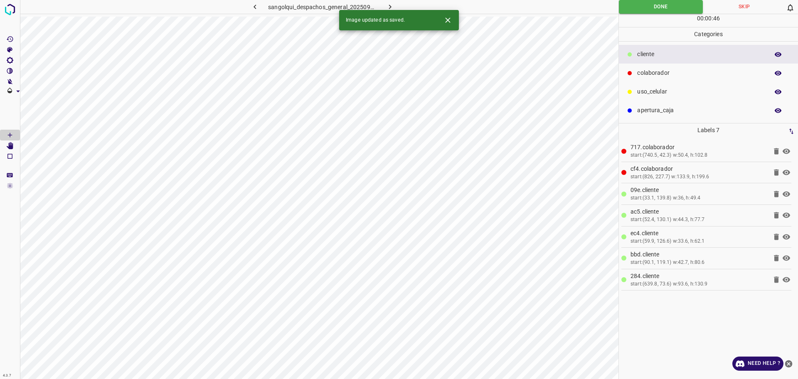
click at [396, 7] on button "button" at bounding box center [390, 7] width 27 height 14
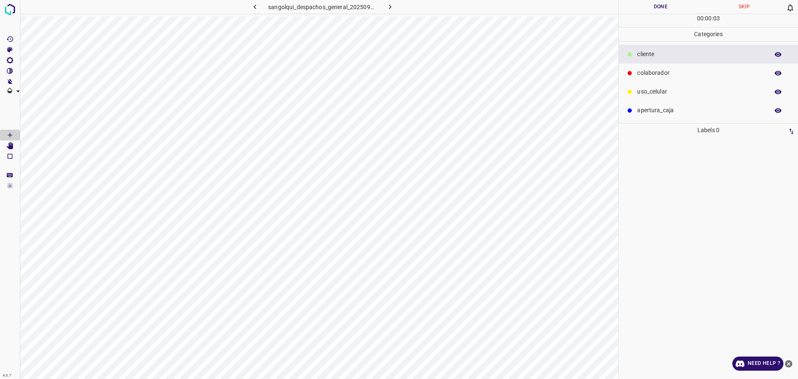
click at [641, 73] on p "colaborador" at bounding box center [701, 73] width 128 height 9
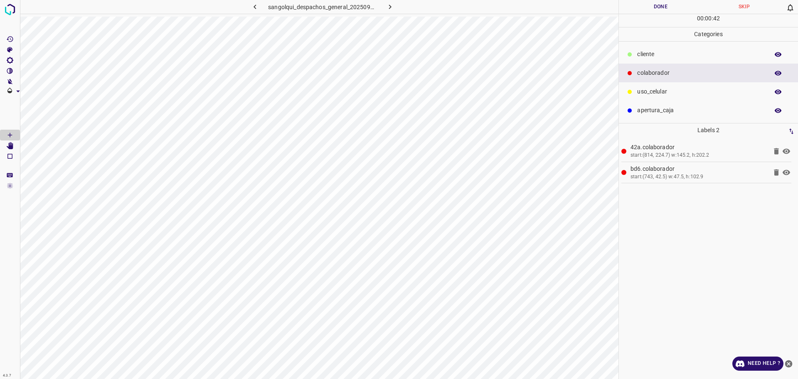
click at [639, 52] on p "cliente" at bounding box center [701, 54] width 128 height 9
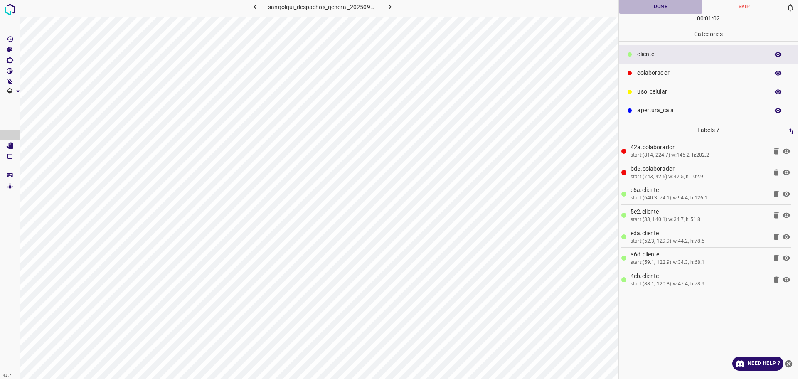
click at [643, 12] on button "Done" at bounding box center [661, 7] width 84 height 14
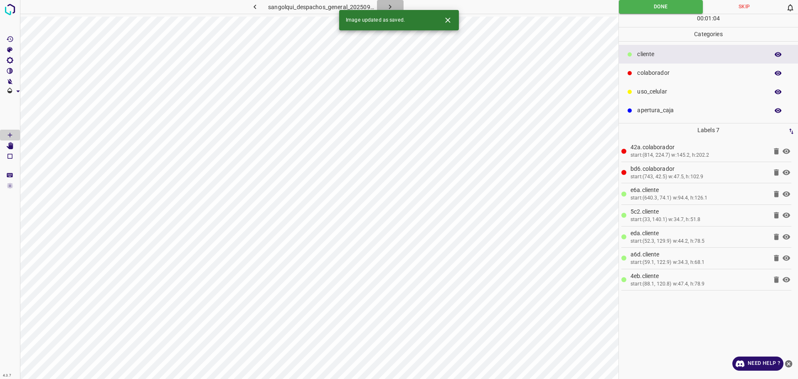
click at [392, 5] on icon "button" at bounding box center [390, 6] width 9 height 9
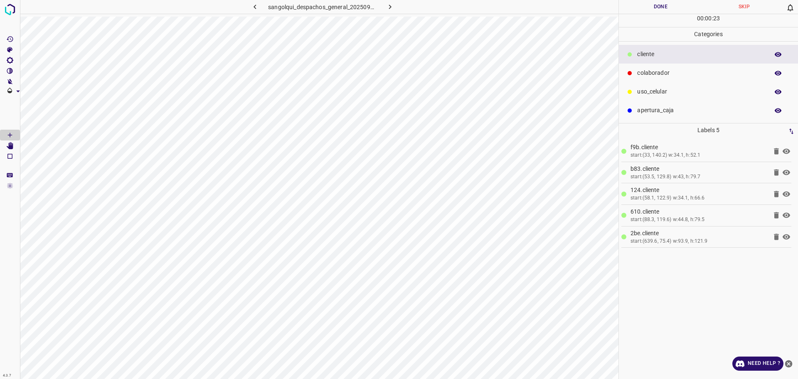
click at [636, 73] on div "colaborador" at bounding box center [708, 73] width 179 height 19
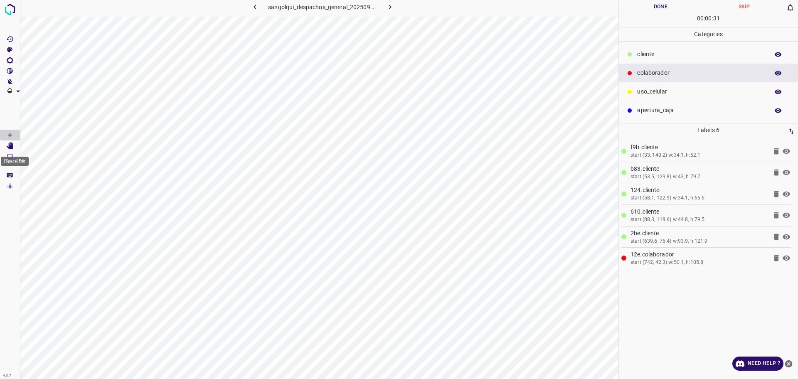
click at [13, 142] on icon "[Space] Edit" at bounding box center [9, 145] width 7 height 7
click at [7, 133] on icon "[Space] Draw" at bounding box center [9, 134] width 7 height 7
click at [645, 13] on button "Done" at bounding box center [661, 7] width 84 height 14
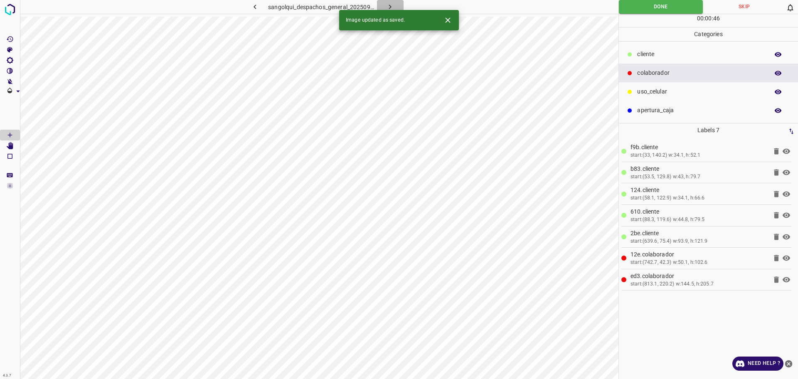
click at [392, 6] on icon "button" at bounding box center [390, 6] width 9 height 9
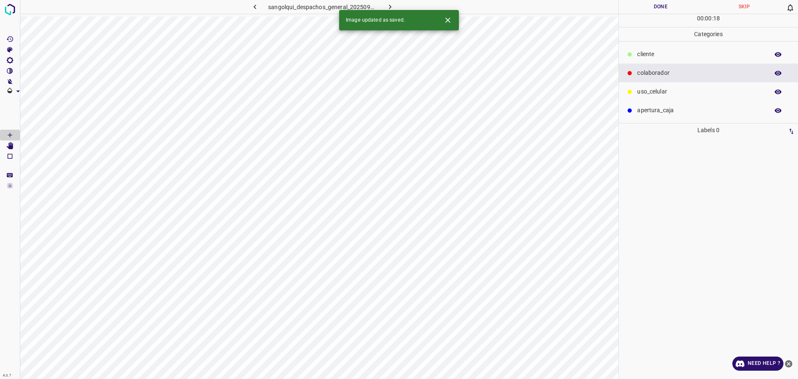
click at [656, 73] on p "colaborador" at bounding box center [701, 73] width 128 height 9
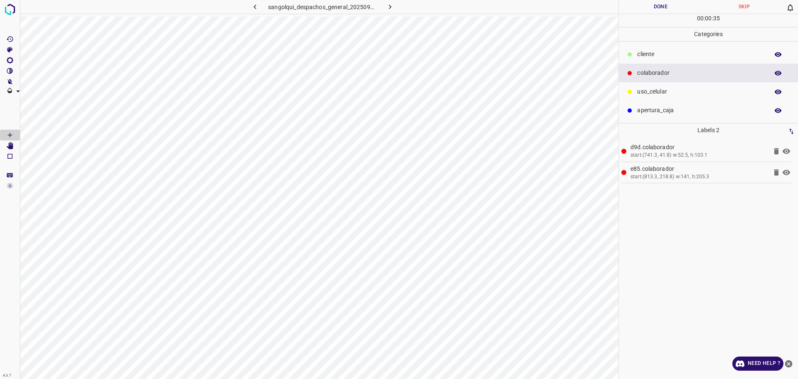
click at [667, 55] on p "cliente" at bounding box center [701, 54] width 128 height 9
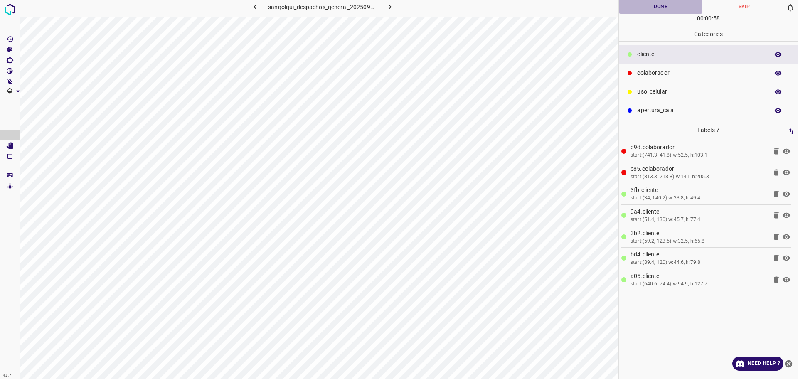
click at [655, 3] on button "Done" at bounding box center [661, 7] width 84 height 14
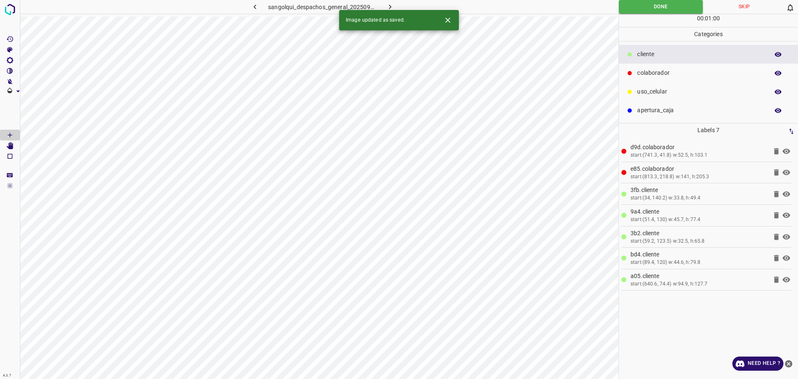
click at [388, 6] on icon "button" at bounding box center [390, 6] width 9 height 9
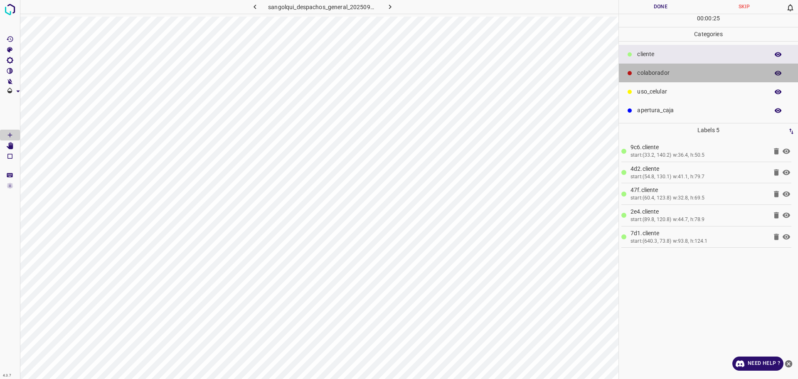
click at [670, 72] on p "colaborador" at bounding box center [701, 73] width 128 height 9
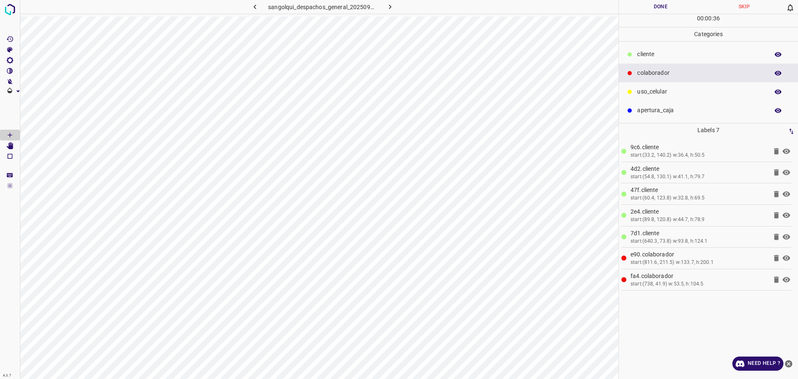
click at [681, 8] on button "Done" at bounding box center [661, 7] width 84 height 14
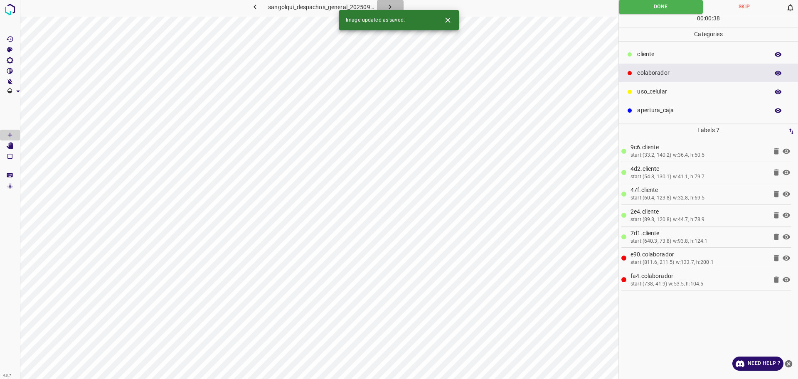
click at [397, 3] on button "button" at bounding box center [390, 7] width 27 height 14
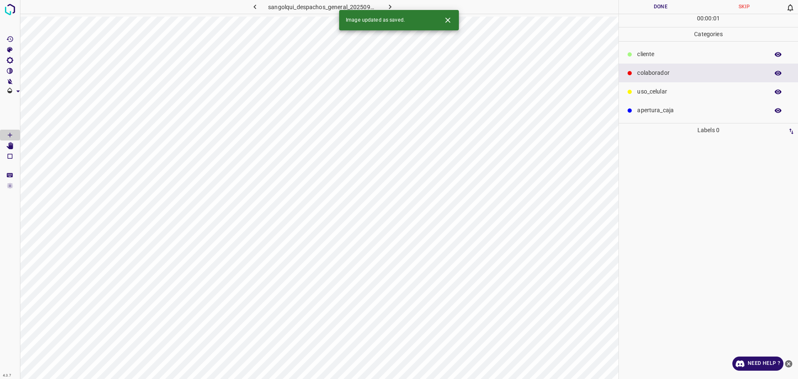
click at [678, 55] on p "cliente" at bounding box center [701, 54] width 128 height 9
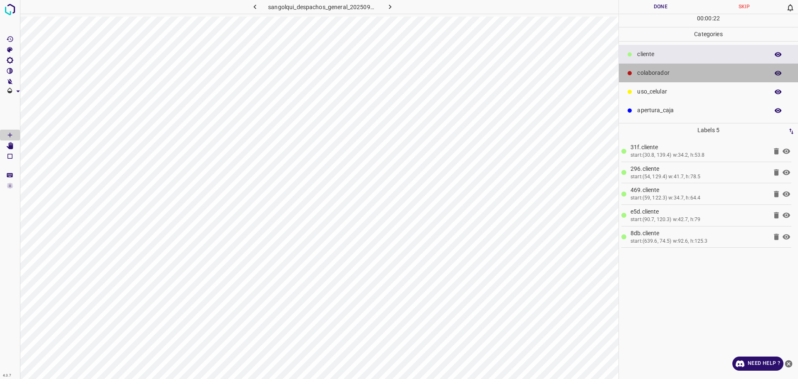
click at [705, 77] on p "colaborador" at bounding box center [701, 73] width 128 height 9
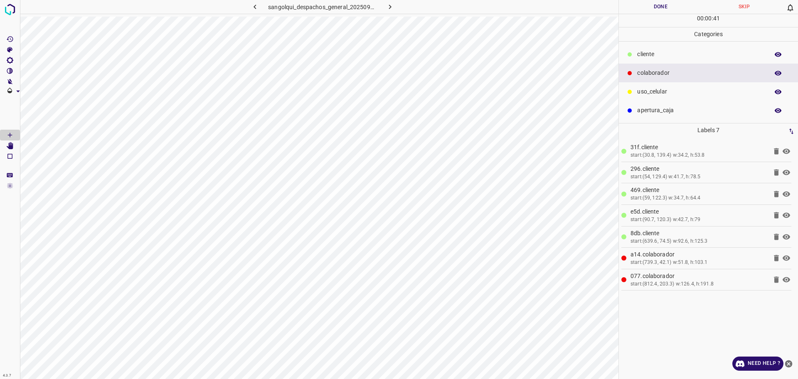
click at [635, 6] on button "Done" at bounding box center [661, 7] width 84 height 14
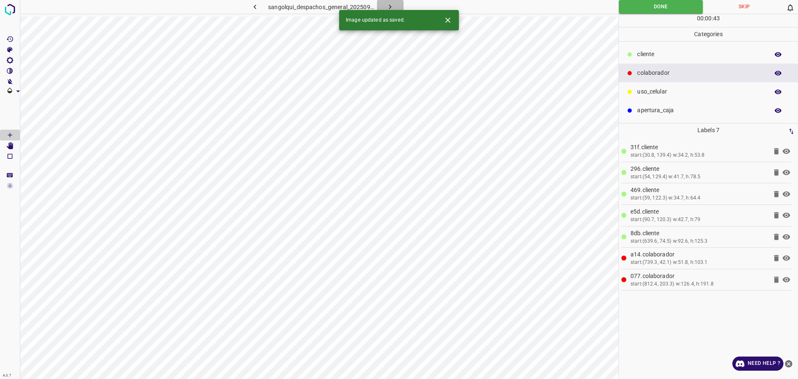
click at [392, 0] on button "button" at bounding box center [390, 7] width 27 height 14
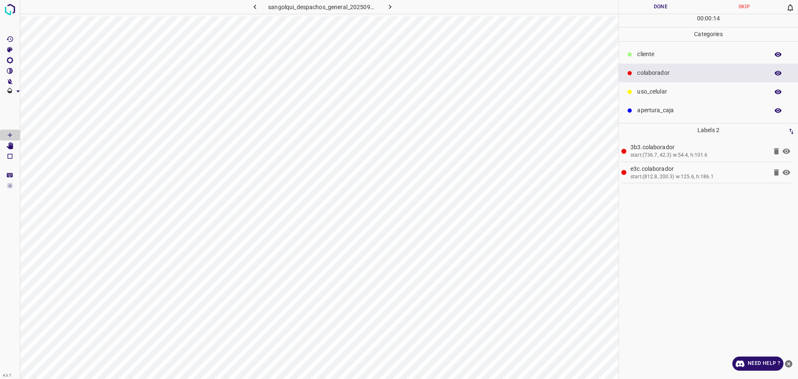
click at [654, 39] on p "Categories" at bounding box center [708, 34] width 179 height 14
click at [658, 51] on p "cliente" at bounding box center [701, 54] width 128 height 9
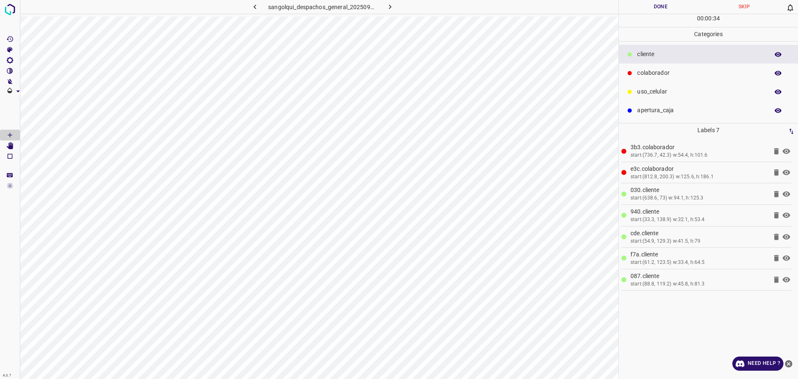
click at [655, 8] on button "Done" at bounding box center [661, 7] width 84 height 14
drag, startPoint x: 655, startPoint y: 8, endPoint x: 633, endPoint y: 18, distance: 24.0
click at [655, 8] on button "Done" at bounding box center [661, 7] width 84 height 14
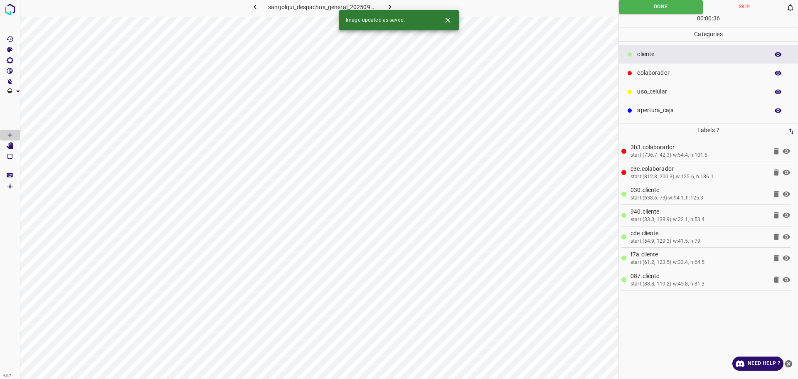
click at [393, 5] on icon "button" at bounding box center [390, 6] width 9 height 9
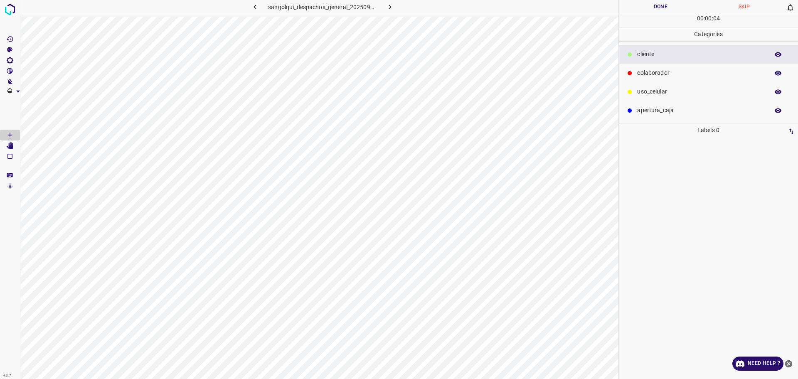
click at [664, 76] on p "colaborador" at bounding box center [701, 73] width 128 height 9
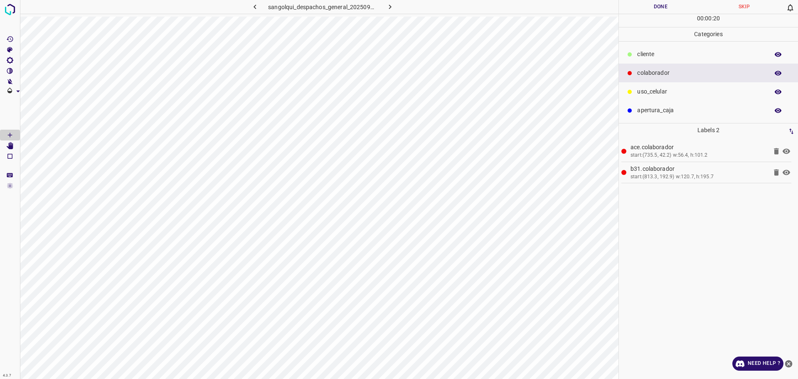
click at [688, 59] on p "cliente" at bounding box center [701, 54] width 128 height 9
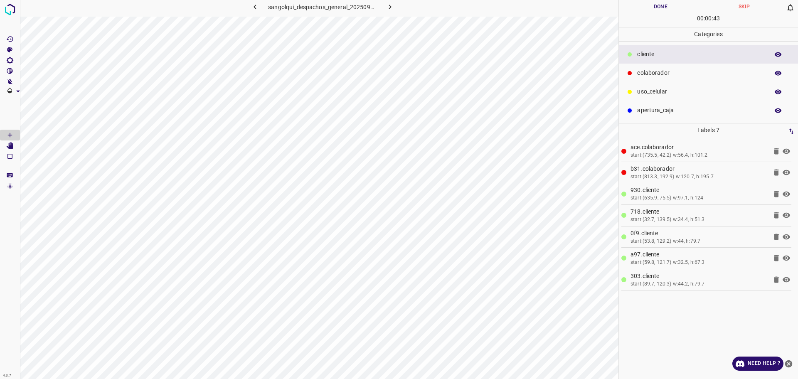
click at [662, 9] on button "Done" at bounding box center [661, 7] width 84 height 14
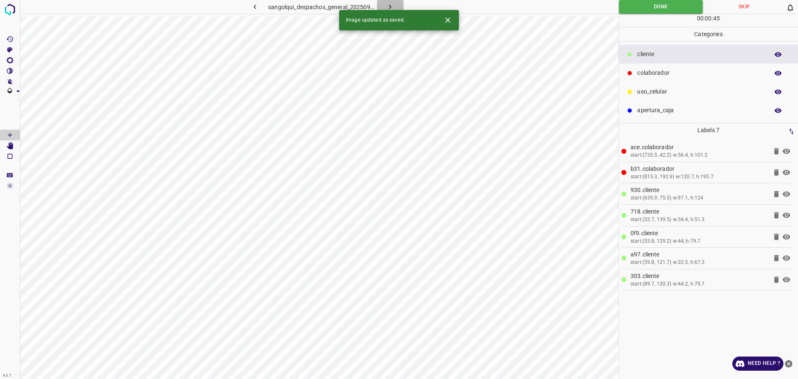
click at [393, 8] on icon "button" at bounding box center [390, 6] width 9 height 9
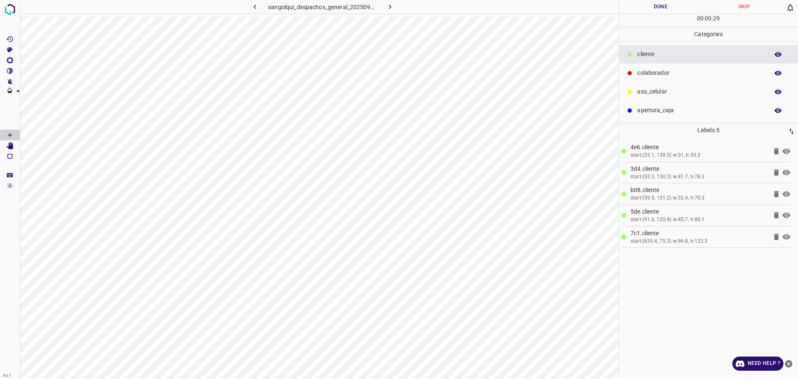
click at [630, 73] on icon at bounding box center [630, 73] width 4 height 4
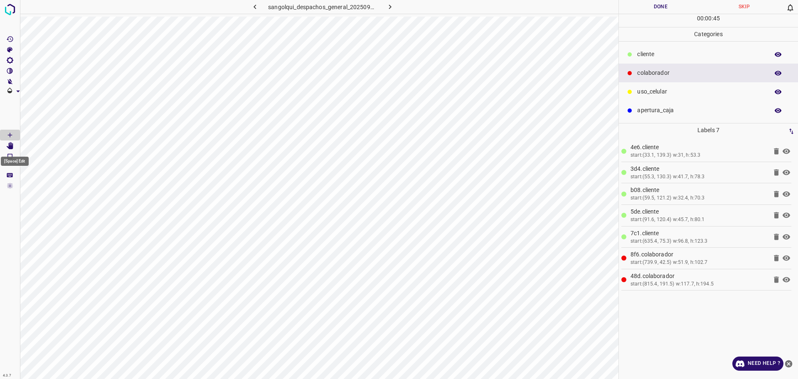
click at [12, 147] on icon "[Space] Edit" at bounding box center [10, 145] width 7 height 7
click at [644, 12] on button "Done" at bounding box center [661, 7] width 84 height 14
drag, startPoint x: 644, startPoint y: 12, endPoint x: 629, endPoint y: 22, distance: 18.3
click at [645, 12] on button "Done" at bounding box center [661, 7] width 84 height 14
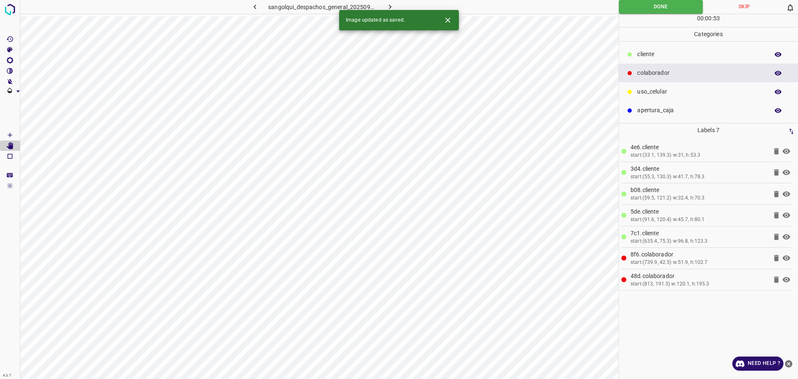
click at [391, 5] on icon "button" at bounding box center [390, 6] width 9 height 9
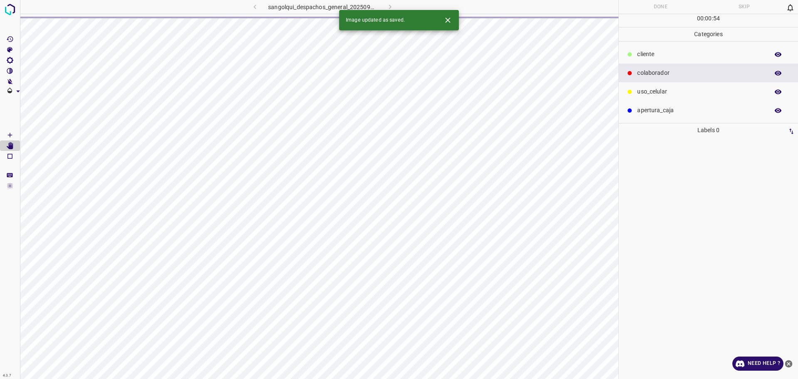
click at [646, 51] on p "cliente" at bounding box center [701, 54] width 128 height 9
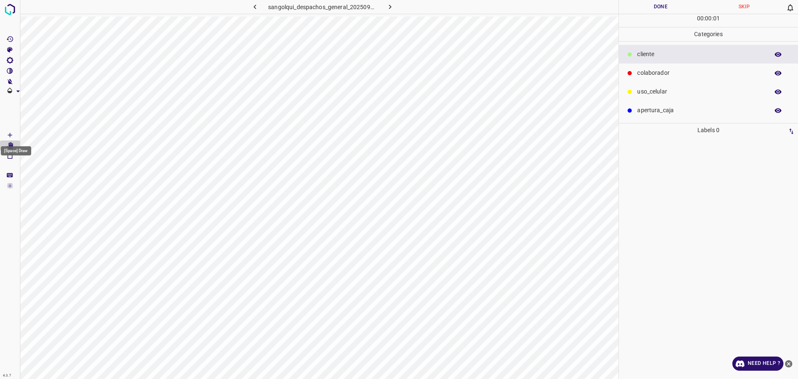
click at [12, 131] on icon "[Space] Draw" at bounding box center [9, 134] width 7 height 7
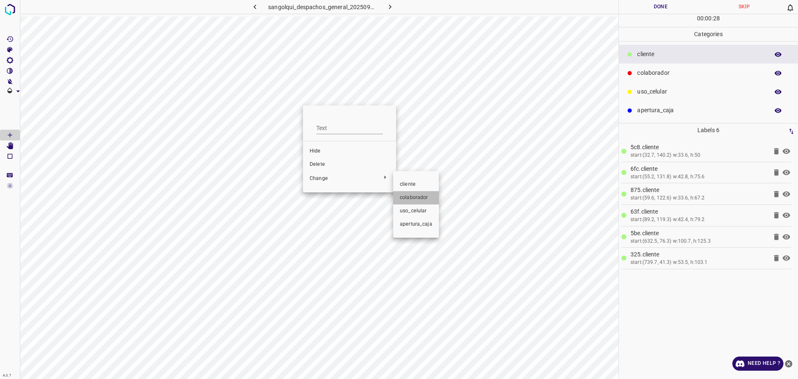
click at [402, 196] on span "colaborador" at bounding box center [416, 197] width 32 height 7
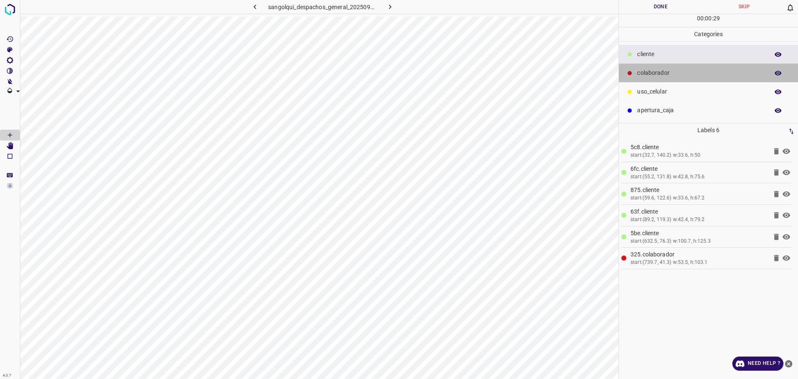
click at [661, 75] on p "colaborador" at bounding box center [701, 73] width 128 height 9
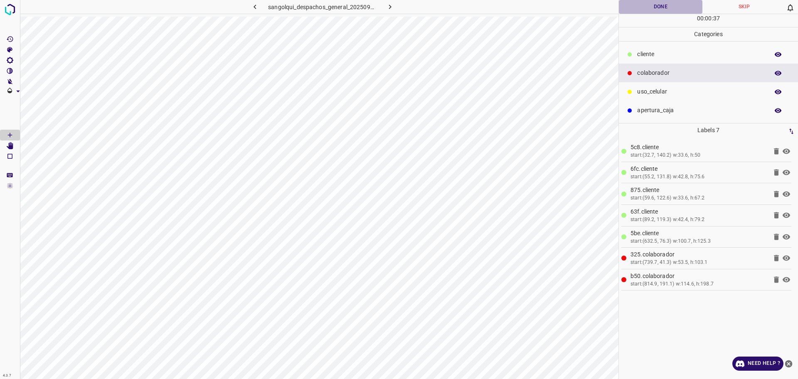
click at [673, 7] on button "Done" at bounding box center [661, 7] width 84 height 14
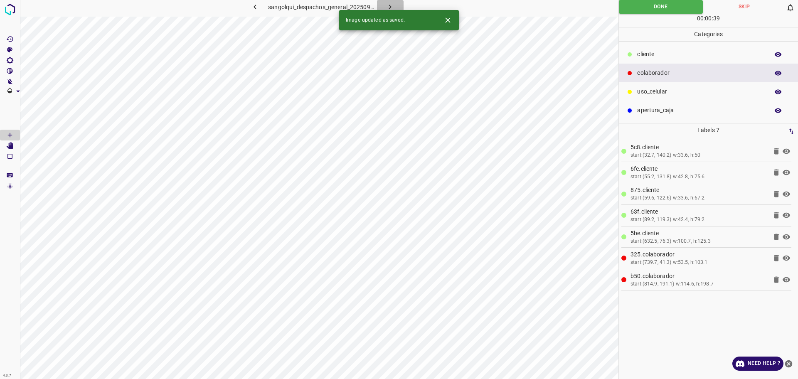
click at [393, 6] on icon "button" at bounding box center [390, 6] width 9 height 9
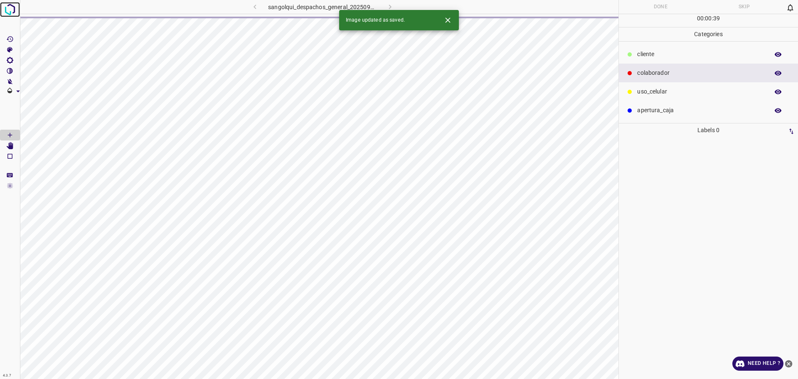
click at [10, 12] on img at bounding box center [9, 9] width 15 height 15
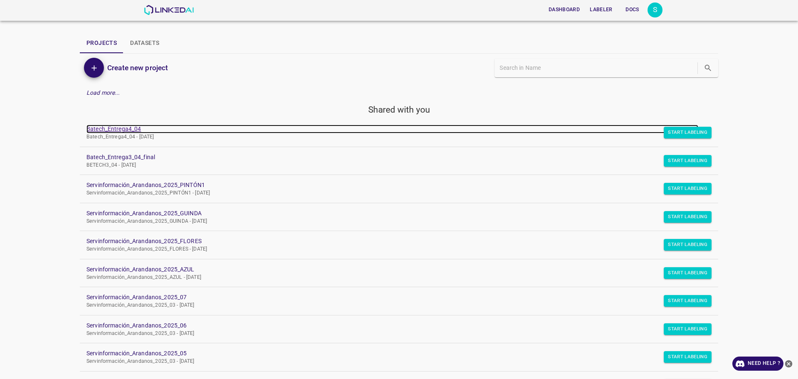
click at [94, 128] on link "Batech_Entrega4_04" at bounding box center [392, 129] width 612 height 9
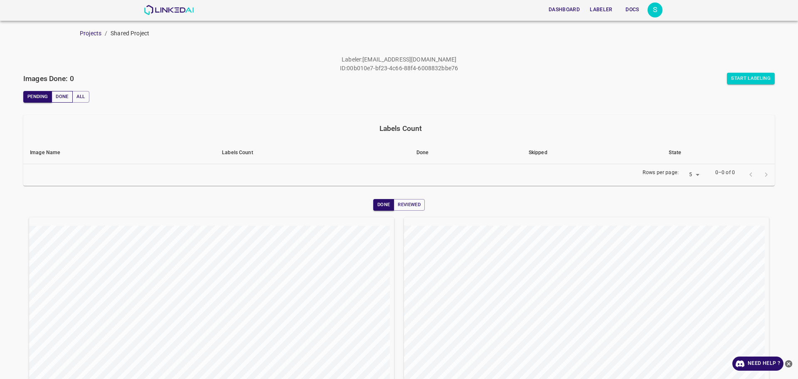
click at [57, 98] on button "Done" at bounding box center [62, 97] width 21 height 12
